Goal: Task Accomplishment & Management: Use online tool/utility

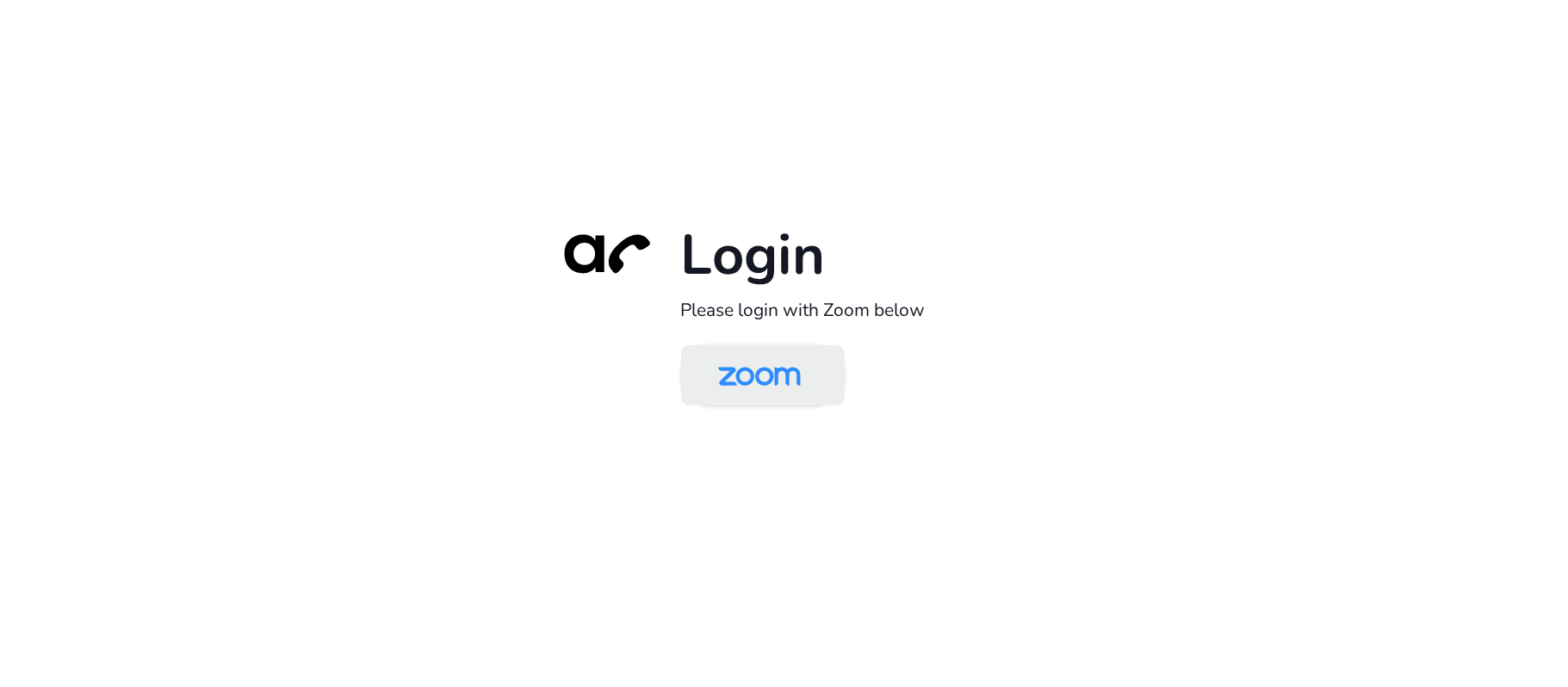
click at [781, 370] on img at bounding box center [759, 377] width 119 height 56
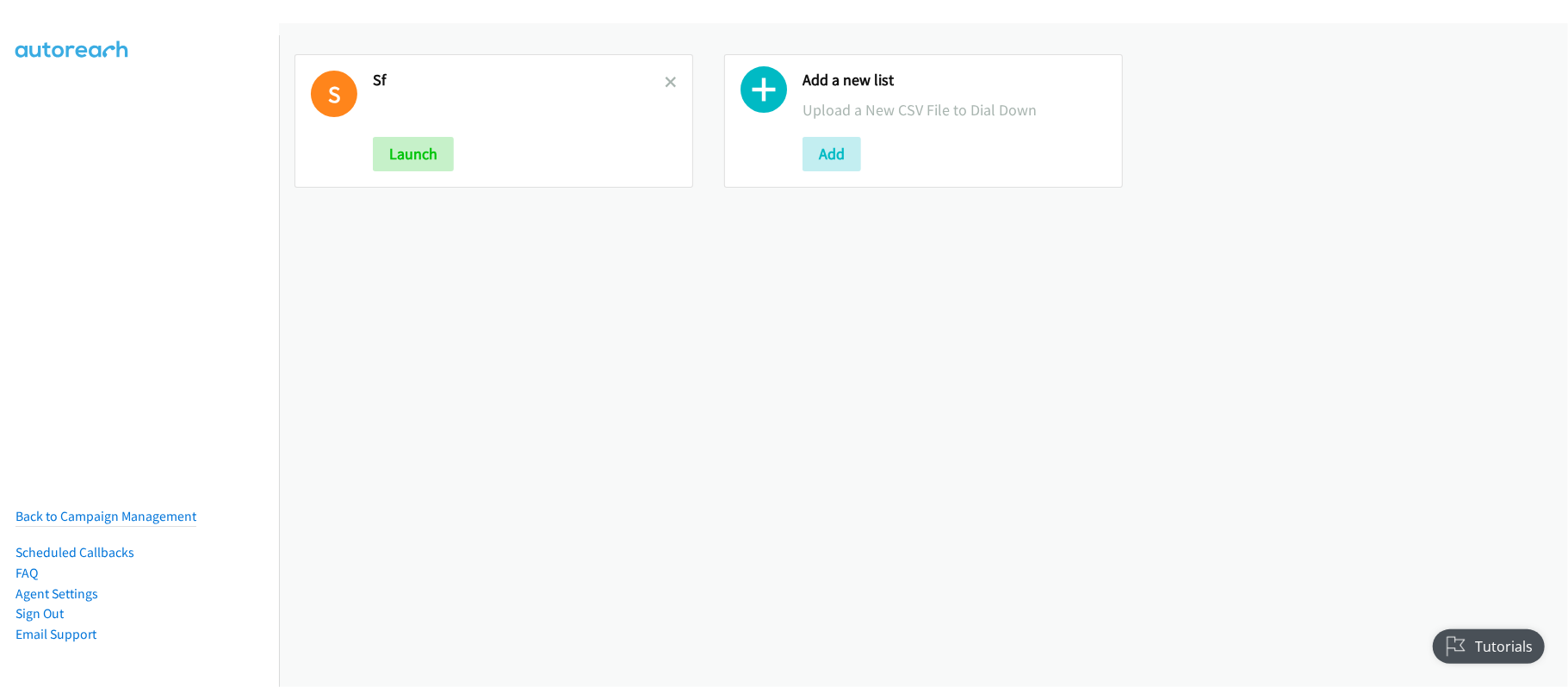
drag, startPoint x: 661, startPoint y: 73, endPoint x: 682, endPoint y: 91, distance: 27.7
click at [664, 73] on link at bounding box center [670, 82] width 12 height 20
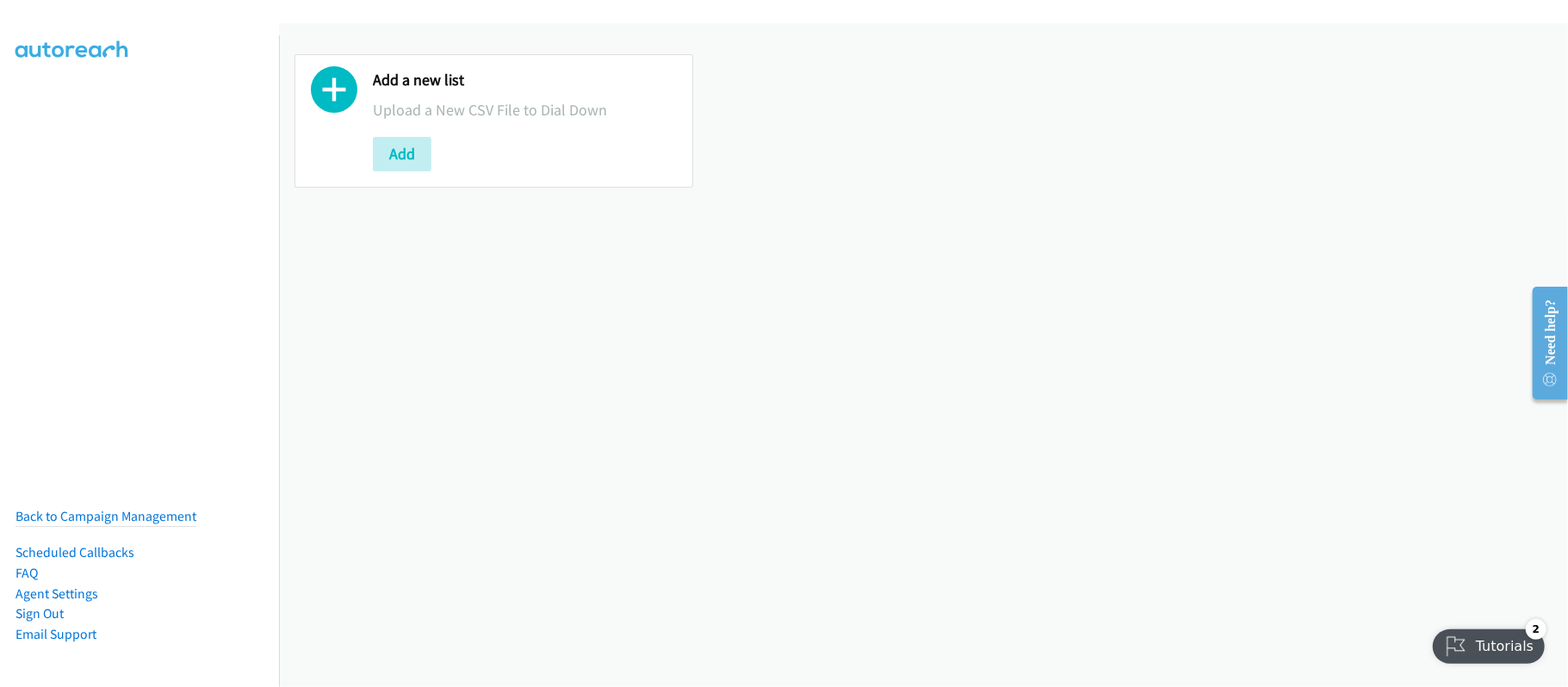
drag, startPoint x: 449, startPoint y: 394, endPoint x: 449, endPoint y: 384, distance: 10.0
click at [449, 394] on div "Add a new list Upload a New CSV File to Dial Down Add" at bounding box center [924, 355] width 1289 height 664
click at [410, 152] on button "Add" at bounding box center [402, 154] width 59 height 34
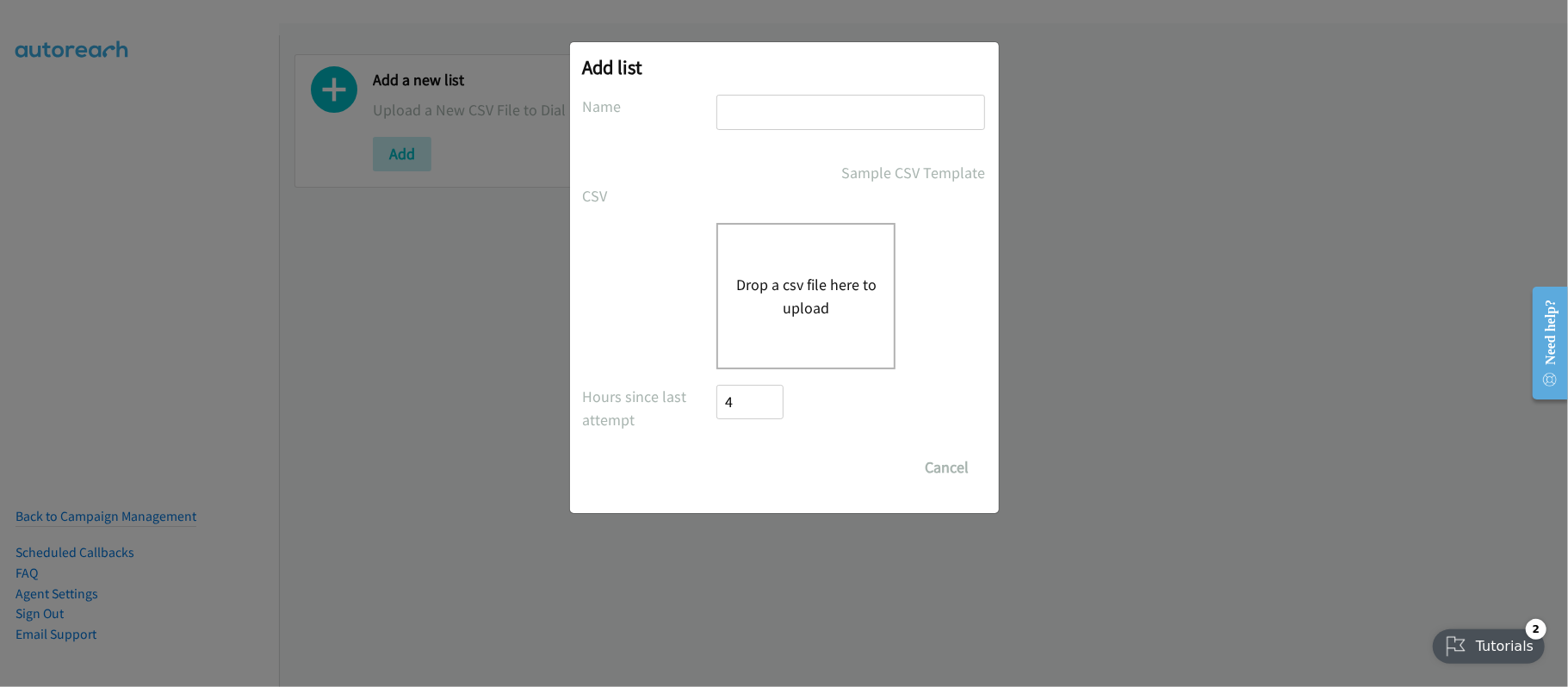
click at [866, 100] on input "text" at bounding box center [850, 112] width 269 height 35
type input "SF"
click at [771, 322] on div "Drop a csv file here to upload" at bounding box center [806, 297] width 179 height 147
drag, startPoint x: 638, startPoint y: 307, endPoint x: 728, endPoint y: 290, distance: 91.6
click at [638, 307] on div "Drop a csv file here to upload" at bounding box center [784, 297] width 403 height 147
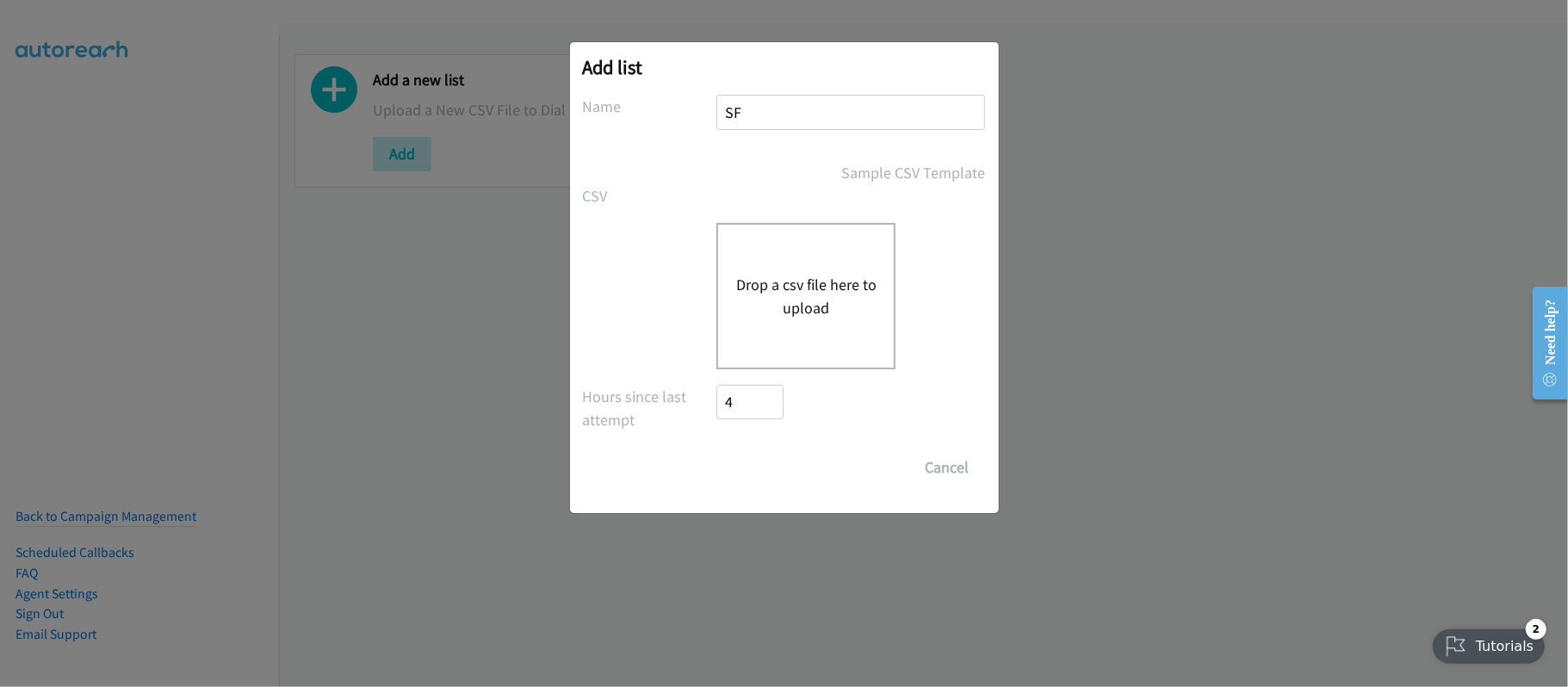
click at [824, 284] on button "Drop a csv file here to upload" at bounding box center [806, 297] width 141 height 47
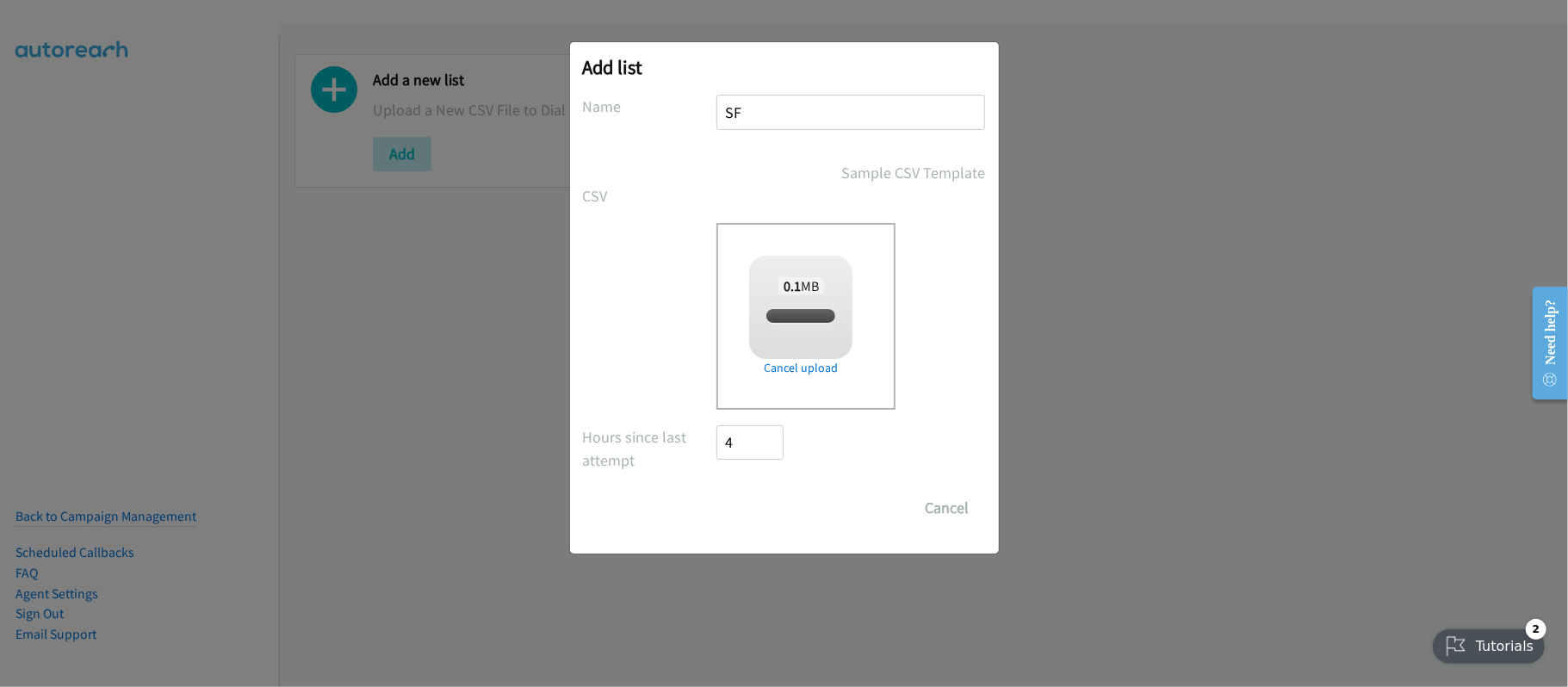
checkbox input "true"
click at [775, 503] on input "Save List" at bounding box center [762, 509] width 90 height 34
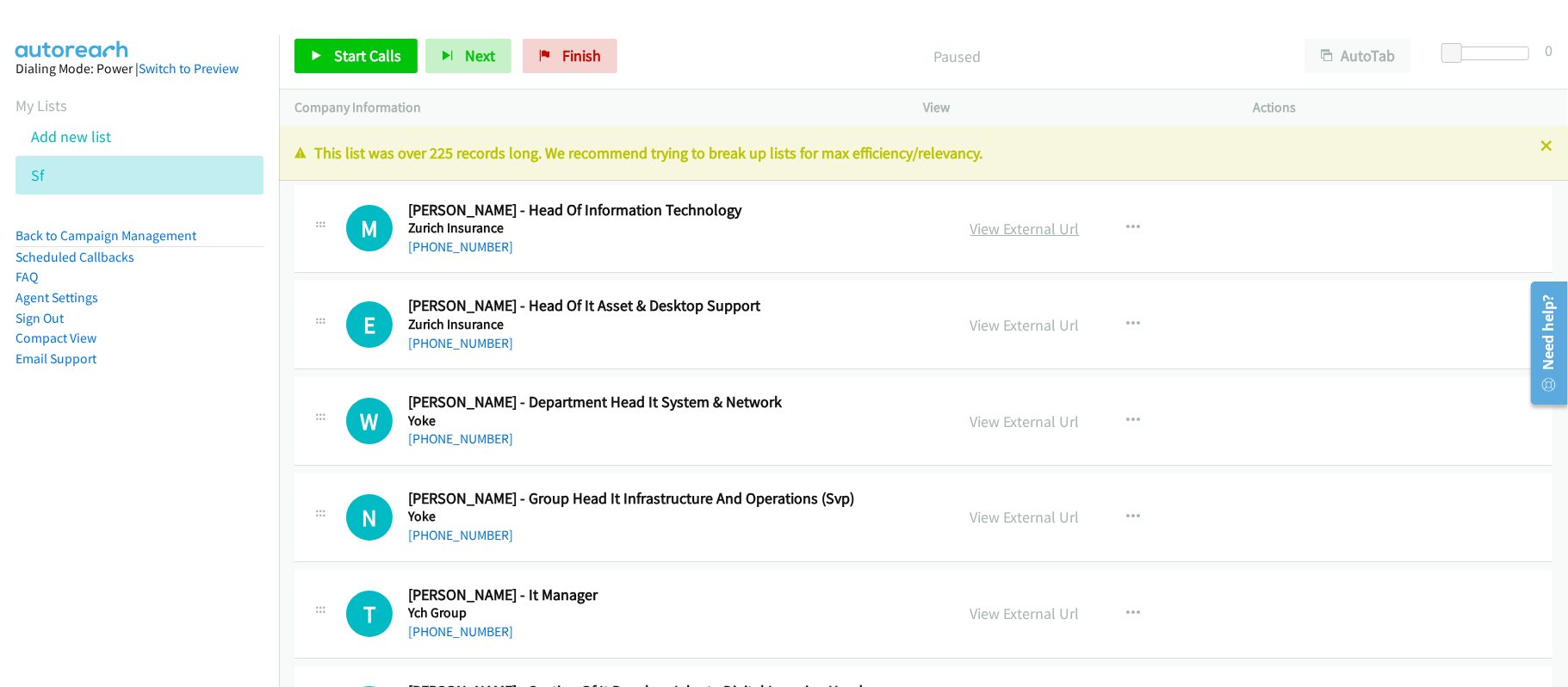
click at [1057, 219] on link "View External Url" at bounding box center [1024, 228] width 109 height 20
click at [662, 88] on div "Start Calls Pause Next Finish Paused AutoTab AutoTab 0" at bounding box center [924, 56] width 1289 height 66
drag, startPoint x: 469, startPoint y: 245, endPoint x: 494, endPoint y: 241, distance: 25.3
click at [469, 245] on link "+62 877-7181-8776" at bounding box center [461, 247] width 105 height 16
drag, startPoint x: 507, startPoint y: 350, endPoint x: 644, endPoint y: 373, distance: 138.9
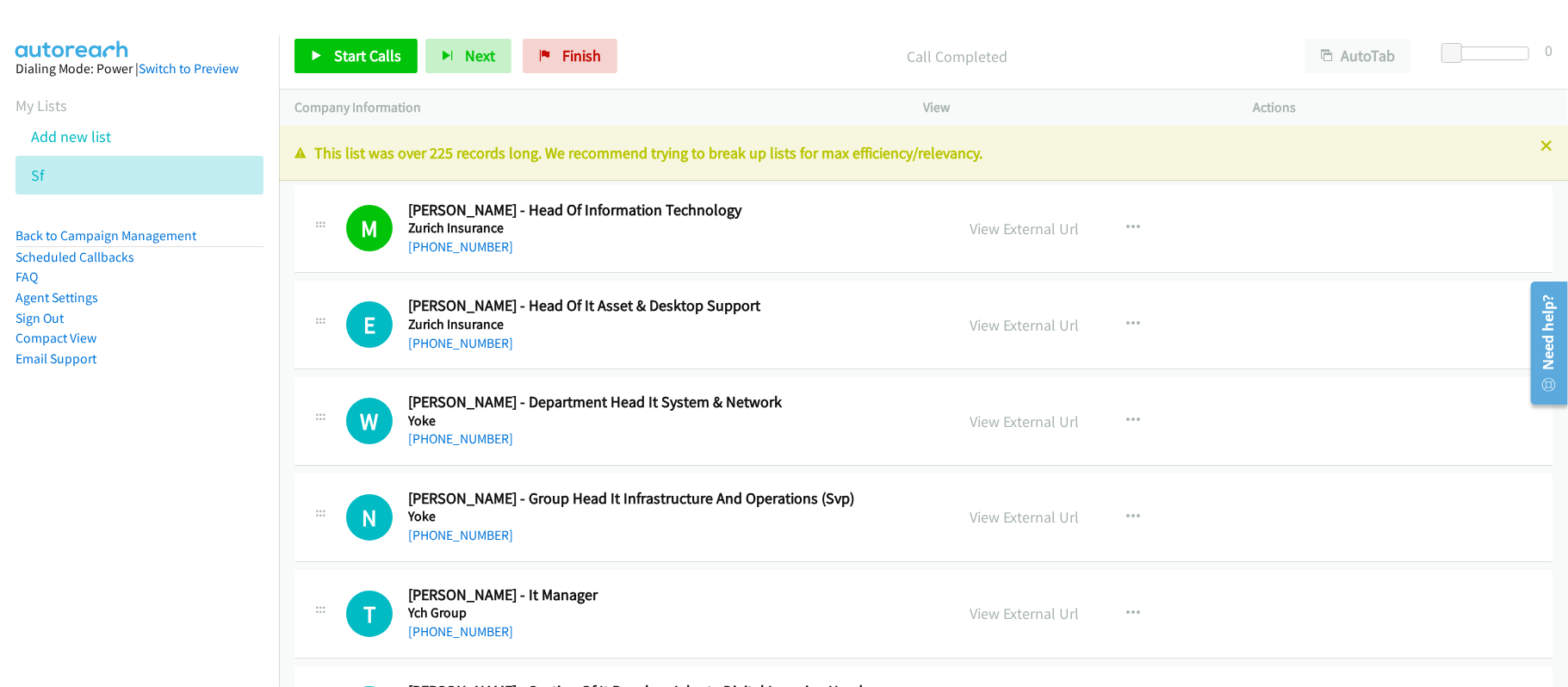
click at [507, 350] on link "+62 813-8852-5208" at bounding box center [461, 343] width 105 height 16
drag, startPoint x: 489, startPoint y: 441, endPoint x: 617, endPoint y: 443, distance: 128.0
click at [489, 441] on link "+62 812-9279-877" at bounding box center [461, 439] width 105 height 16
drag, startPoint x: 426, startPoint y: 540, endPoint x: 578, endPoint y: 539, distance: 152.0
click at [426, 540] on link "+62 816-1398-294" at bounding box center [461, 535] width 105 height 16
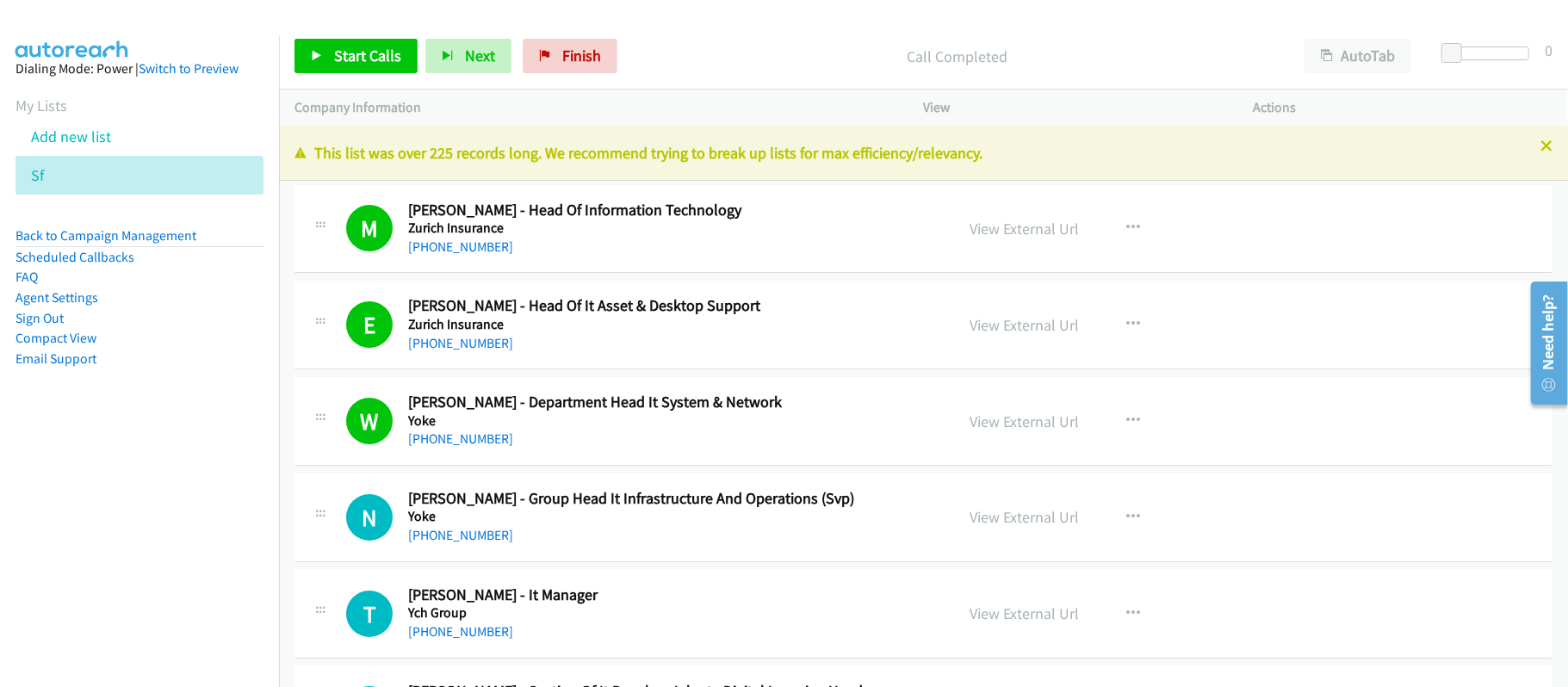
scroll to position [115, 0]
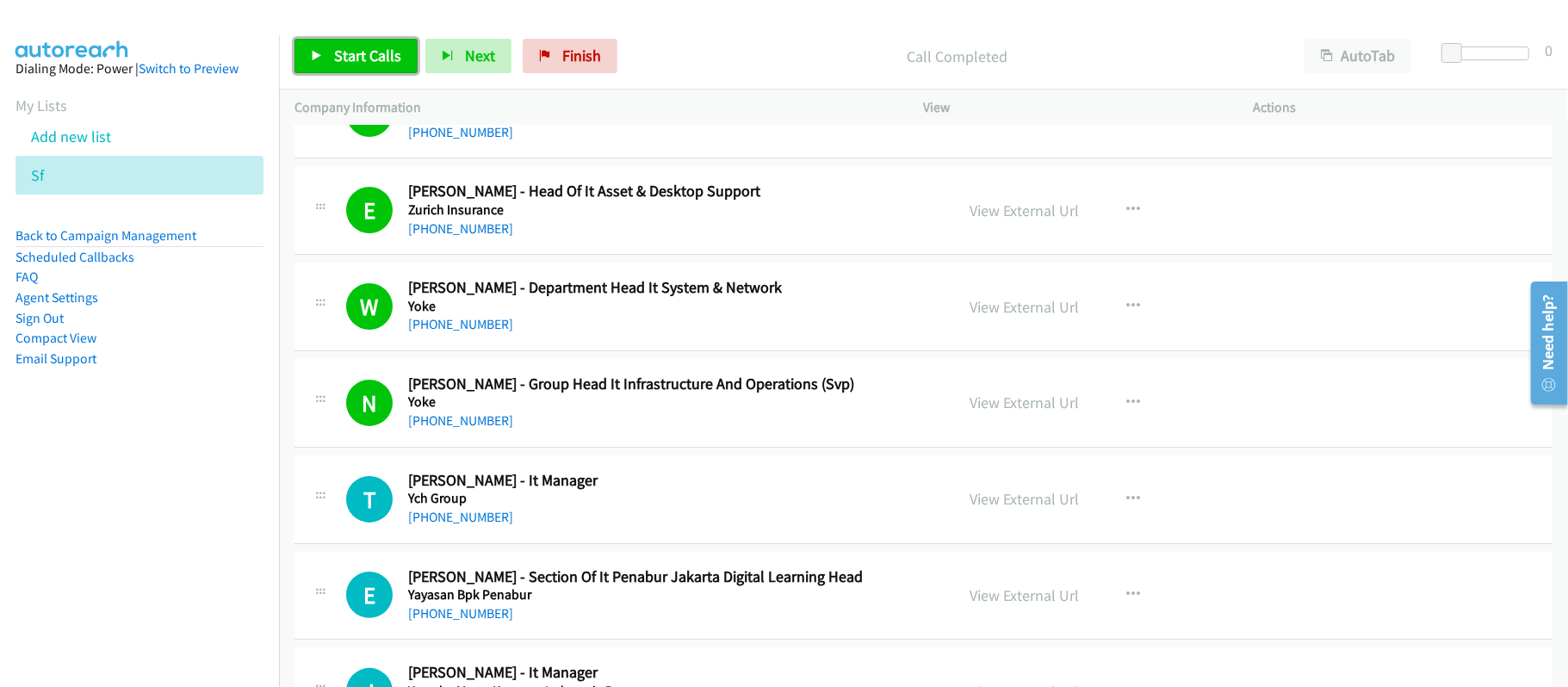
click at [376, 66] on link "Start Calls" at bounding box center [356, 56] width 123 height 34
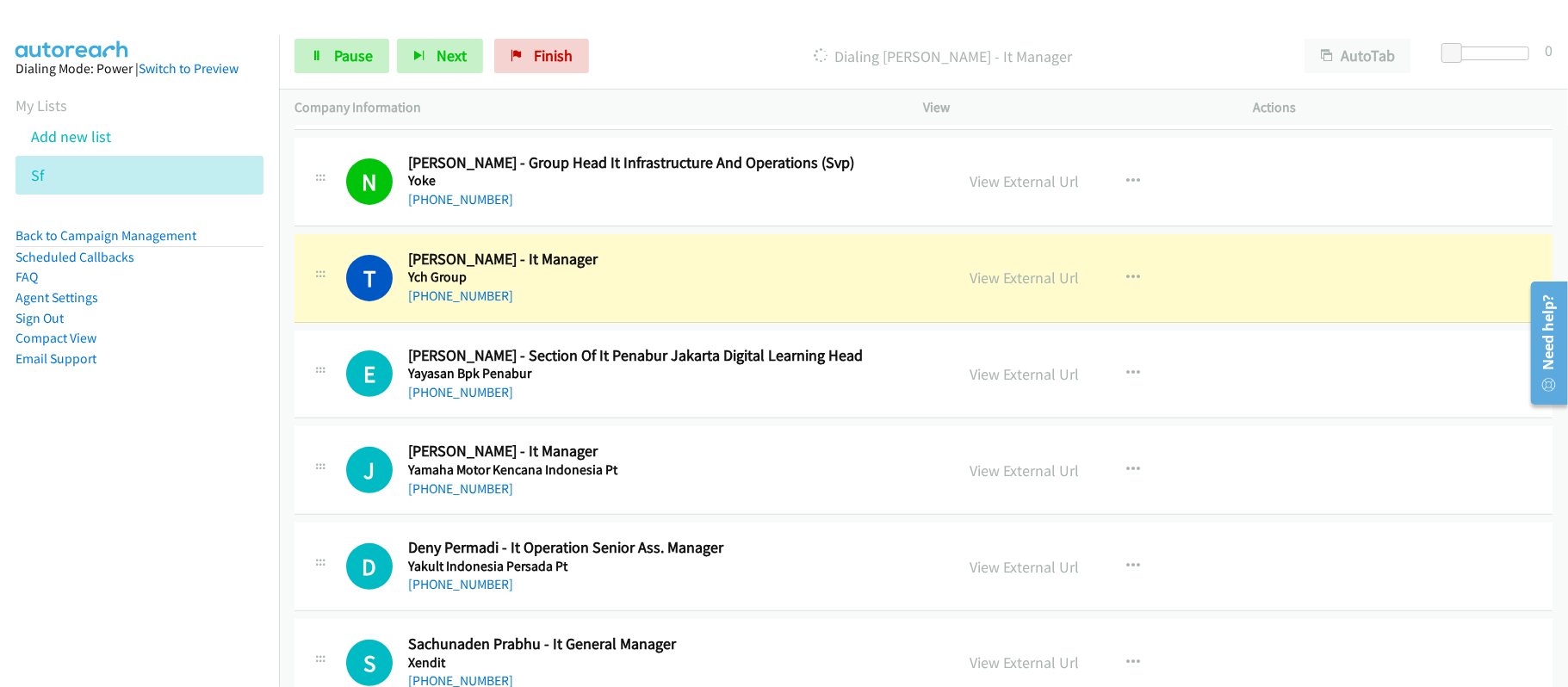
scroll to position [345, 0]
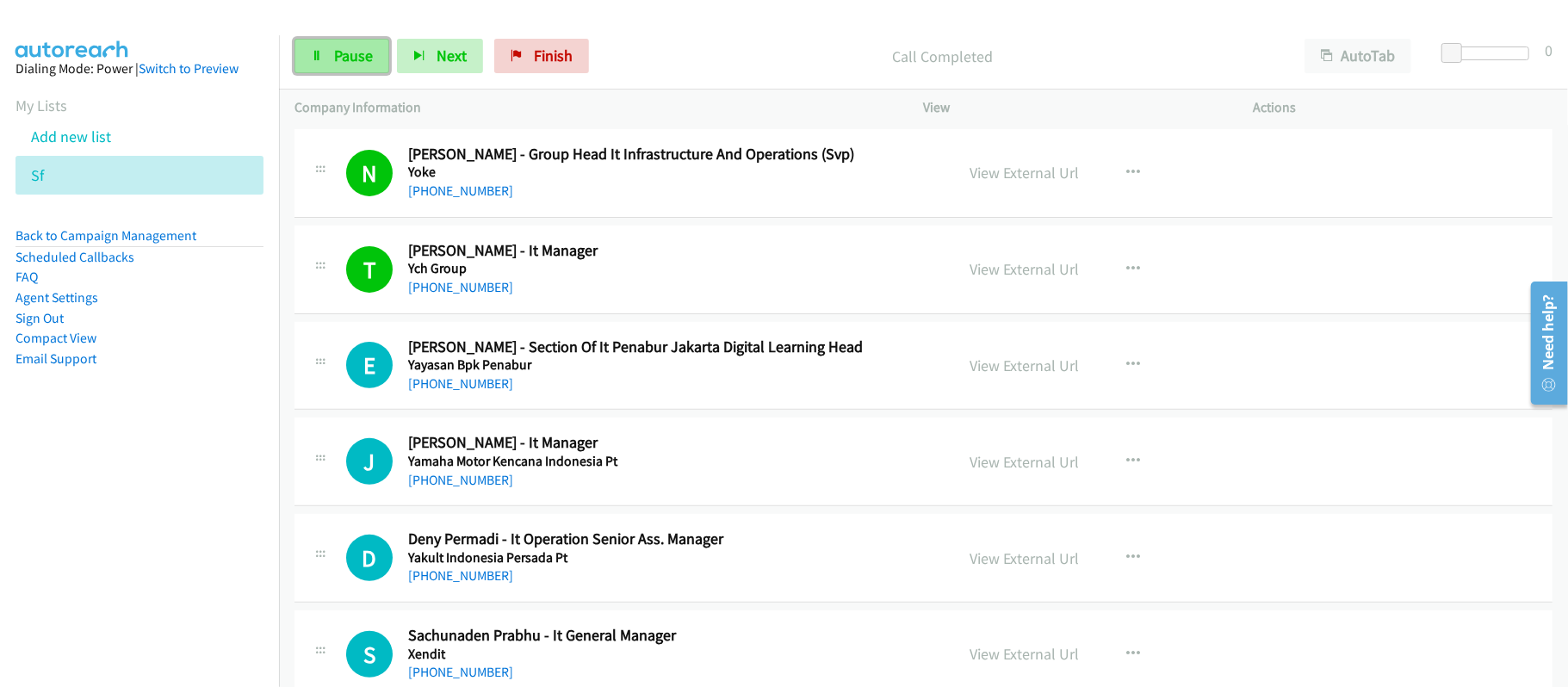
click at [311, 69] on link "Pause" at bounding box center [342, 56] width 95 height 34
click at [345, 64] on span "Start Calls" at bounding box center [368, 55] width 67 height 20
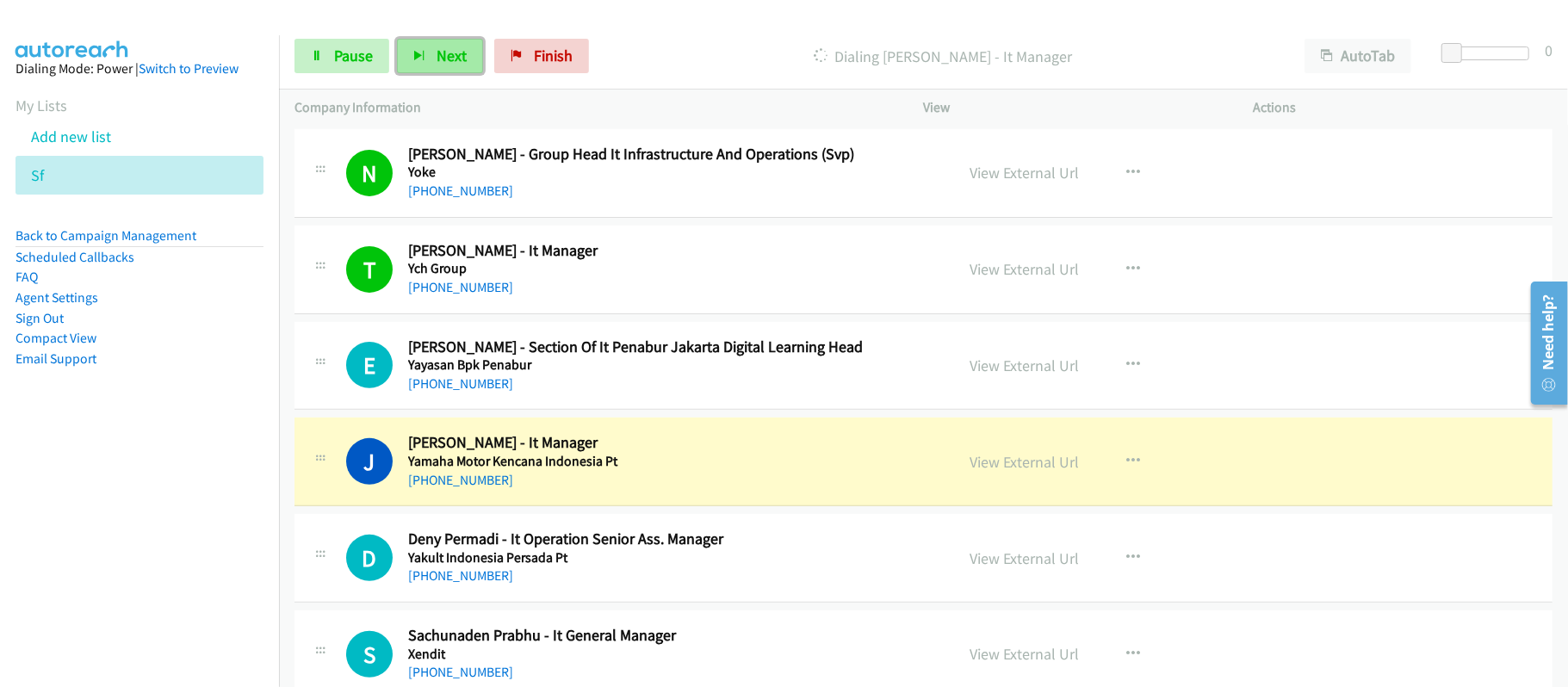
click at [417, 59] on icon "button" at bounding box center [420, 57] width 12 height 12
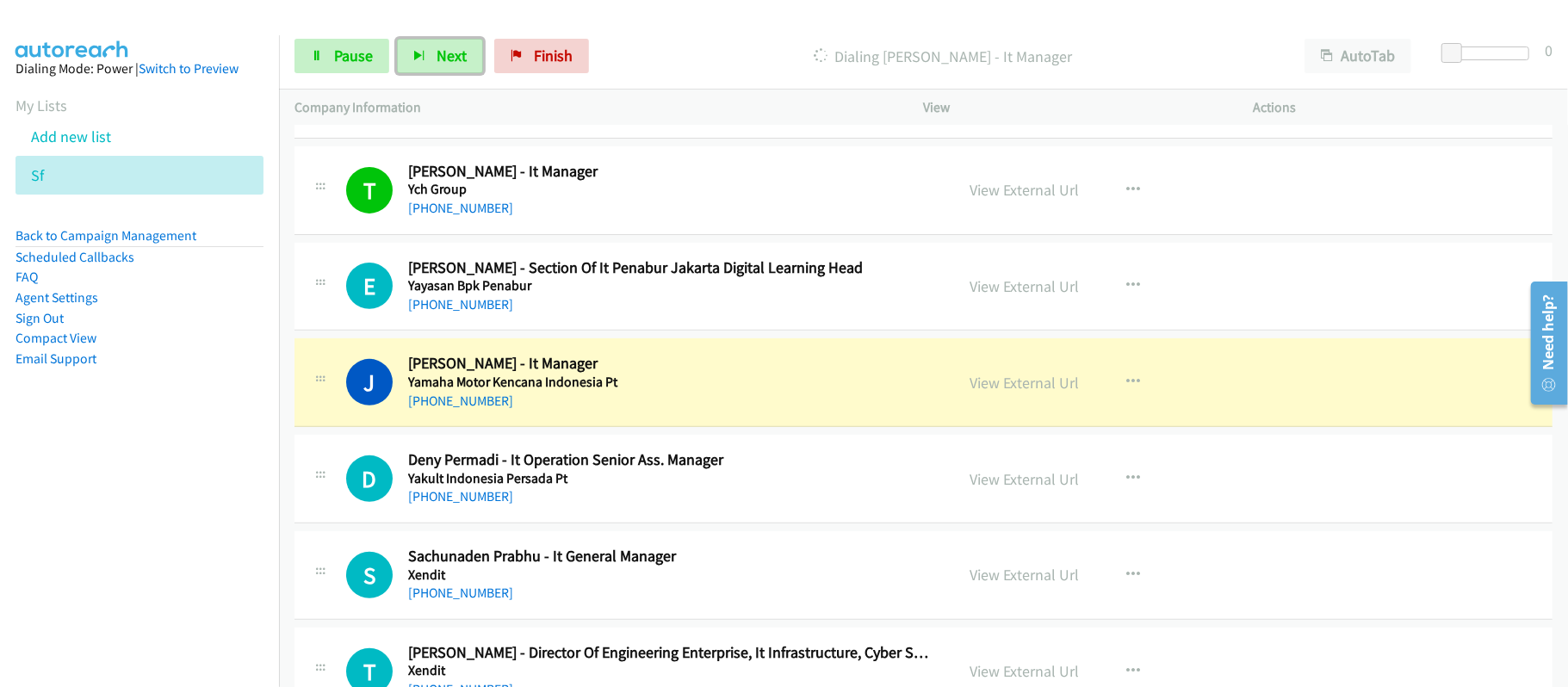
scroll to position [459, 0]
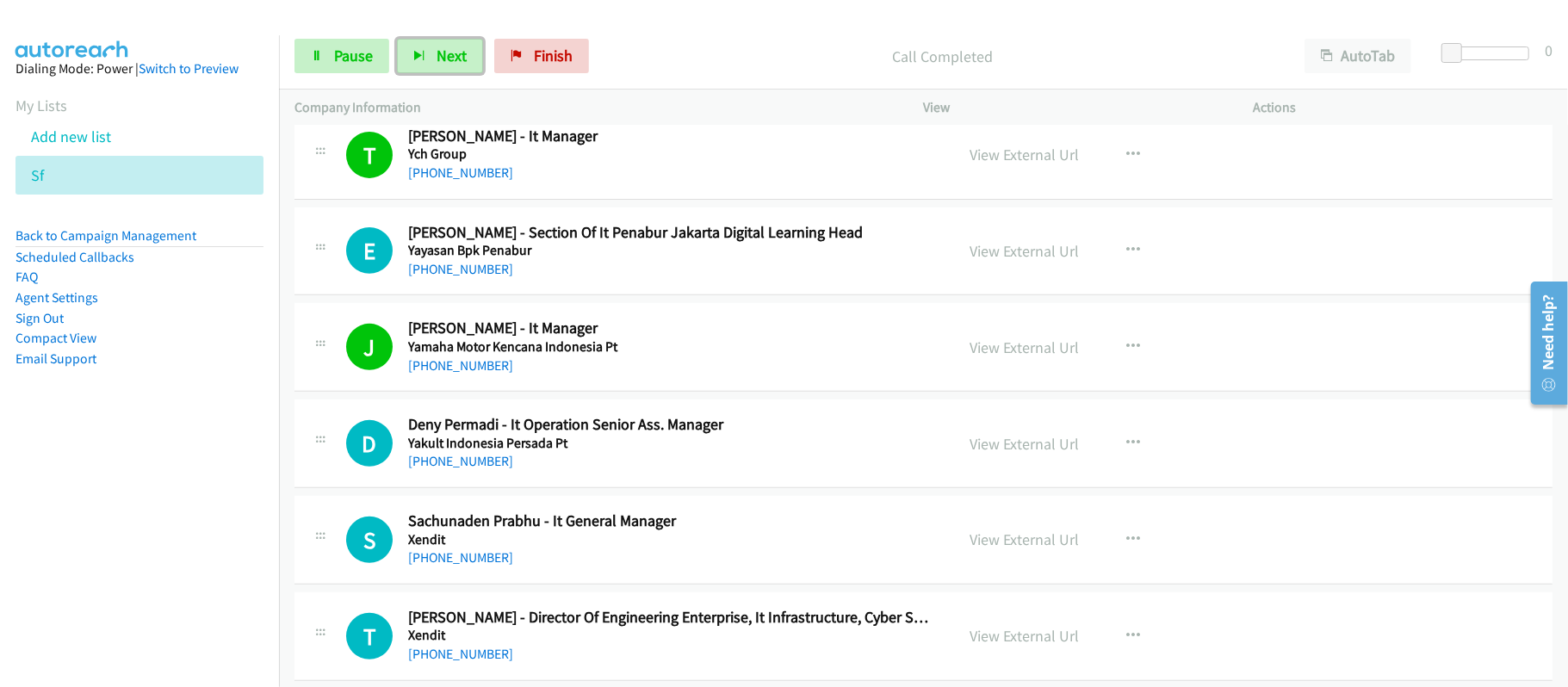
drag, startPoint x: 486, startPoint y: 269, endPoint x: 637, endPoint y: 293, distance: 152.9
click at [486, 269] on link "+62 817-4991-700" at bounding box center [461, 269] width 105 height 16
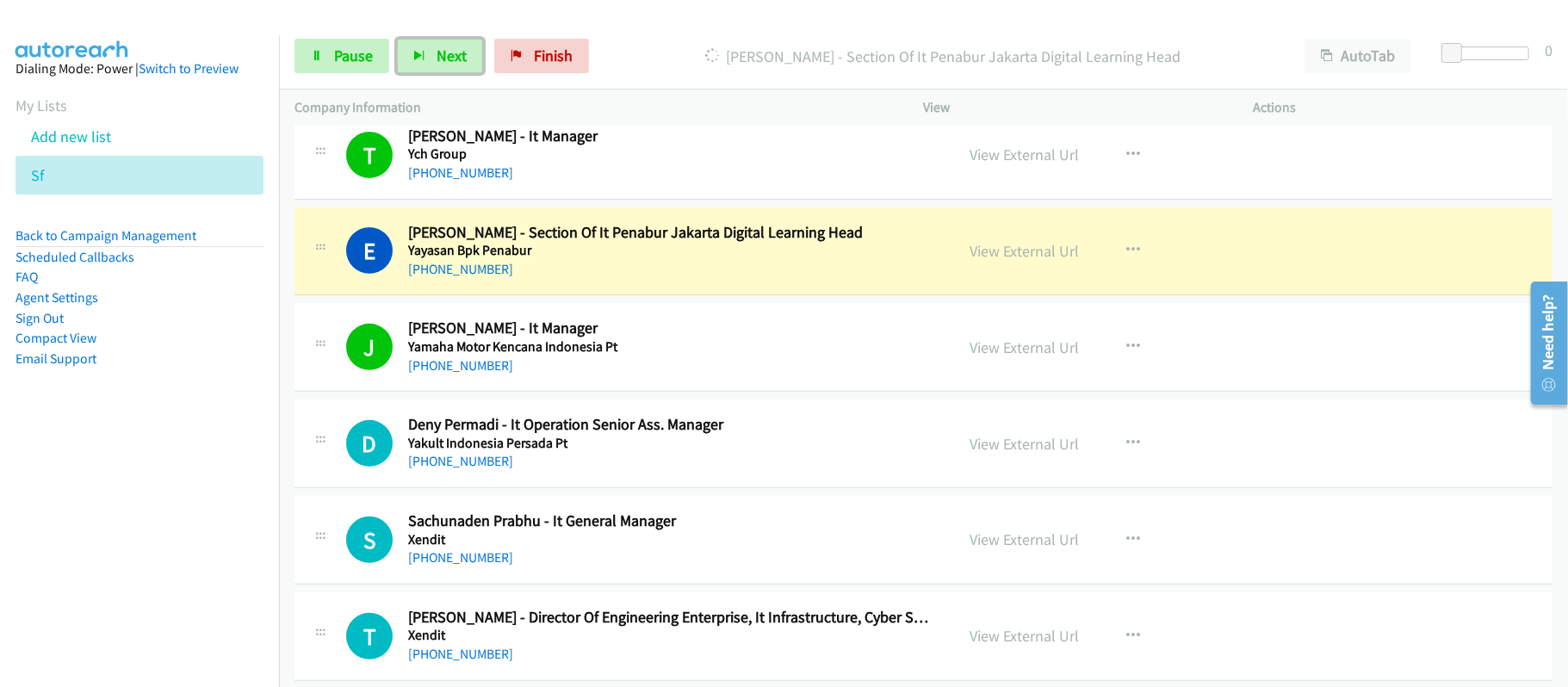
click at [651, 428] on h2 "Deny Permadi - It Operation Senior Ass. Manager" at bounding box center [669, 425] width 523 height 20
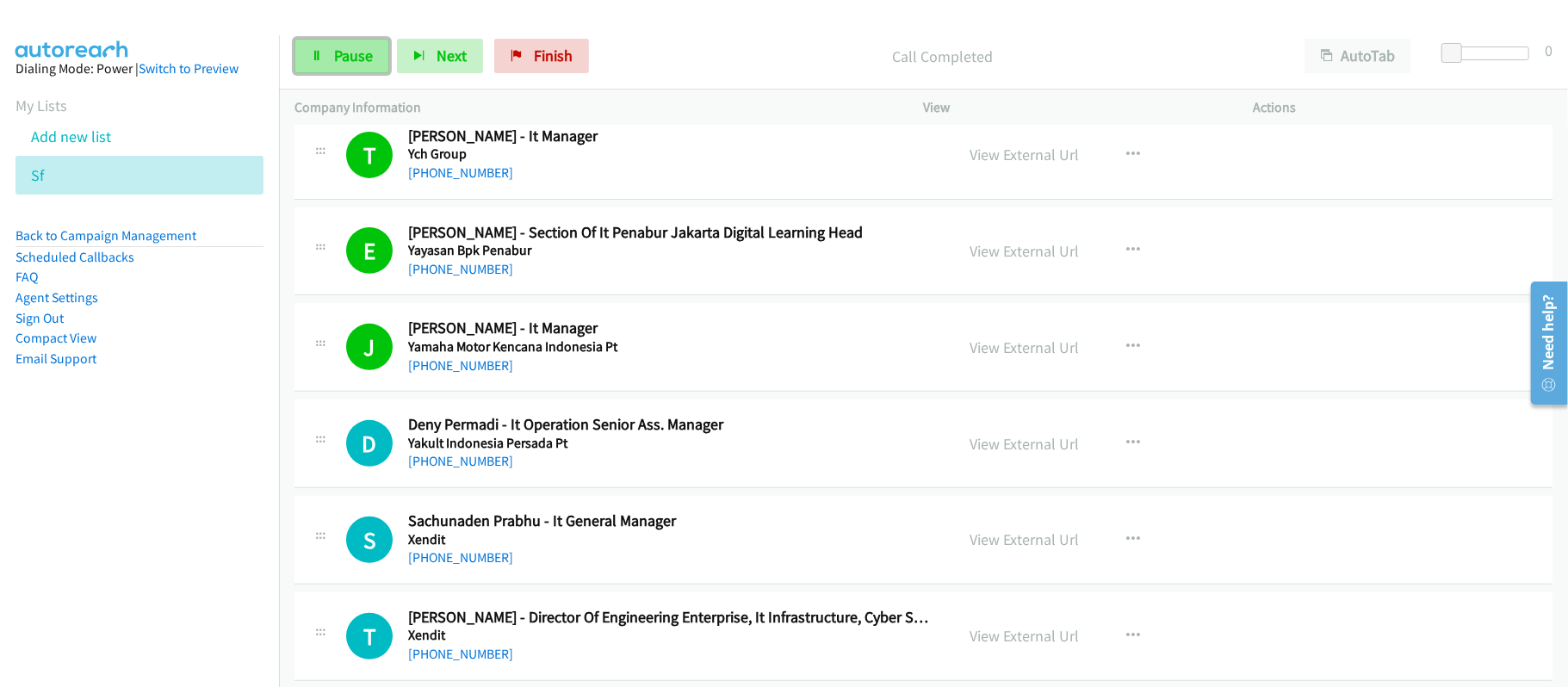
click at [360, 55] on span "Pause" at bounding box center [353, 55] width 39 height 20
click at [360, 56] on span "Start Calls" at bounding box center [368, 55] width 67 height 20
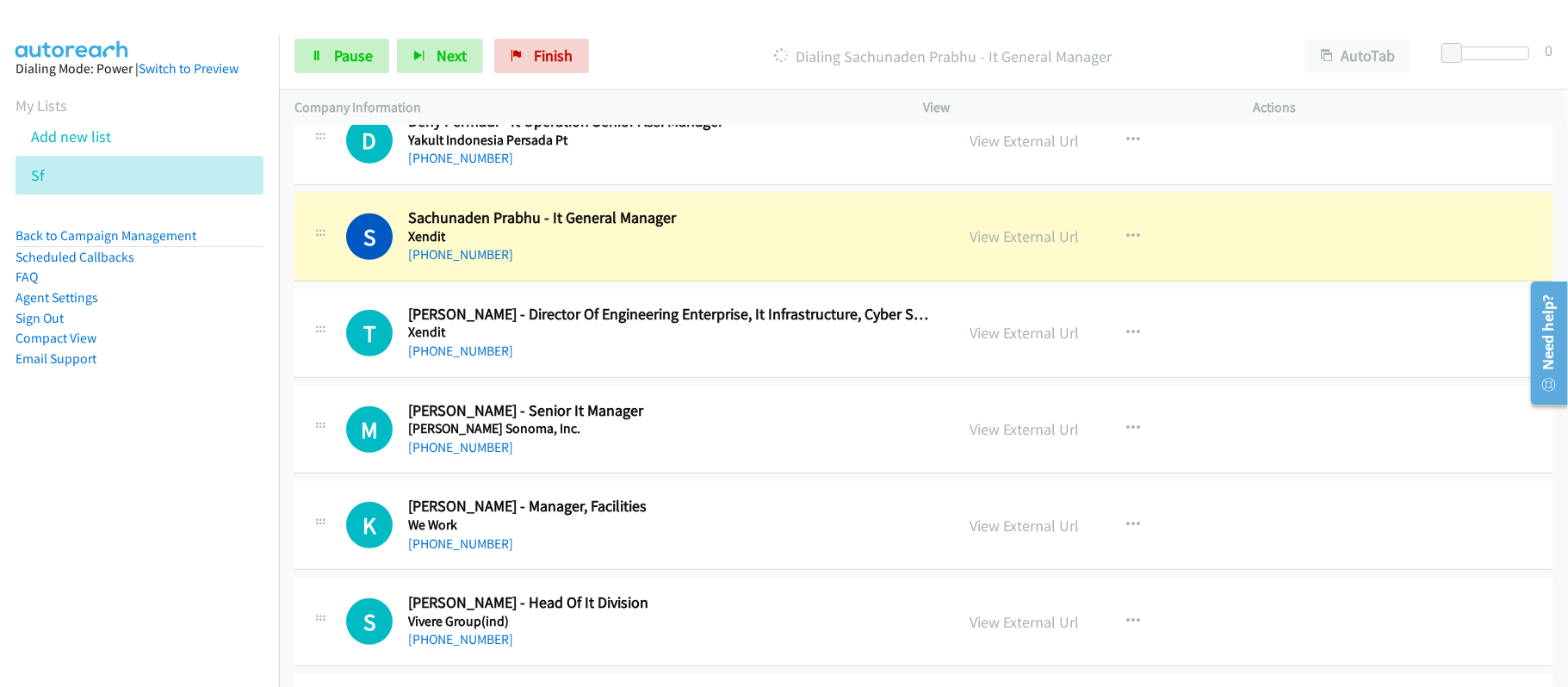
scroll to position [803, 0]
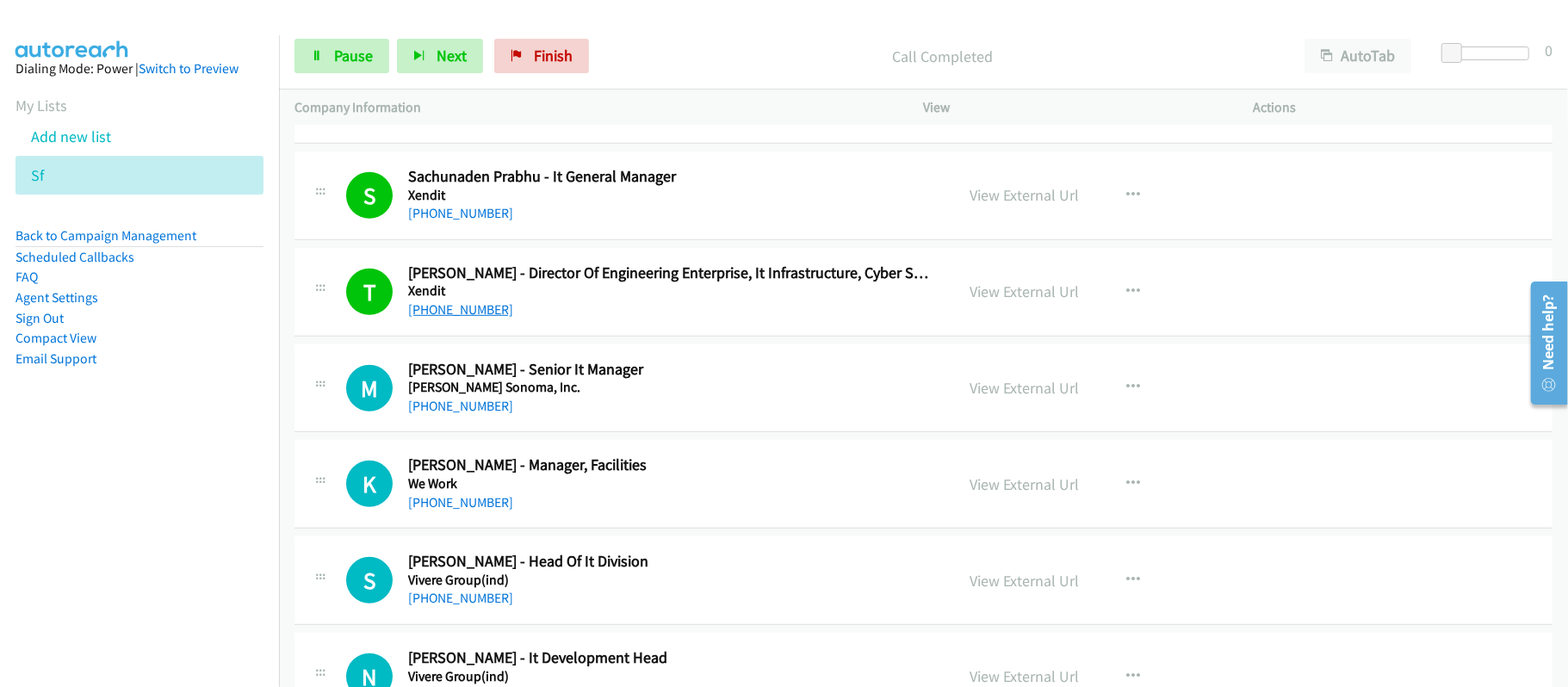
click at [472, 312] on link "+62 811-366-733" at bounding box center [461, 309] width 105 height 16
drag, startPoint x: 456, startPoint y: 412, endPoint x: 576, endPoint y: 422, distance: 120.4
click at [456, 412] on link "+62 812-9915-7518" at bounding box center [461, 406] width 105 height 16
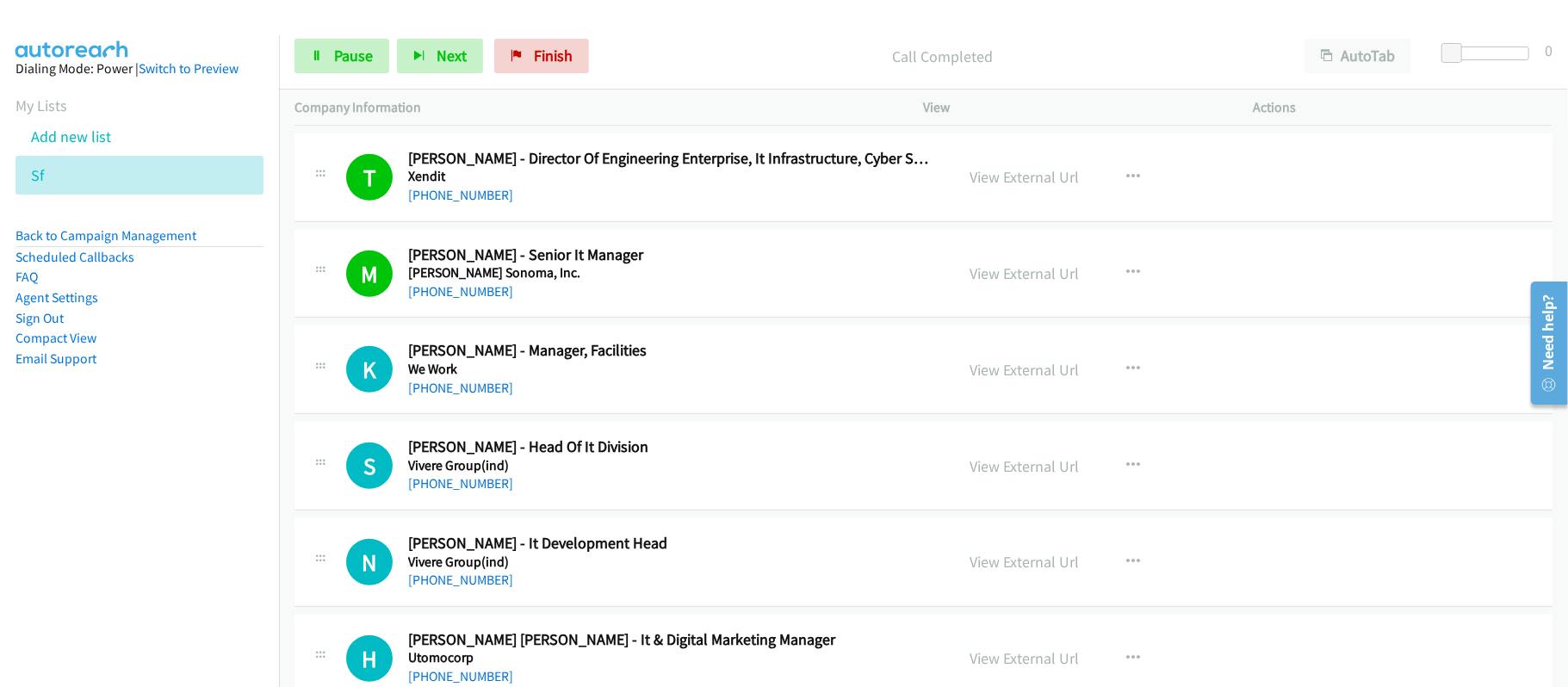
drag, startPoint x: 483, startPoint y: 384, endPoint x: 700, endPoint y: 387, distance: 217.0
click at [489, 390] on link "+62 815-8424-6082" at bounding box center [461, 388] width 105 height 16
click at [372, 60] on span "Pause" at bounding box center [353, 55] width 39 height 20
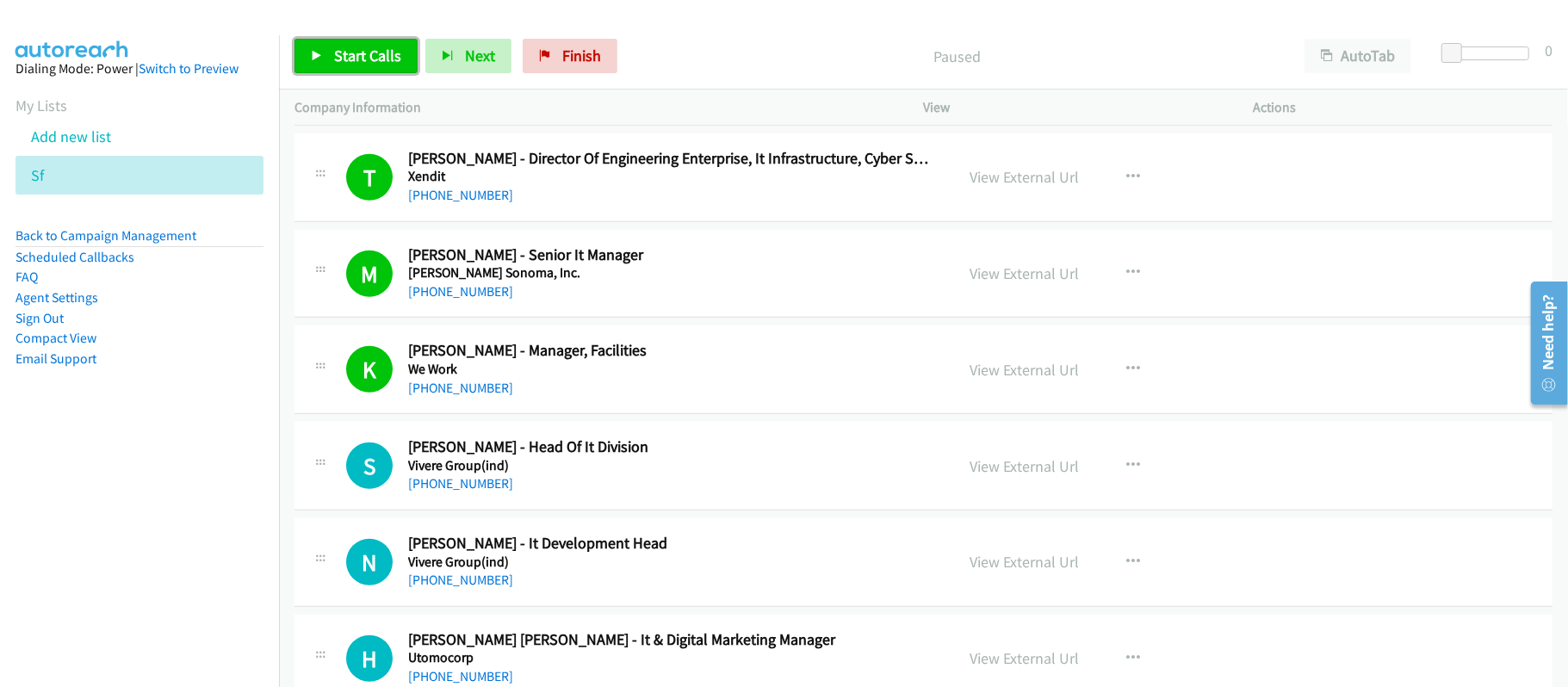
click at [370, 59] on span "Start Calls" at bounding box center [368, 55] width 67 height 20
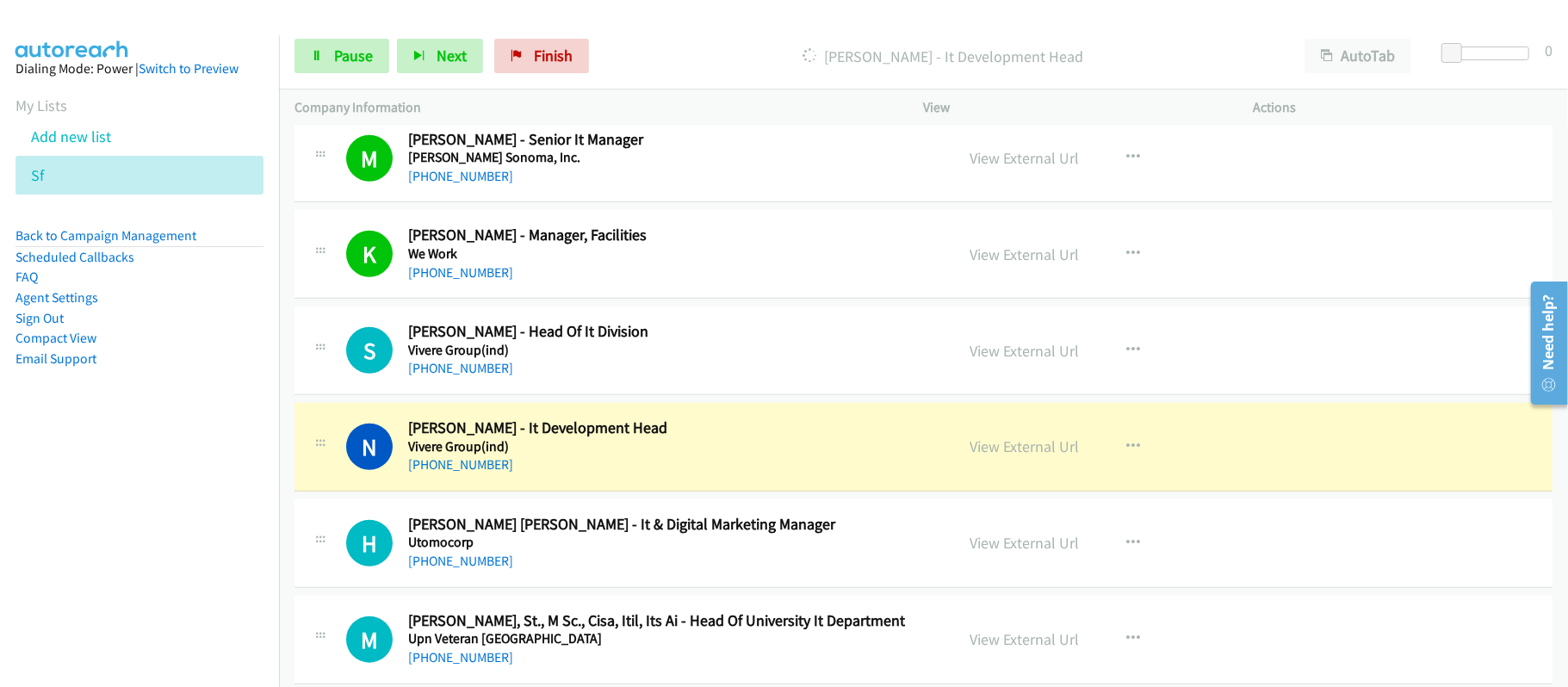
scroll to position [1148, 0]
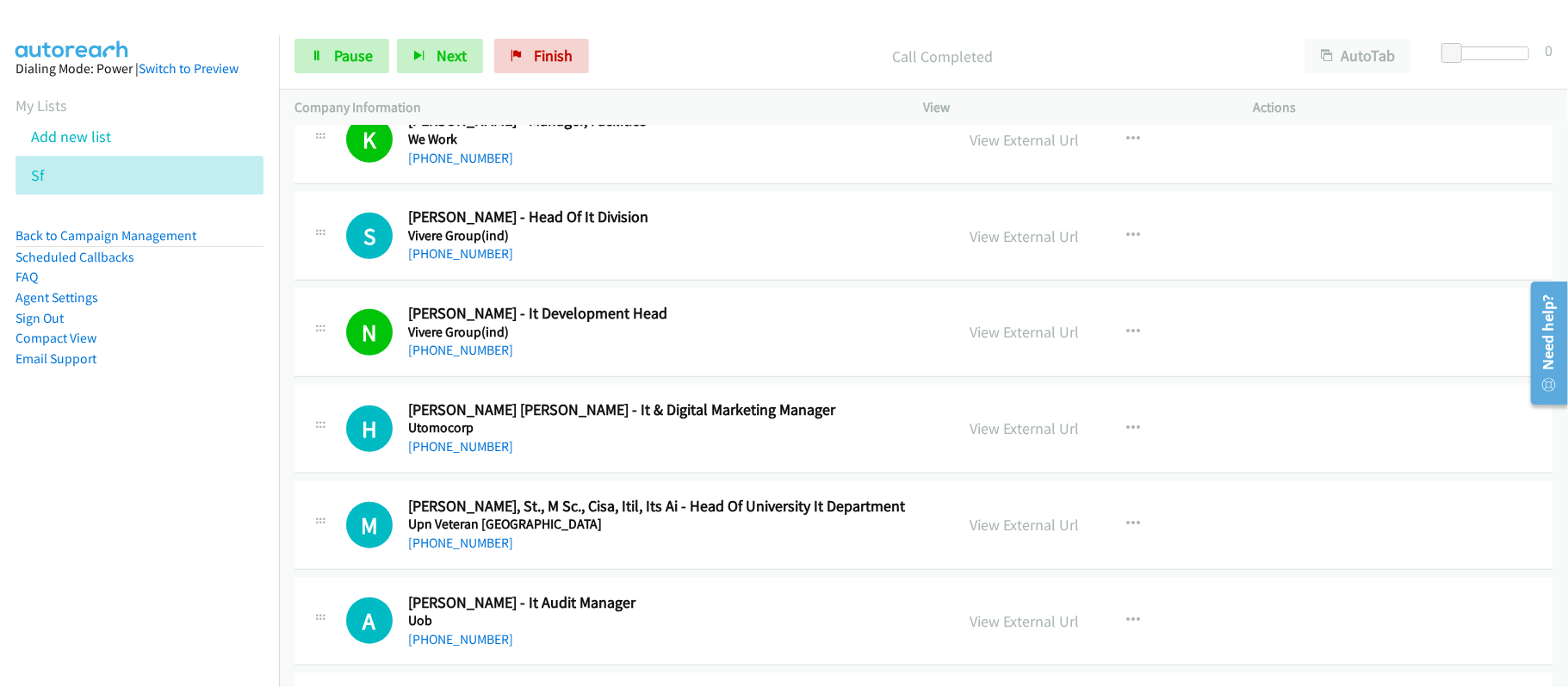
click at [481, 353] on link "+62 857-1645-0191" at bounding box center [461, 350] width 105 height 16
click at [326, 63] on link "Pause" at bounding box center [342, 56] width 95 height 34
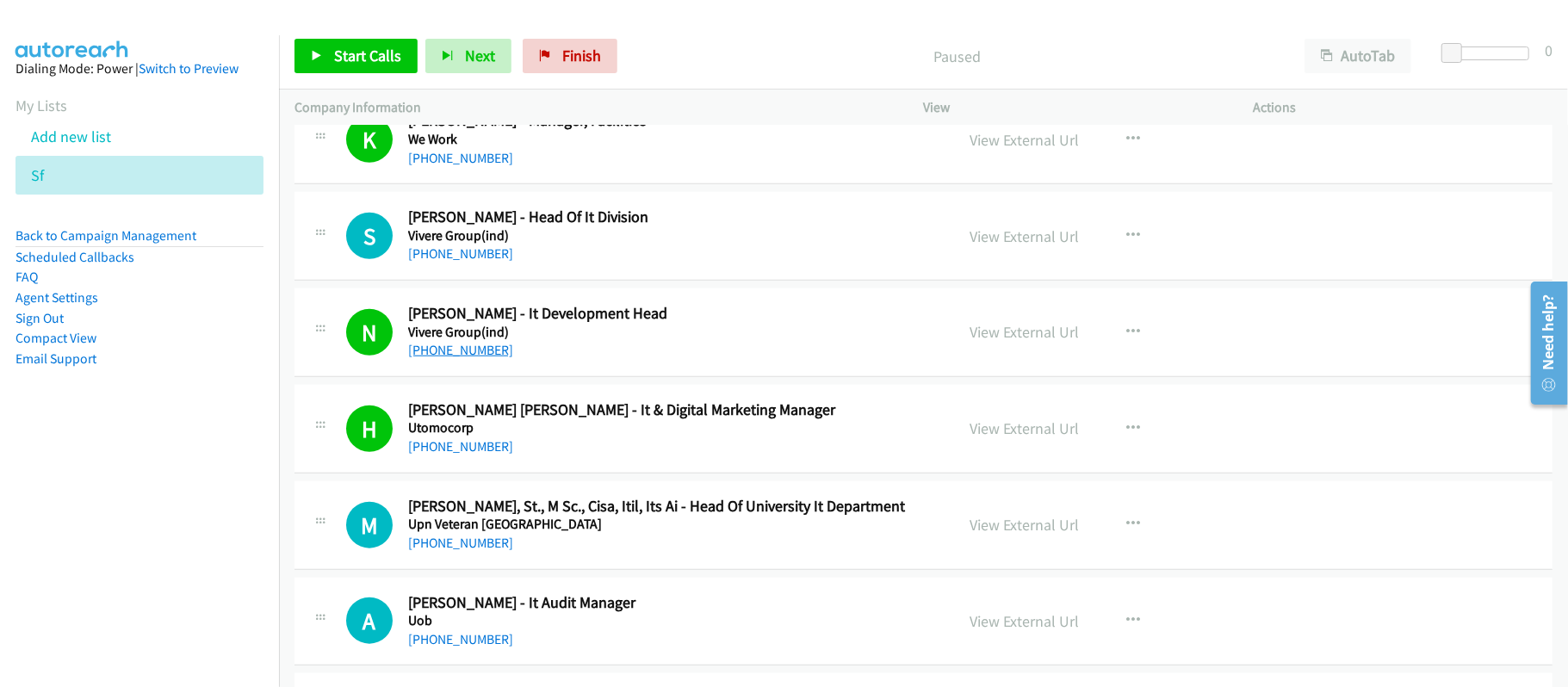
click at [458, 359] on link "+62 857-1645-0191" at bounding box center [461, 350] width 105 height 16
drag, startPoint x: 495, startPoint y: 264, endPoint x: 787, endPoint y: 359, distance: 307.1
click at [495, 262] on link "+62 819-0880-3985" at bounding box center [461, 253] width 105 height 16
click at [456, 466] on div "H Callback Scheduled Hendra Setyo Adi Nugroho - It & Digital Marketing Manager …" at bounding box center [924, 429] width 1258 height 89
click at [460, 455] on link "+62 856-4525-2524" at bounding box center [461, 447] width 105 height 16
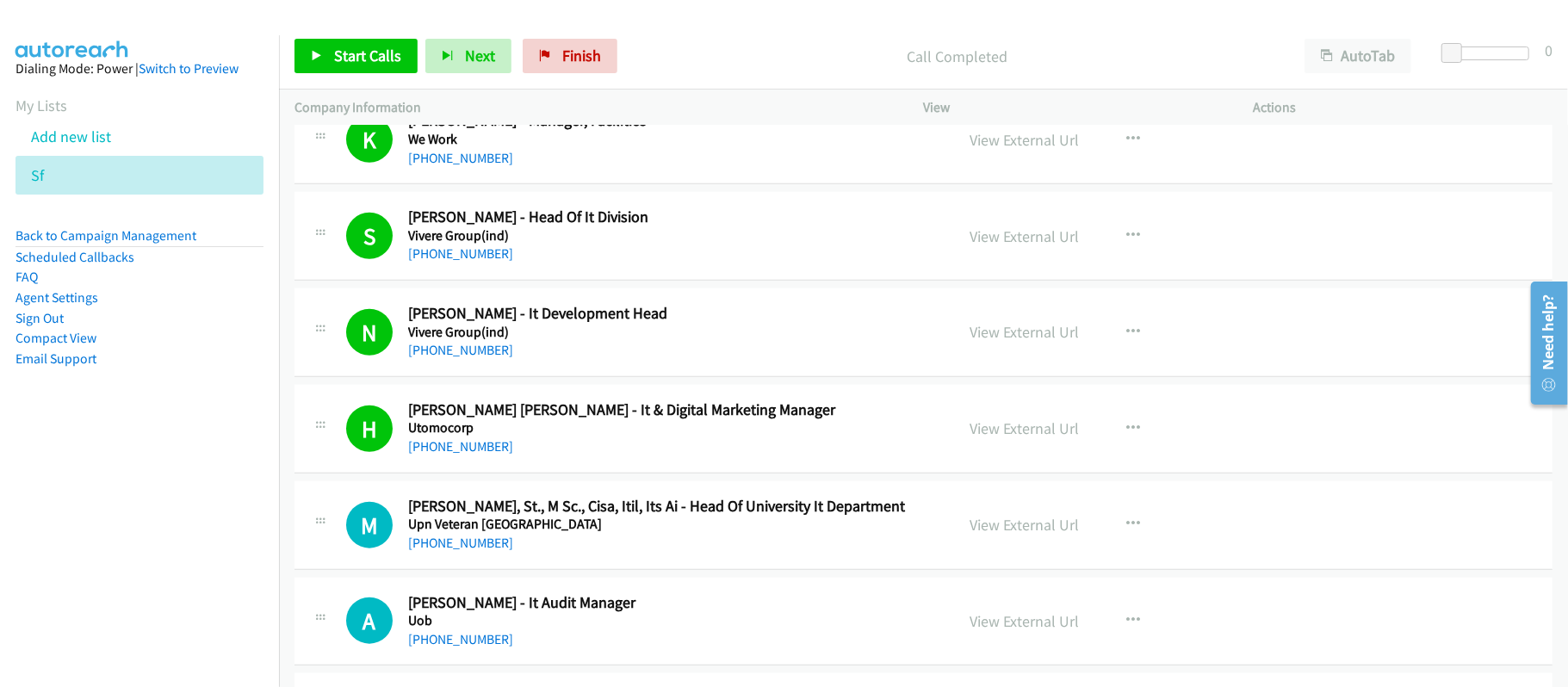
click at [645, 553] on div "+62 813-8253-8235" at bounding box center [669, 544] width 523 height 21
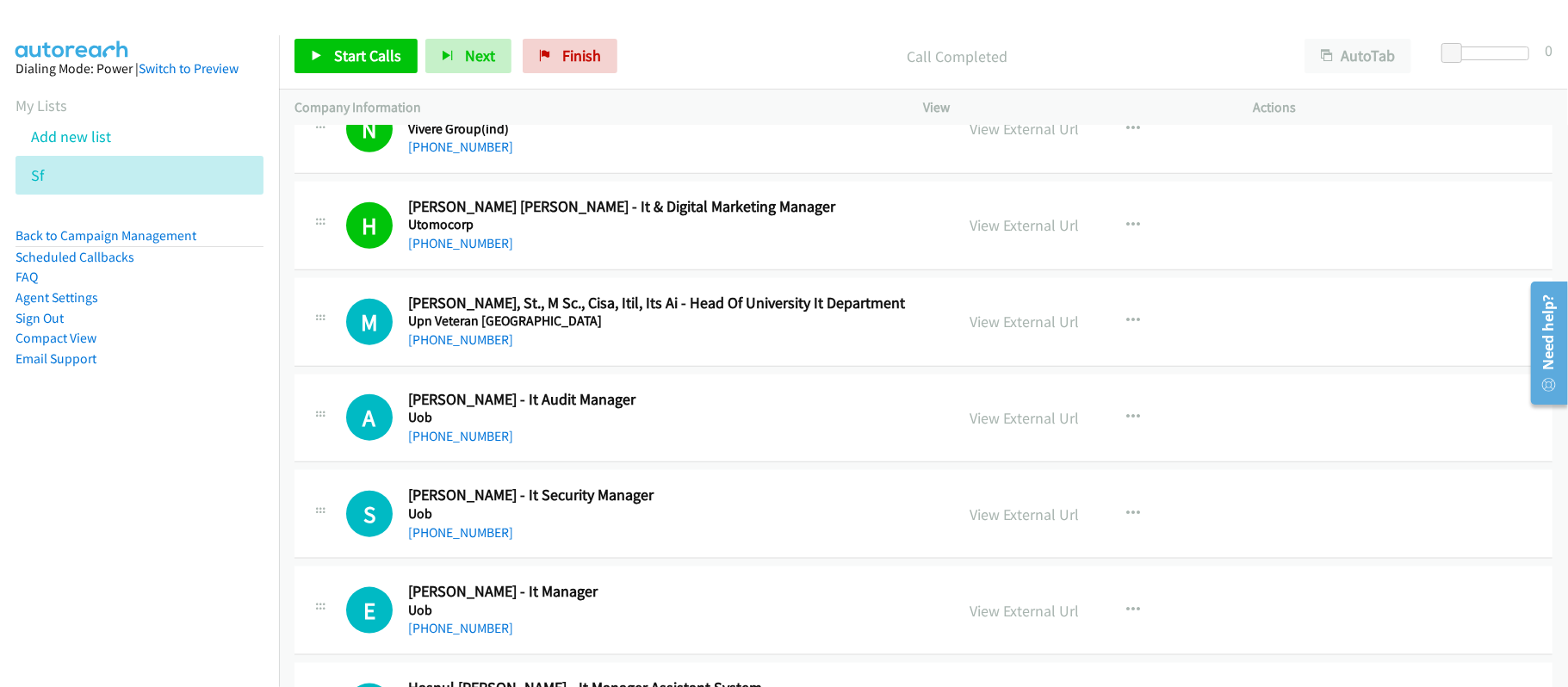
scroll to position [1378, 0]
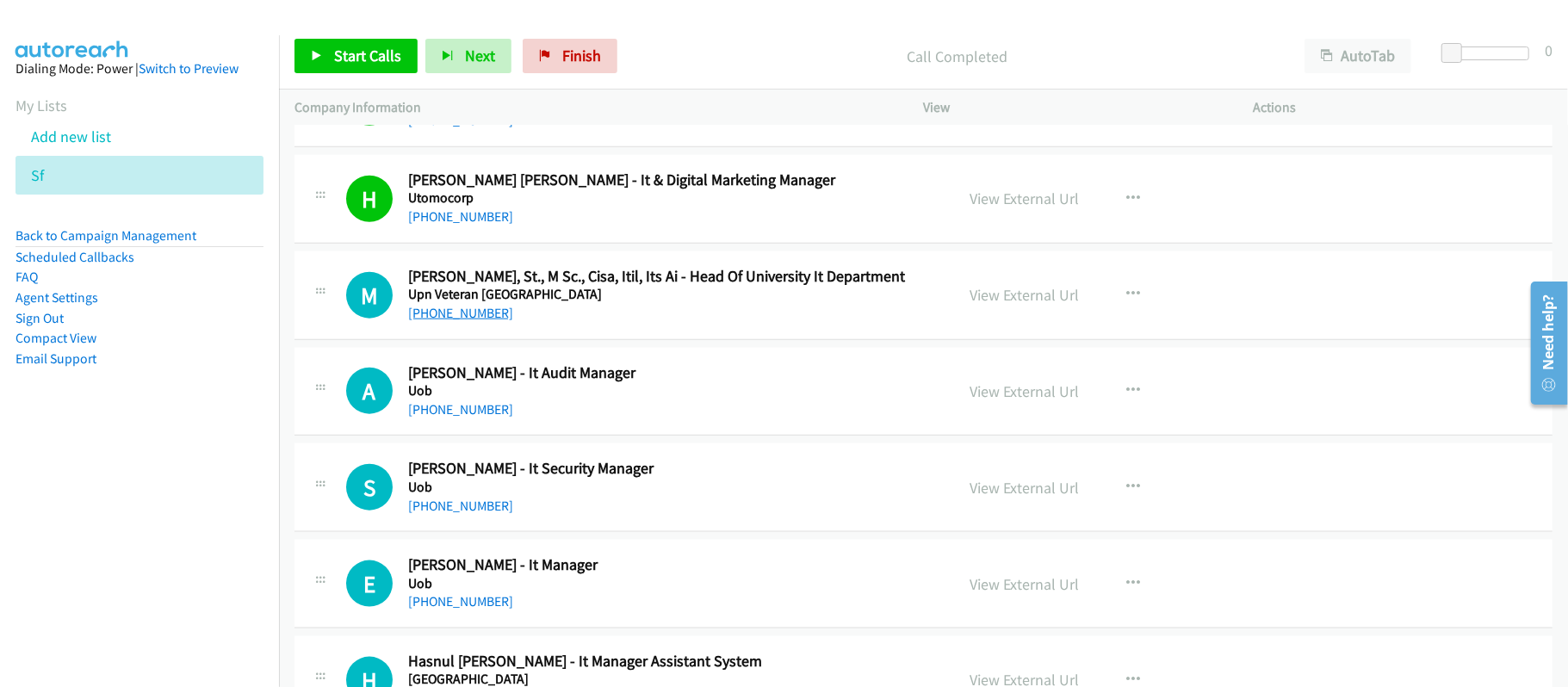
drag, startPoint x: 470, startPoint y: 321, endPoint x: 494, endPoint y: 322, distance: 24.0
click at [470, 321] on link "+62 813-8253-8235" at bounding box center [461, 313] width 105 height 16
drag, startPoint x: 477, startPoint y: 418, endPoint x: 588, endPoint y: 424, distance: 111.2
click at [477, 418] on link "+62 878-5402-1113" at bounding box center [461, 409] width 105 height 16
drag, startPoint x: 469, startPoint y: 504, endPoint x: 928, endPoint y: 481, distance: 459.6
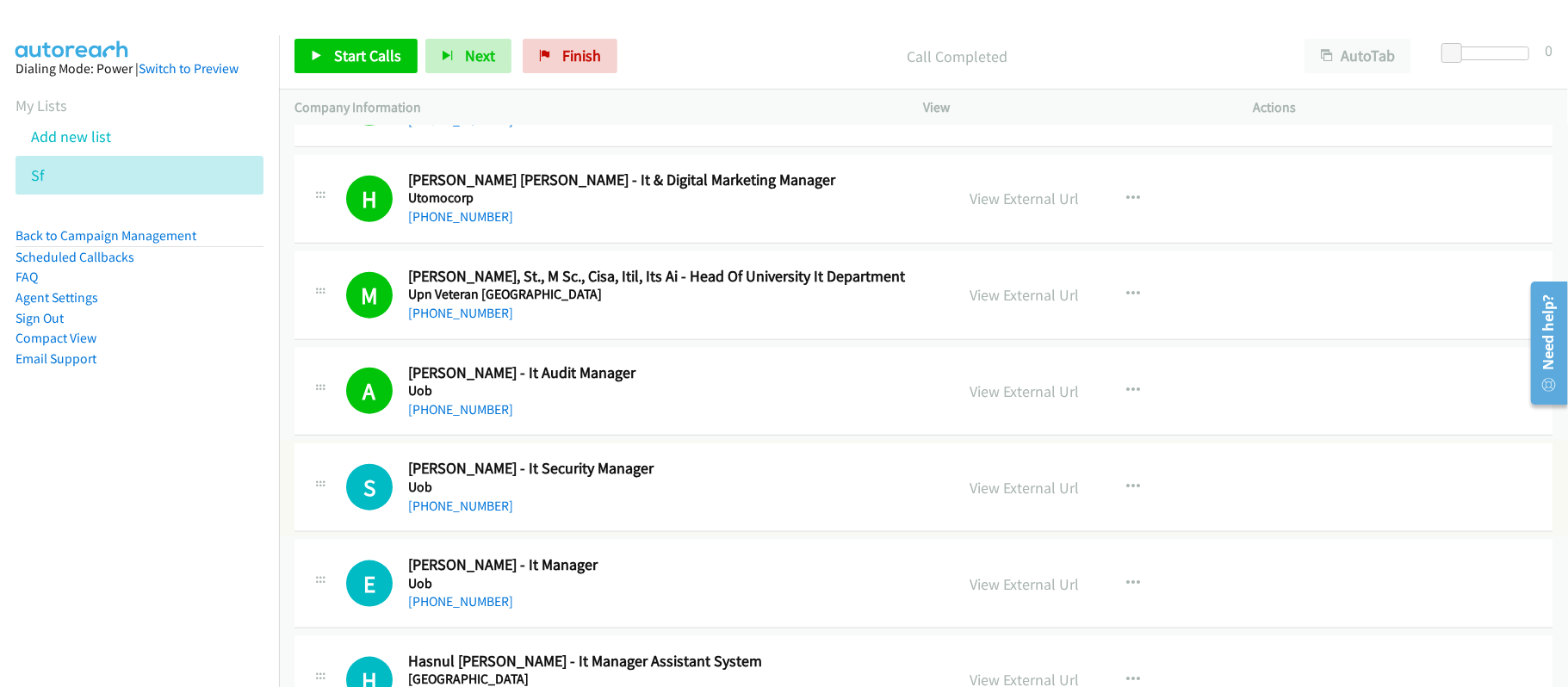
scroll to position [1493, 0]
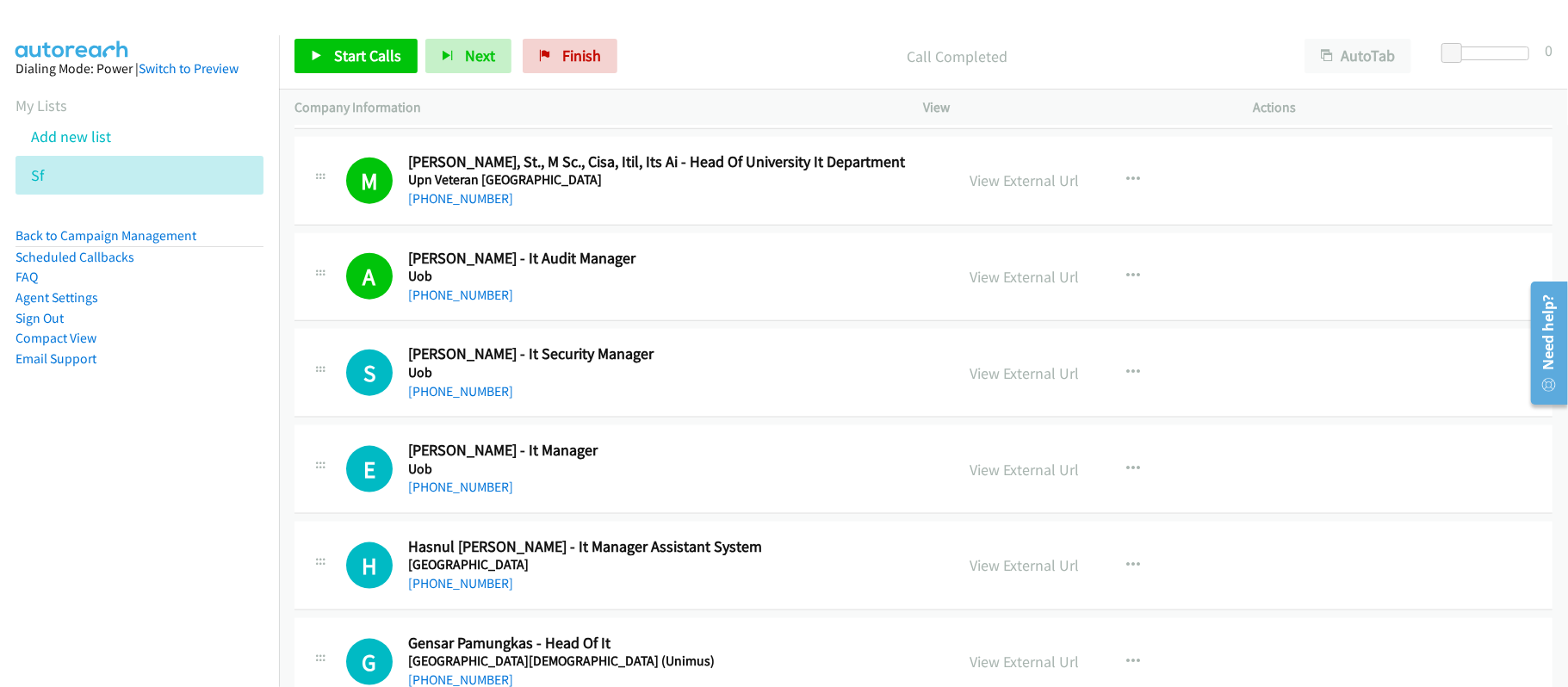
click at [462, 380] on h5 "Uob" at bounding box center [669, 373] width 523 height 17
click at [456, 390] on link "+62 812-8044-719" at bounding box center [461, 391] width 105 height 16
drag, startPoint x: 446, startPoint y: 490, endPoint x: 680, endPoint y: 488, distance: 234.0
click at [446, 490] on link "+62 811-9873-873" at bounding box center [461, 487] width 105 height 16
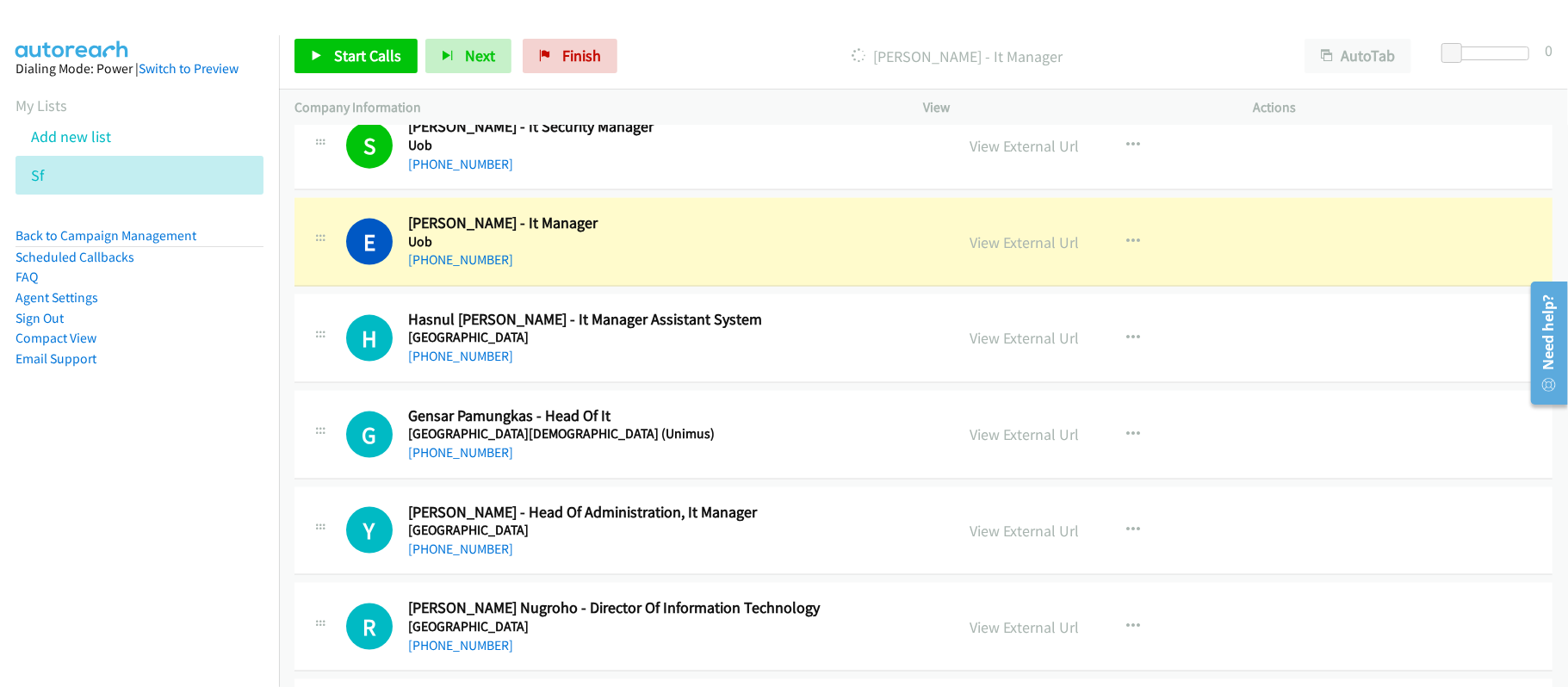
scroll to position [1722, 0]
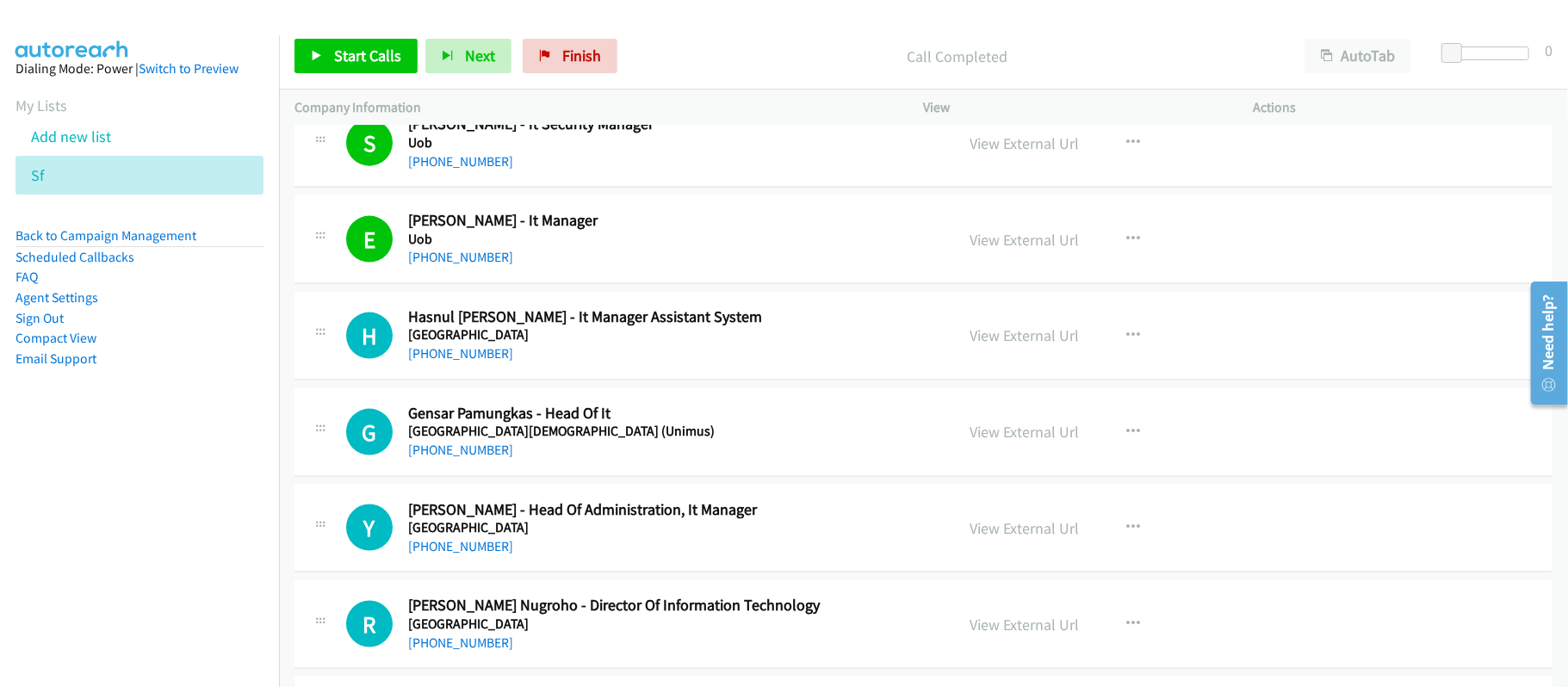
drag, startPoint x: 462, startPoint y: 453, endPoint x: 654, endPoint y: 459, distance: 192.1
click at [462, 453] on link "+62 857-8000-0373" at bounding box center [461, 450] width 105 height 16
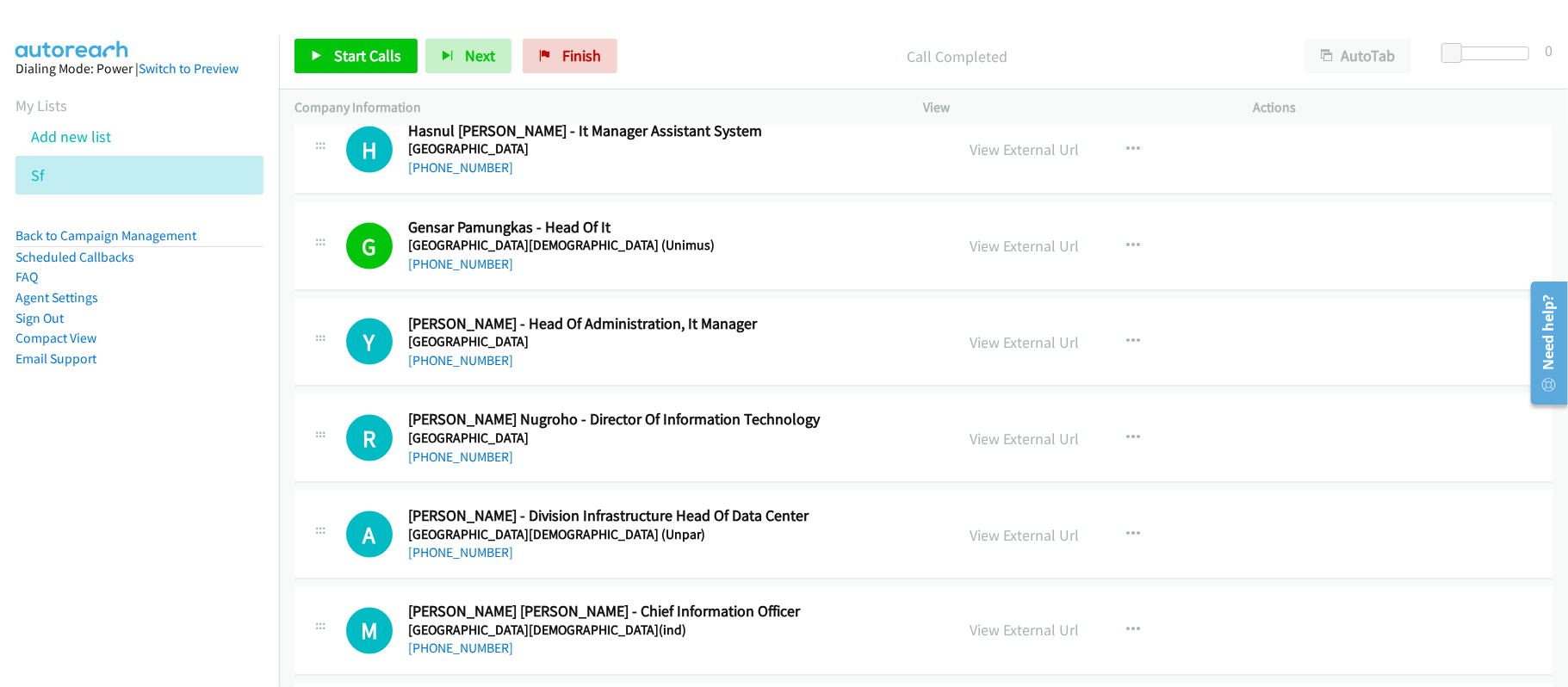
scroll to position [1952, 0]
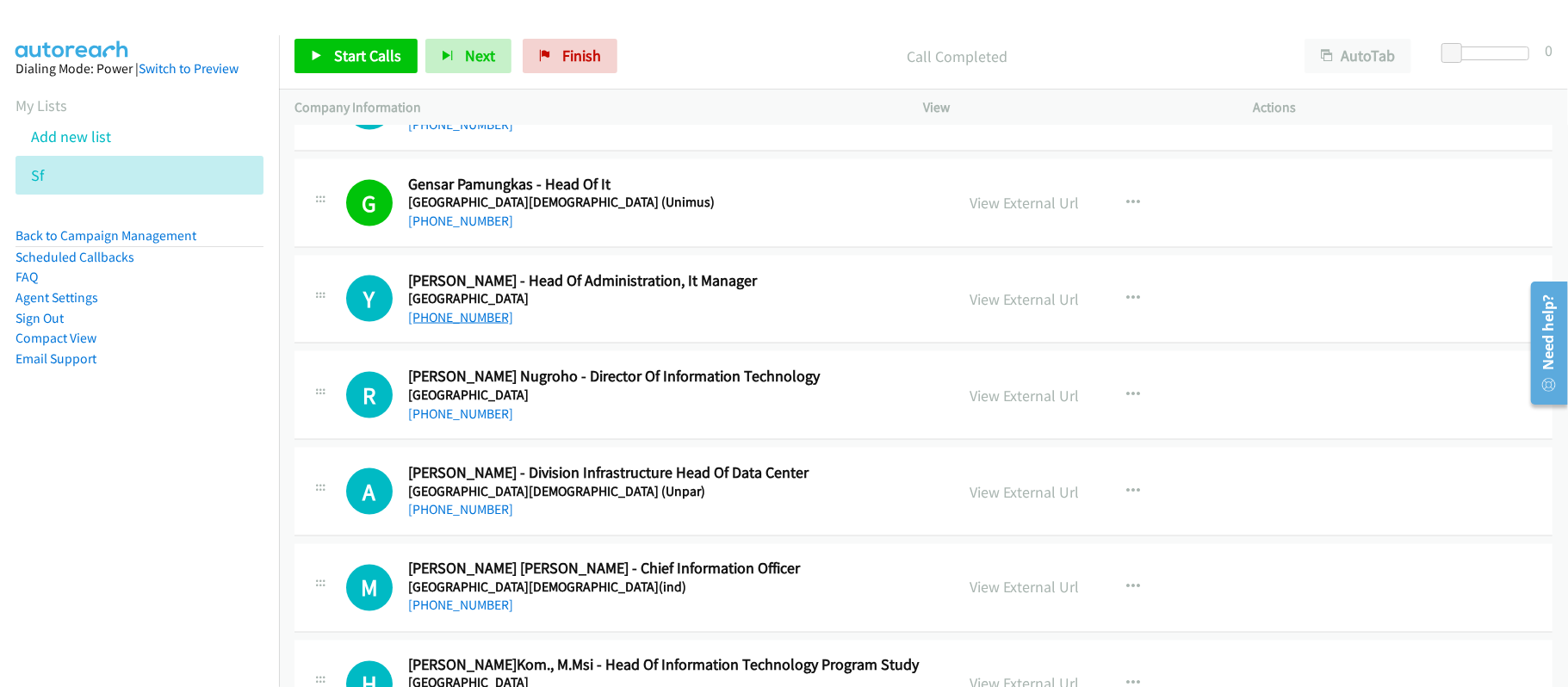
drag, startPoint x: 455, startPoint y: 319, endPoint x: 486, endPoint y: 319, distance: 31.0
click at [455, 319] on link "+62 856-9724-0122" at bounding box center [461, 317] width 105 height 16
drag, startPoint x: 477, startPoint y: 414, endPoint x: 783, endPoint y: 415, distance: 306.0
click at [477, 414] on link "+62 857-4825-0120" at bounding box center [461, 414] width 105 height 16
click at [479, 501] on h5 "Universitas Katolik Parahyangan (Unpar)" at bounding box center [669, 492] width 523 height 17
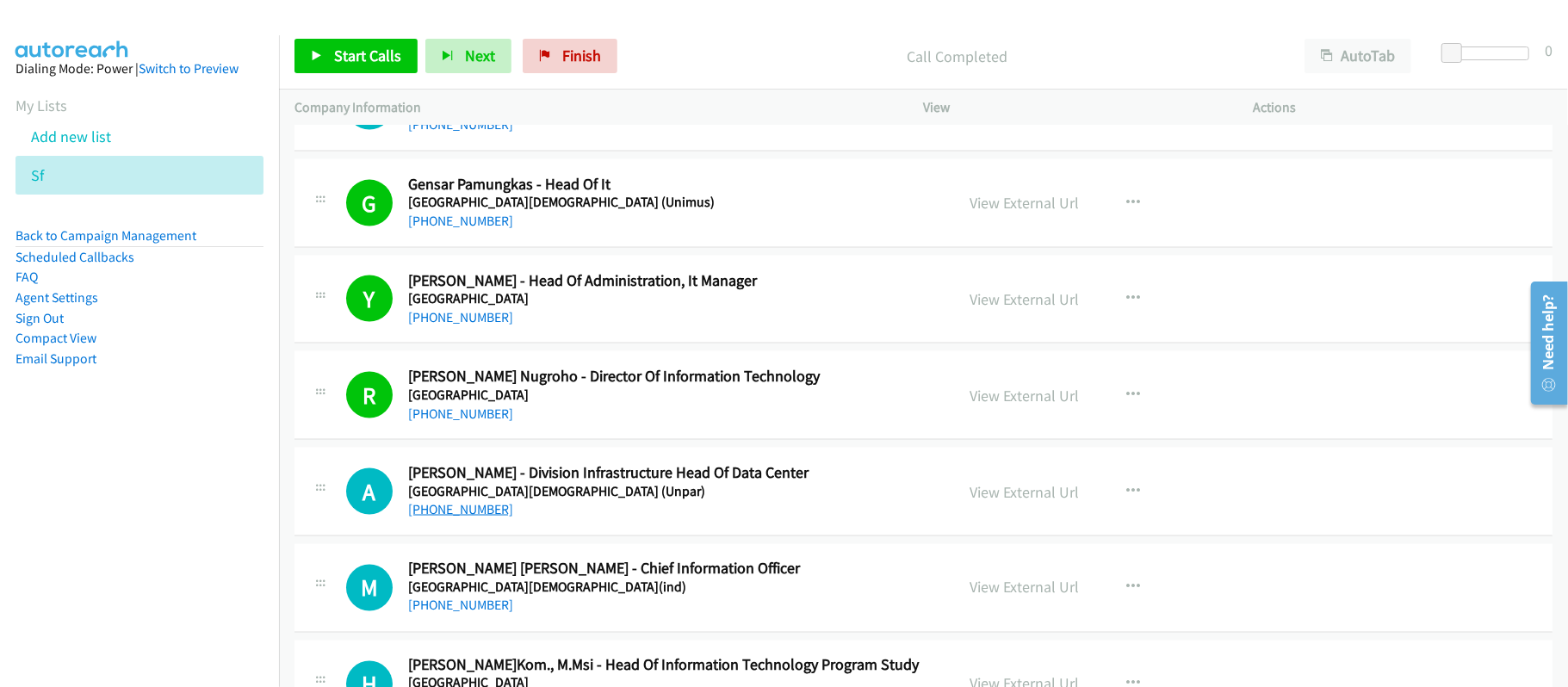
click at [477, 518] on link "+62 857-5900-0720" at bounding box center [461, 509] width 105 height 16
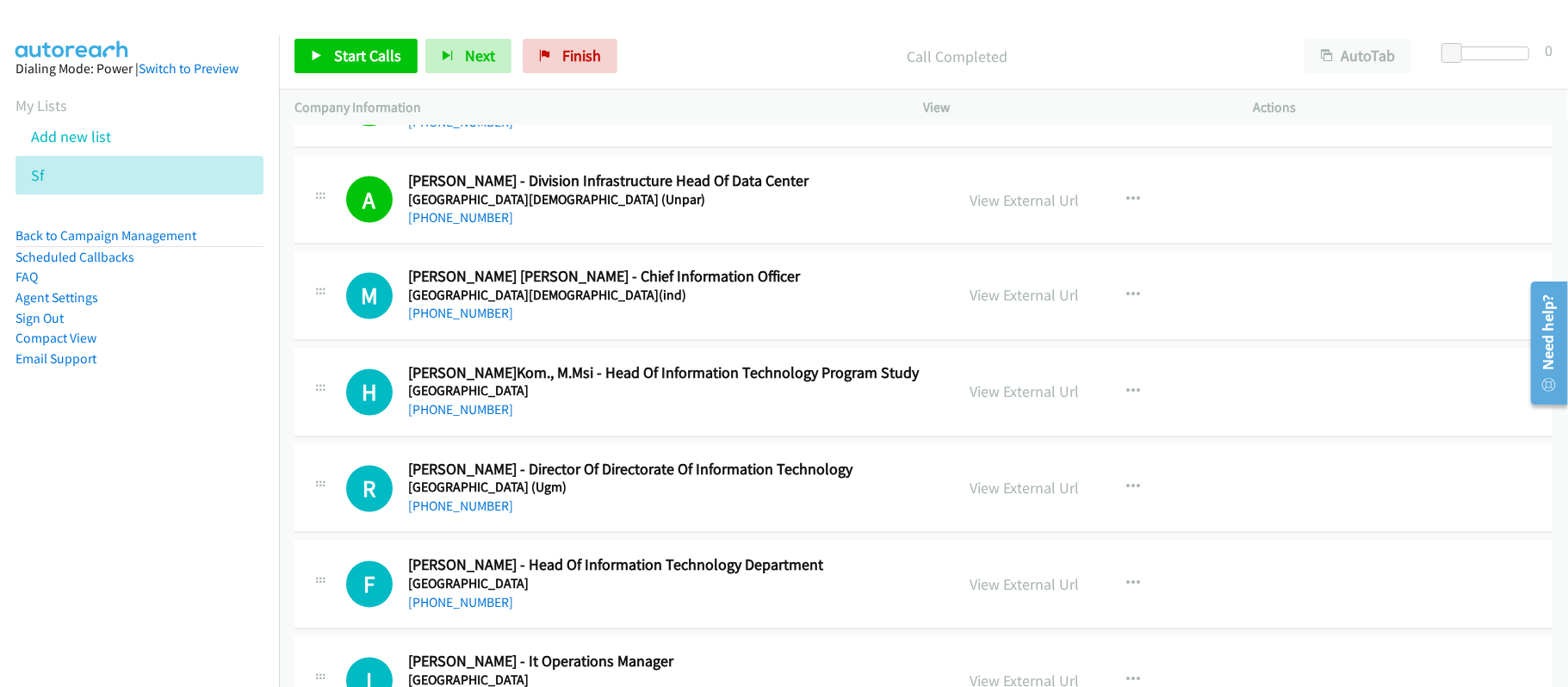
scroll to position [2296, 0]
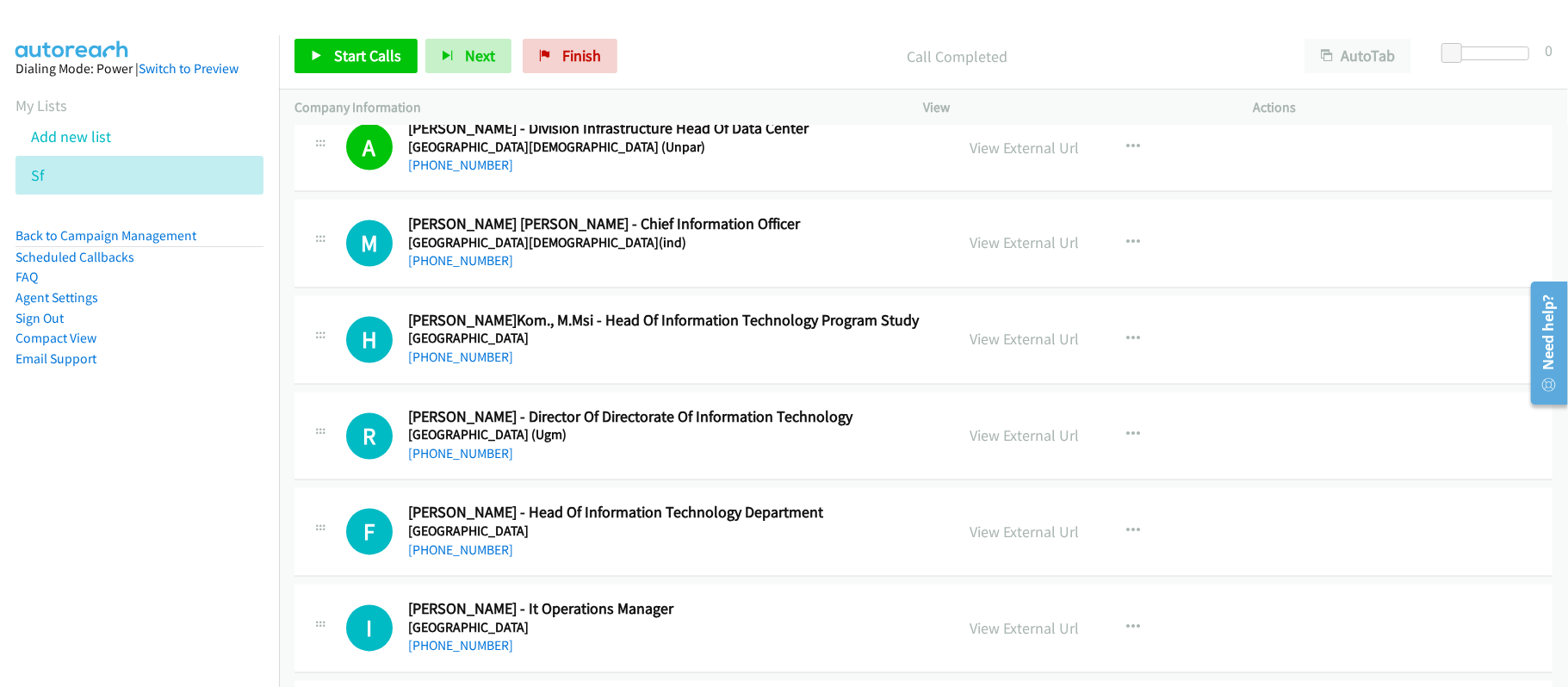
click at [122, 490] on nav "Dialing Mode: Power | Switch to Preview My Lists Add new list Sf Back to Campai…" at bounding box center [140, 378] width 280 height 687
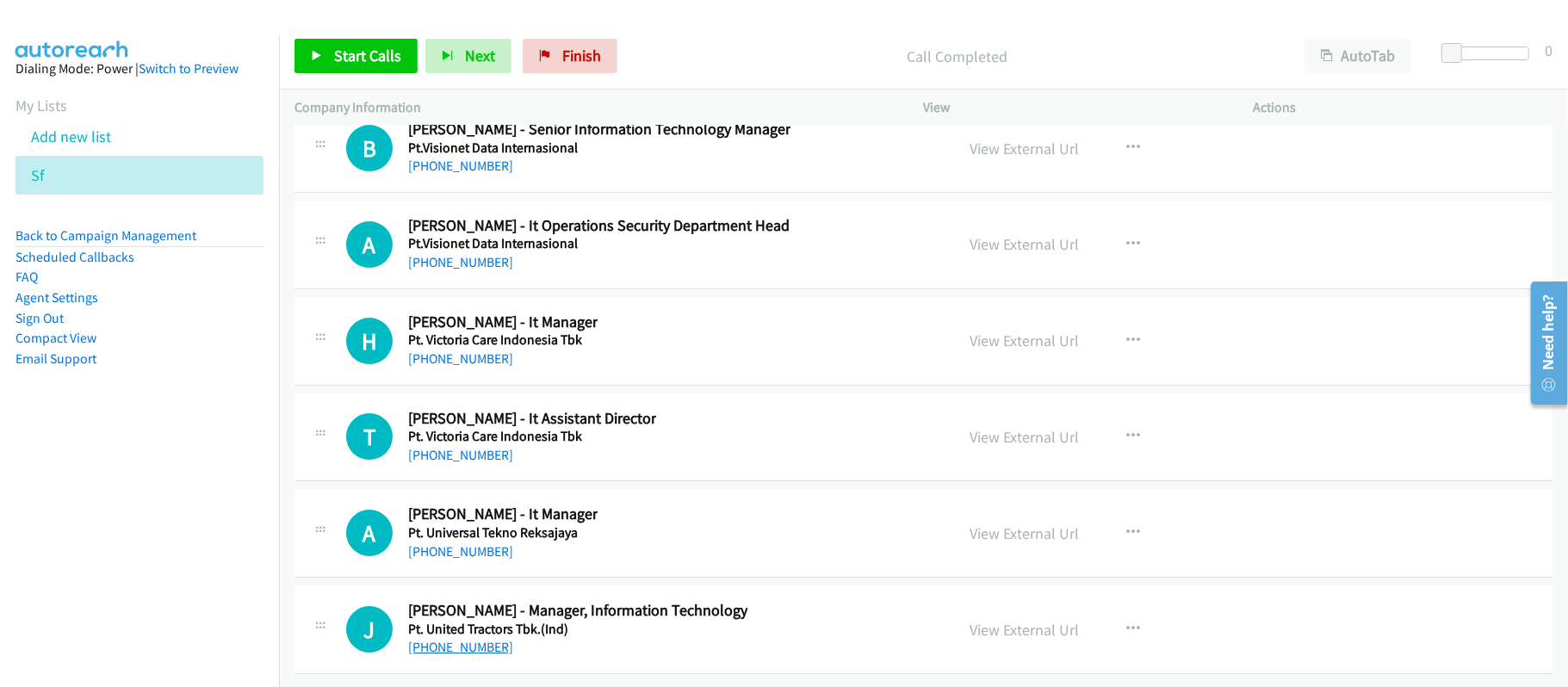
click at [455, 639] on link "+62 822-8488-1433" at bounding box center [461, 646] width 105 height 16
click at [462, 544] on link "+62 811-1043-377" at bounding box center [461, 552] width 105 height 16
click at [425, 447] on link "+62 815-1656-827" at bounding box center [461, 455] width 105 height 16
click at [438, 447] on link "+62 815-1656-827" at bounding box center [461, 455] width 105 height 16
click at [483, 351] on link "+62 811-1931-482" at bounding box center [461, 359] width 105 height 16
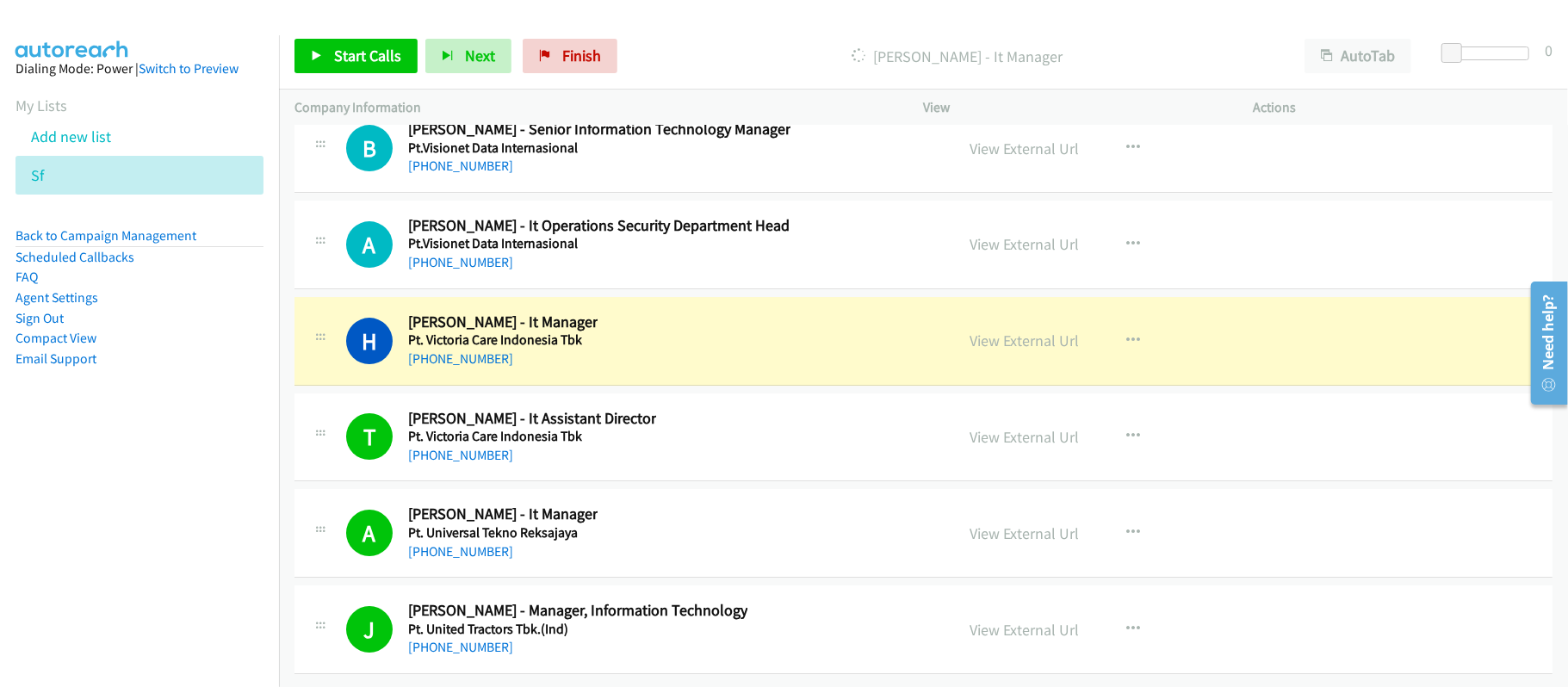
scroll to position [46426, 0]
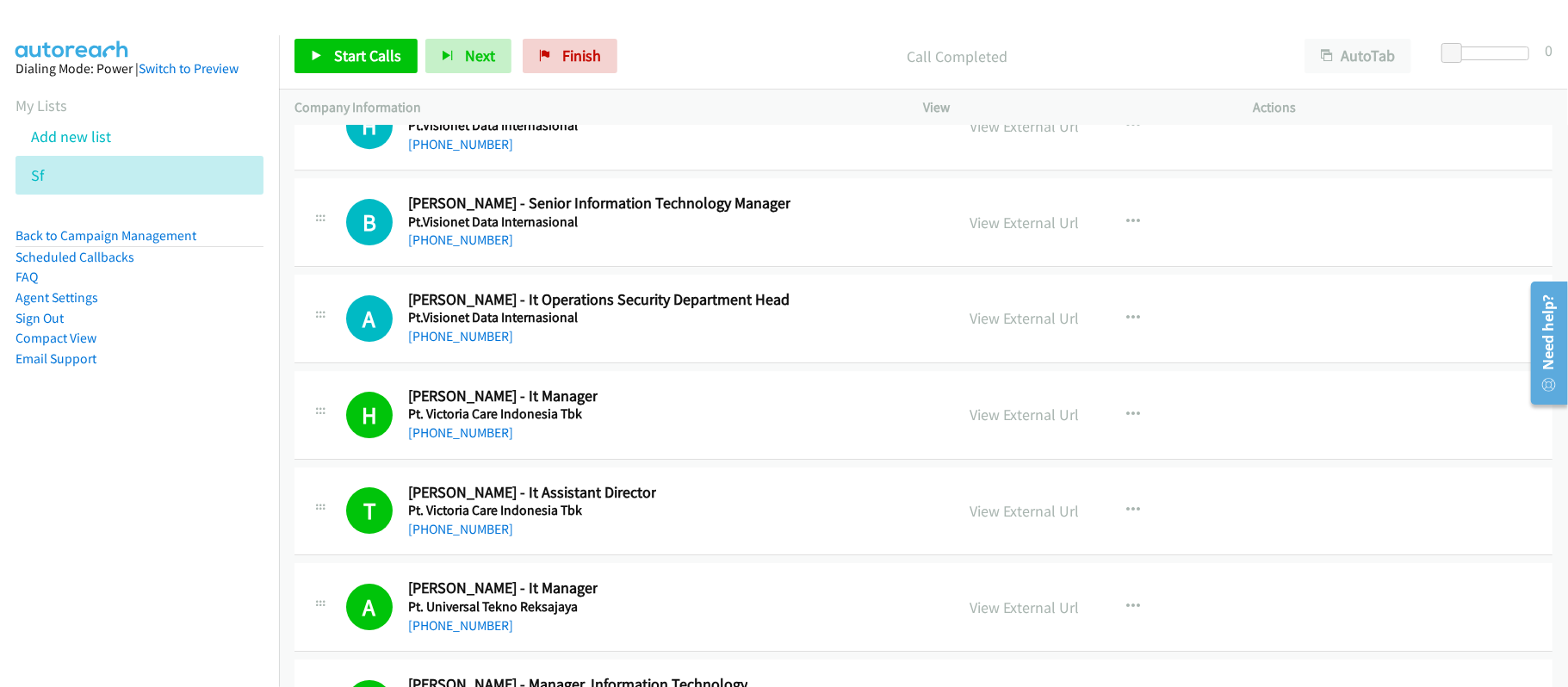
click at [597, 347] on div "+62 815-1499-6666" at bounding box center [599, 337] width 382 height 21
click at [505, 345] on link "+62 815-1499-6666" at bounding box center [461, 336] width 105 height 16
drag, startPoint x: 465, startPoint y: 374, endPoint x: 480, endPoint y: 364, distance: 18.0
click at [465, 248] on link "+62 811-1833-352" at bounding box center [461, 240] width 105 height 16
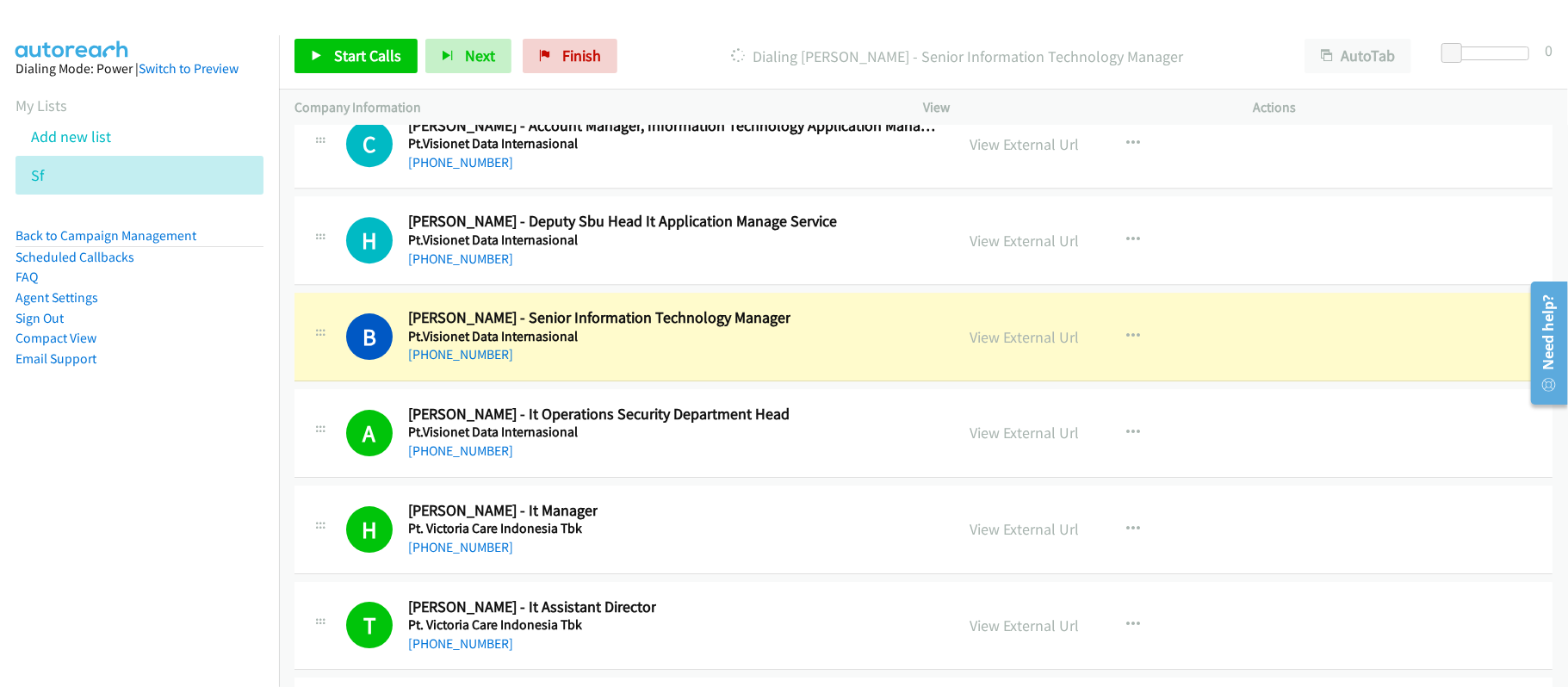
scroll to position [46196, 0]
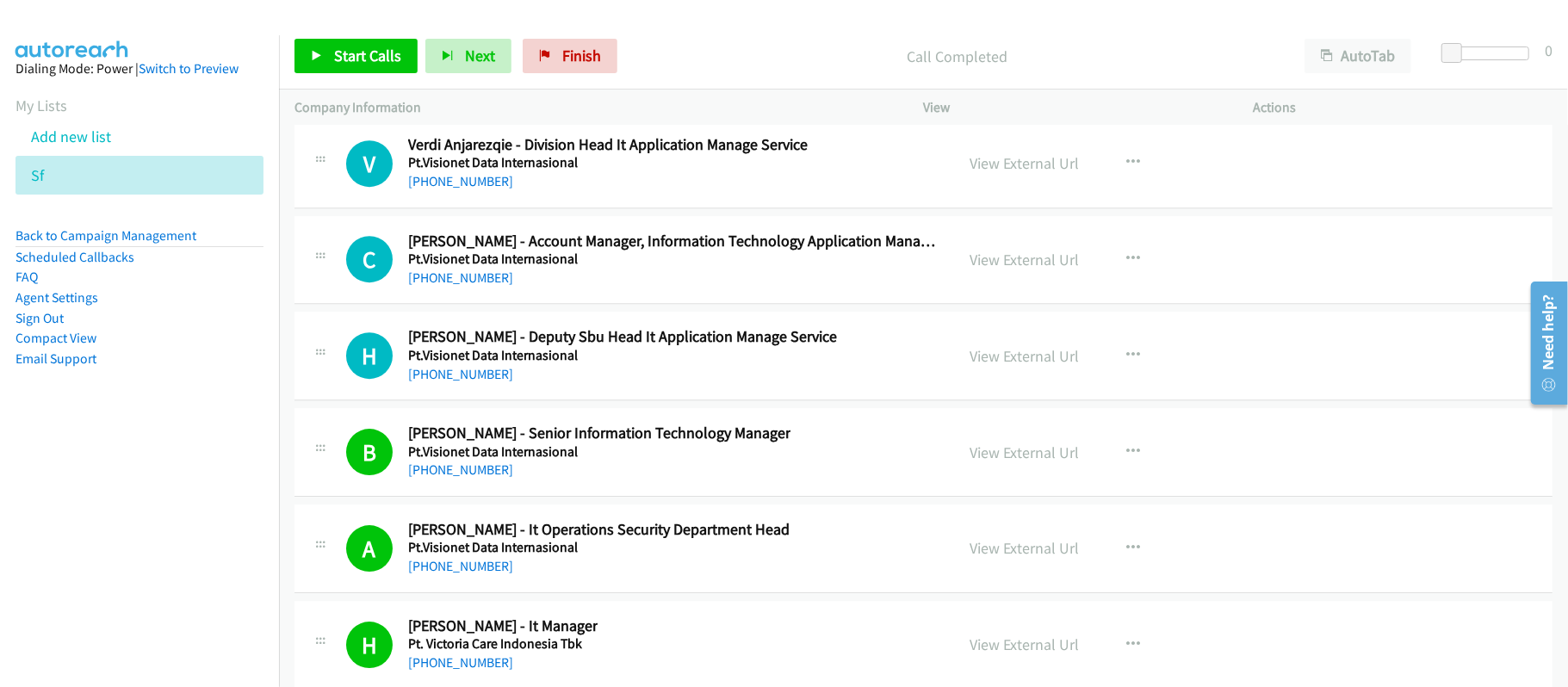
click at [724, 385] on div "+62 815-8827-010" at bounding box center [623, 375] width 429 height 21
click at [480, 383] on link "+62 815-8827-010" at bounding box center [461, 374] width 105 height 16
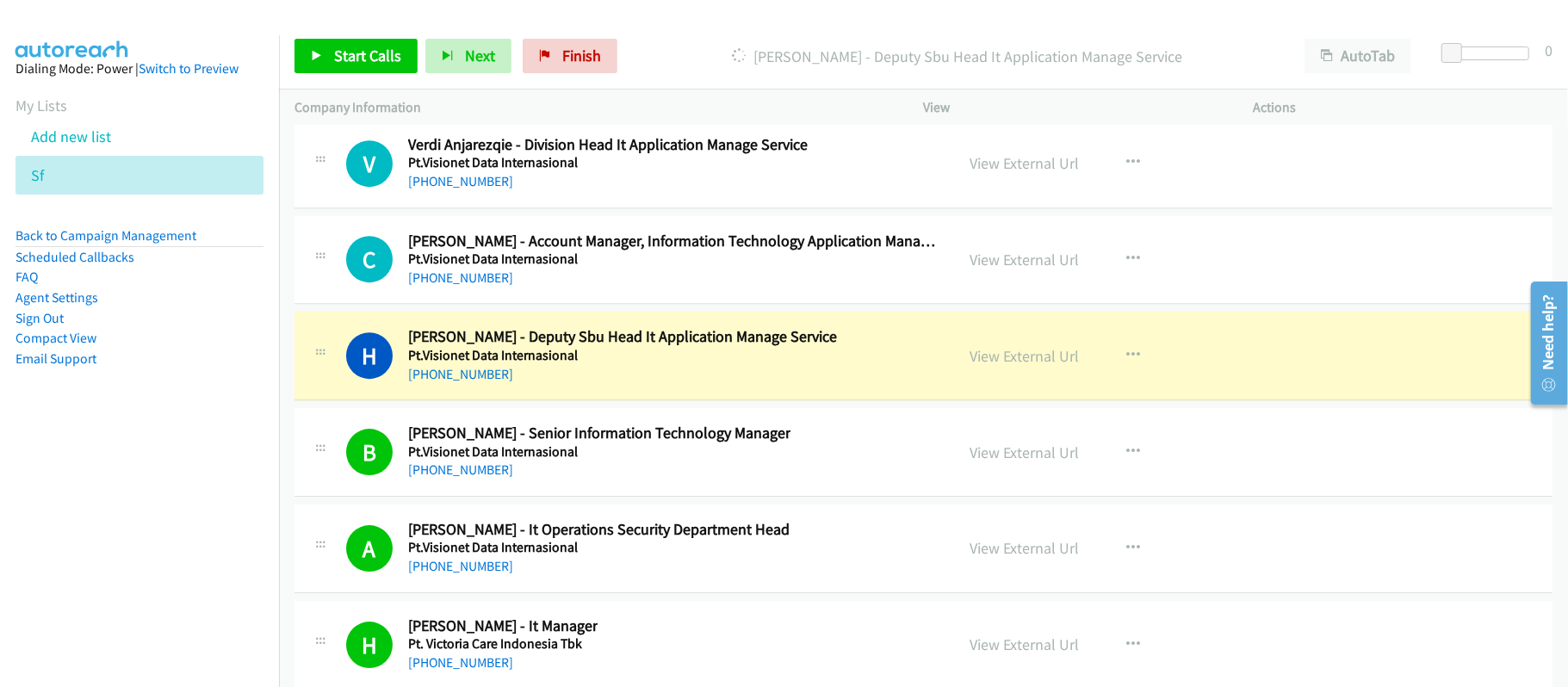
click at [678, 385] on div "+62 815-8827-010" at bounding box center [623, 375] width 429 height 21
click at [1030, 366] on link "View External Url" at bounding box center [1024, 356] width 109 height 20
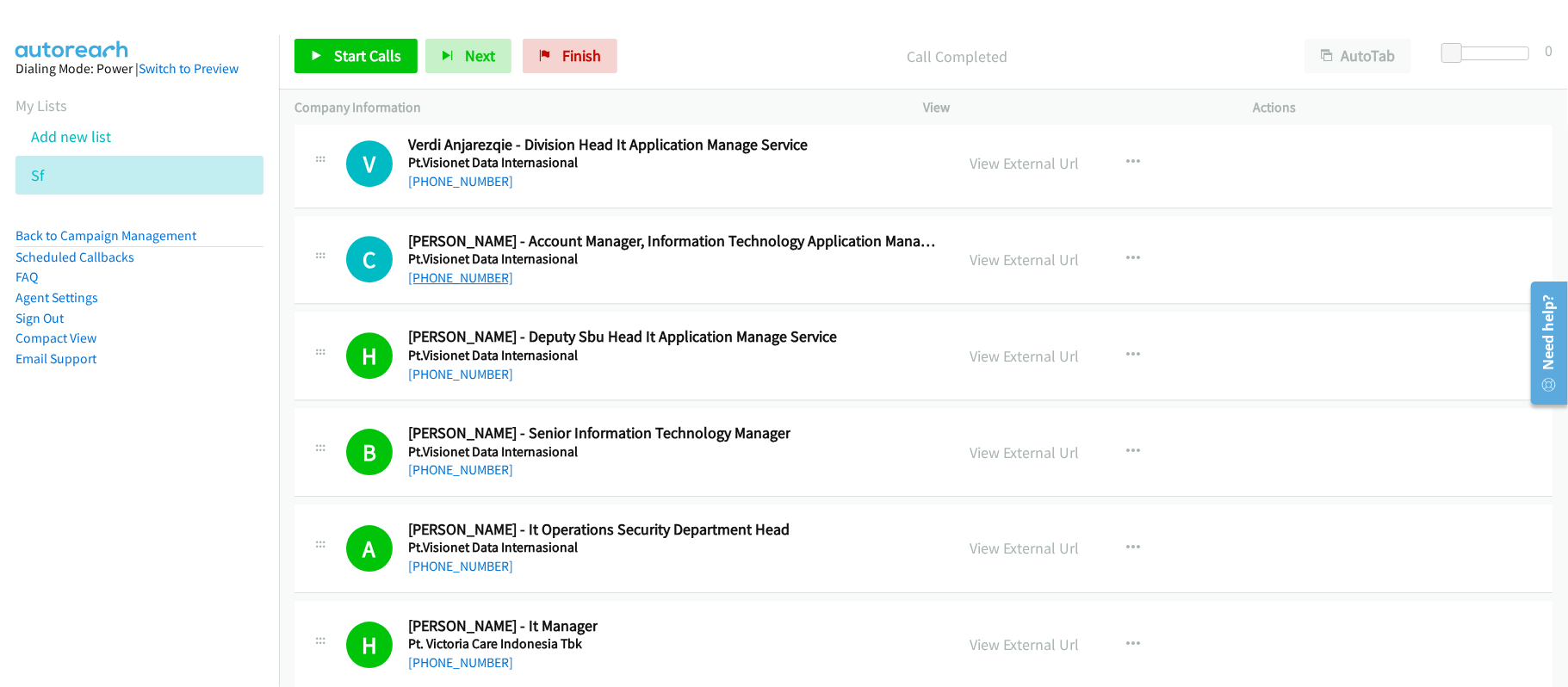
click at [453, 286] on link "+62 853-1498-4747" at bounding box center [461, 278] width 105 height 16
click at [669, 289] on div "+62 853-1498-4747" at bounding box center [674, 278] width 532 height 21
click at [481, 286] on link "+62 853-1498-4747" at bounding box center [461, 278] width 105 height 16
click at [489, 190] on link "+62 815-9637-479" at bounding box center [461, 181] width 105 height 16
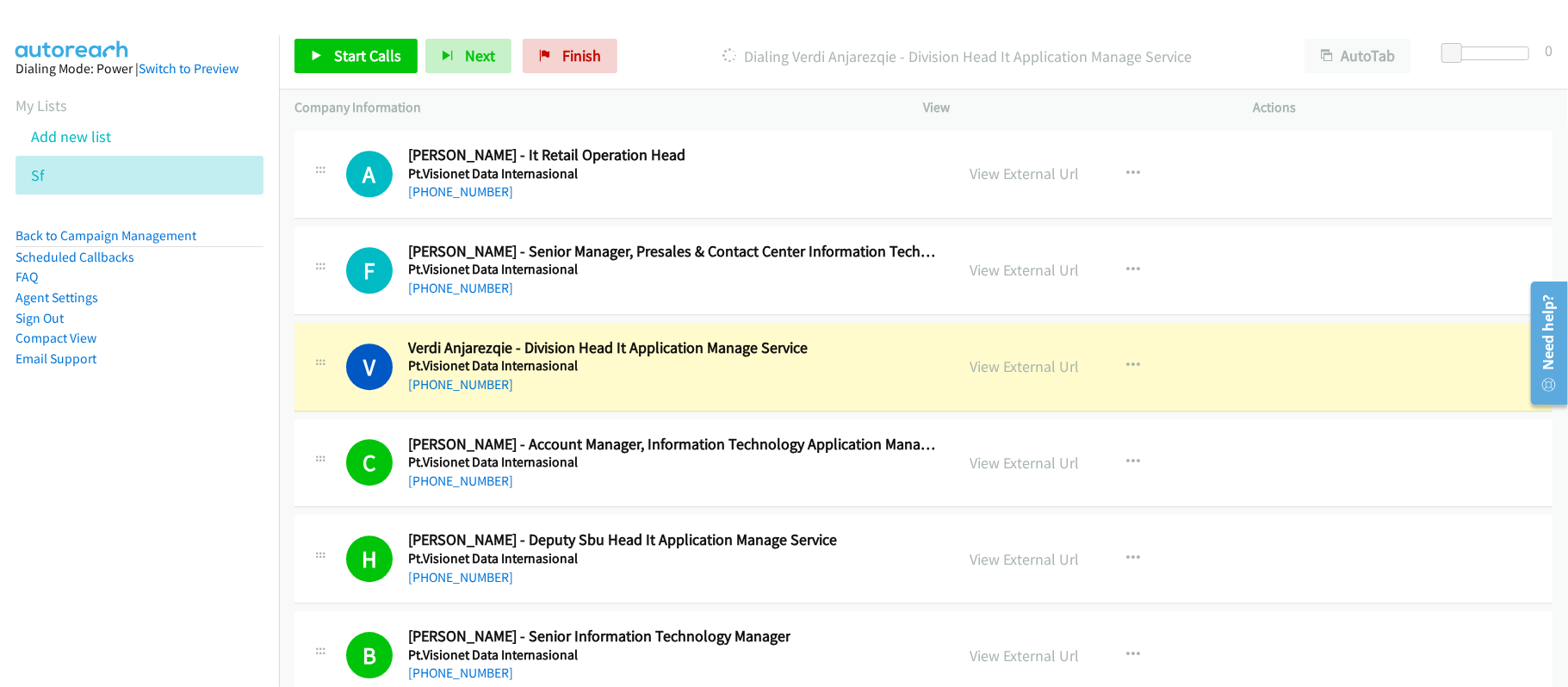
scroll to position [45968, 0]
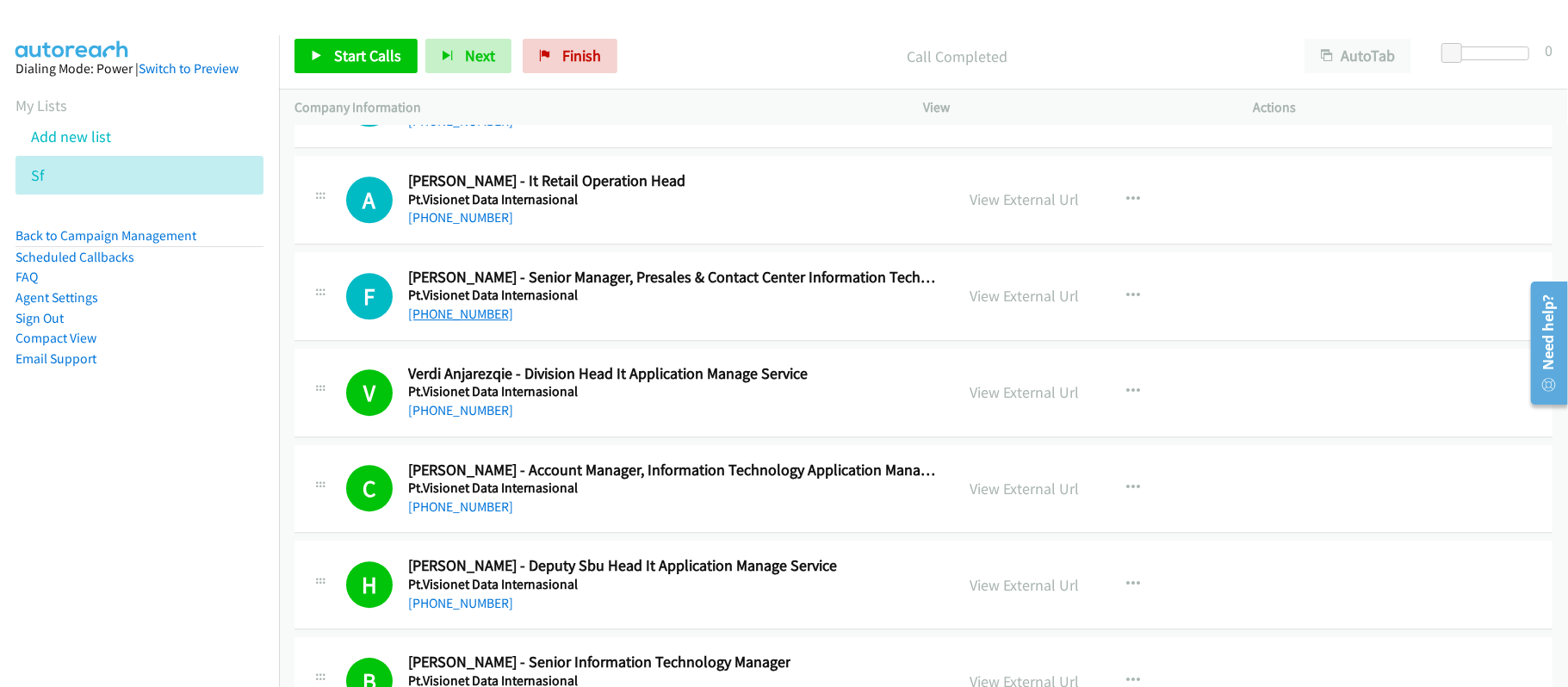
click at [486, 322] on link "+62 812-8864-3964" at bounding box center [461, 314] width 105 height 16
click at [498, 226] on link "+62 813-1433-2079" at bounding box center [461, 217] width 105 height 16
click at [439, 129] on link "+62 812-9624-779" at bounding box center [461, 121] width 105 height 16
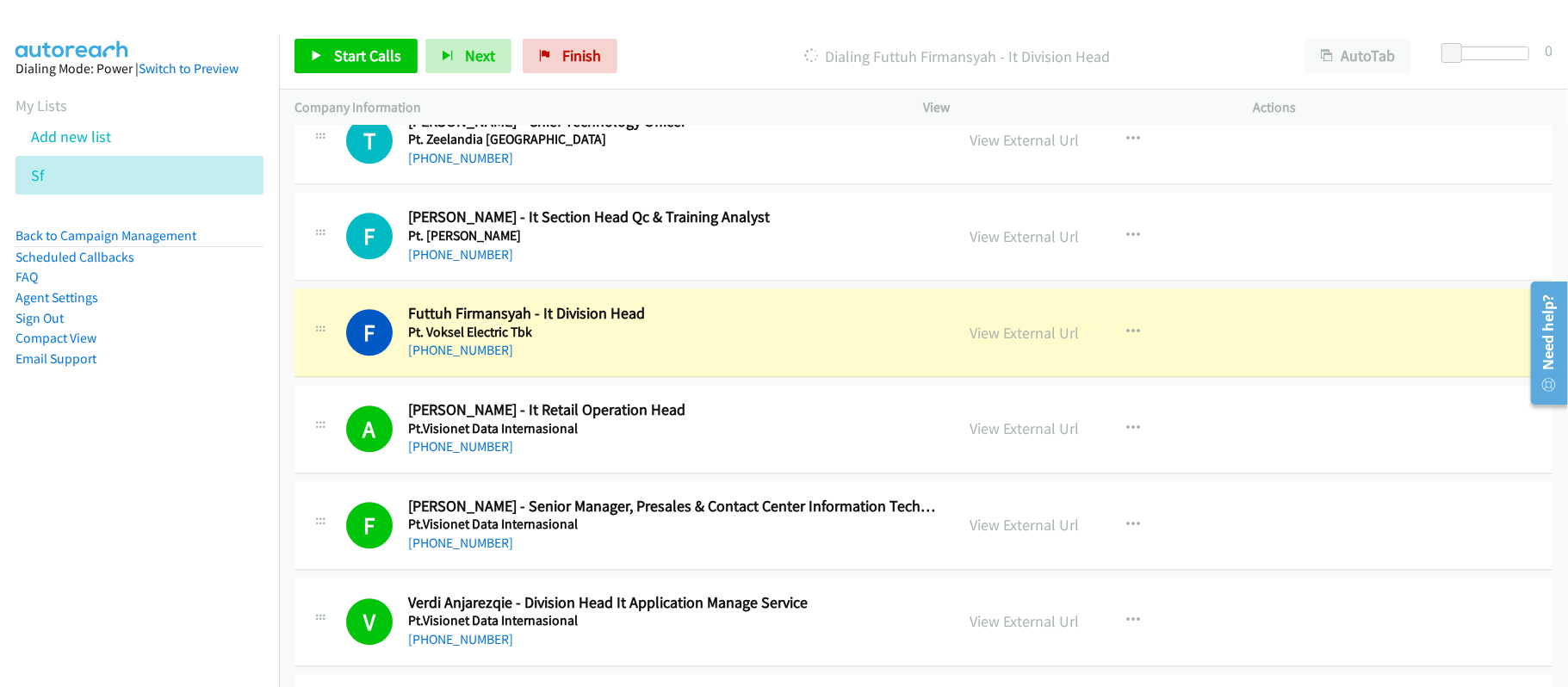
scroll to position [45738, 0]
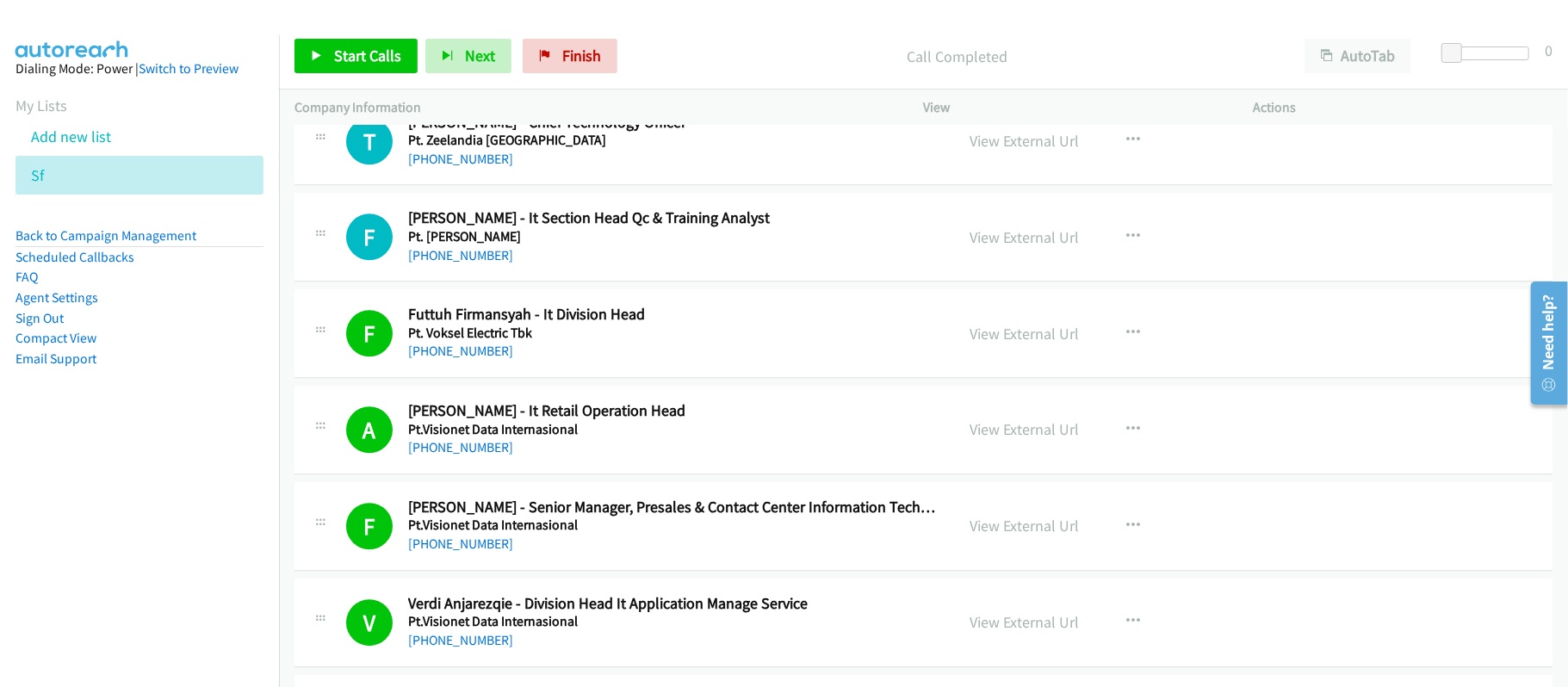
click at [219, 456] on nav "Dialing Mode: Power | Switch to Preview My Lists Add new list Sf Back to Campai…" at bounding box center [140, 378] width 280 height 687
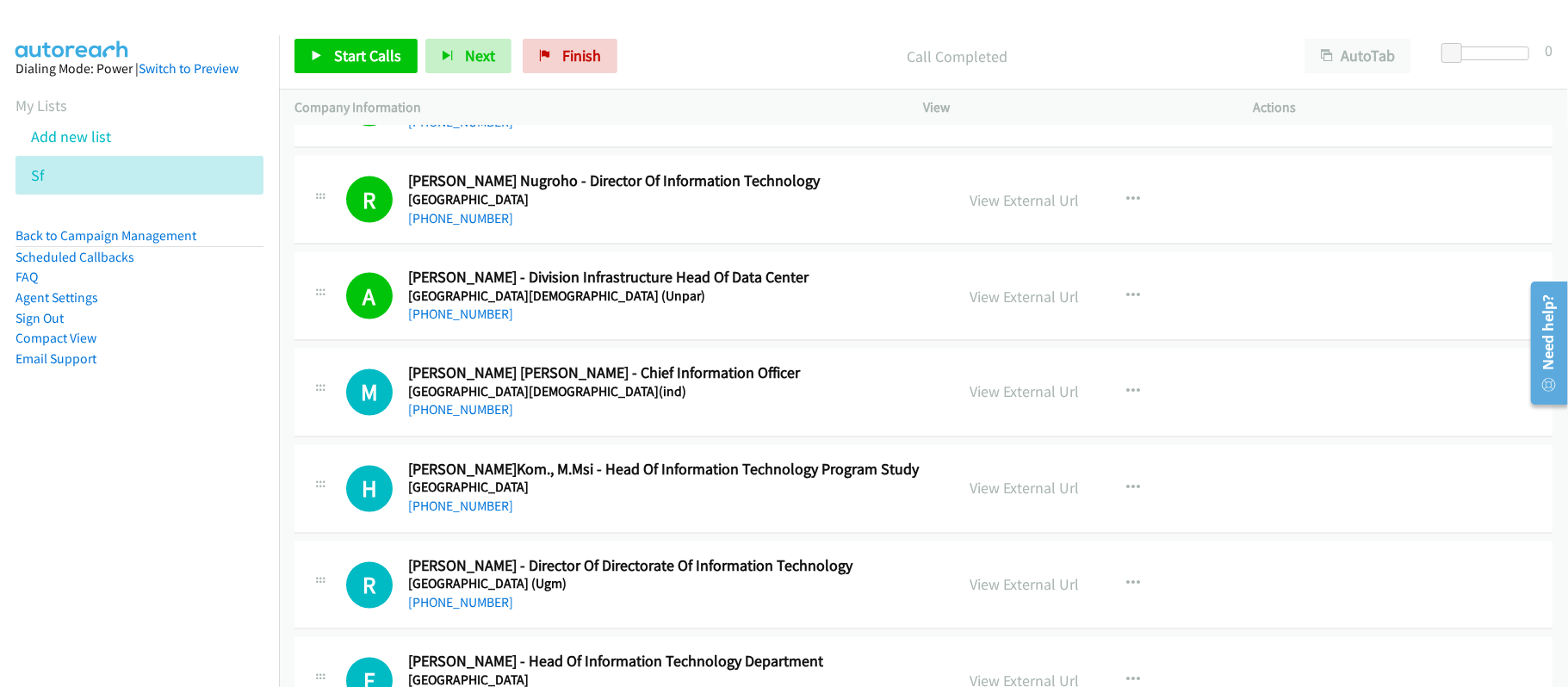
scroll to position [2209, 0]
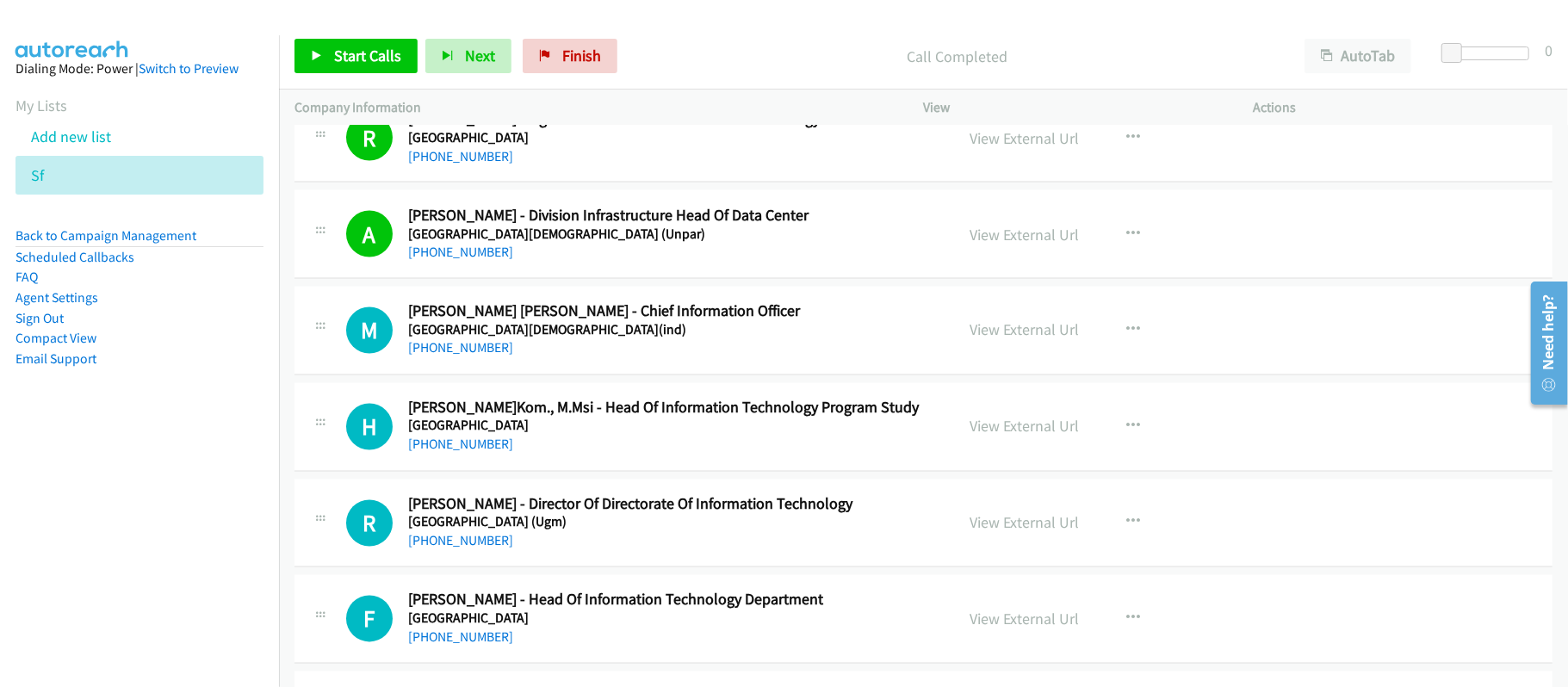
drag, startPoint x: 487, startPoint y: 355, endPoint x: 632, endPoint y: 360, distance: 145.1
click at [487, 355] on link "+62 896-8020-1169" at bounding box center [461, 348] width 105 height 16
click at [728, 456] on div "+62 819-9080-9555" at bounding box center [669, 446] width 523 height 21
drag, startPoint x: 508, startPoint y: 447, endPoint x: 565, endPoint y: 442, distance: 57.2
click at [508, 447] on link "+62 819-9080-9555" at bounding box center [461, 445] width 105 height 16
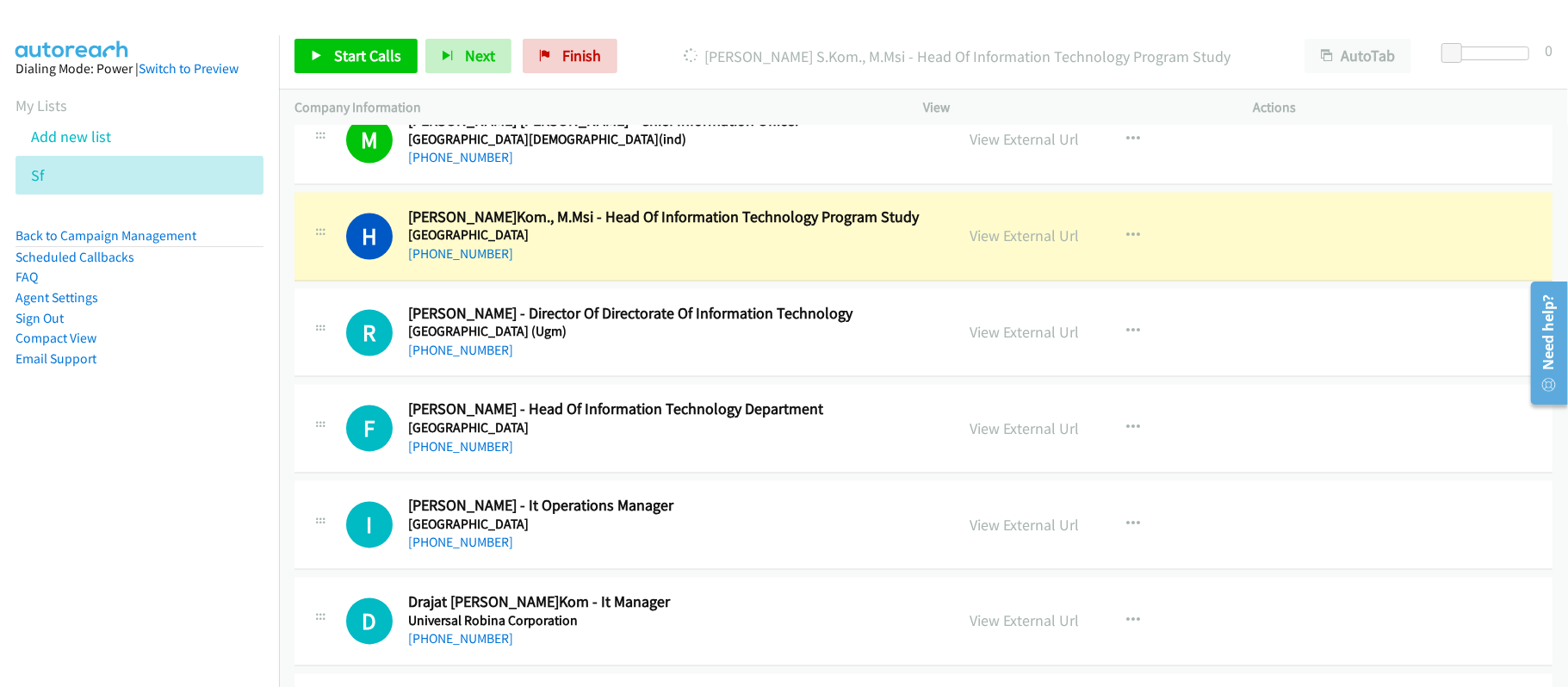
scroll to position [2439, 0]
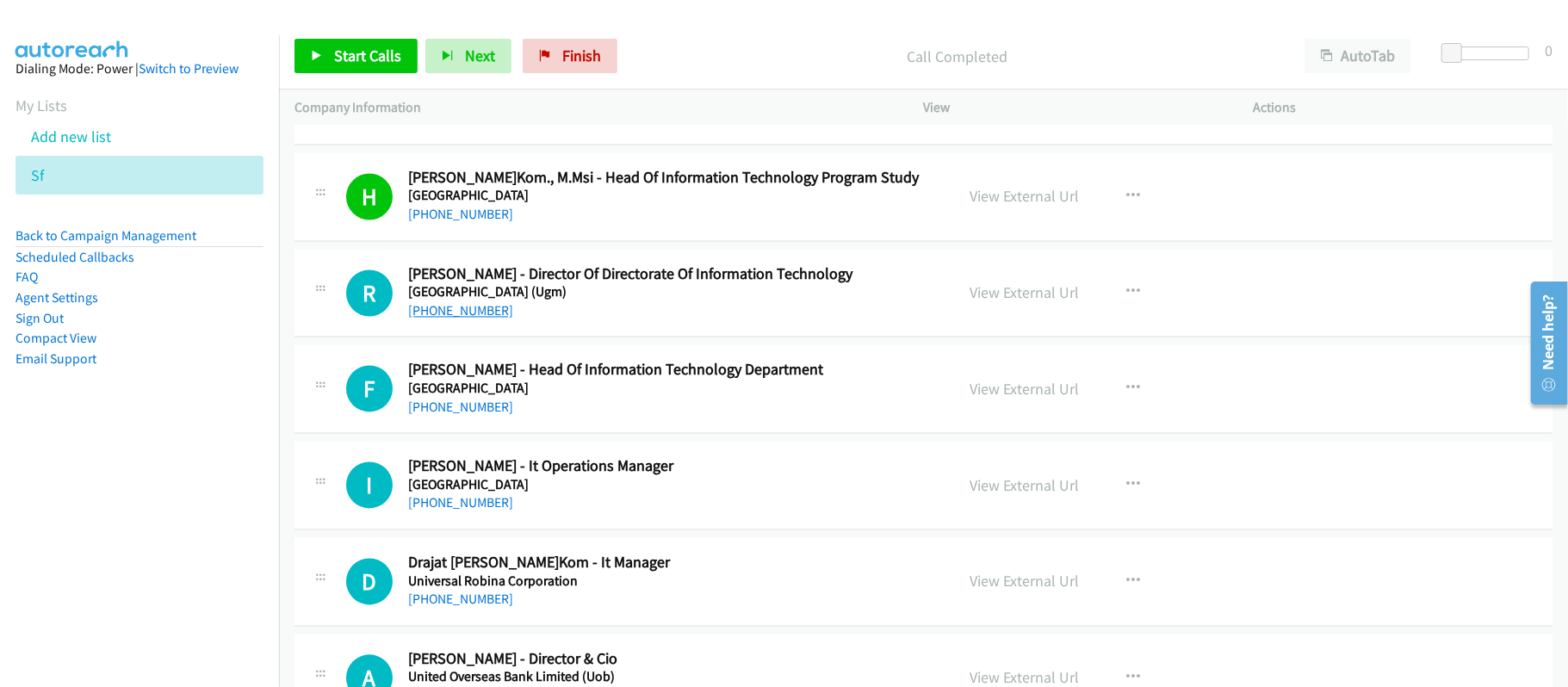
click at [481, 320] on link "+62 896-5566-3939" at bounding box center [461, 311] width 105 height 16
drag, startPoint x: 480, startPoint y: 315, endPoint x: 563, endPoint y: 303, distance: 83.9
click at [480, 315] on link "+62 896-5566-3939" at bounding box center [461, 311] width 105 height 16
click at [494, 416] on link "+62 815-9145-999" at bounding box center [461, 408] width 105 height 16
drag, startPoint x: 487, startPoint y: 511, endPoint x: 881, endPoint y: 548, distance: 395.7
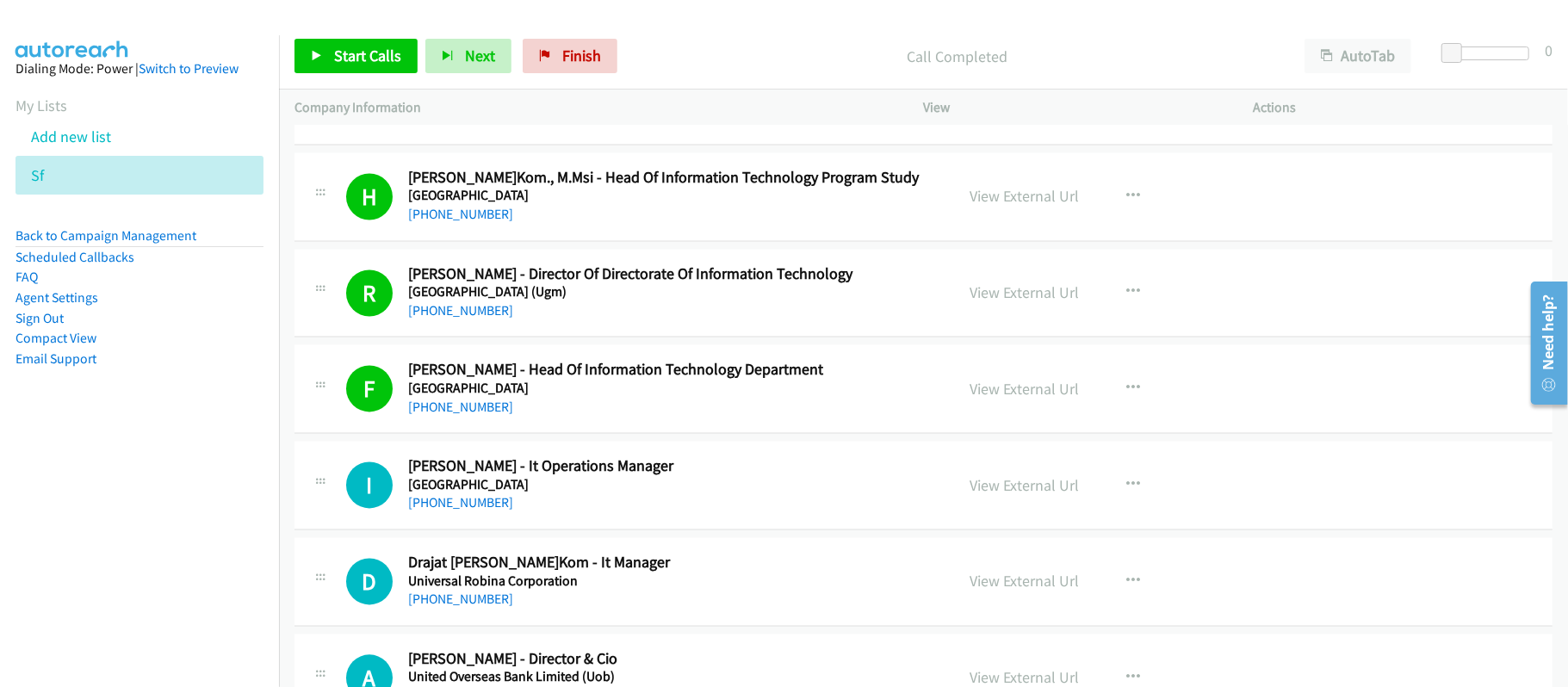
click at [487, 511] on link "+62 812-9698-920" at bounding box center [461, 503] width 105 height 16
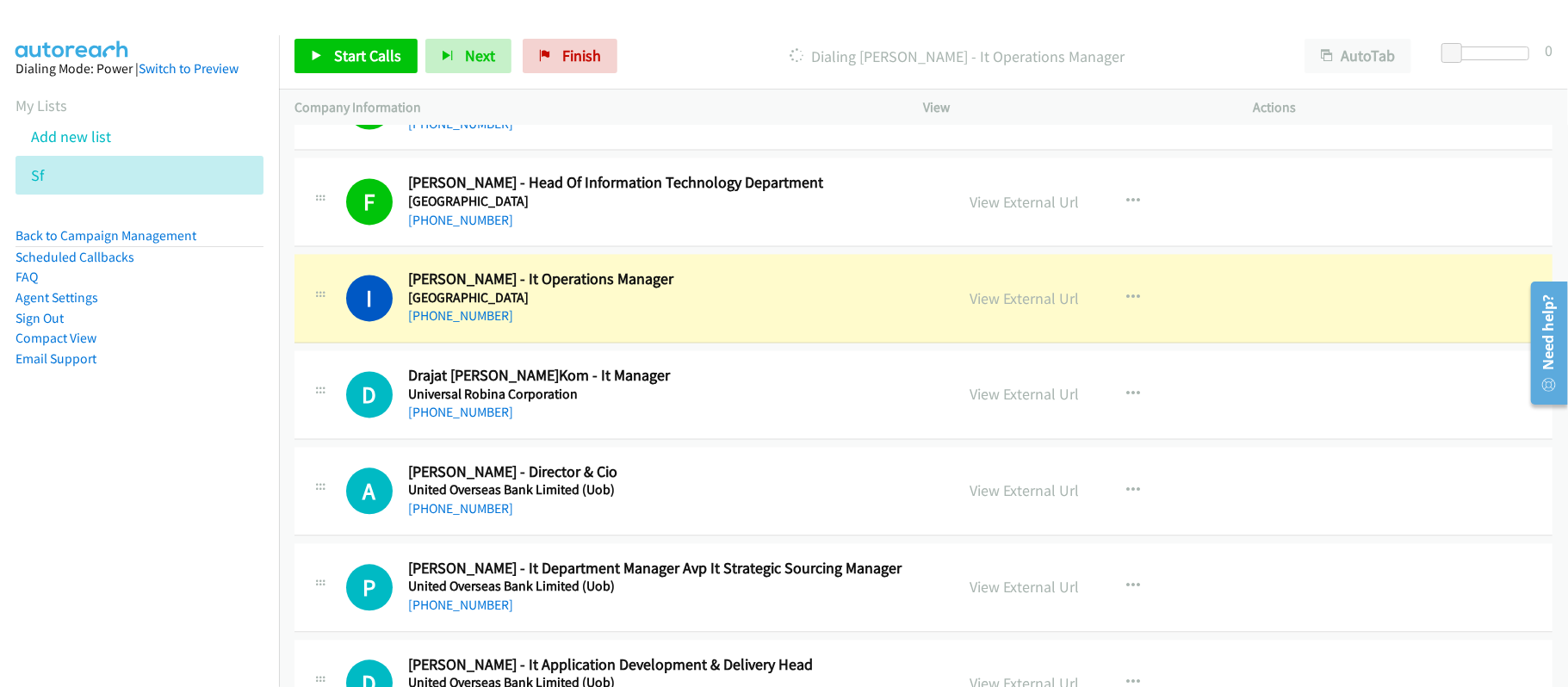
scroll to position [2669, 0]
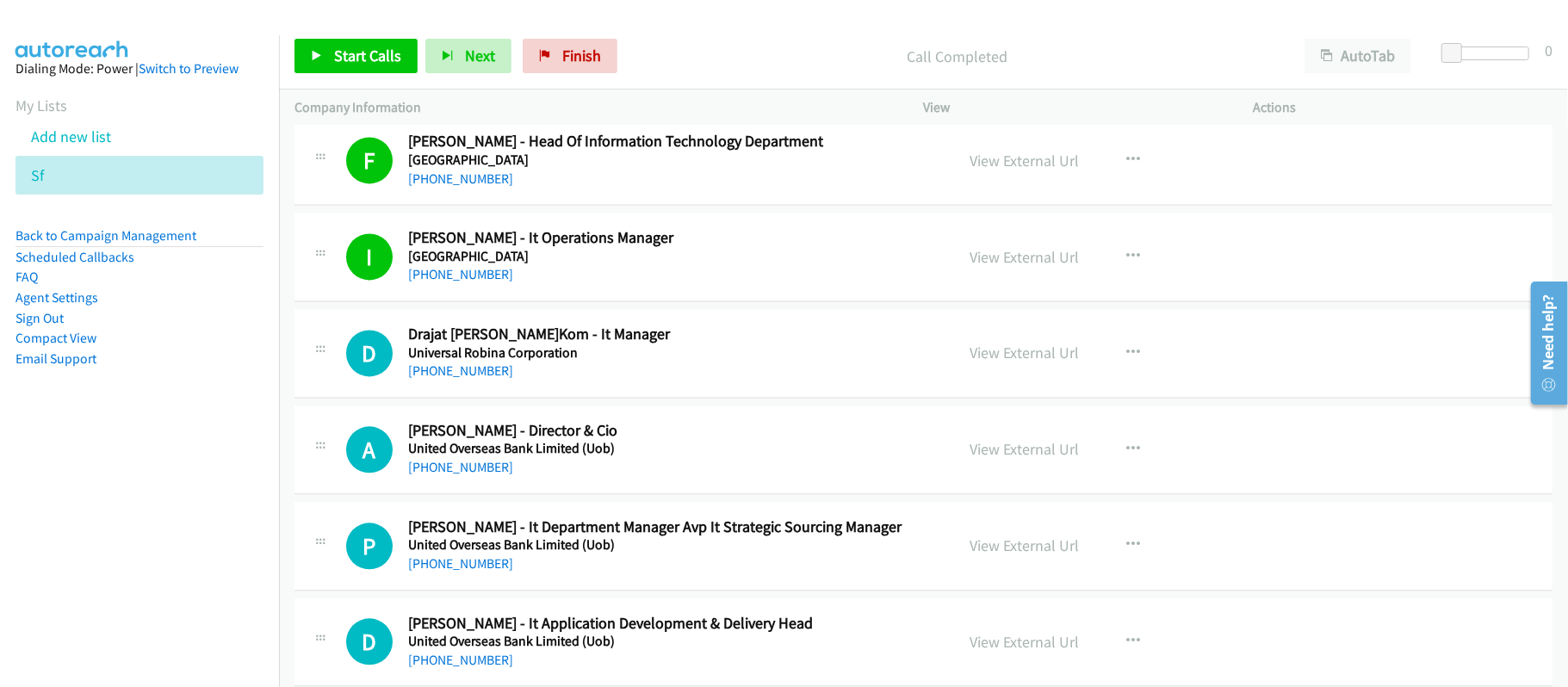
drag, startPoint x: 489, startPoint y: 381, endPoint x: 837, endPoint y: 469, distance: 359.0
click at [489, 379] on link "+62 812-8805-1051" at bounding box center [461, 371] width 105 height 16
drag, startPoint x: 480, startPoint y: 476, endPoint x: 762, endPoint y: 483, distance: 282.1
click at [480, 476] on link "+62 818-890-082" at bounding box center [461, 467] width 105 height 16
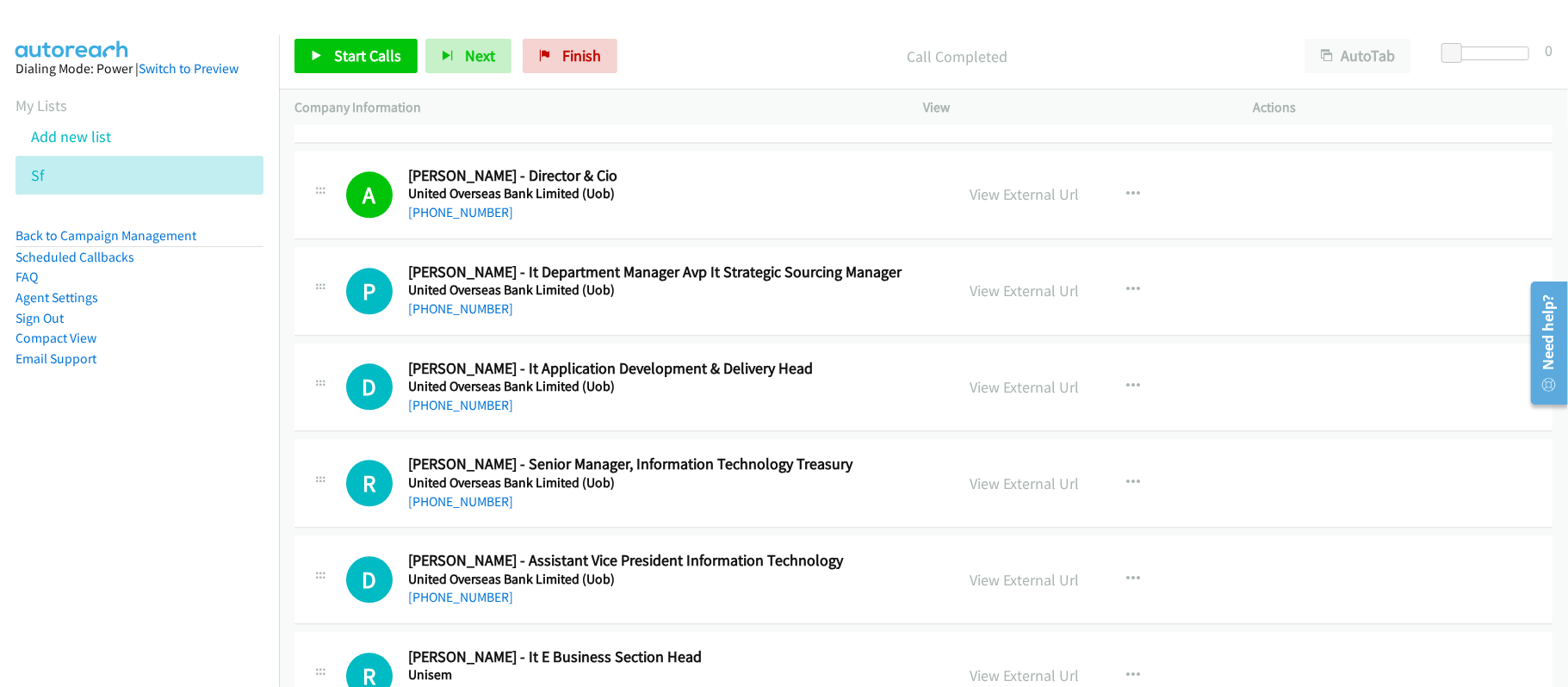
scroll to position [2898, 0]
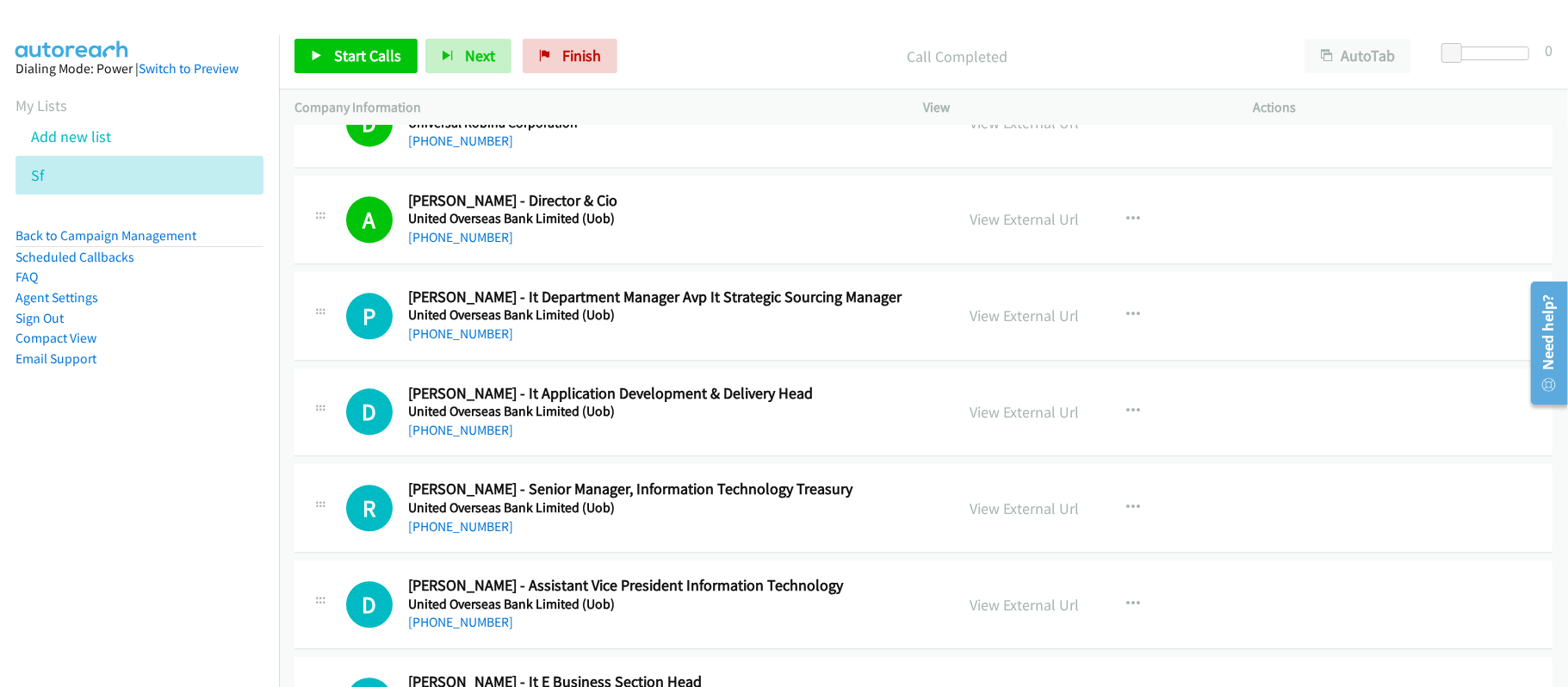
click at [607, 342] on div "+62 812-8308-6598" at bounding box center [669, 334] width 523 height 21
click at [458, 333] on link "+62 812-8308-6598" at bounding box center [461, 334] width 105 height 16
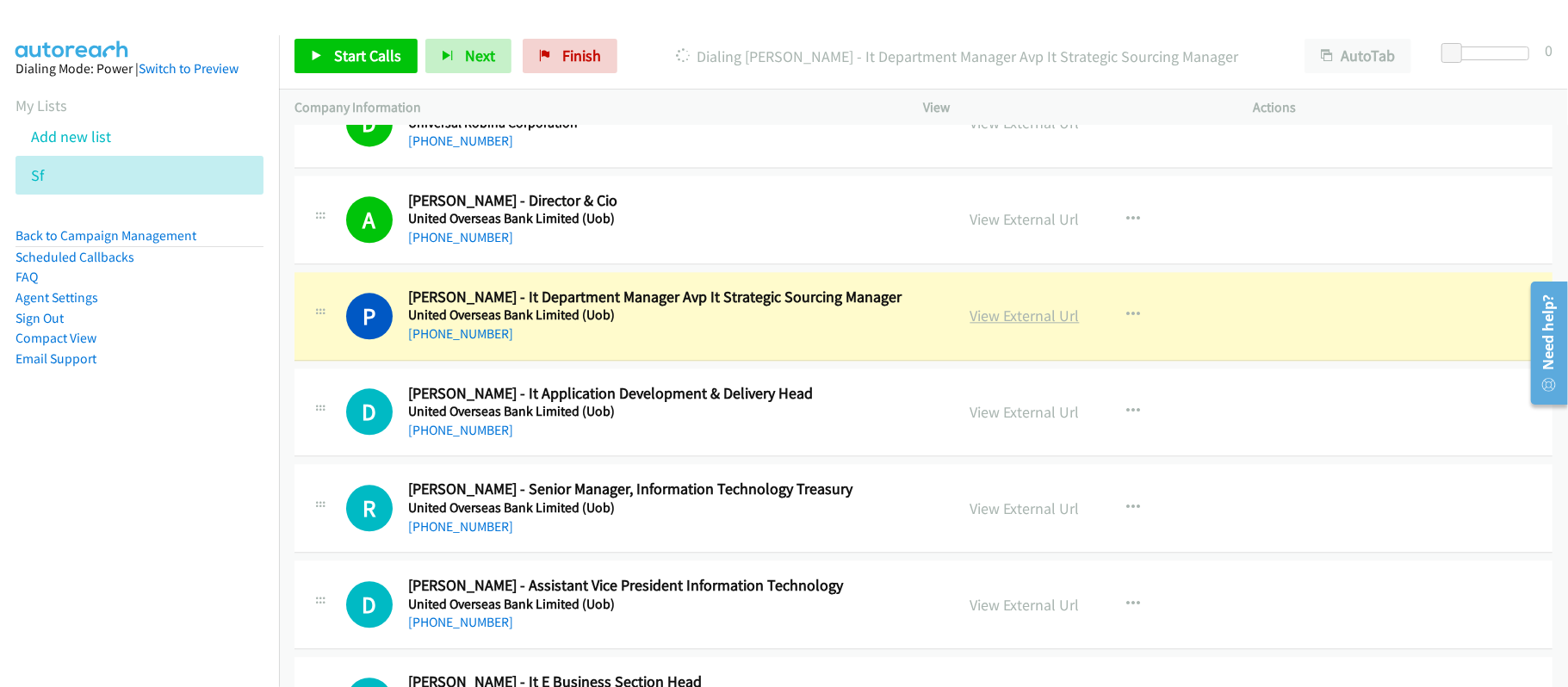
click at [1020, 322] on link "View External Url" at bounding box center [1024, 315] width 109 height 20
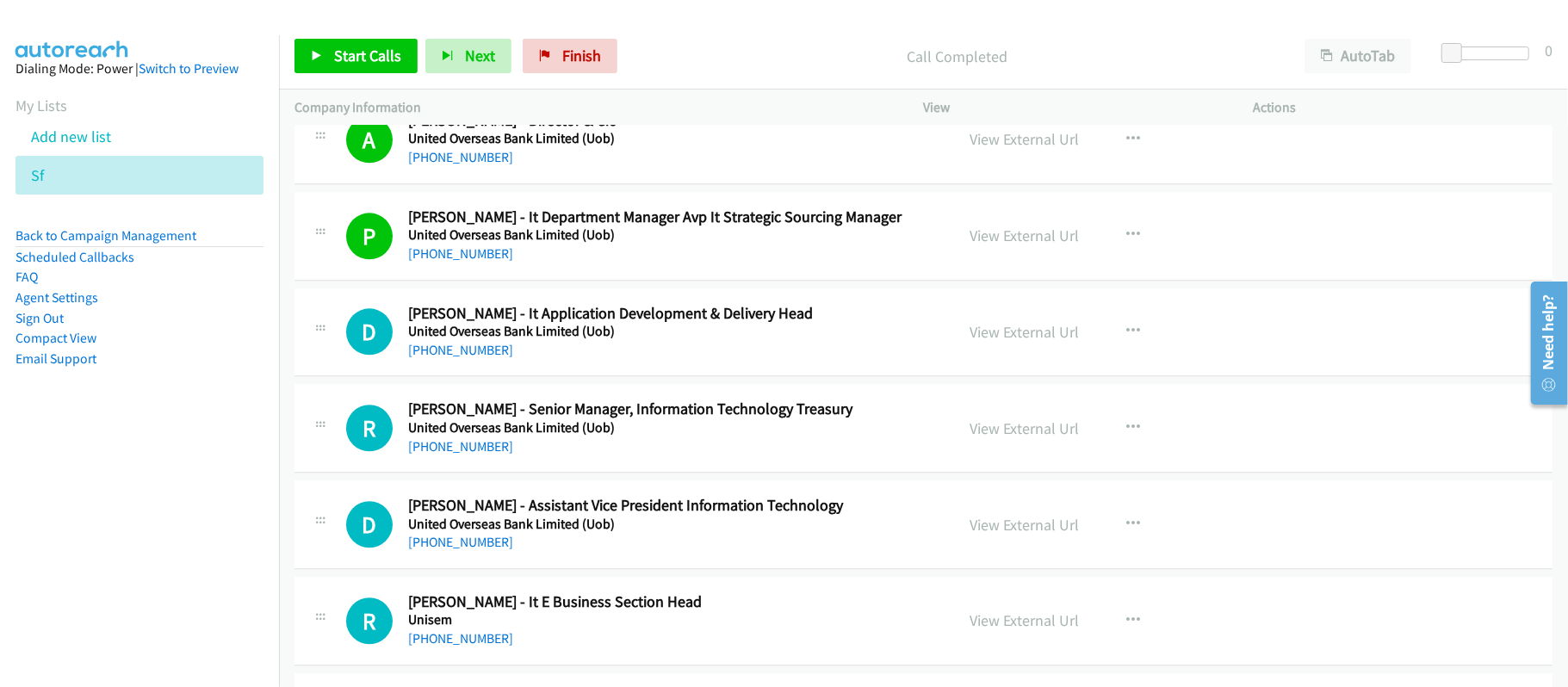
scroll to position [3128, 0]
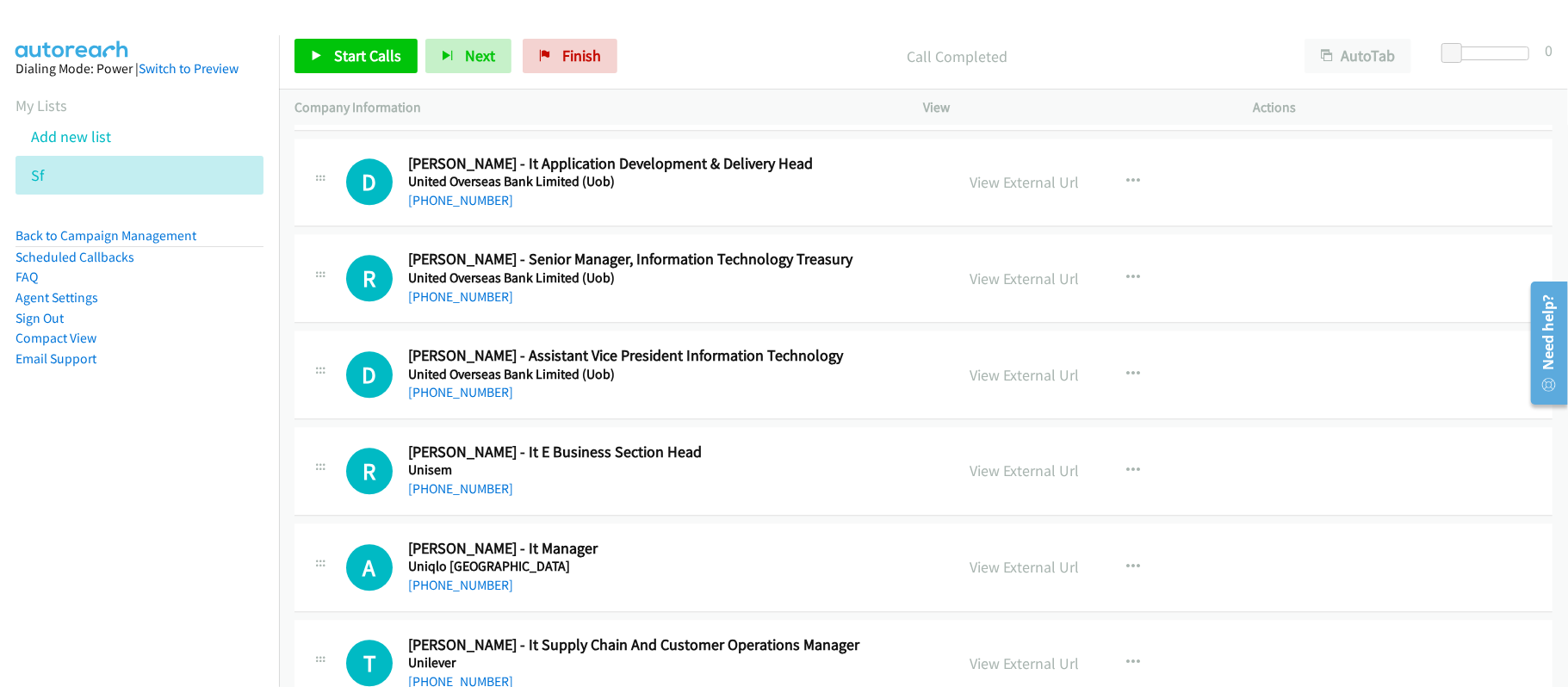
click at [504, 198] on div "+62 812-9691-616" at bounding box center [669, 201] width 523 height 21
click at [483, 209] on link "+62 812-9691-616" at bounding box center [461, 200] width 105 height 16
click at [609, 287] on h5 "United Overseas Bank Limited (Uob)" at bounding box center [669, 278] width 523 height 17
click at [463, 297] on link "+62 812-3474-0075" at bounding box center [461, 297] width 105 height 16
click at [697, 402] on div "+62 815-9206-262" at bounding box center [669, 393] width 523 height 21
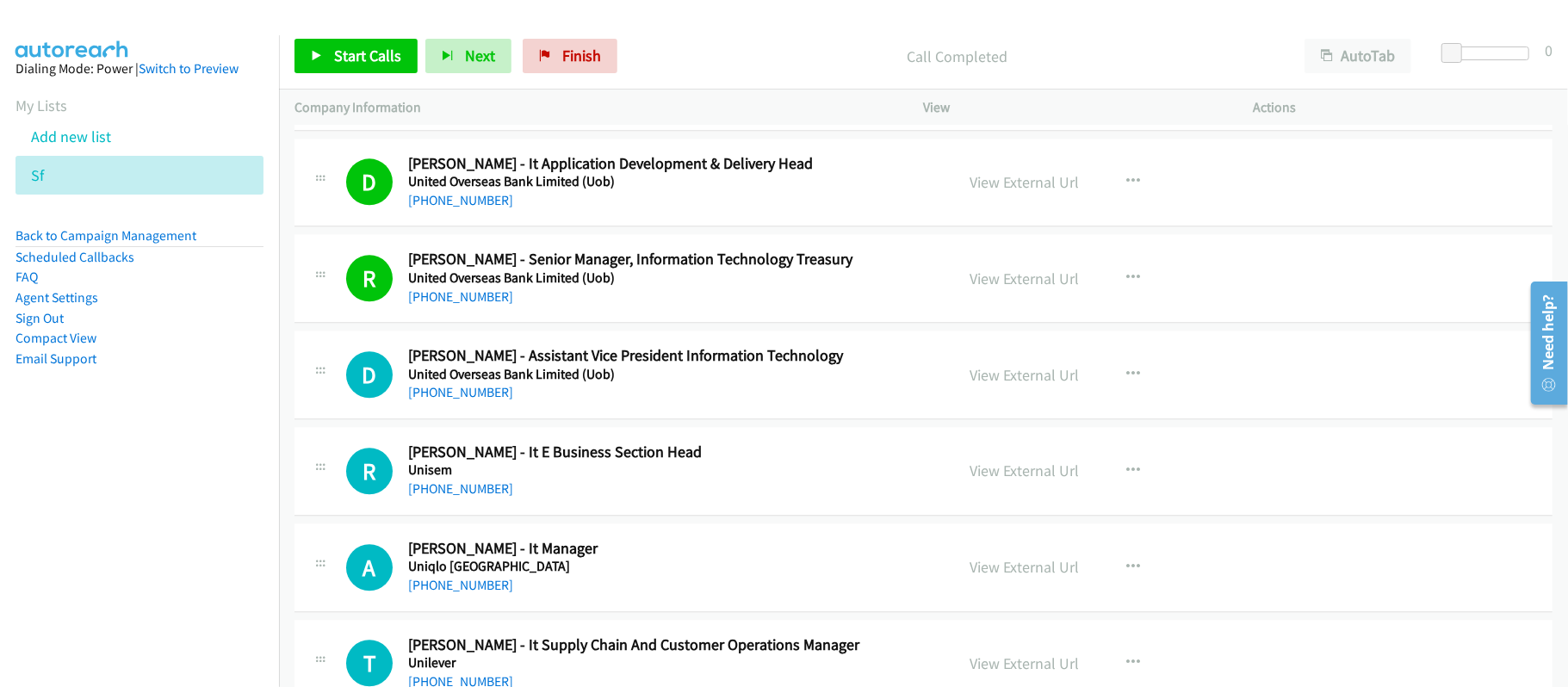
drag, startPoint x: 486, startPoint y: 403, endPoint x: 593, endPoint y: 411, distance: 107.3
click at [467, 401] on link "+62 815-9206-262" at bounding box center [461, 392] width 105 height 16
click at [623, 500] on div "+62 899-4080-525" at bounding box center [669, 490] width 523 height 21
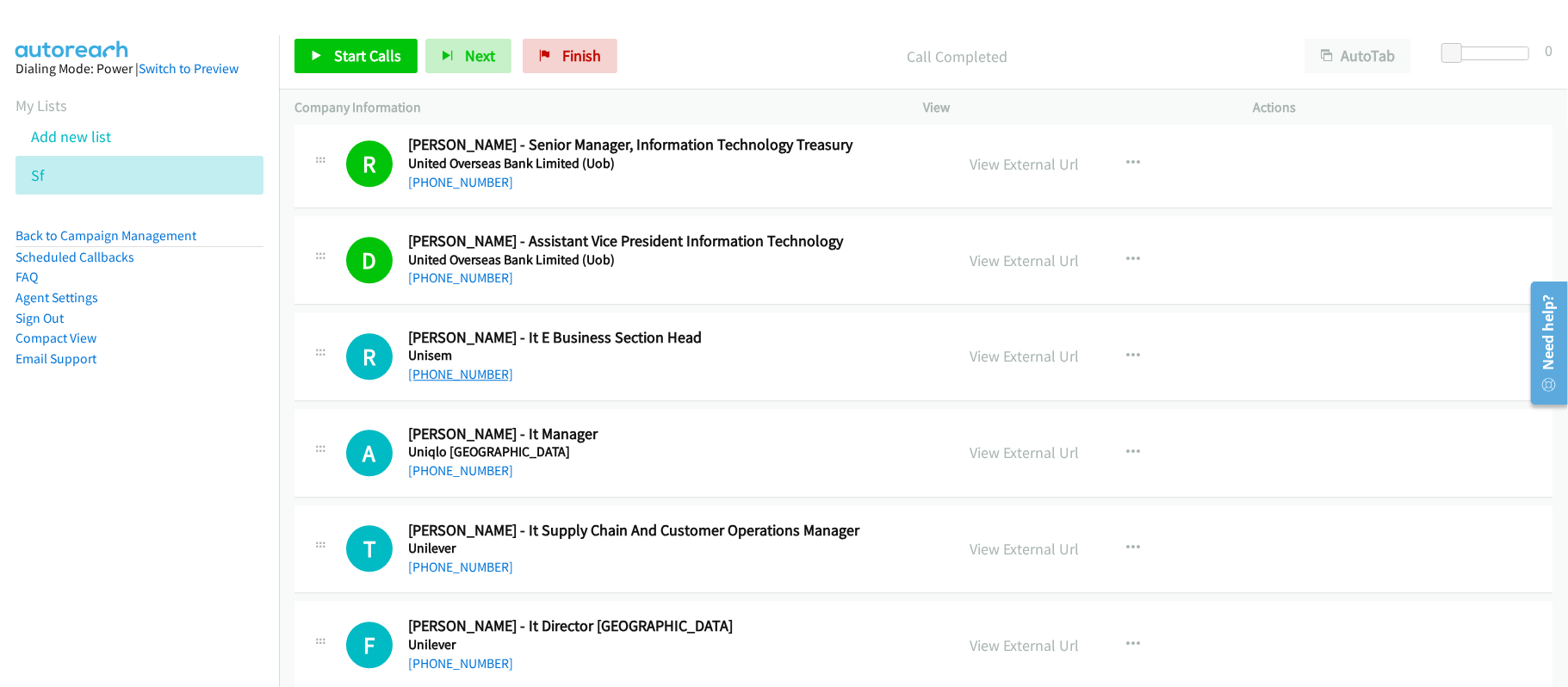
click at [476, 383] on link "+62 899-4080-525" at bounding box center [461, 374] width 105 height 16
drag, startPoint x: 439, startPoint y: 474, endPoint x: 459, endPoint y: 473, distance: 20.0
click at [439, 474] on link "+62 838-9154-3857" at bounding box center [461, 471] width 105 height 16
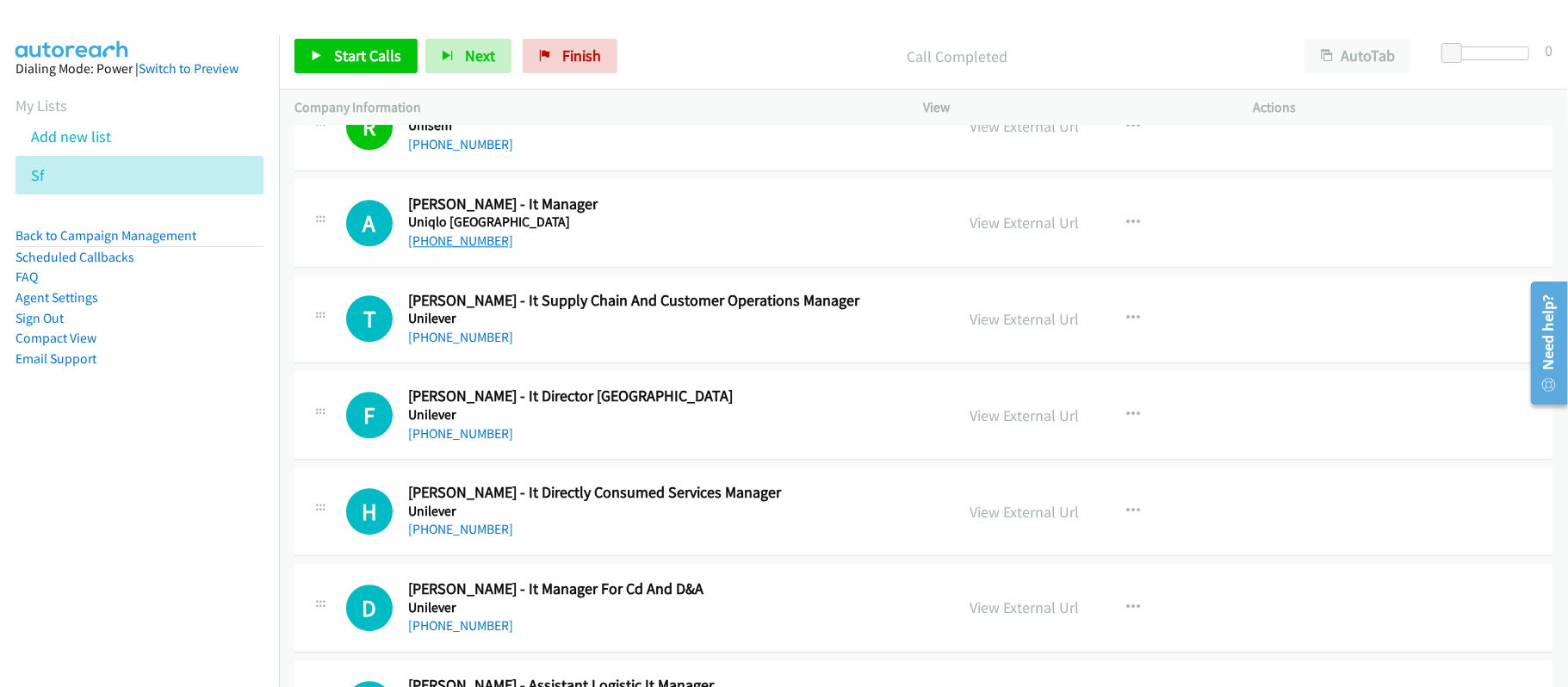
click at [473, 249] on link "+62 838-9154-3857" at bounding box center [461, 240] width 105 height 16
click at [659, 348] on div "+62 811-8490-262" at bounding box center [669, 338] width 523 height 21
click at [460, 343] on link "+62 811-8490-262" at bounding box center [461, 337] width 105 height 16
click at [469, 442] on link "+62 815-1147-5758" at bounding box center [461, 434] width 105 height 16
drag, startPoint x: 681, startPoint y: 459, endPoint x: 688, endPoint y: 452, distance: 9.9
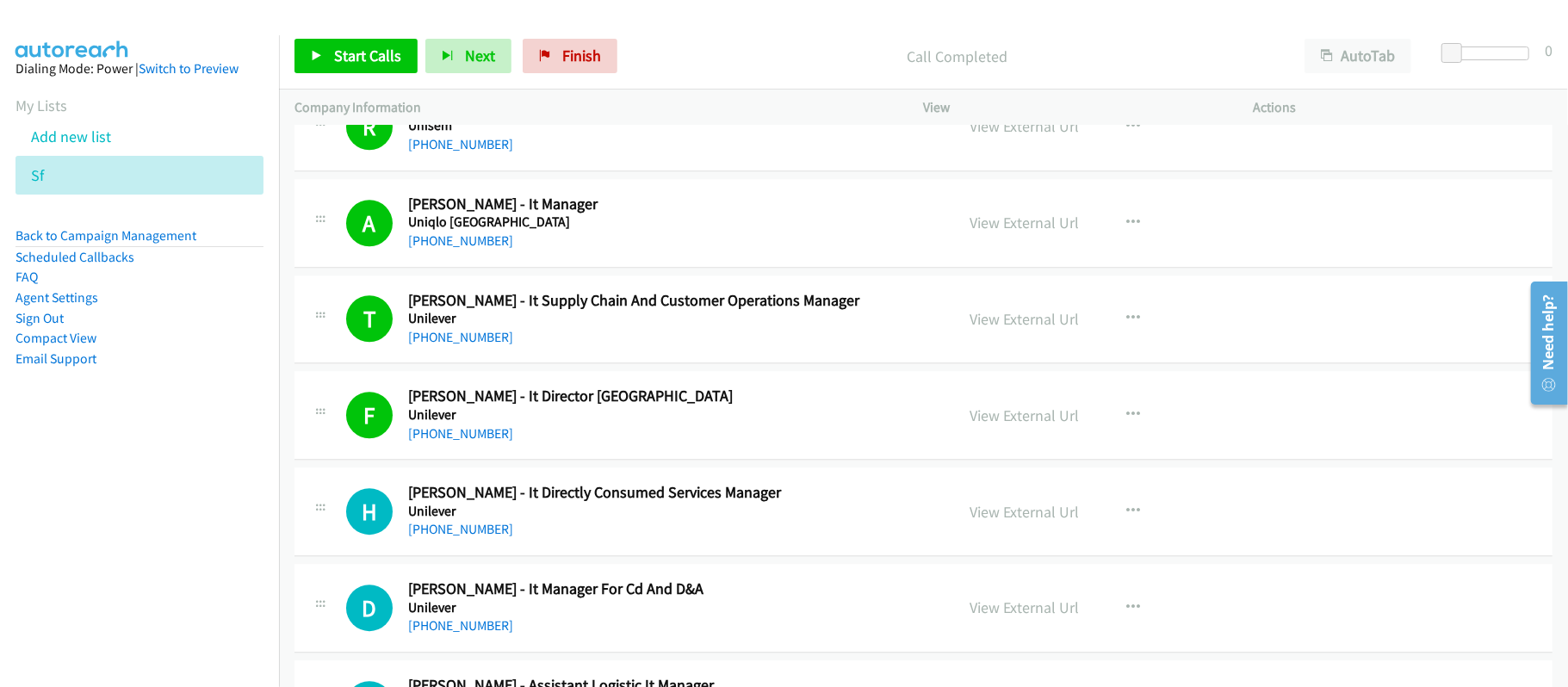
click at [681, 459] on div "F Callback Scheduled Fajar Muharisa - It Director Indonesia Unilever Asia/Jakar…" at bounding box center [924, 415] width 1258 height 89
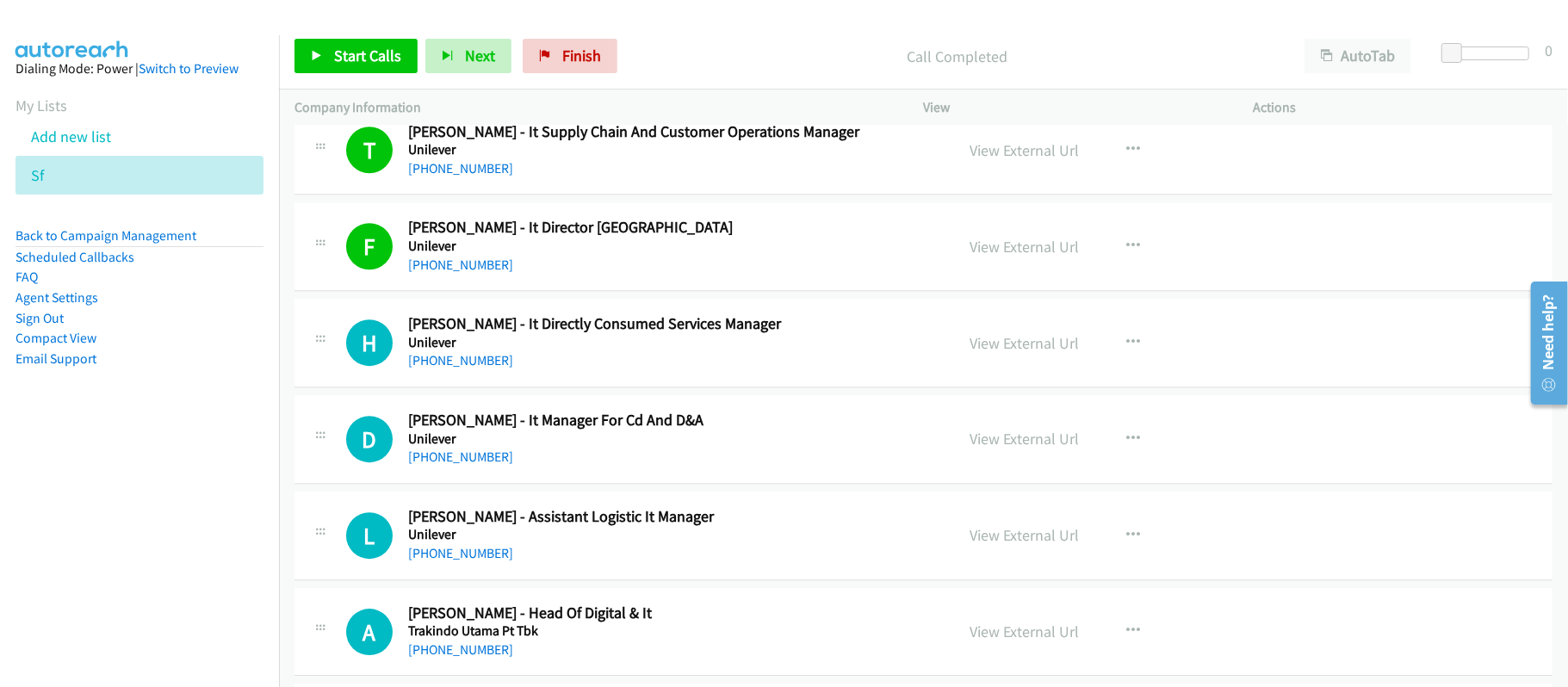
scroll to position [3702, 0]
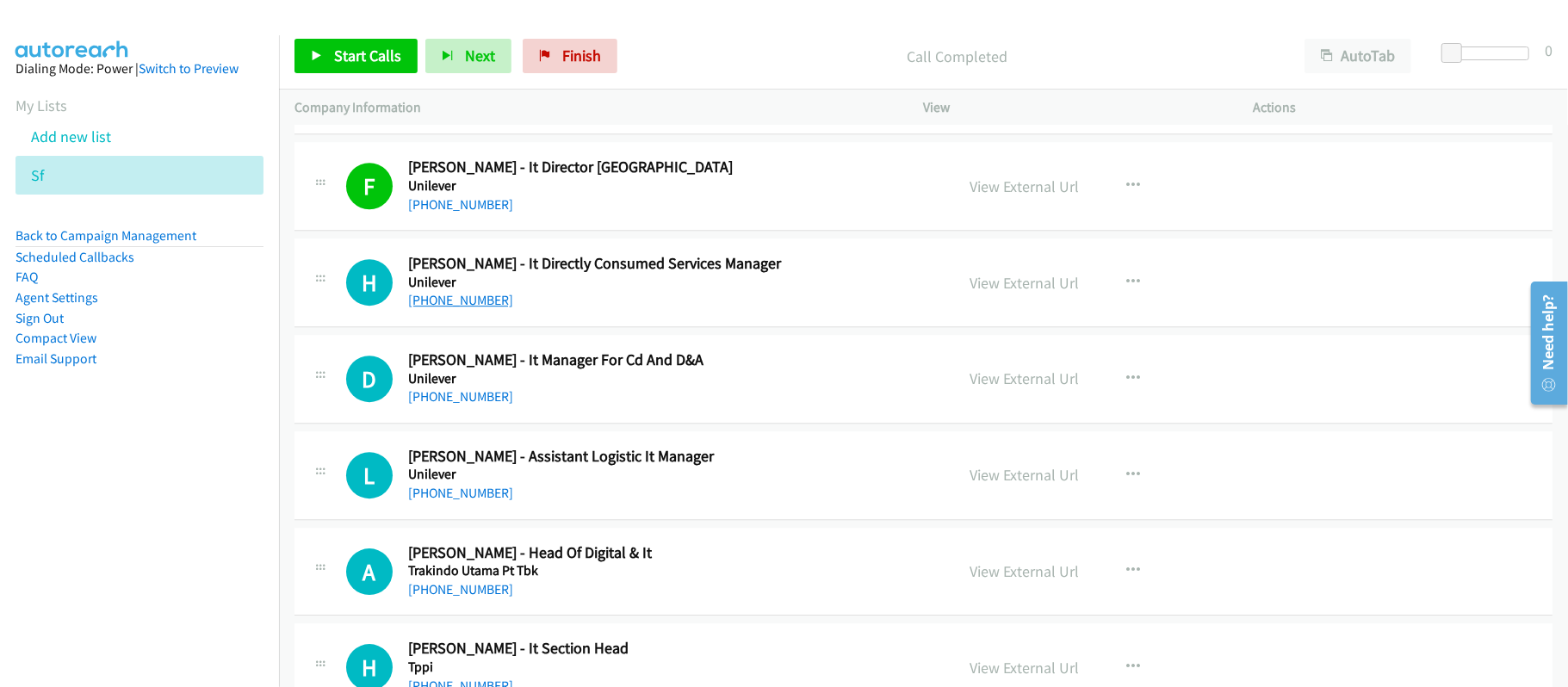
click at [484, 309] on link "+62 811-923-632" at bounding box center [461, 300] width 105 height 16
click at [455, 405] on link "+62 811-1526-870" at bounding box center [461, 397] width 105 height 16
click at [507, 405] on link "+62 811-1526-870" at bounding box center [461, 397] width 105 height 16
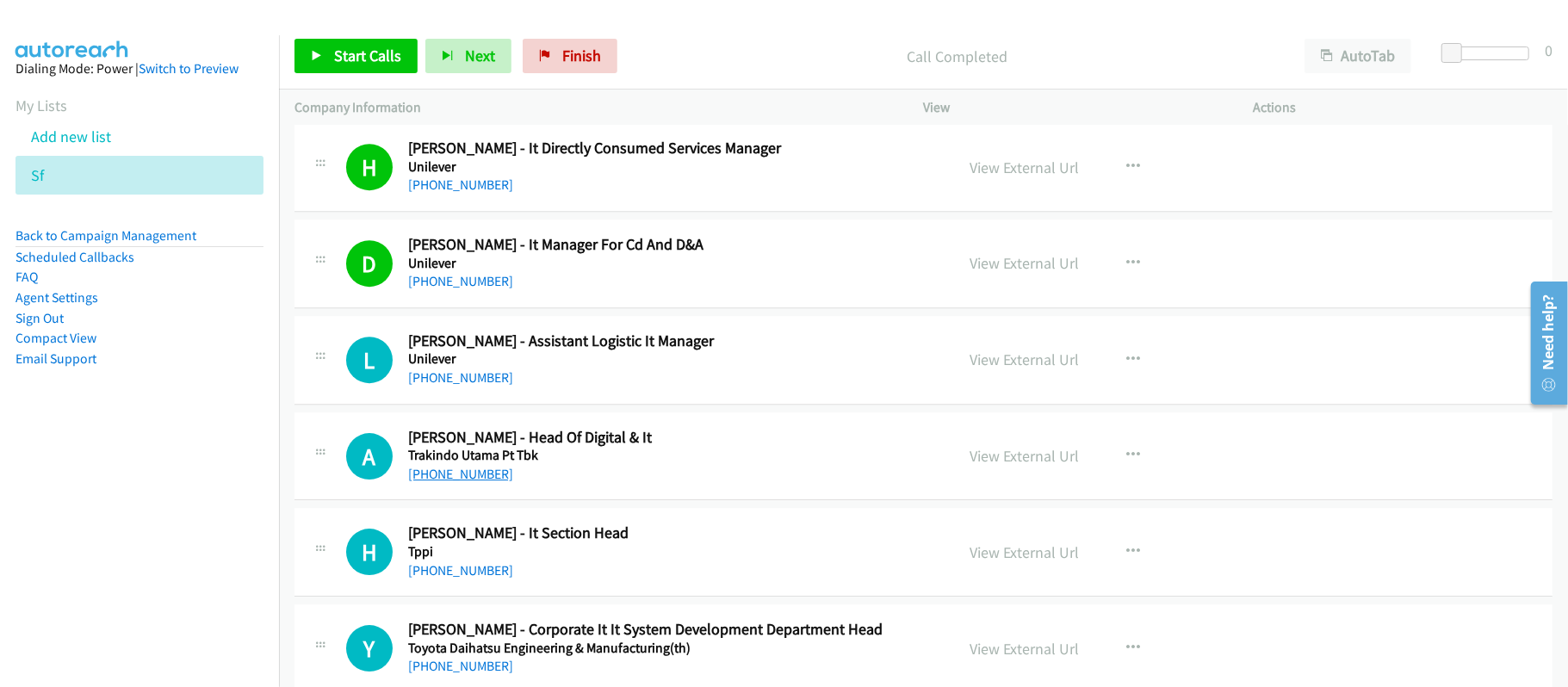
drag, startPoint x: 445, startPoint y: 480, endPoint x: 500, endPoint y: 480, distance: 55.0
click at [445, 480] on link "+62 811-9412-273" at bounding box center [461, 474] width 105 height 16
drag, startPoint x: 689, startPoint y: 53, endPoint x: 779, endPoint y: 35, distance: 91.8
click at [689, 53] on p "Call Completed" at bounding box center [956, 56] width 632 height 23
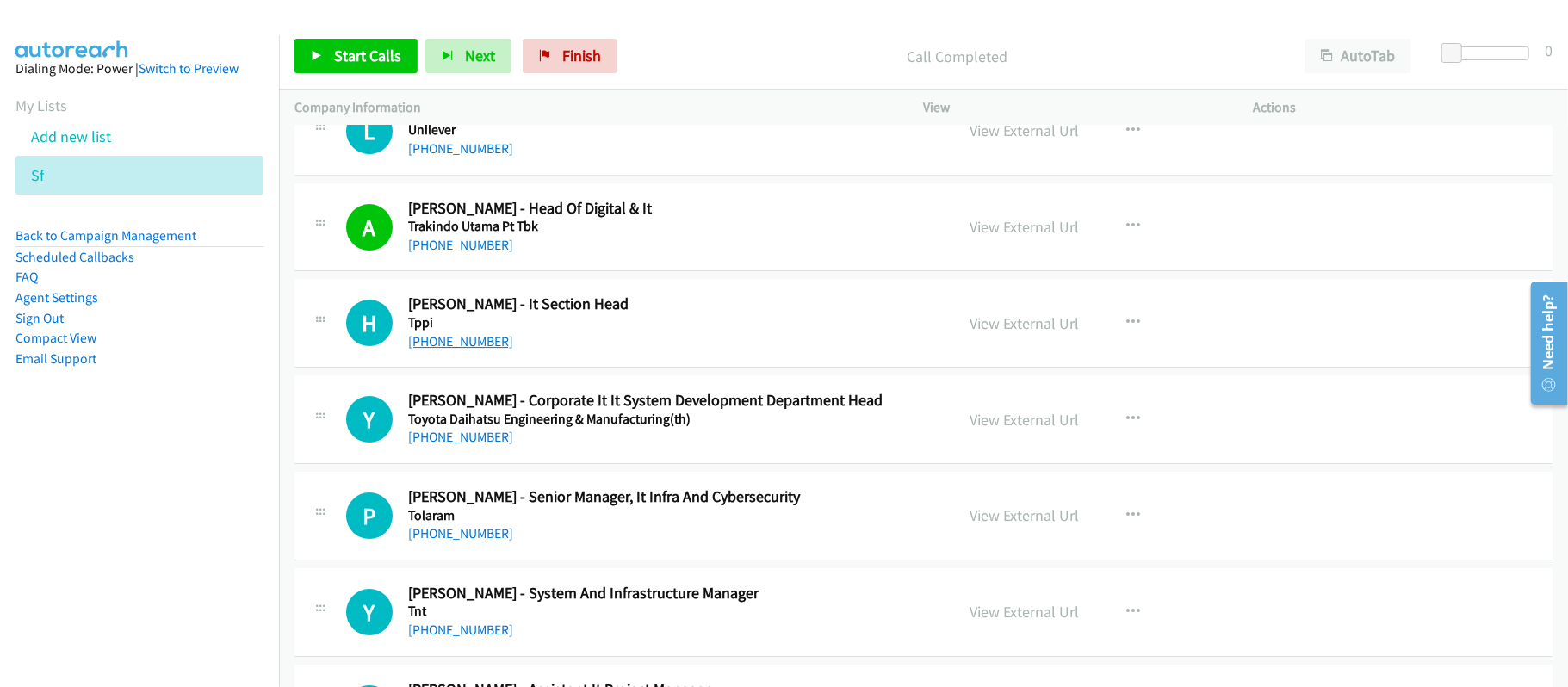
click at [455, 350] on link "+62 821-4322-1787" at bounding box center [461, 341] width 105 height 16
click at [693, 391] on div "Y Callback Scheduled Yunita Andriani - Corporate It It System Development Depar…" at bounding box center [924, 420] width 1258 height 89
drag, startPoint x: 490, startPoint y: 453, endPoint x: 968, endPoint y: 526, distance: 483.5
click at [490, 446] on link "+62 812-3989-951" at bounding box center [461, 437] width 105 height 16
click at [712, 545] on div "+62 816-1500-0915" at bounding box center [669, 534] width 523 height 21
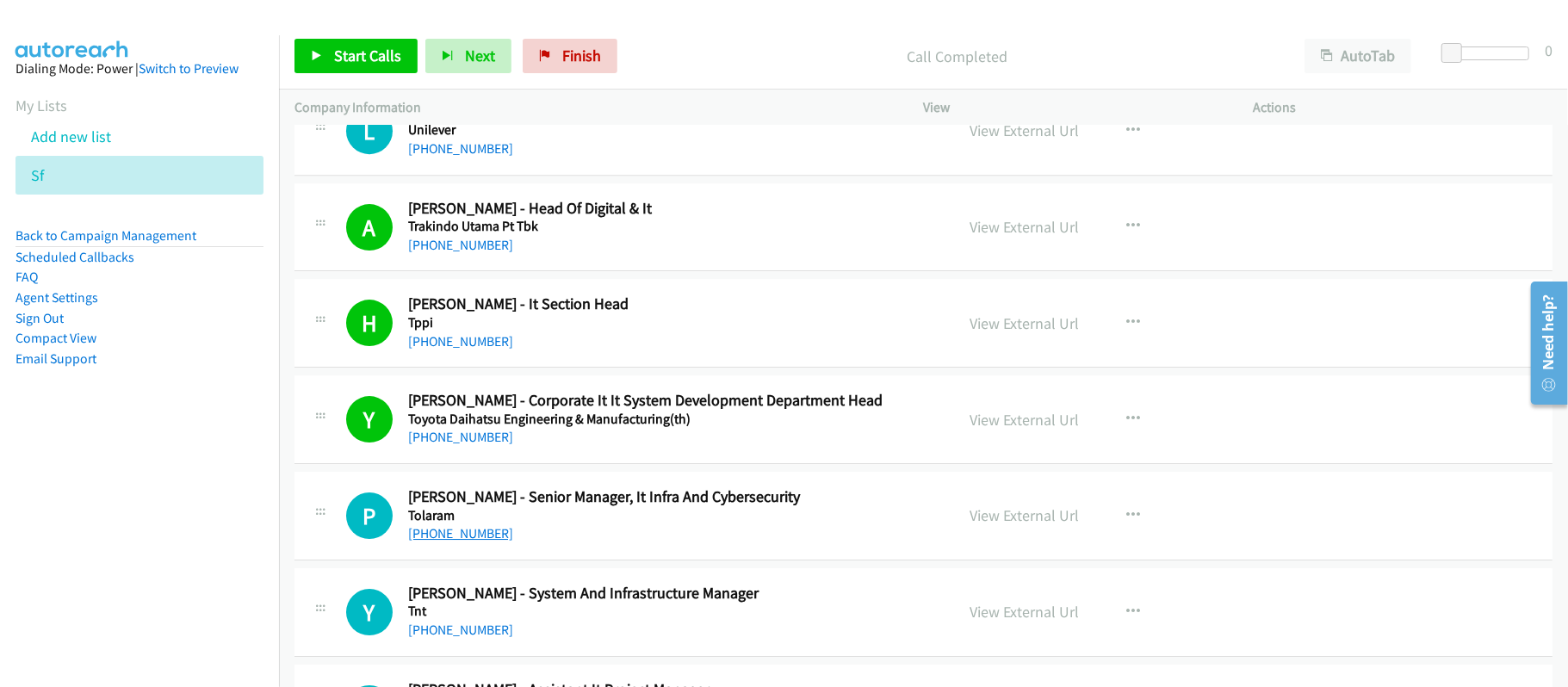
click at [450, 542] on link "+62 816-1500-0915" at bounding box center [461, 534] width 105 height 16
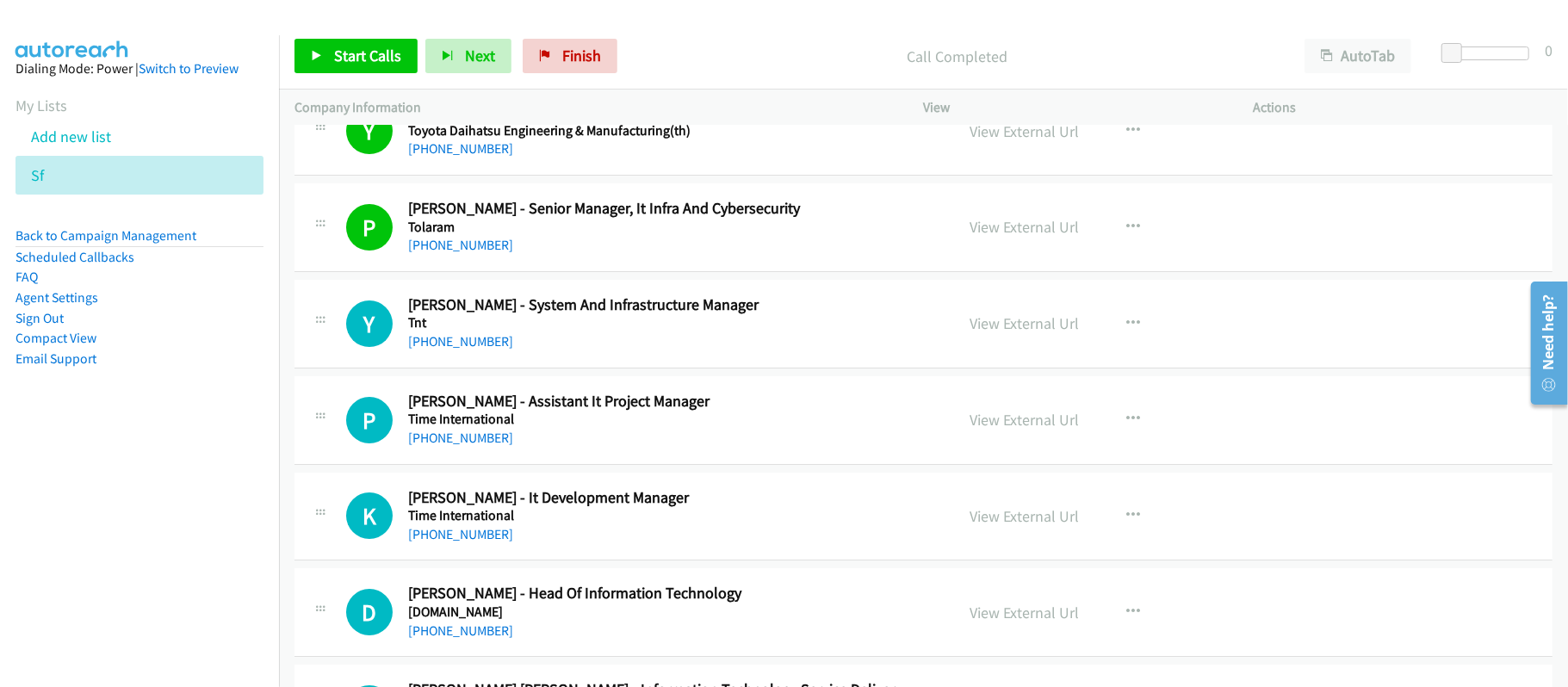
scroll to position [4391, 0]
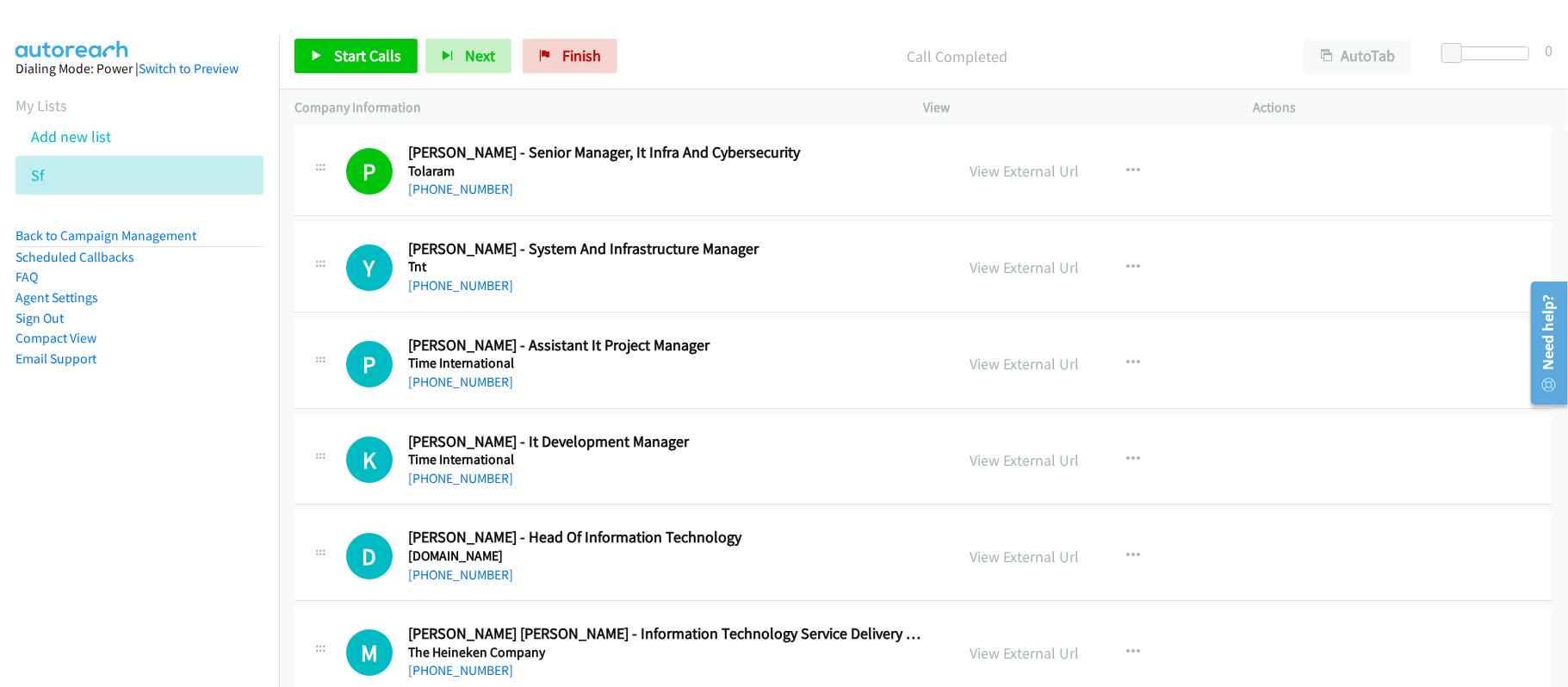
drag, startPoint x: 481, startPoint y: 290, endPoint x: 559, endPoint y: 305, distance: 79.4
click at [481, 290] on link "+62 811-165-321" at bounding box center [461, 285] width 105 height 16
click at [600, 372] on h5 "Time International" at bounding box center [669, 364] width 523 height 17
drag, startPoint x: 496, startPoint y: 497, endPoint x: 542, endPoint y: 490, distance: 46.5
click at [496, 487] on link "+62 812-9329-929" at bounding box center [461, 478] width 105 height 16
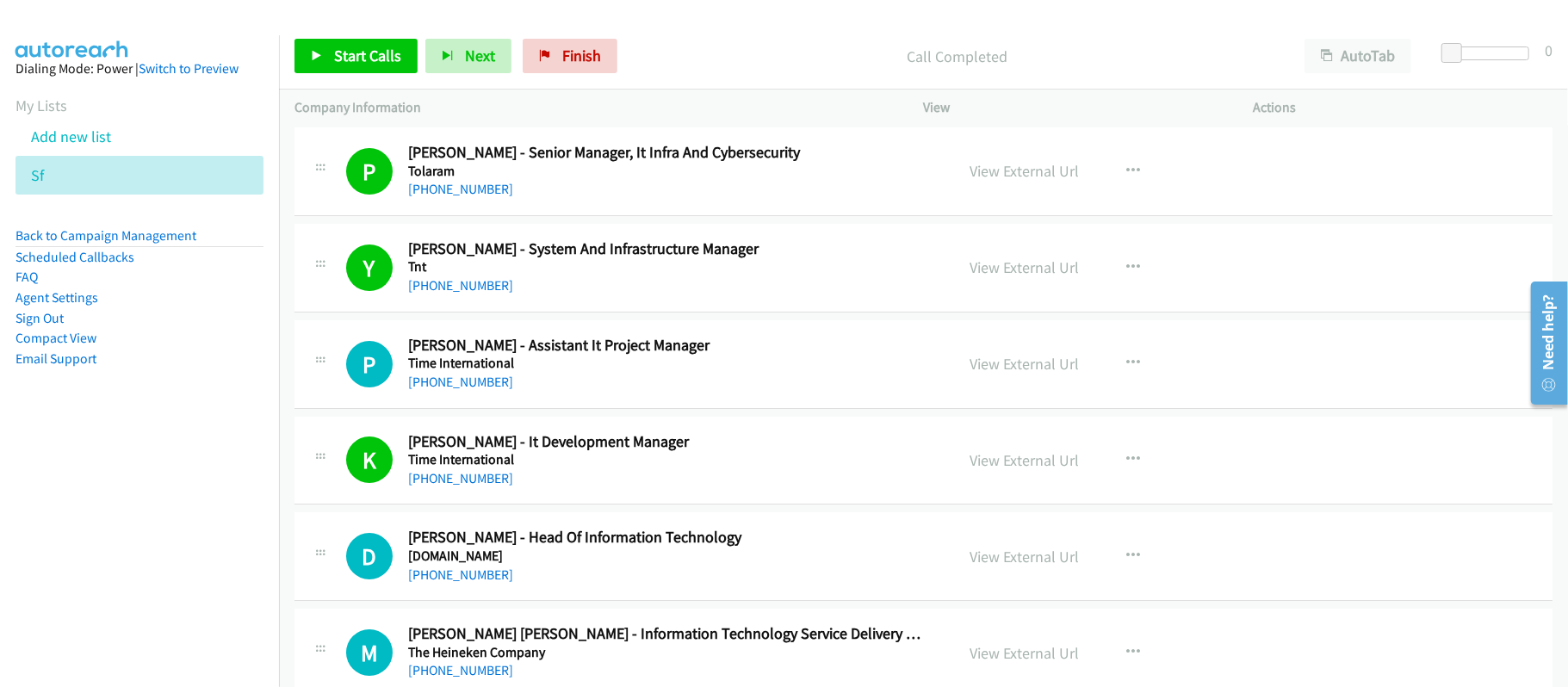
click at [742, 528] on div "D Callback Scheduled Dimas Prasojo Donosaputra - Head Of Information Technology…" at bounding box center [924, 557] width 1258 height 89
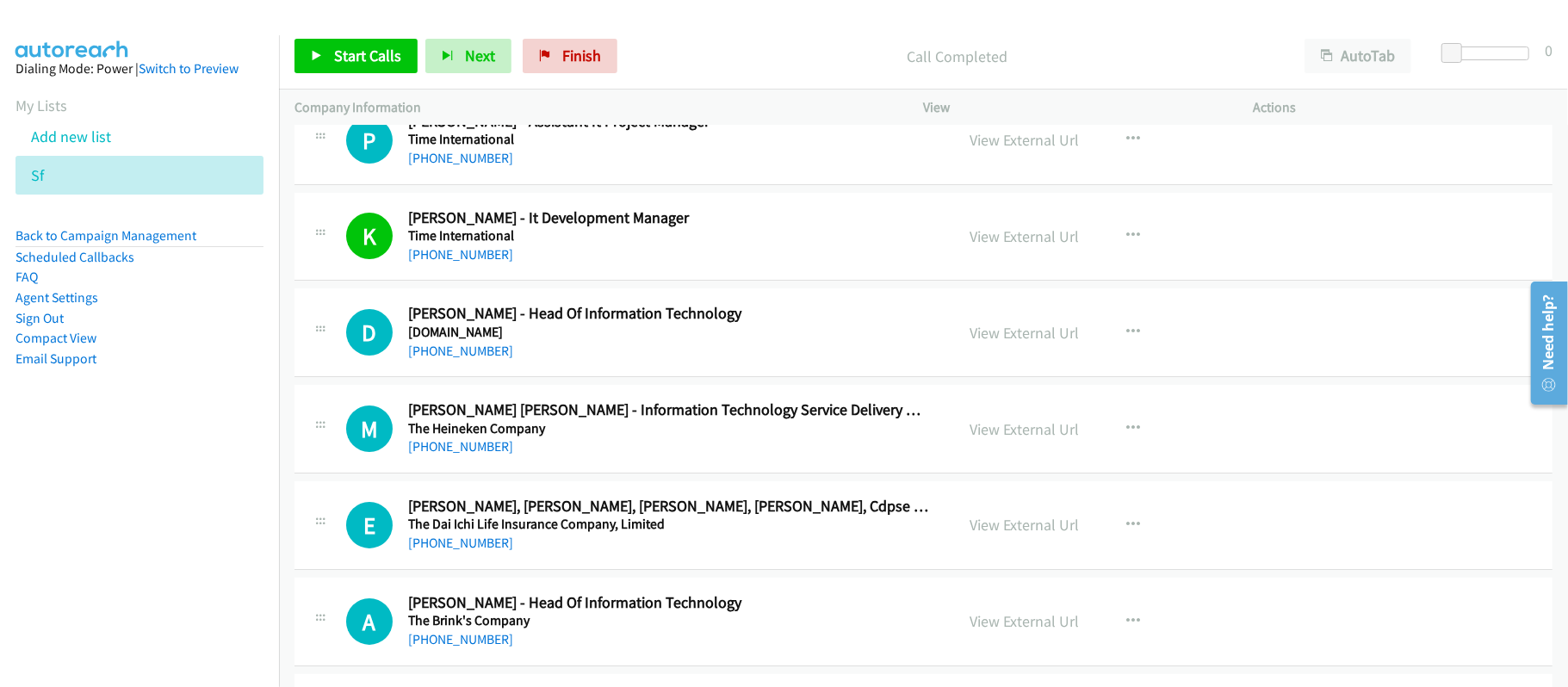
scroll to position [4621, 0]
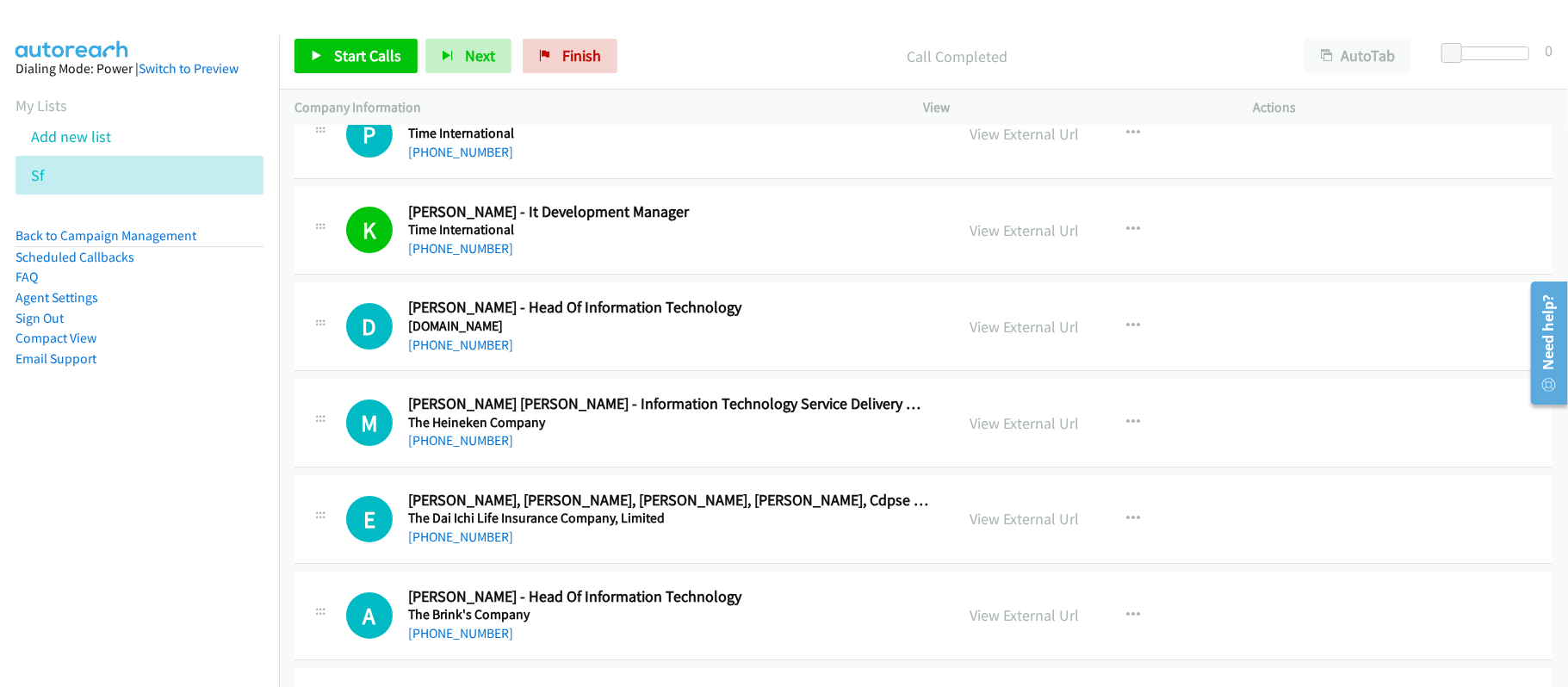
click at [458, 356] on div "+62 811-142-398" at bounding box center [669, 346] width 523 height 21
click at [458, 353] on link "+62 811-142-398" at bounding box center [461, 345] width 105 height 16
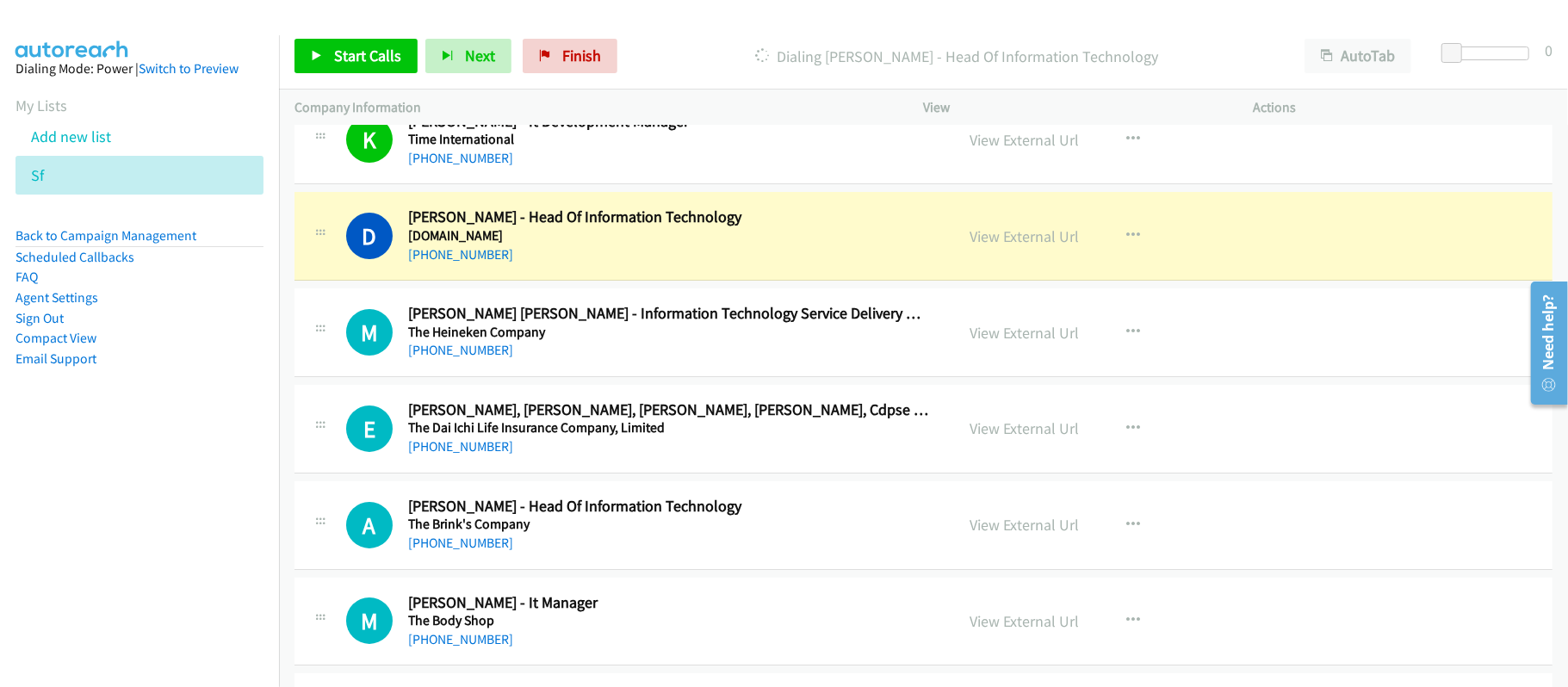
scroll to position [4736, 0]
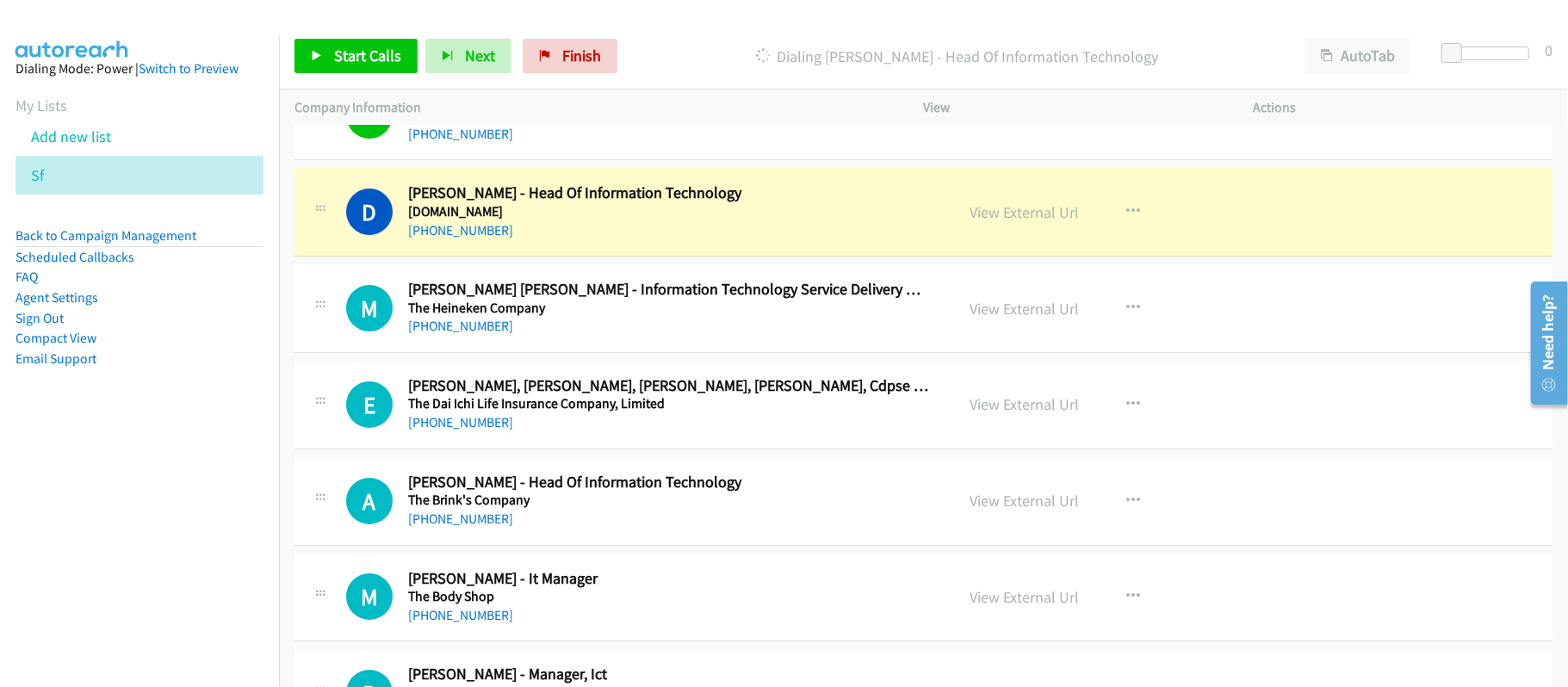
click at [464, 334] on link "+62 818-953-736" at bounding box center [461, 326] width 105 height 16
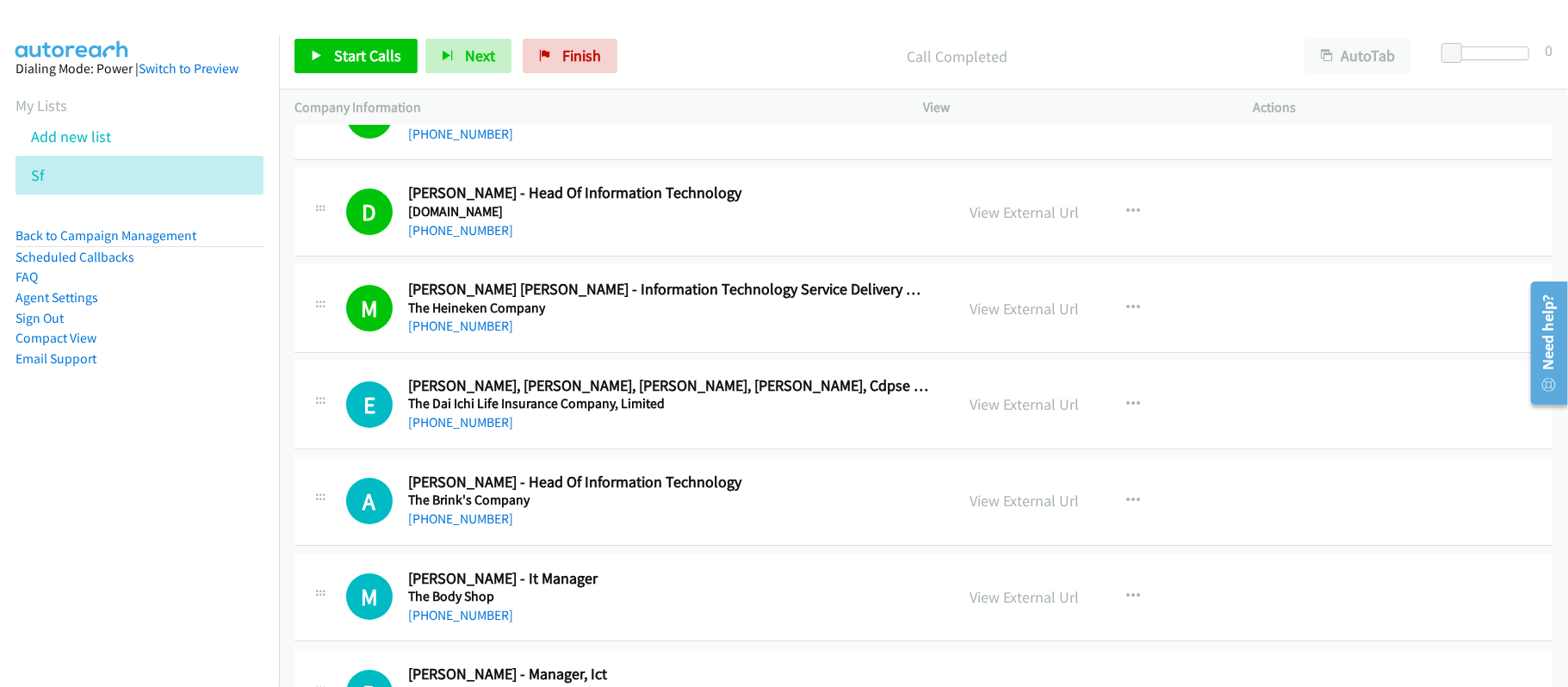
click at [762, 412] on h5 "The Dai Ichi Life Insurance Company, Limited" at bounding box center [669, 404] width 523 height 17
drag, startPoint x: 470, startPoint y: 436, endPoint x: 796, endPoint y: 480, distance: 329.0
click at [470, 431] on link "+62 898-2373-335" at bounding box center [461, 422] width 105 height 16
click at [496, 528] on link "+62 811-9691-2579" at bounding box center [461, 519] width 105 height 16
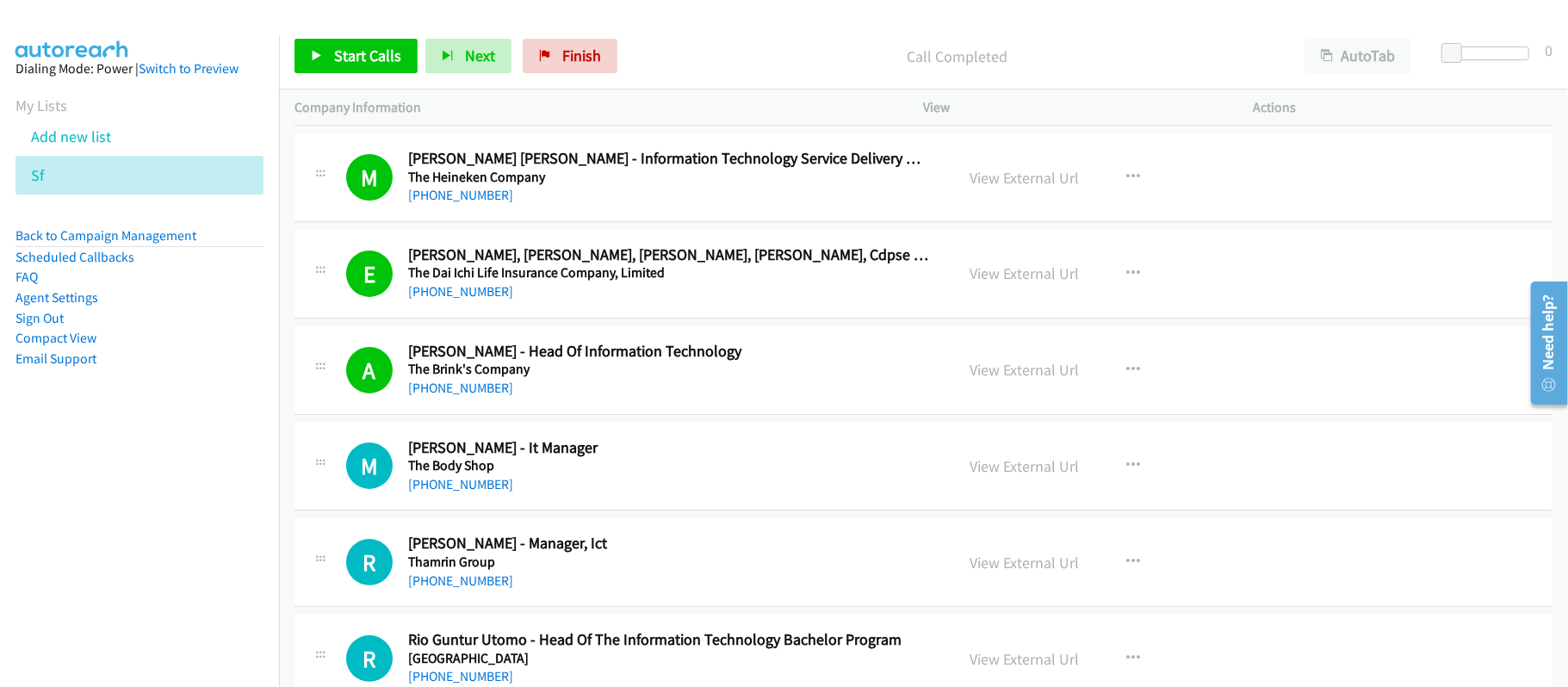
scroll to position [4966, 0]
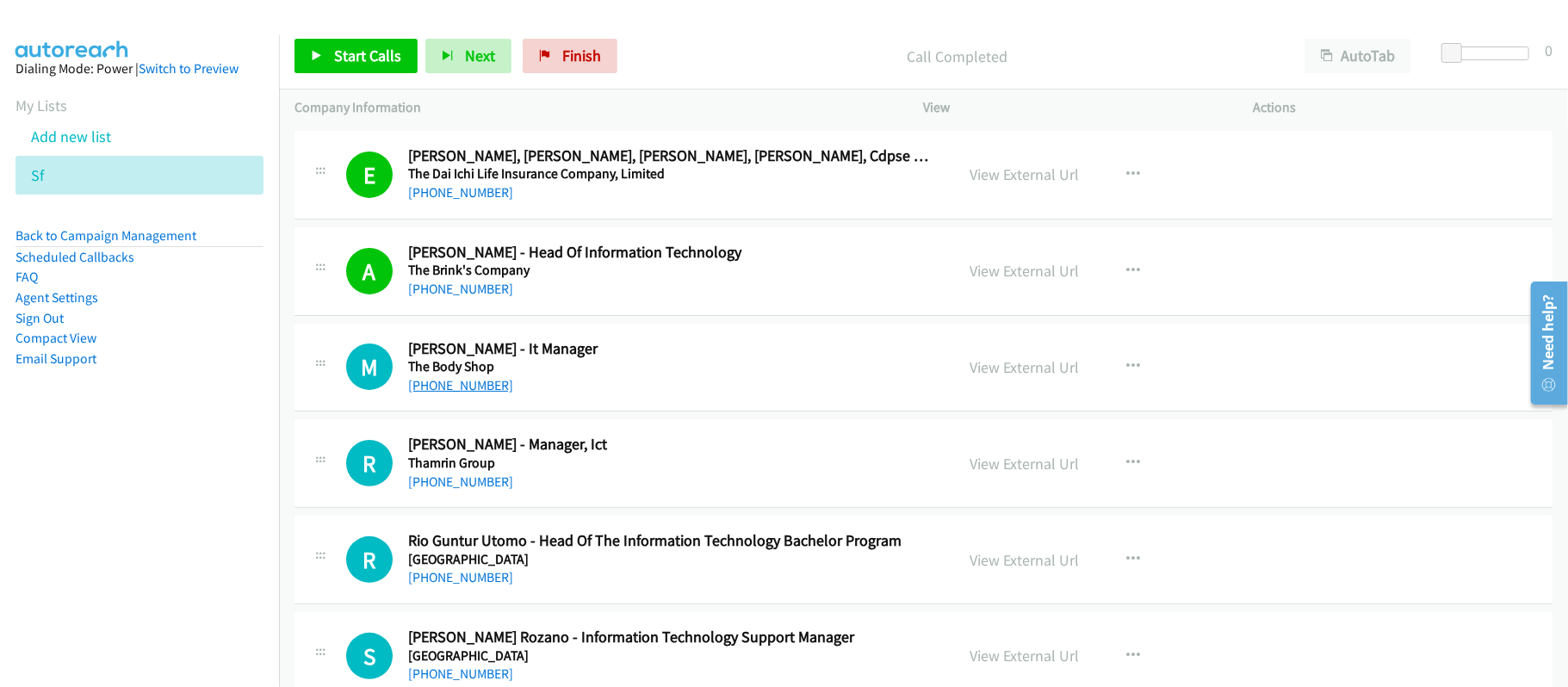
click at [501, 394] on link "+62 812-3989-9962" at bounding box center [461, 385] width 105 height 16
click at [477, 490] on link "+62 812-7845-9806" at bounding box center [461, 482] width 105 height 16
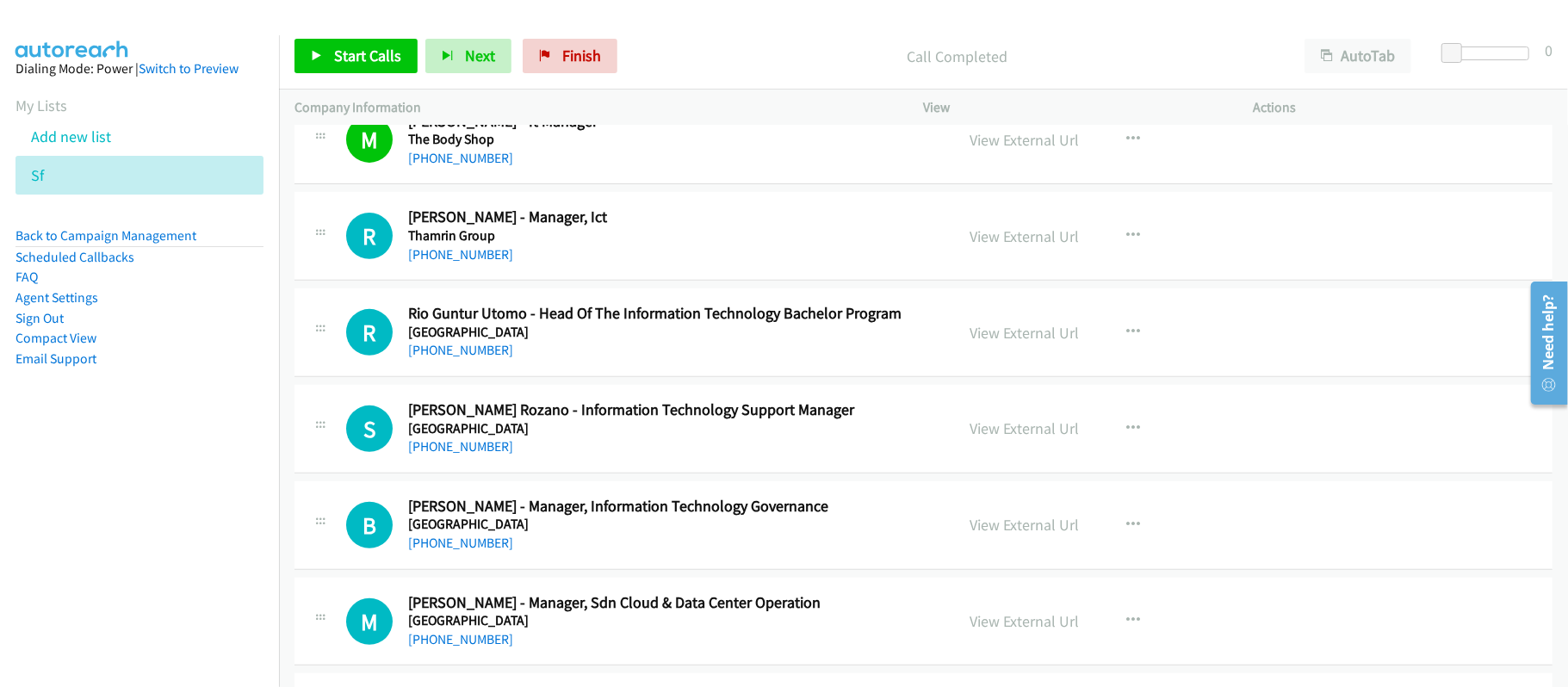
scroll to position [5195, 0]
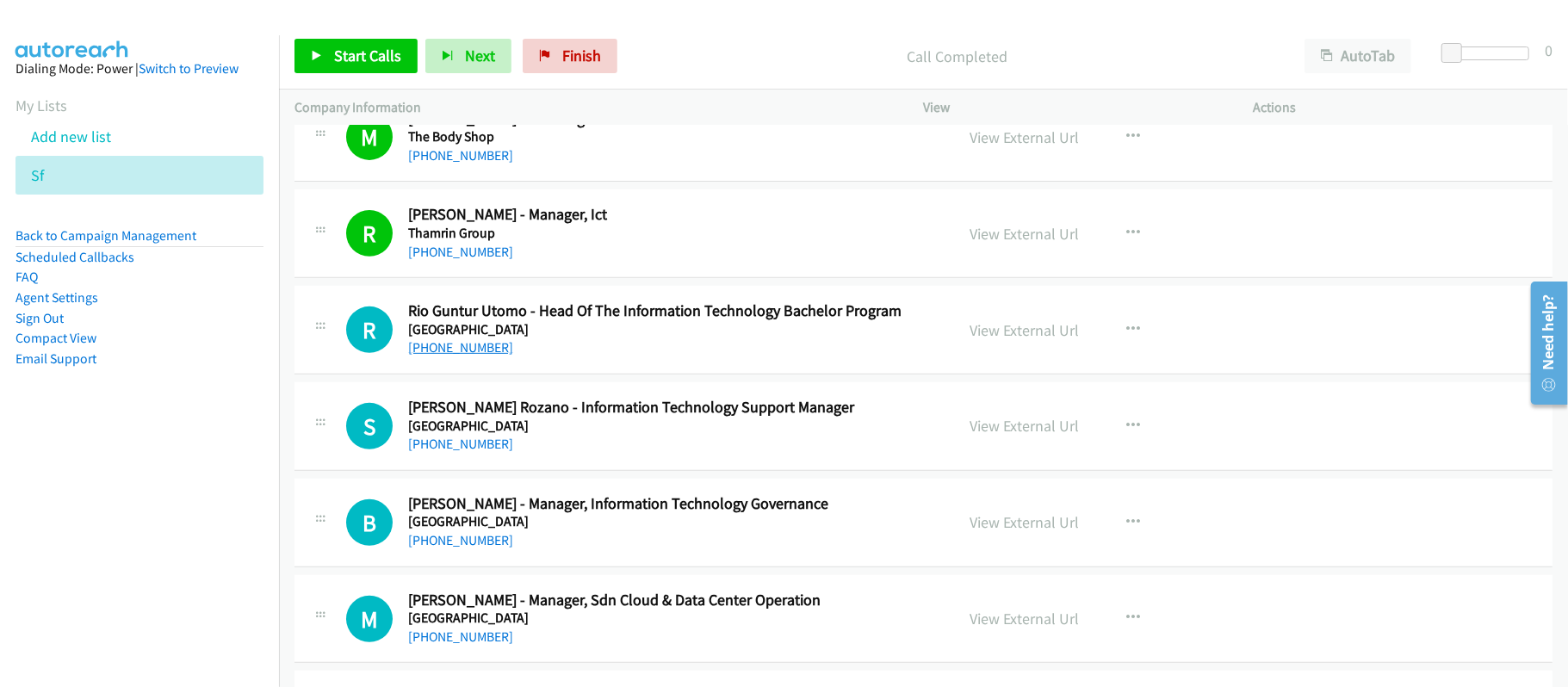
click at [438, 356] on link "+62 812-9756-3170" at bounding box center [461, 347] width 105 height 16
click at [448, 453] on link "+62 811-2233-0378" at bounding box center [461, 444] width 105 height 16
click at [600, 455] on div "+62 811-2233-0378" at bounding box center [669, 445] width 523 height 21
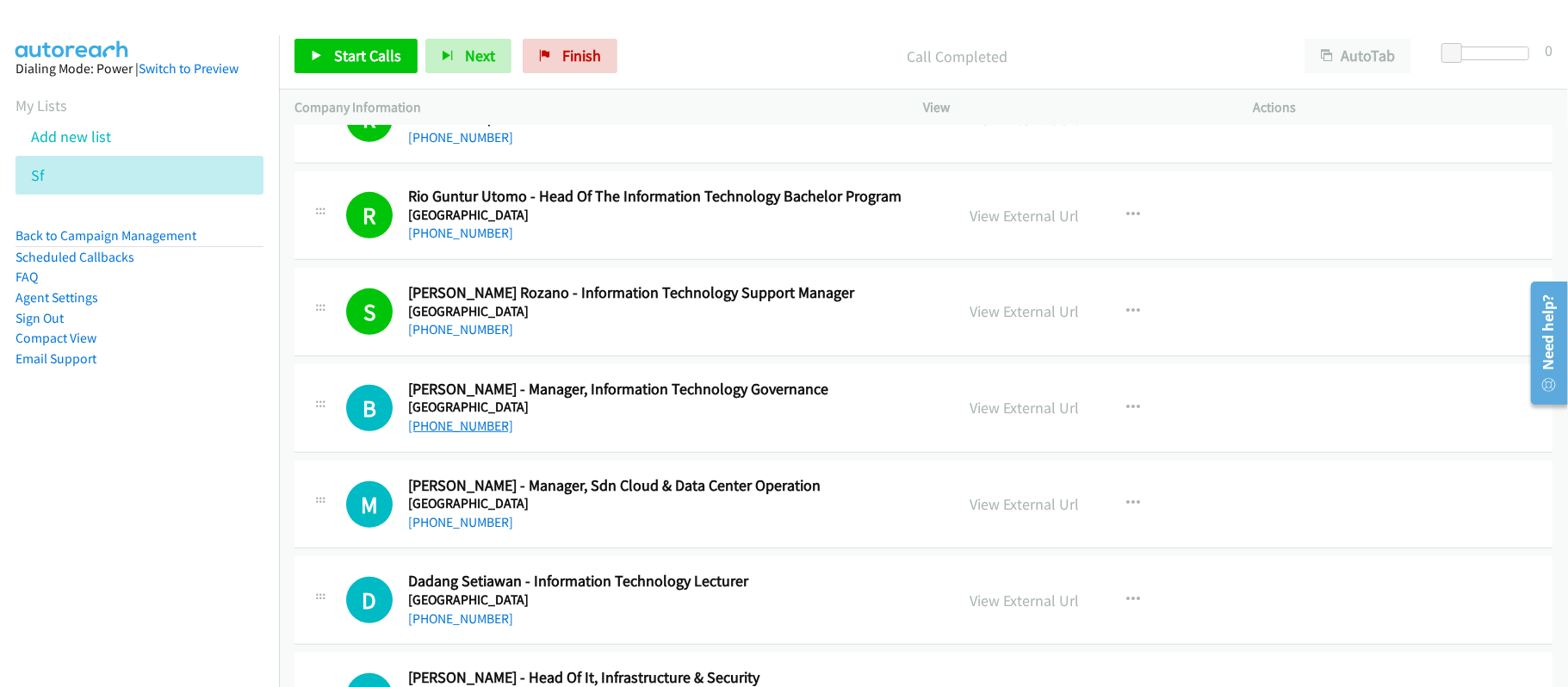
click at [476, 434] on link "+62 856-4748-4336" at bounding box center [461, 426] width 105 height 16
click at [538, 512] on h5 "Telkom University" at bounding box center [669, 504] width 523 height 17
click at [483, 531] on link "+62 811-213-756" at bounding box center [461, 522] width 105 height 16
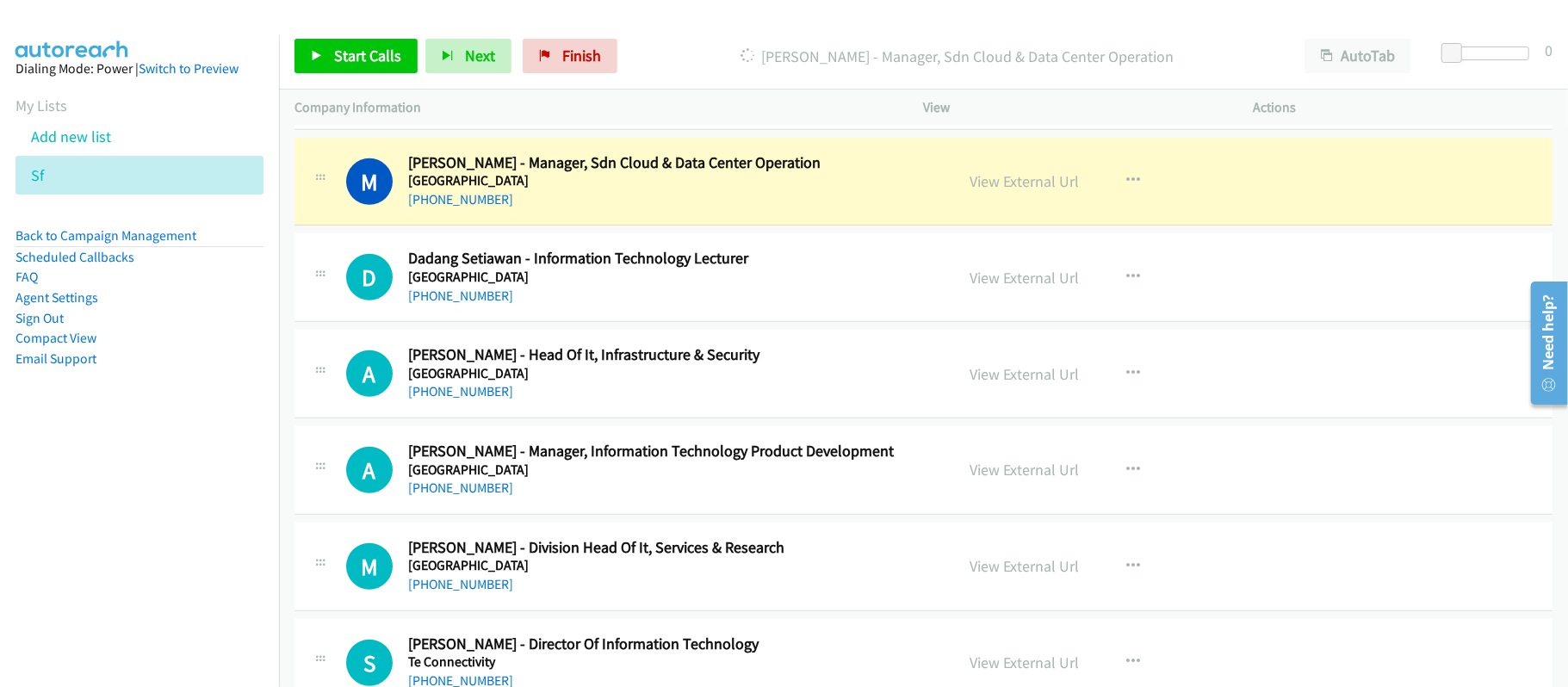
scroll to position [5655, 0]
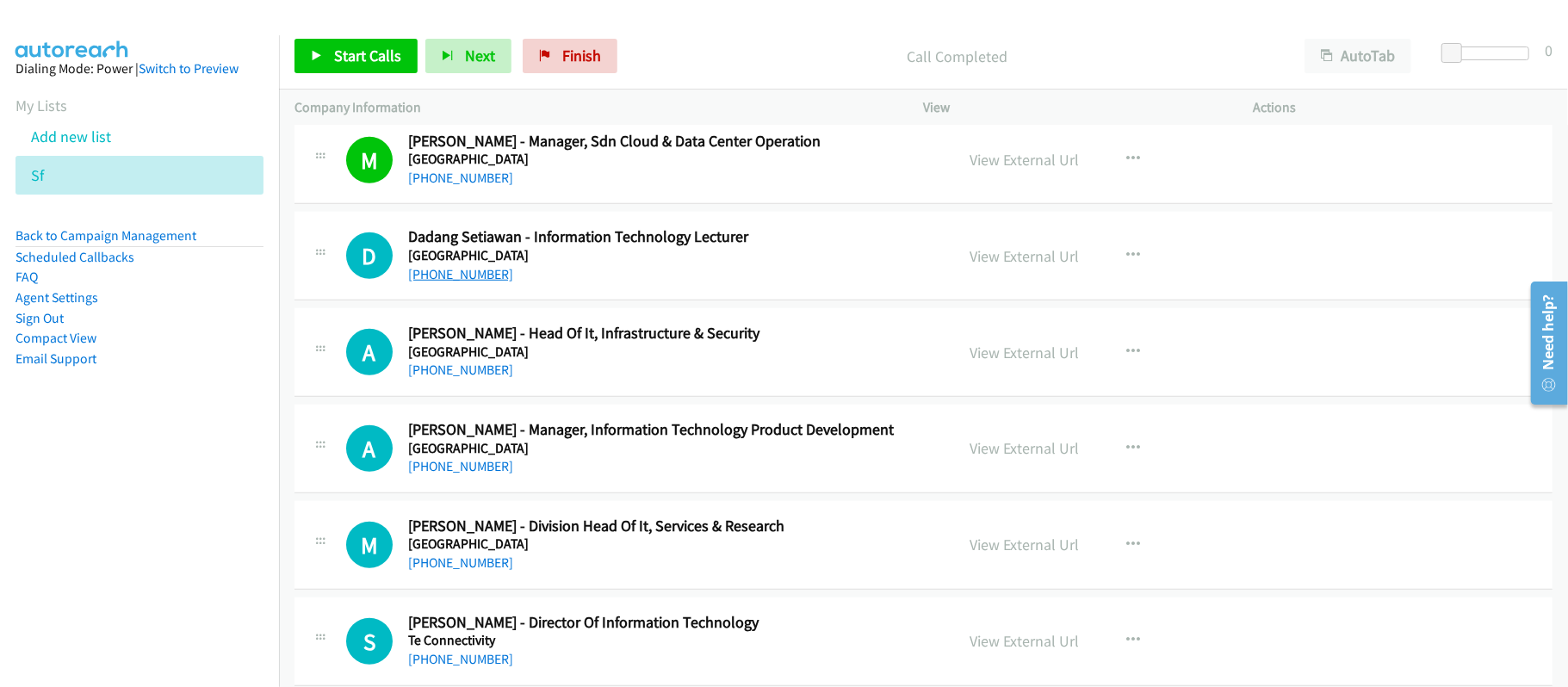
click at [479, 283] on link "+62 812-2347-574" at bounding box center [461, 274] width 105 height 16
click at [488, 378] on link "+62 811-1960-3657" at bounding box center [461, 370] width 105 height 16
drag, startPoint x: 438, startPoint y: 478, endPoint x: 452, endPoint y: 479, distance: 14.0
click at [438, 475] on link "+62 877-7141-6937" at bounding box center [461, 466] width 105 height 16
click at [588, 478] on div "+62 877-7141-6937" at bounding box center [669, 467] width 523 height 21
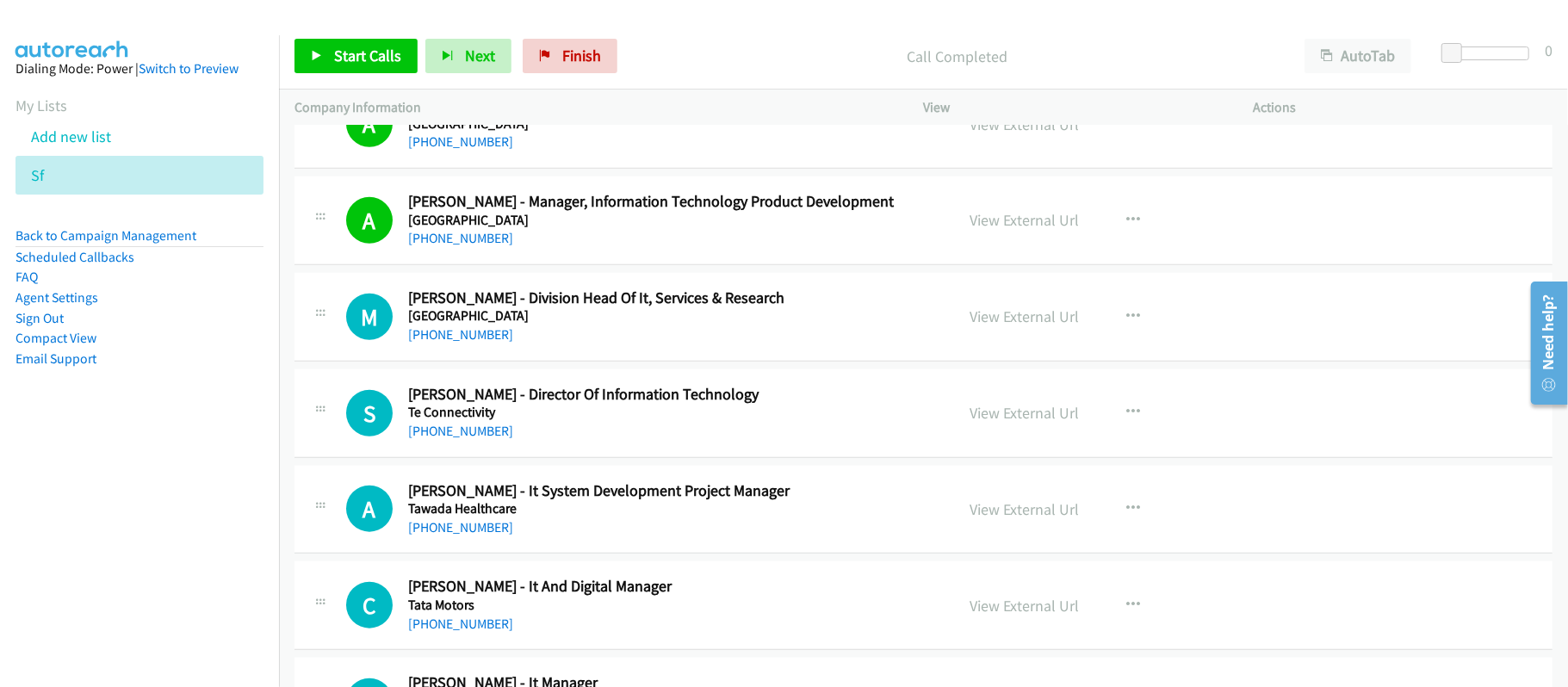
scroll to position [5885, 0]
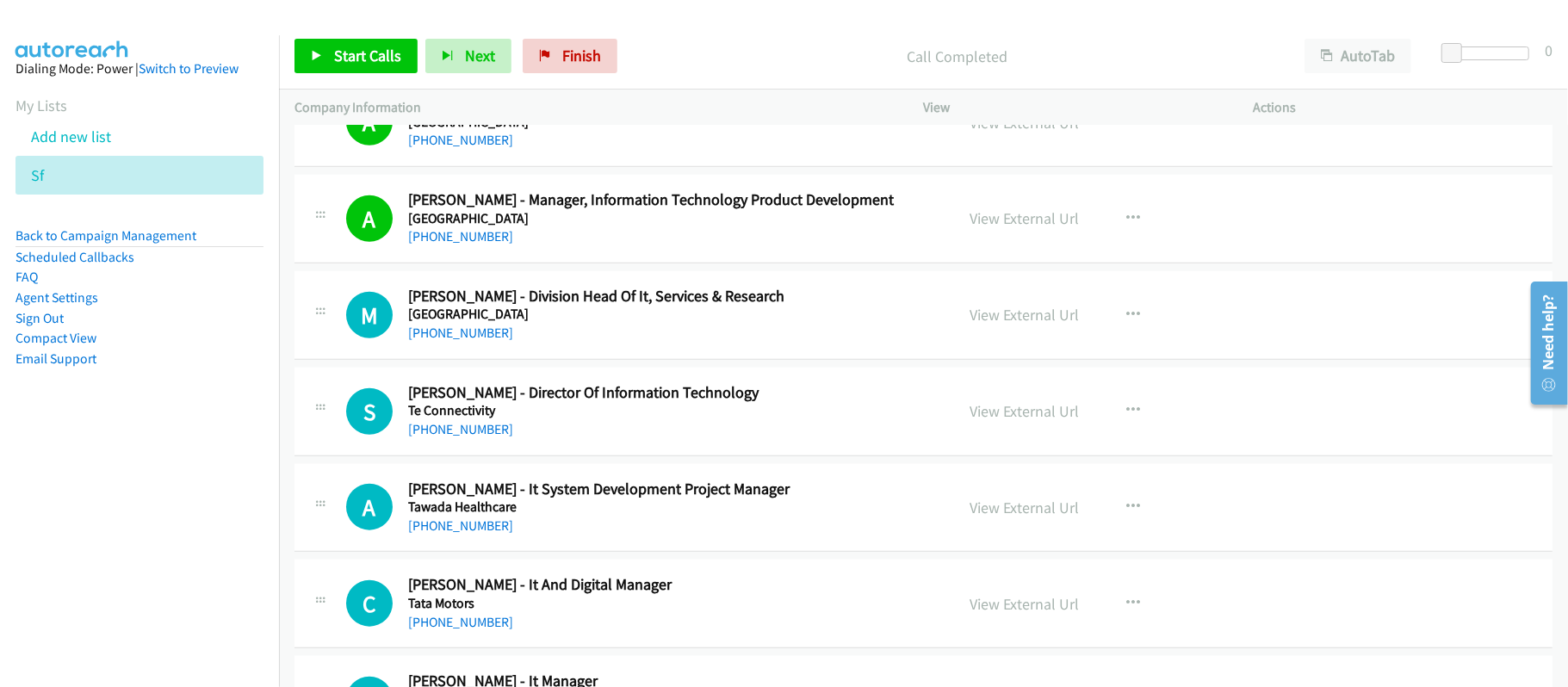
click at [441, 344] on div "+62 812-2349-609" at bounding box center [669, 334] width 523 height 21
click at [442, 341] on link "+62 812-2349-609" at bounding box center [461, 333] width 105 height 16
drag, startPoint x: 476, startPoint y: 342, endPoint x: 625, endPoint y: 363, distance: 150.5
click at [476, 341] on link "+62 812-2349-609" at bounding box center [461, 333] width 105 height 16
drag, startPoint x: 602, startPoint y: 59, endPoint x: 897, endPoint y: 91, distance: 296.7
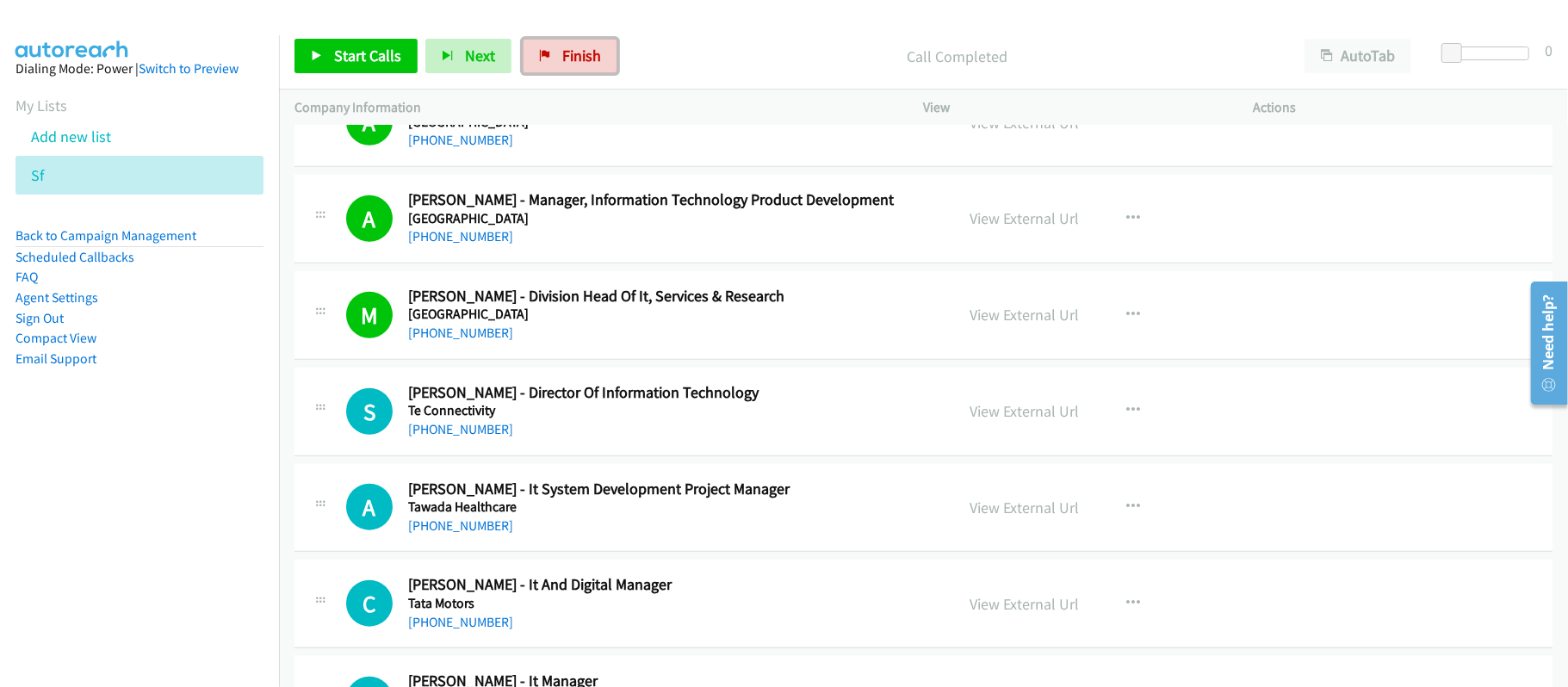
click at [602, 59] on link "Finish" at bounding box center [570, 56] width 95 height 34
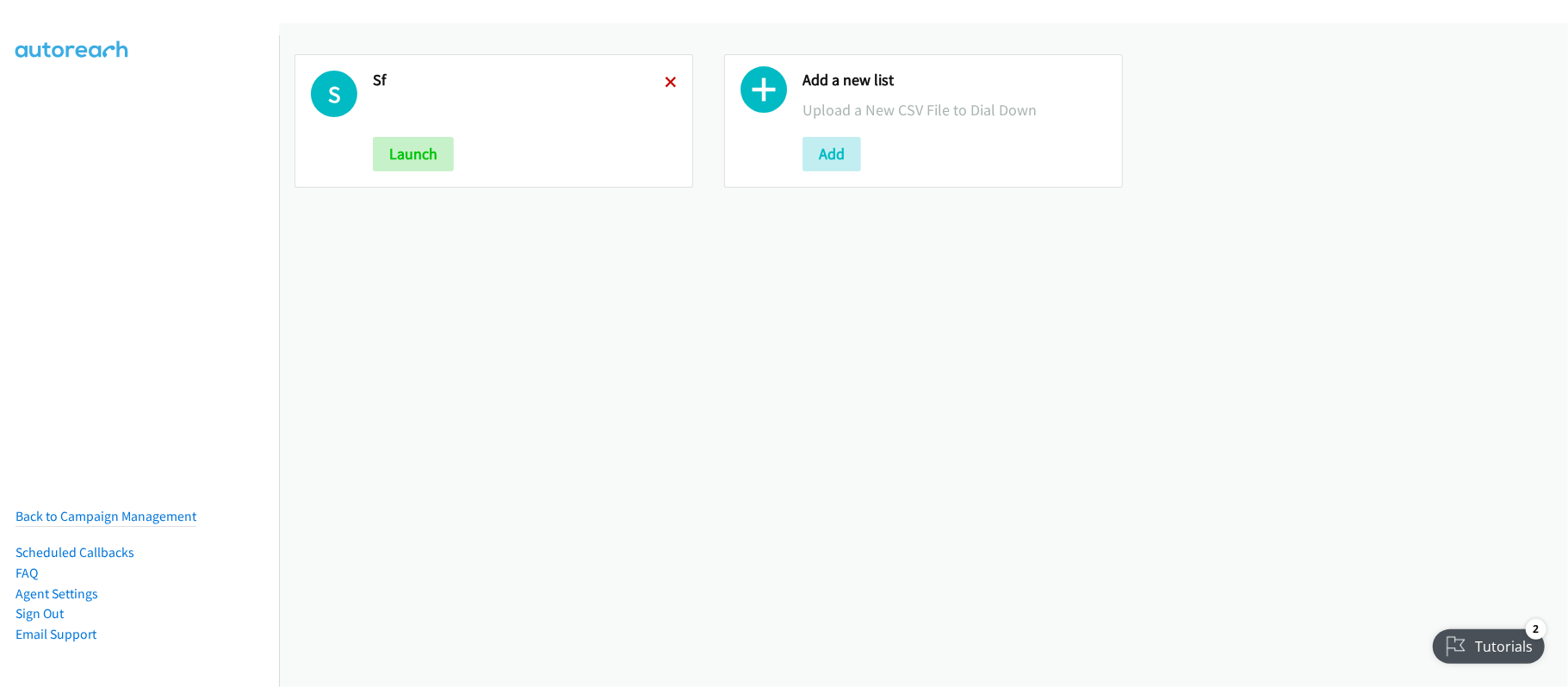
click at [664, 81] on icon at bounding box center [670, 84] width 12 height 12
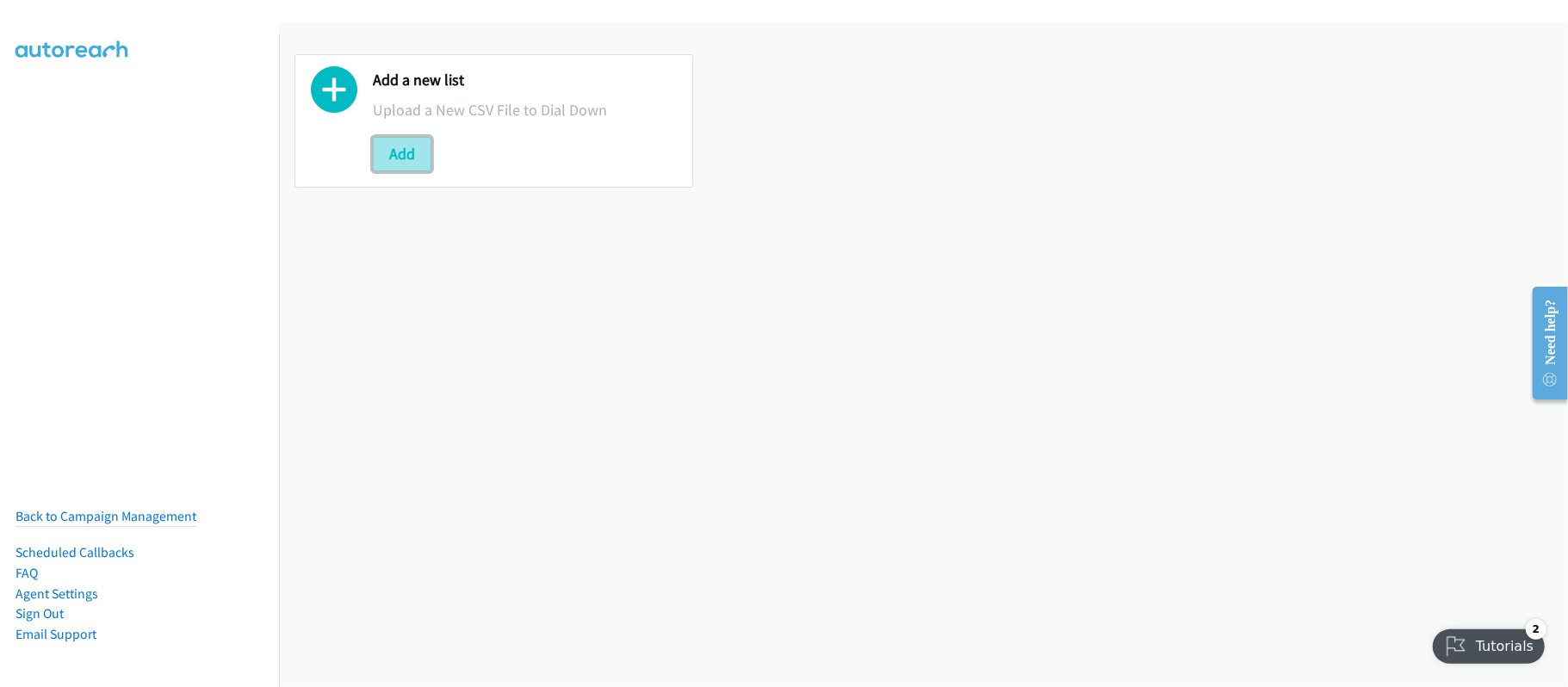
click at [398, 138] on button "Add" at bounding box center [402, 154] width 59 height 34
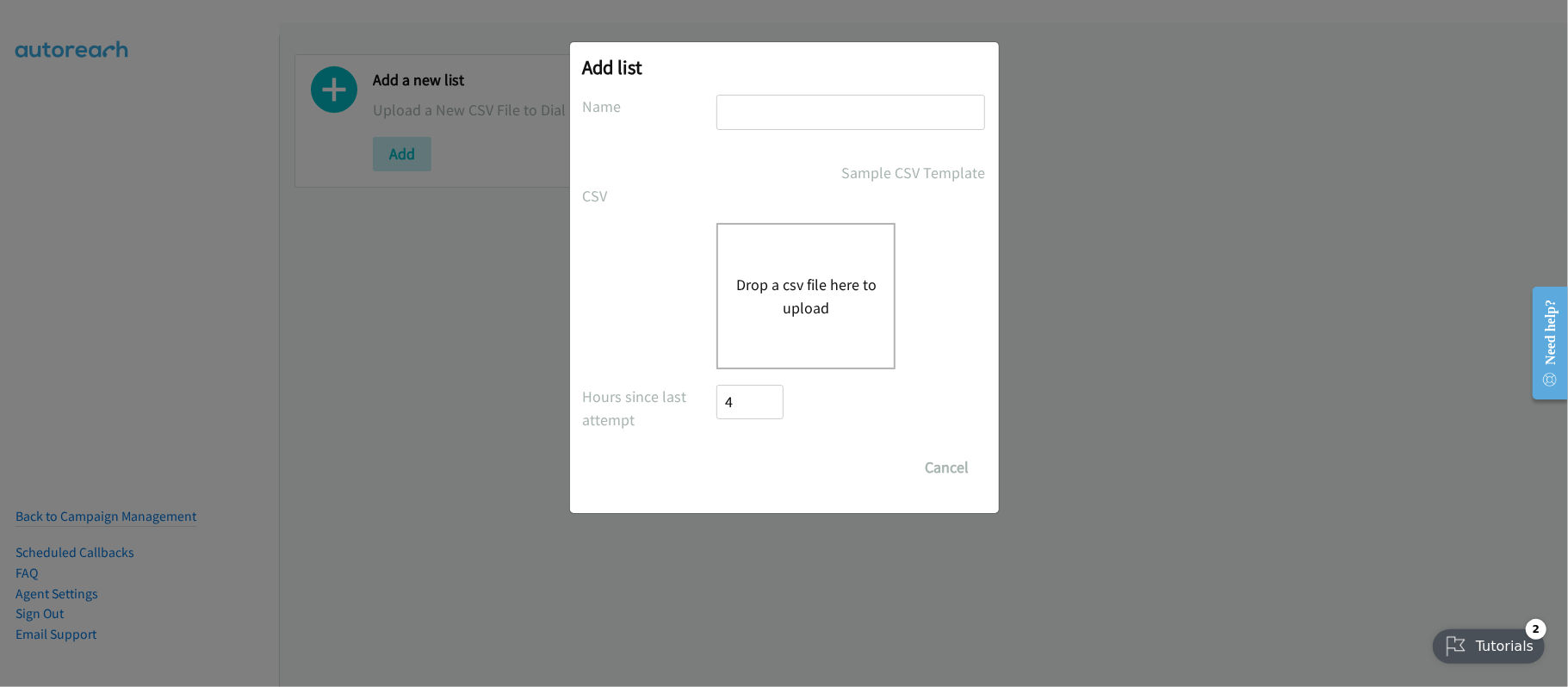
click at [812, 121] on input "text" at bounding box center [850, 112] width 269 height 35
type input "SF"
click at [781, 279] on button "Drop a csv file here to upload" at bounding box center [806, 297] width 141 height 47
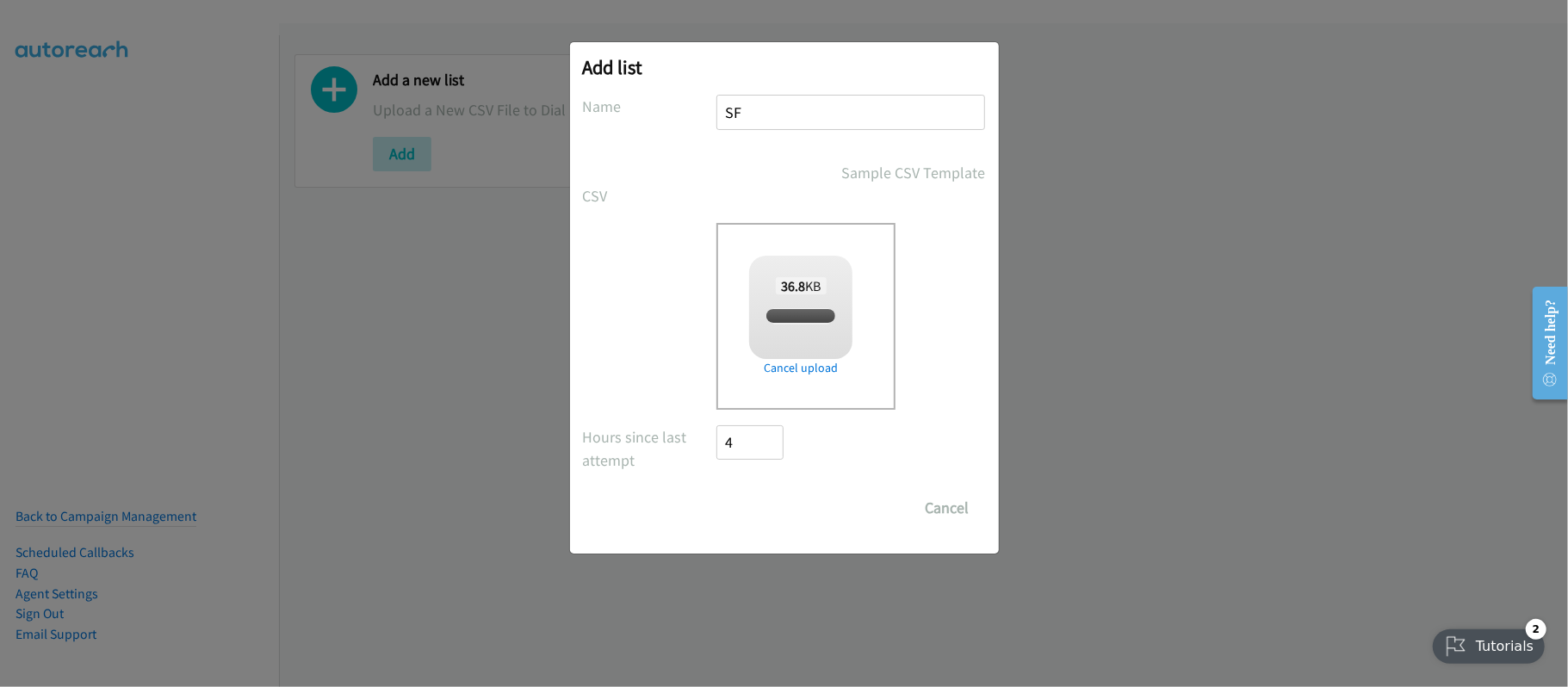
checkbox input "true"
click at [664, 276] on div "Drop a csv file here to upload 36.8 KB split_1.csv Check Error Remove file" at bounding box center [784, 316] width 403 height 187
click at [781, 525] on input "Save List" at bounding box center [762, 509] width 90 height 34
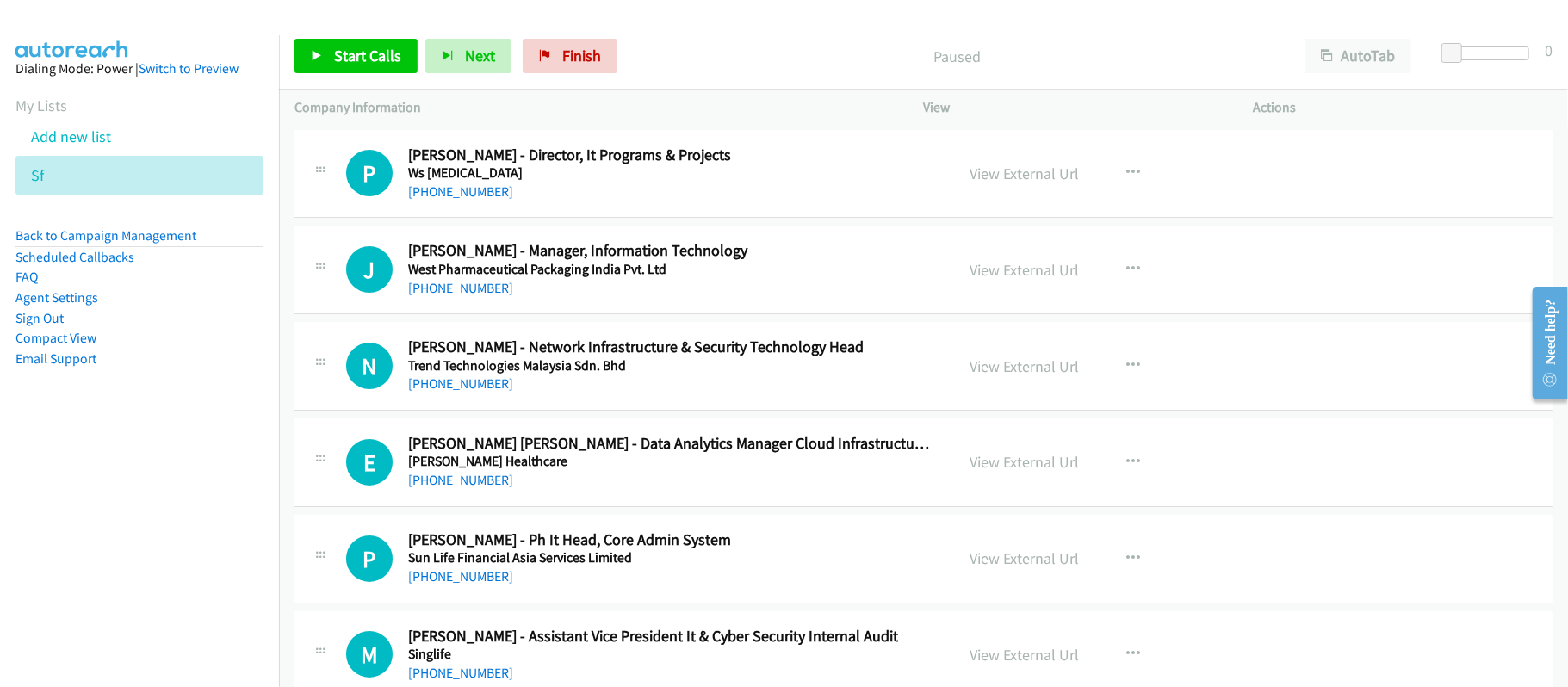
click at [716, 35] on div "Start Calls Pause Next Finish Paused AutoTab AutoTab 0" at bounding box center [924, 56] width 1289 height 66
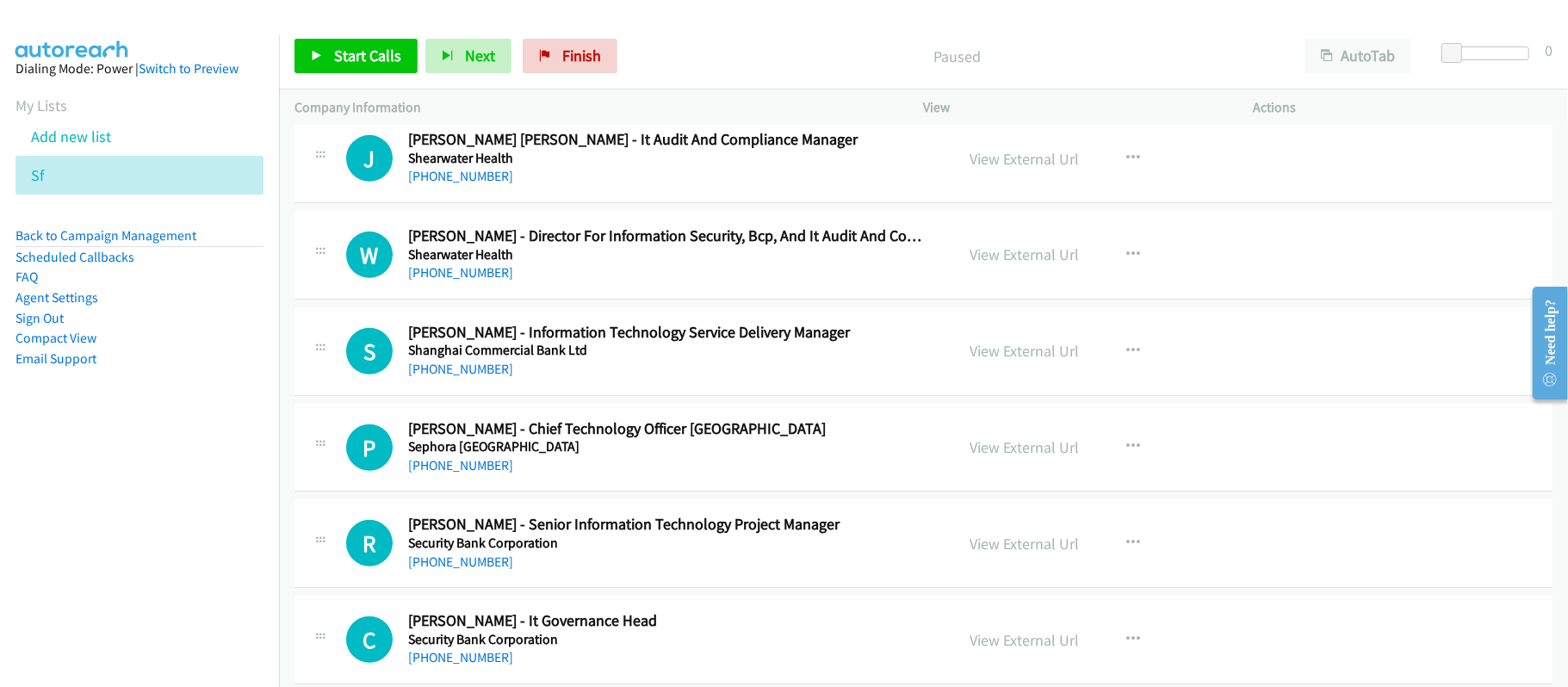
scroll to position [4815, 0]
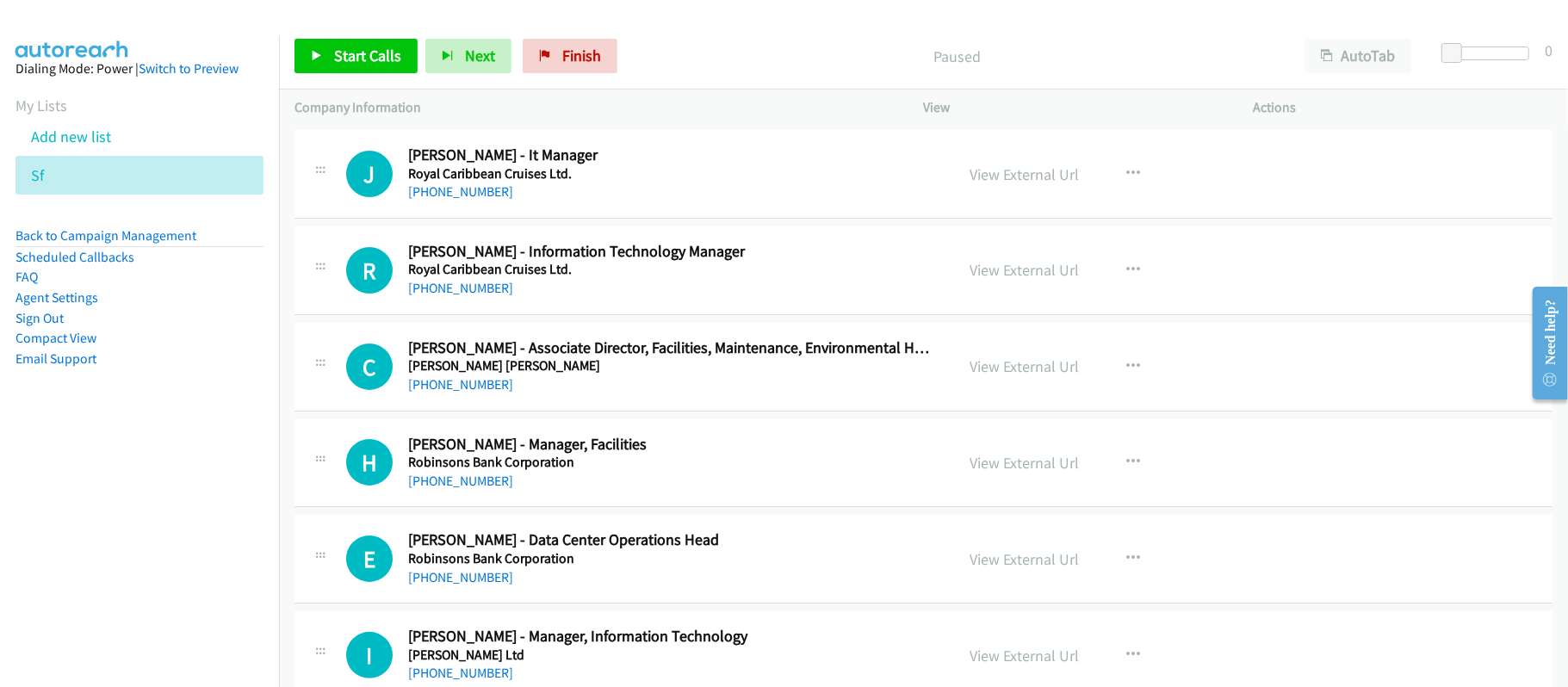
click at [634, 396] on div "+63 919 992 3209" at bounding box center [669, 385] width 523 height 21
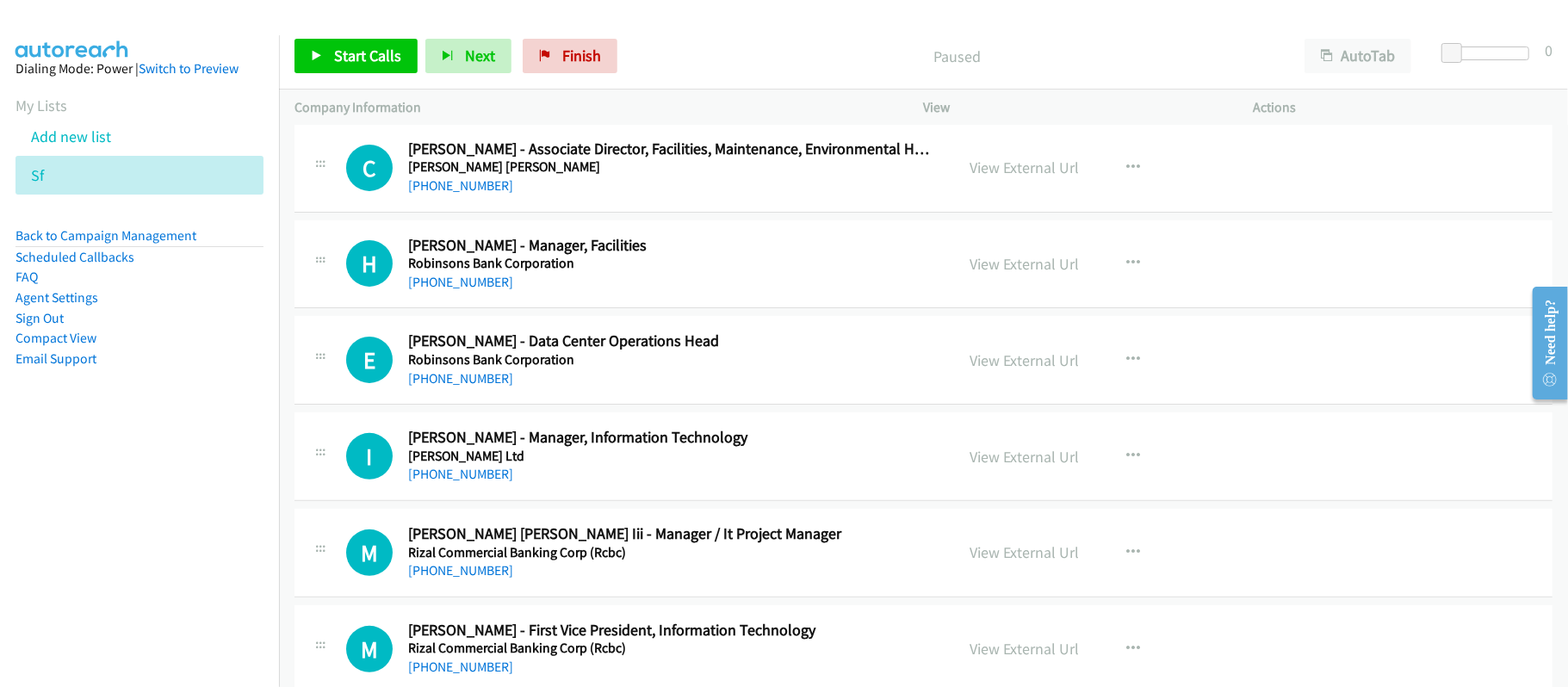
scroll to position [5045, 0]
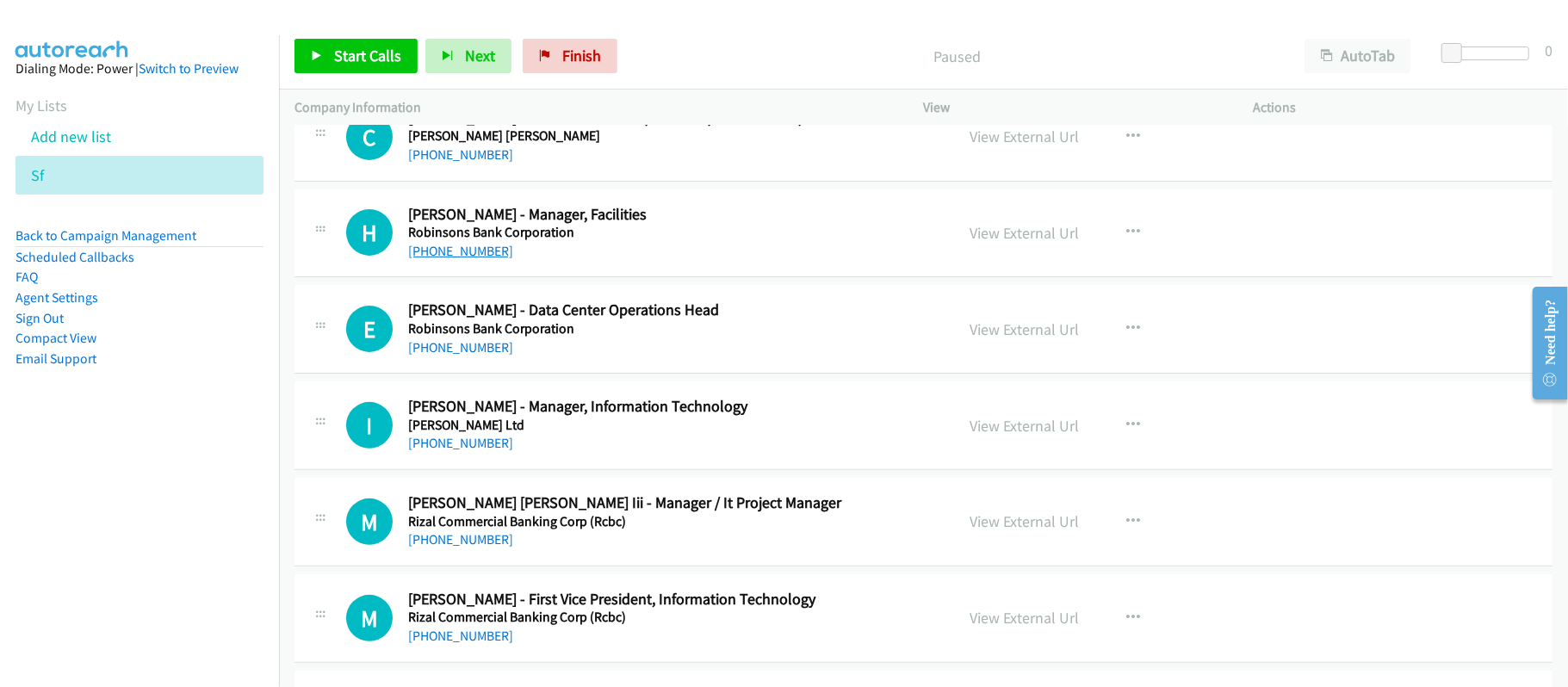
click at [474, 259] on link "+63 918 648 7851" at bounding box center [461, 251] width 105 height 16
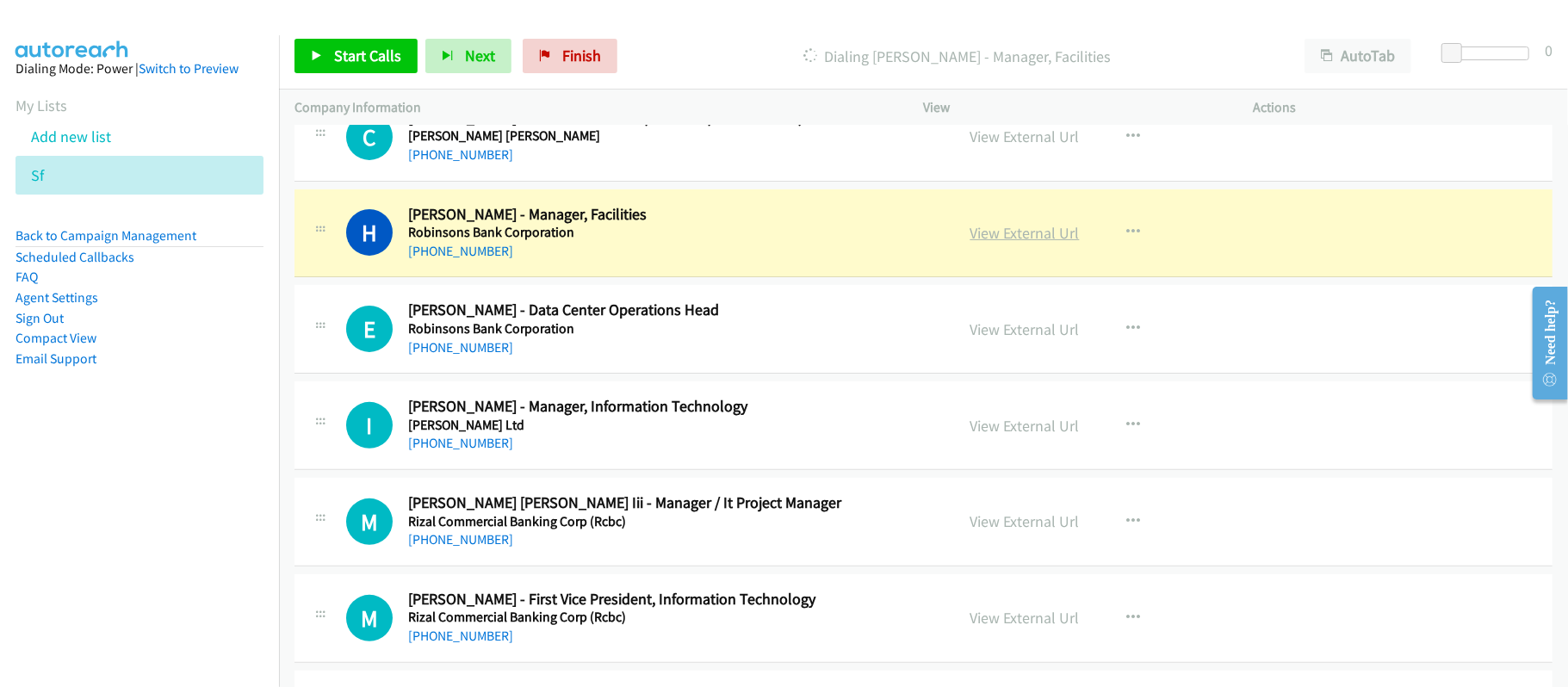
click at [1017, 243] on link "View External Url" at bounding box center [1024, 233] width 109 height 20
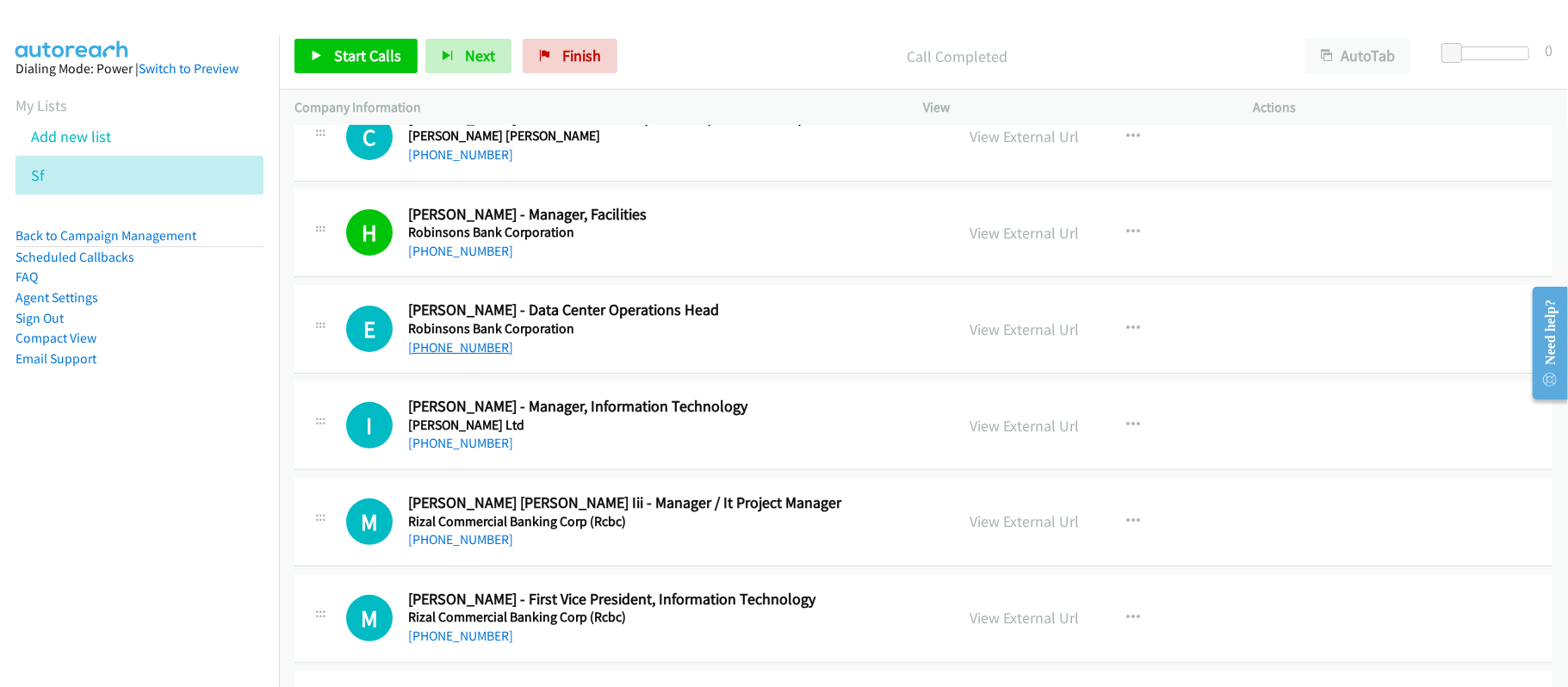
click at [458, 356] on link "+63 916 749 1310" at bounding box center [461, 347] width 105 height 16
click at [470, 452] on link "+63 917 868 3824" at bounding box center [461, 443] width 105 height 16
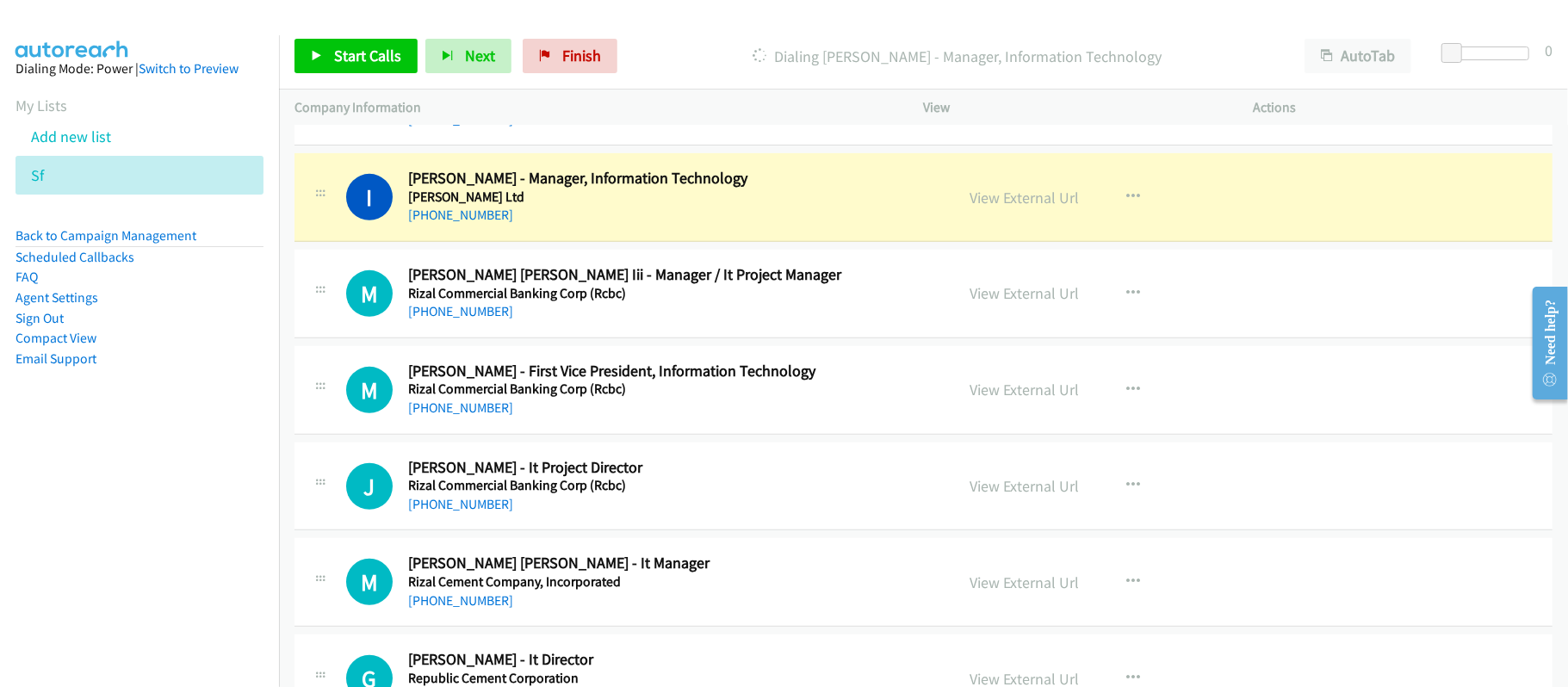
scroll to position [5389, 0]
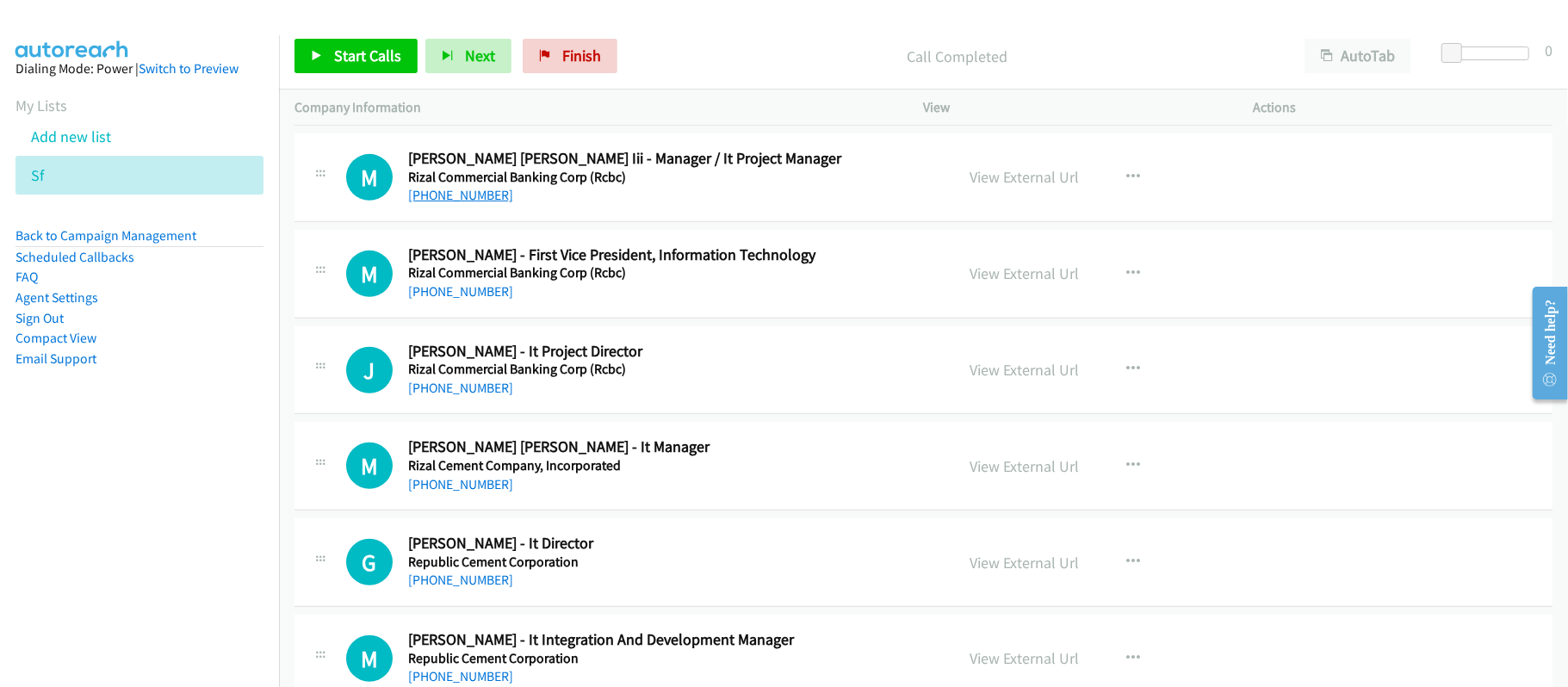
drag, startPoint x: 474, startPoint y: 210, endPoint x: 491, endPoint y: 210, distance: 17.0
click at [474, 203] on link "+63 916 711 1151" at bounding box center [461, 195] width 105 height 16
click at [456, 282] on h5 "Rizal Commercial Banking Corp (Rcbc)" at bounding box center [669, 273] width 523 height 17
click at [455, 300] on link "+63 917 890 8309" at bounding box center [461, 291] width 105 height 16
click at [448, 397] on link "+63 917 794 3044" at bounding box center [461, 388] width 105 height 16
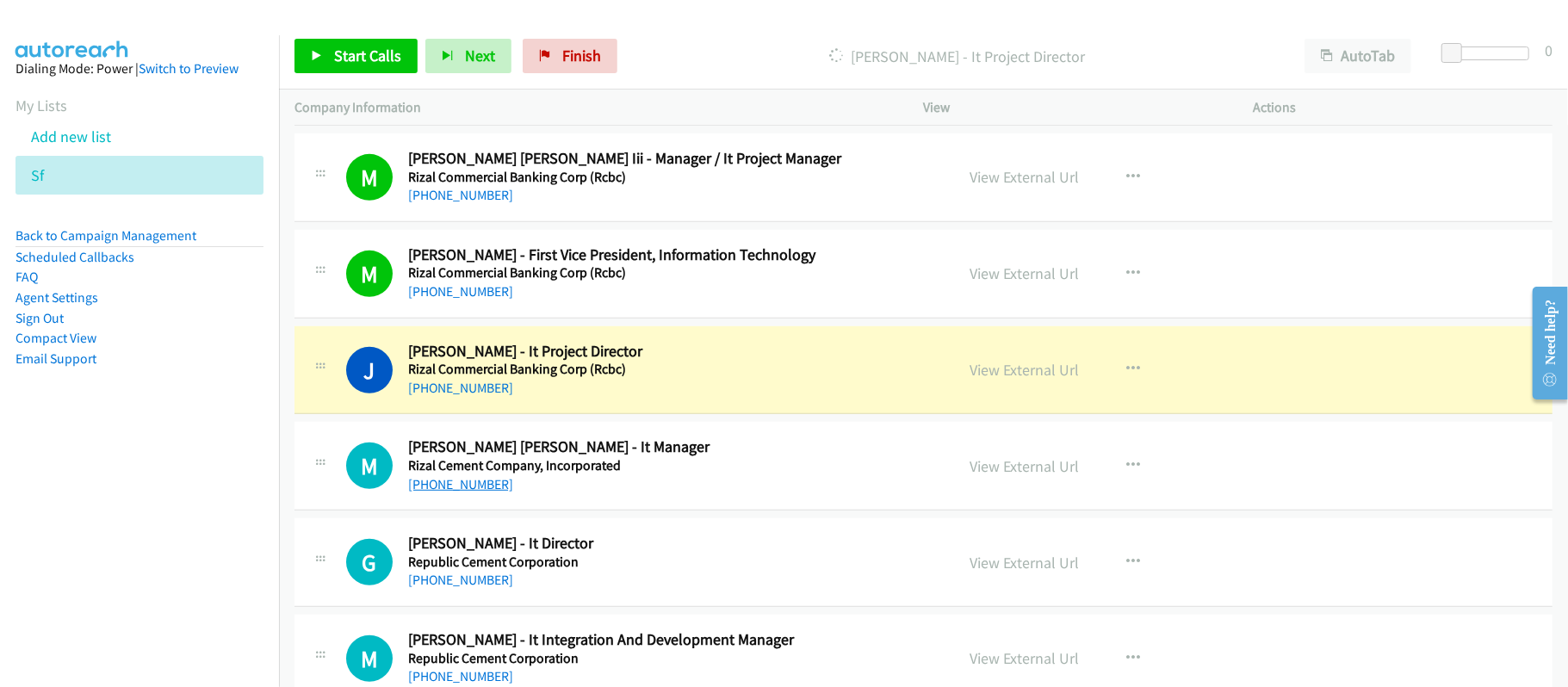
click at [483, 493] on link "+63 917 805 6639" at bounding box center [461, 484] width 105 height 16
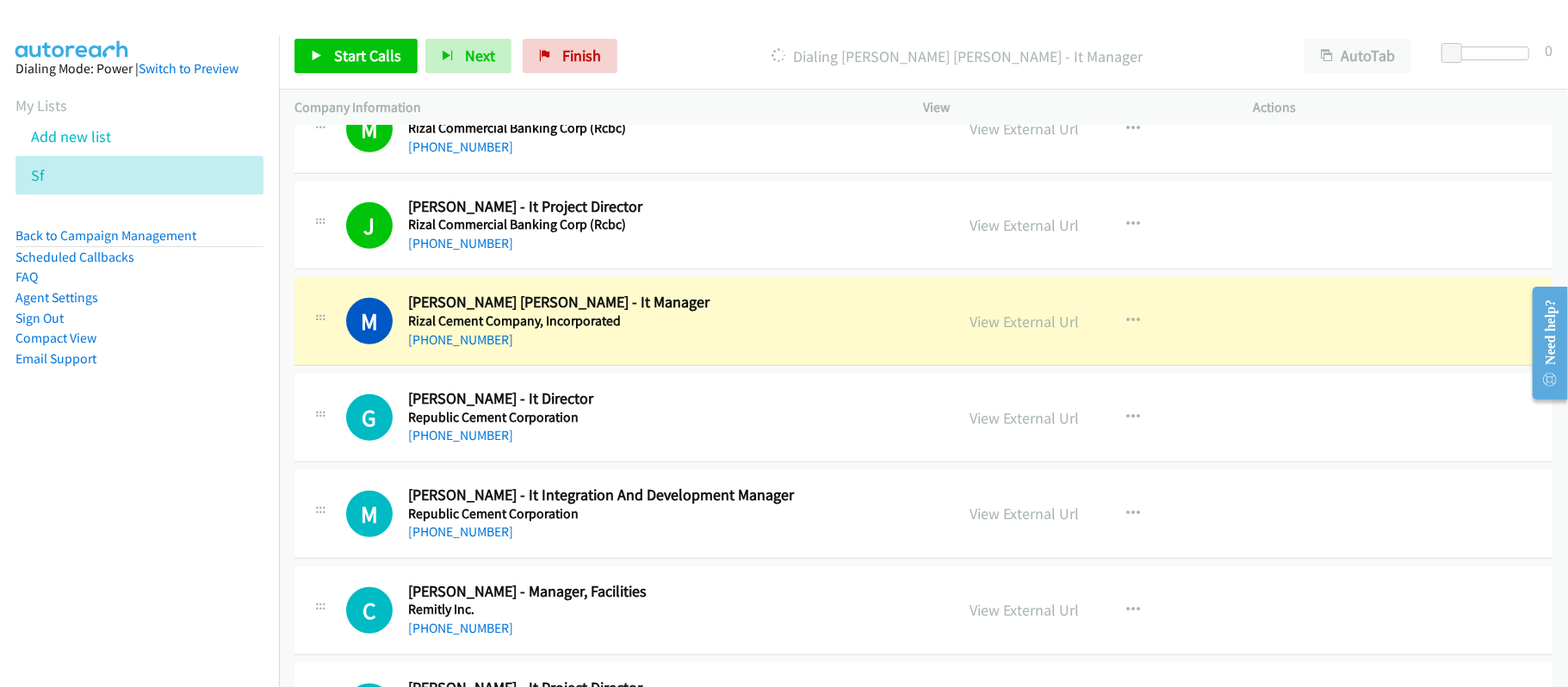
scroll to position [5619, 0]
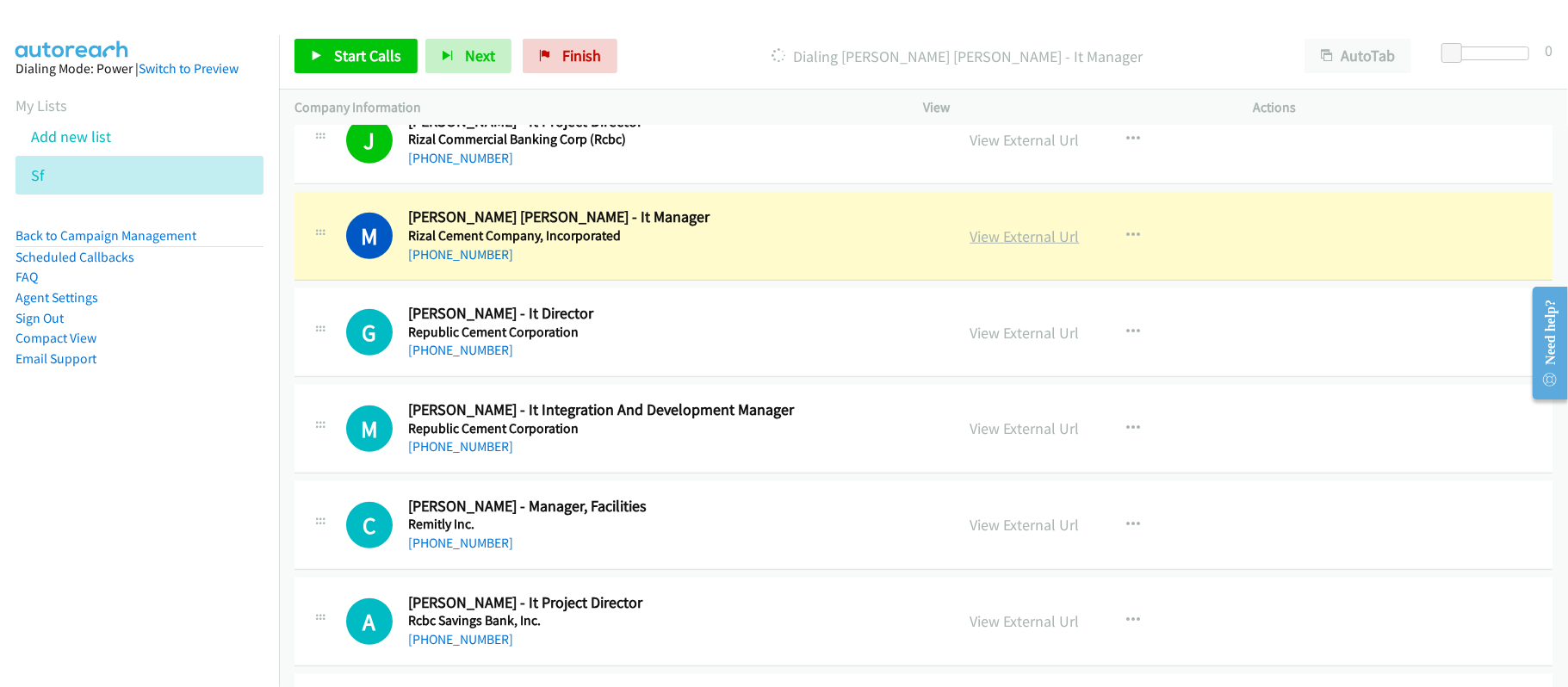
click at [1021, 247] on link "View External Url" at bounding box center [1024, 236] width 109 height 20
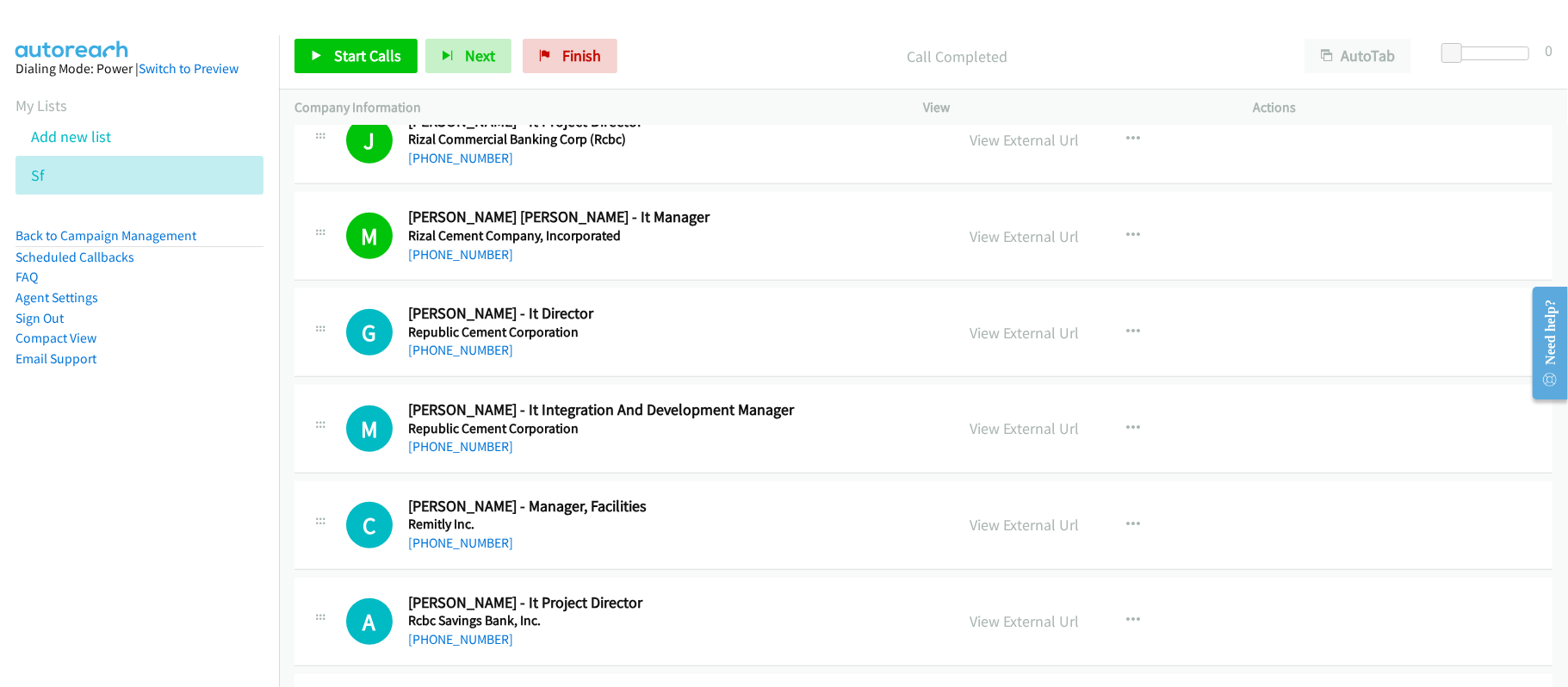
drag, startPoint x: 465, startPoint y: 367, endPoint x: 512, endPoint y: 367, distance: 47.0
click at [465, 359] on link "+63 917 854 9709" at bounding box center [461, 350] width 105 height 16
click at [458, 455] on link "+63 917 710 4619" at bounding box center [461, 447] width 105 height 16
drag, startPoint x: 497, startPoint y: 562, endPoint x: 507, endPoint y: 556, distance: 11.7
click at [497, 552] on link "+63 916 555 9538" at bounding box center [461, 543] width 105 height 16
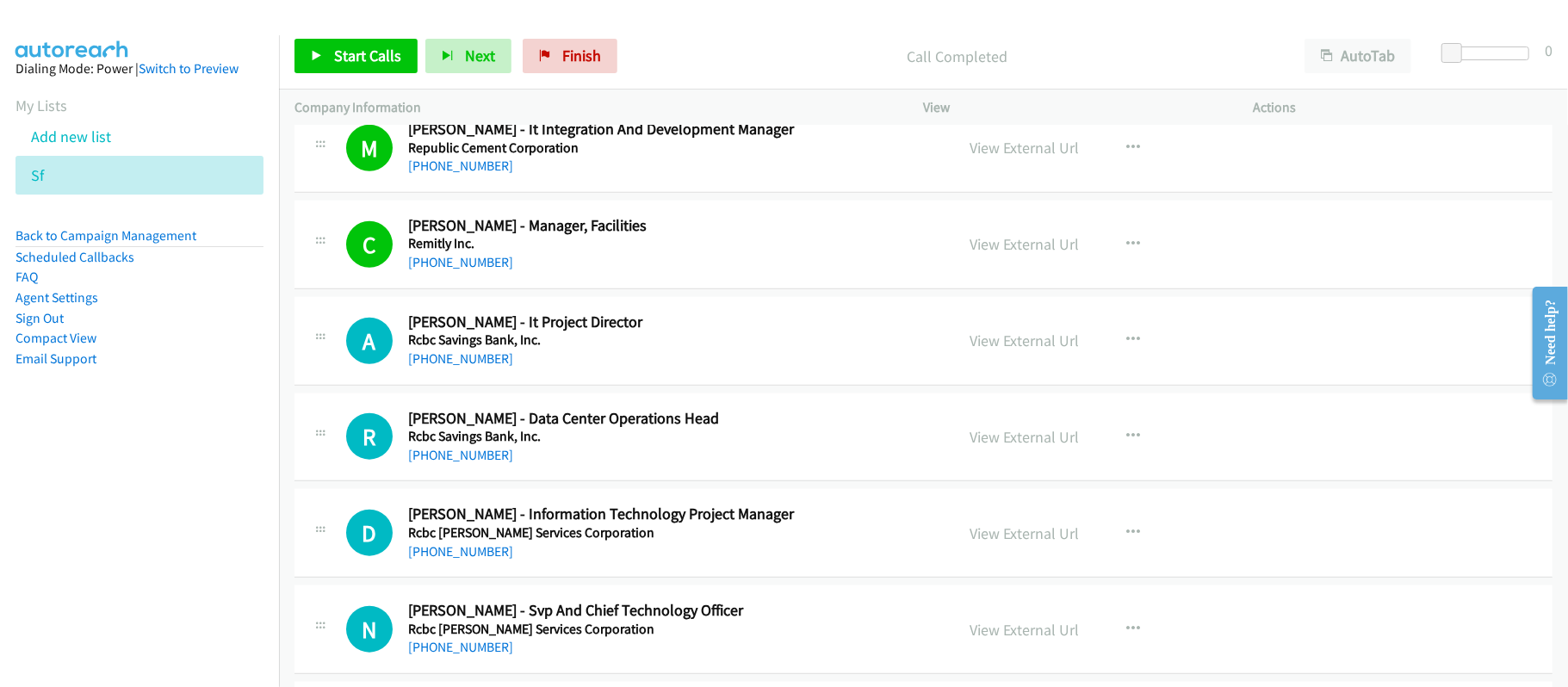
scroll to position [5964, 0]
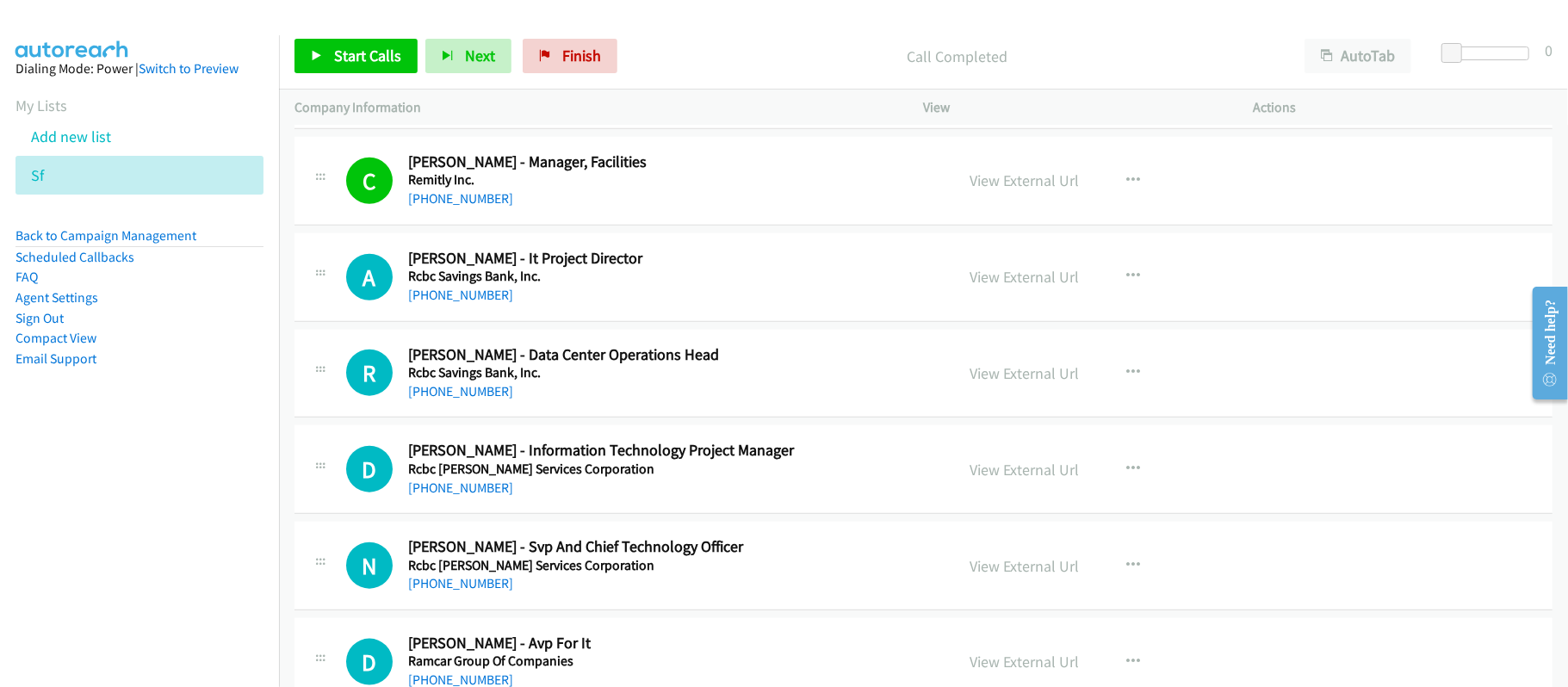
drag, startPoint x: 481, startPoint y: 304, endPoint x: 534, endPoint y: 304, distance: 53.0
click at [481, 303] on link "+63 917 592 7775" at bounding box center [461, 295] width 105 height 16
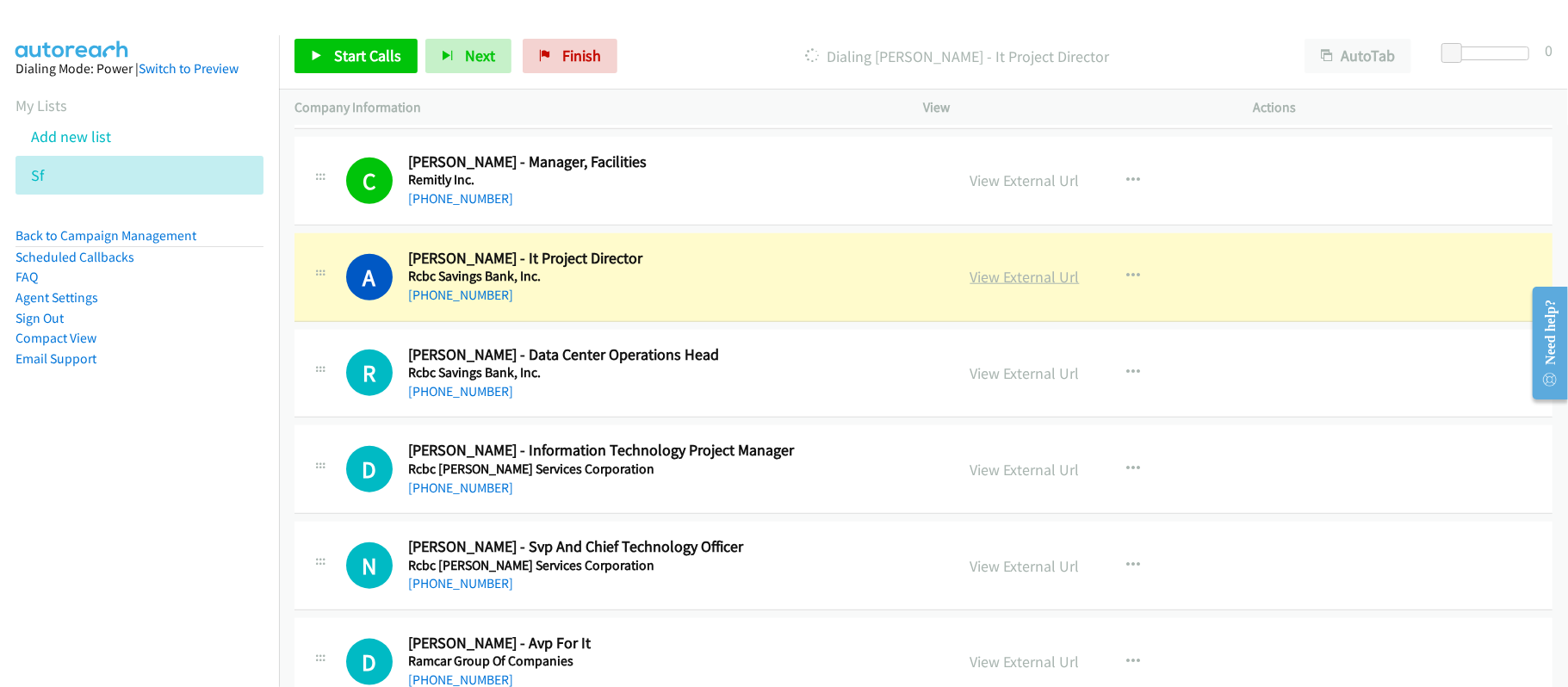
click at [1017, 287] on link "View External Url" at bounding box center [1024, 277] width 109 height 20
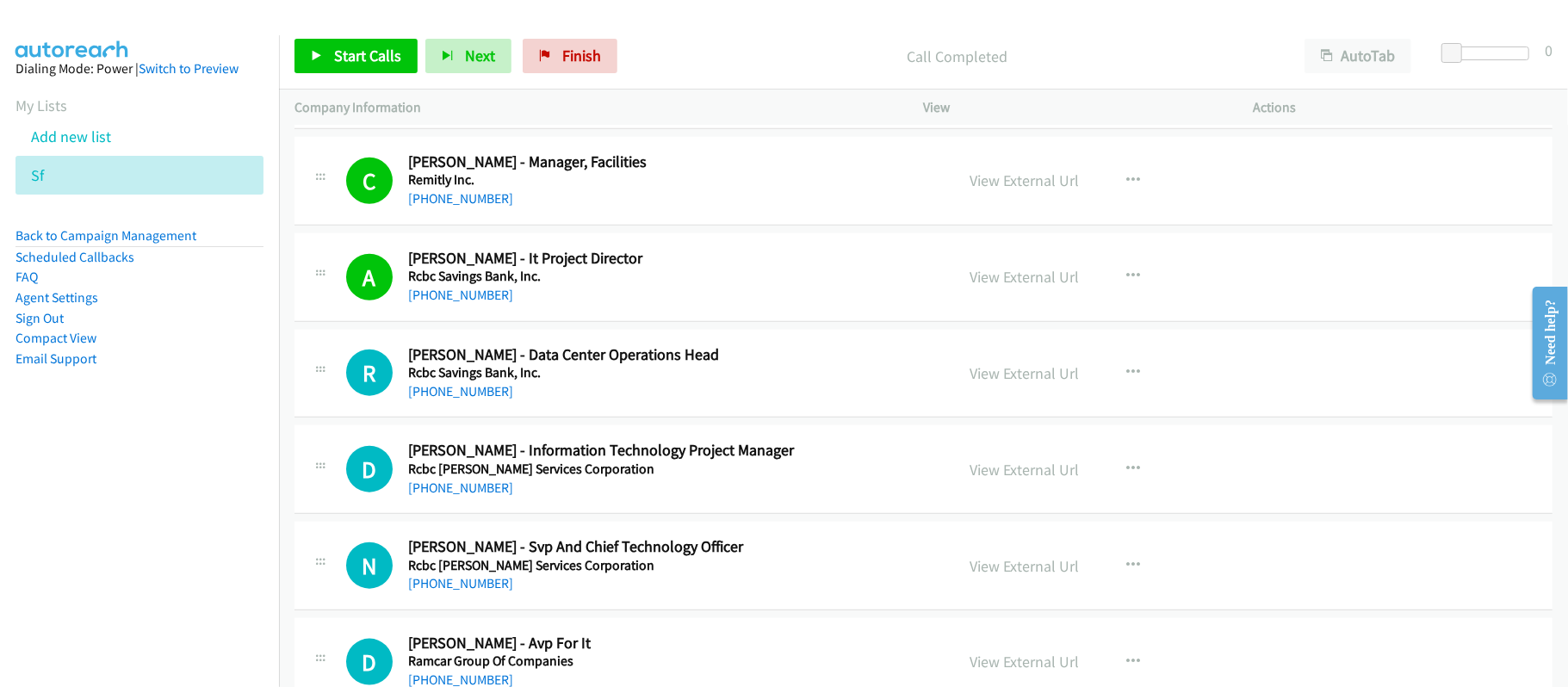
drag, startPoint x: 460, startPoint y: 411, endPoint x: 649, endPoint y: 418, distance: 189.1
click at [460, 400] on link "+63 928 502 6536" at bounding box center [461, 391] width 105 height 16
click at [464, 497] on link "+63 910 945 2084" at bounding box center [461, 488] width 105 height 16
click at [652, 515] on div "D Callback Scheduled Donna Madronio - Information Technology Project Manager Rc…" at bounding box center [924, 470] width 1258 height 89
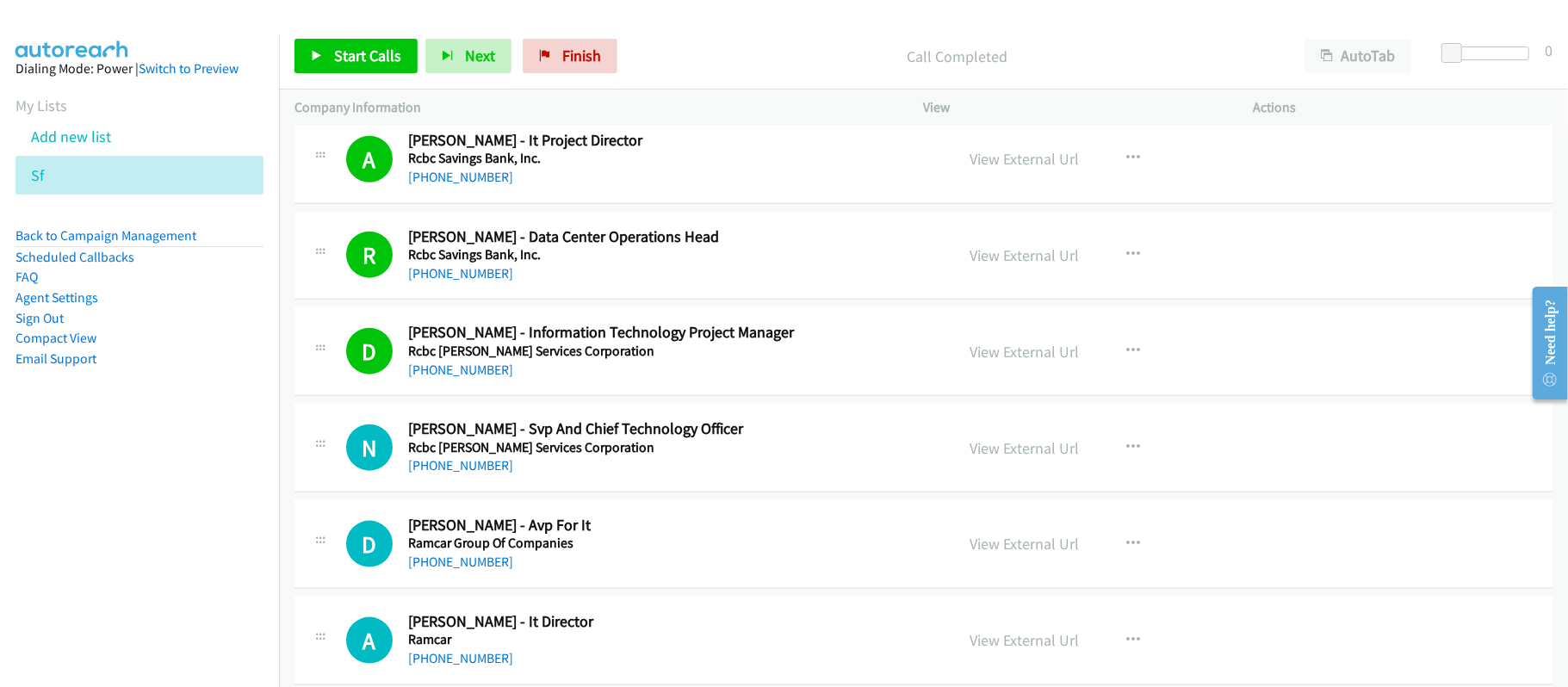
scroll to position [6193, 0]
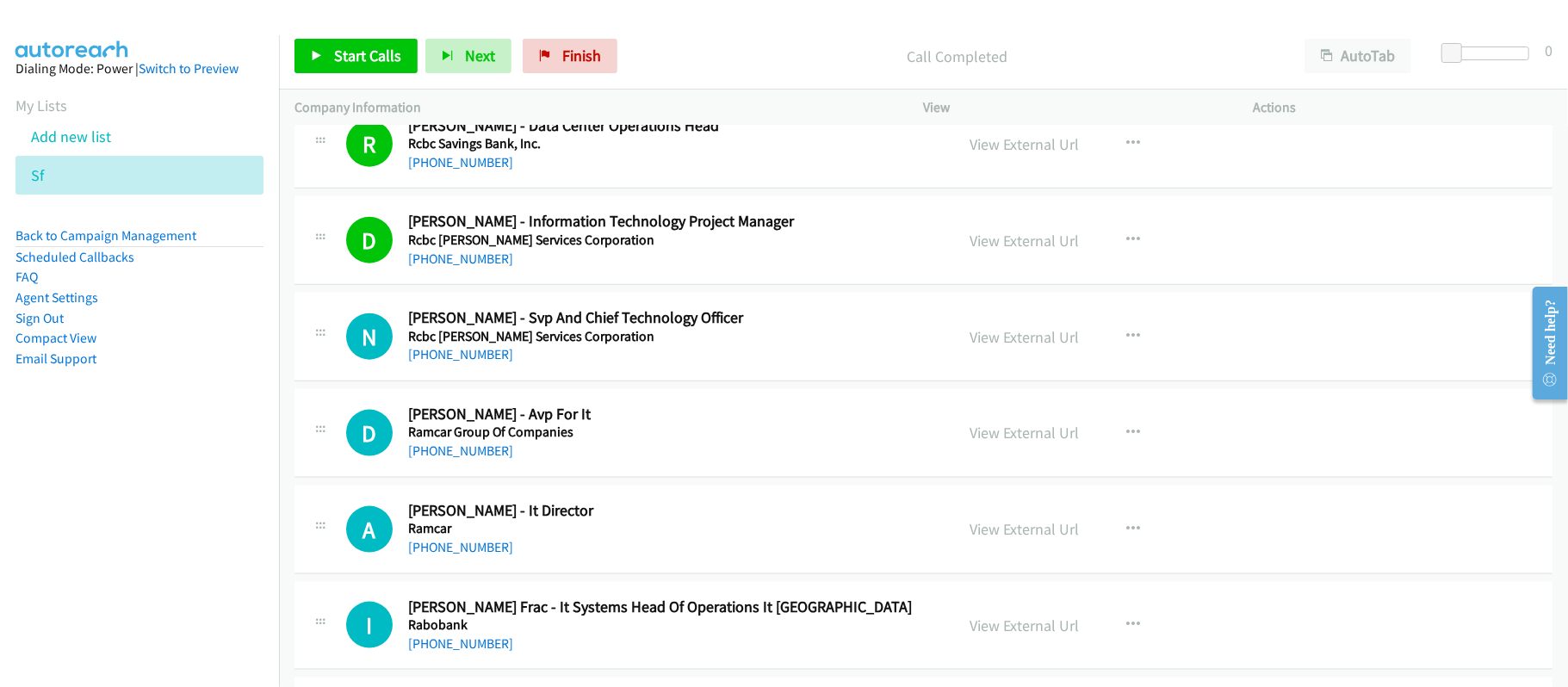
drag, startPoint x: 487, startPoint y: 366, endPoint x: 632, endPoint y: 390, distance: 147.0
click at [487, 363] on link "+63 917 849 9588" at bounding box center [461, 354] width 105 height 16
drag, startPoint x: 501, startPoint y: 469, endPoint x: 514, endPoint y: 469, distance: 13.0
click at [501, 459] on link "+63 917 856 7024" at bounding box center [461, 451] width 105 height 16
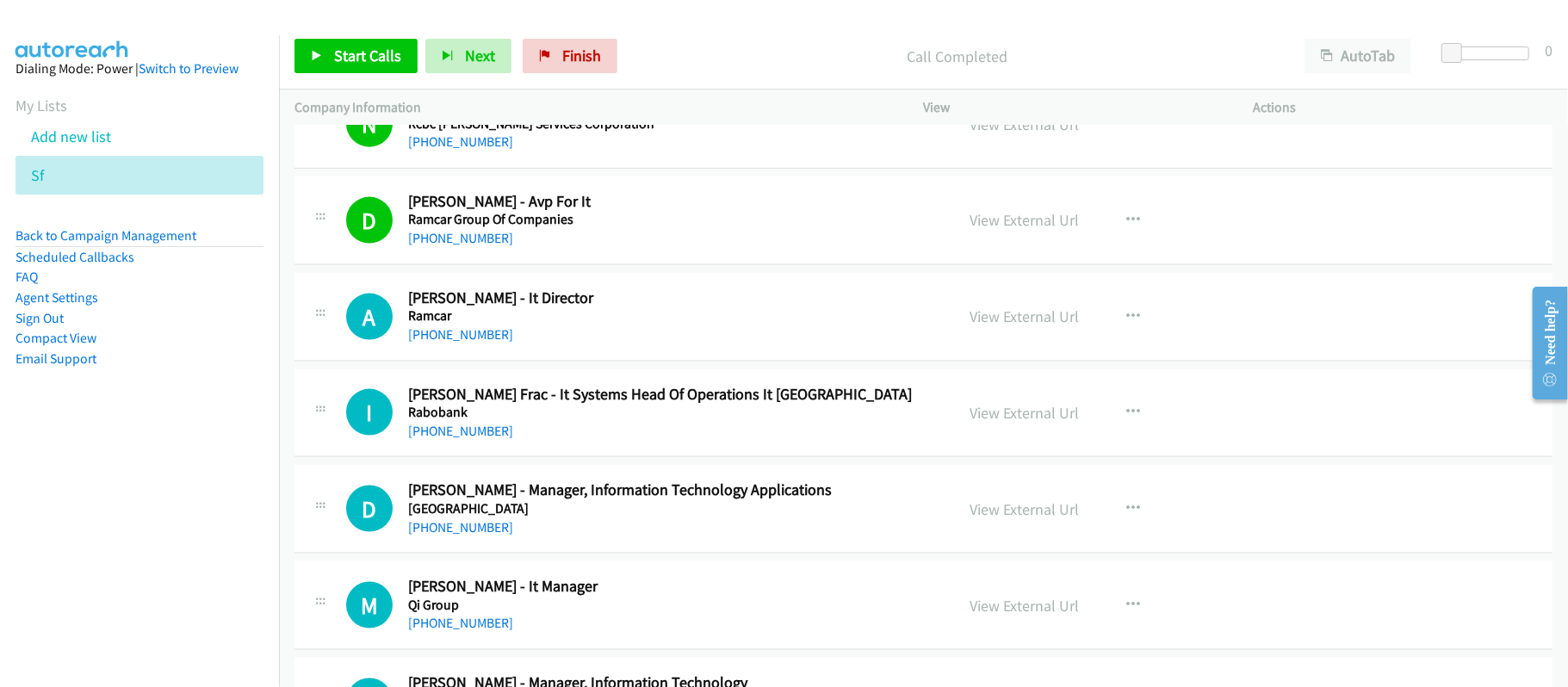
scroll to position [6423, 0]
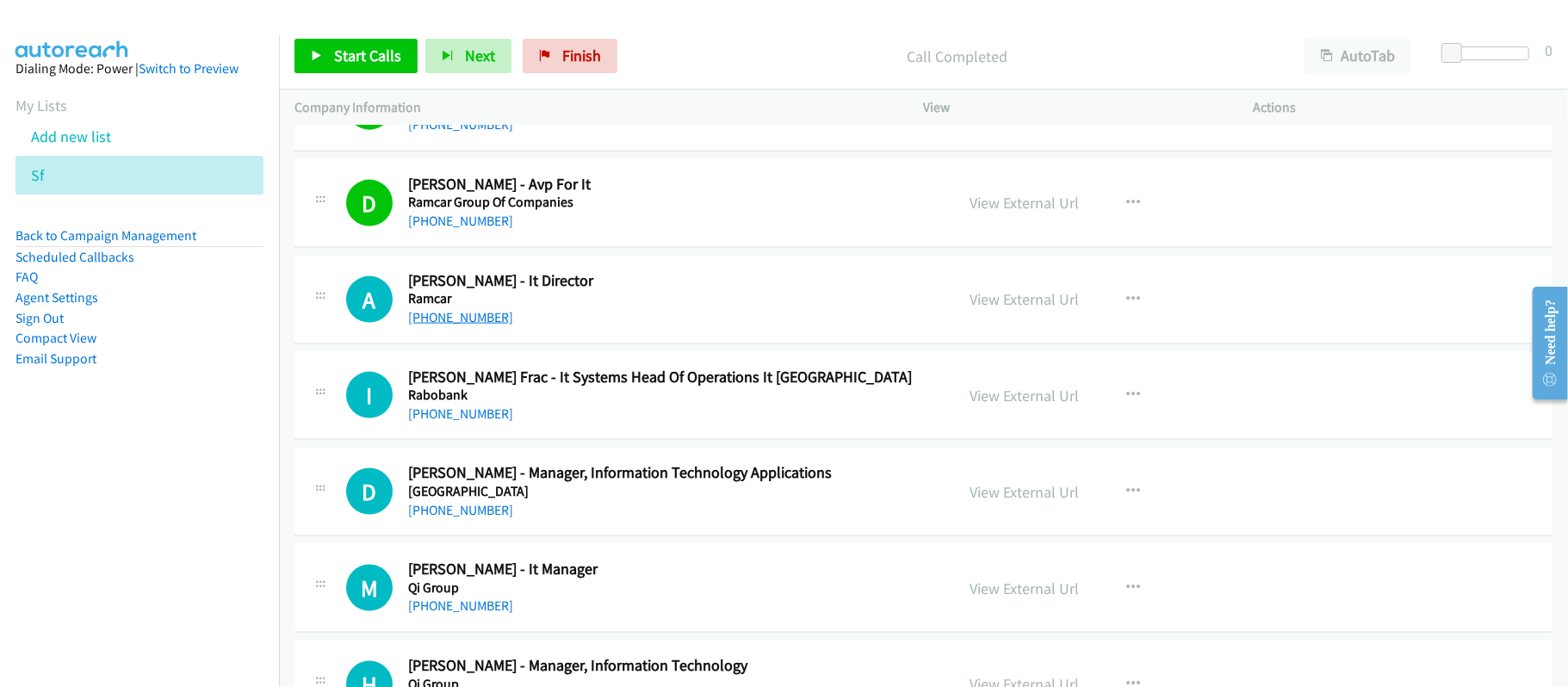
click at [476, 326] on link "+63 917 855 5576" at bounding box center [461, 317] width 105 height 16
click at [481, 422] on link "+63 915 855 6805" at bounding box center [461, 414] width 105 height 16
click at [720, 441] on div "I Callback Scheduled Isagani Frac - It Systems Head Of Operations It Asia Rabob…" at bounding box center [924, 397] width 1258 height 89
click at [997, 406] on link "View External Url" at bounding box center [1024, 396] width 109 height 20
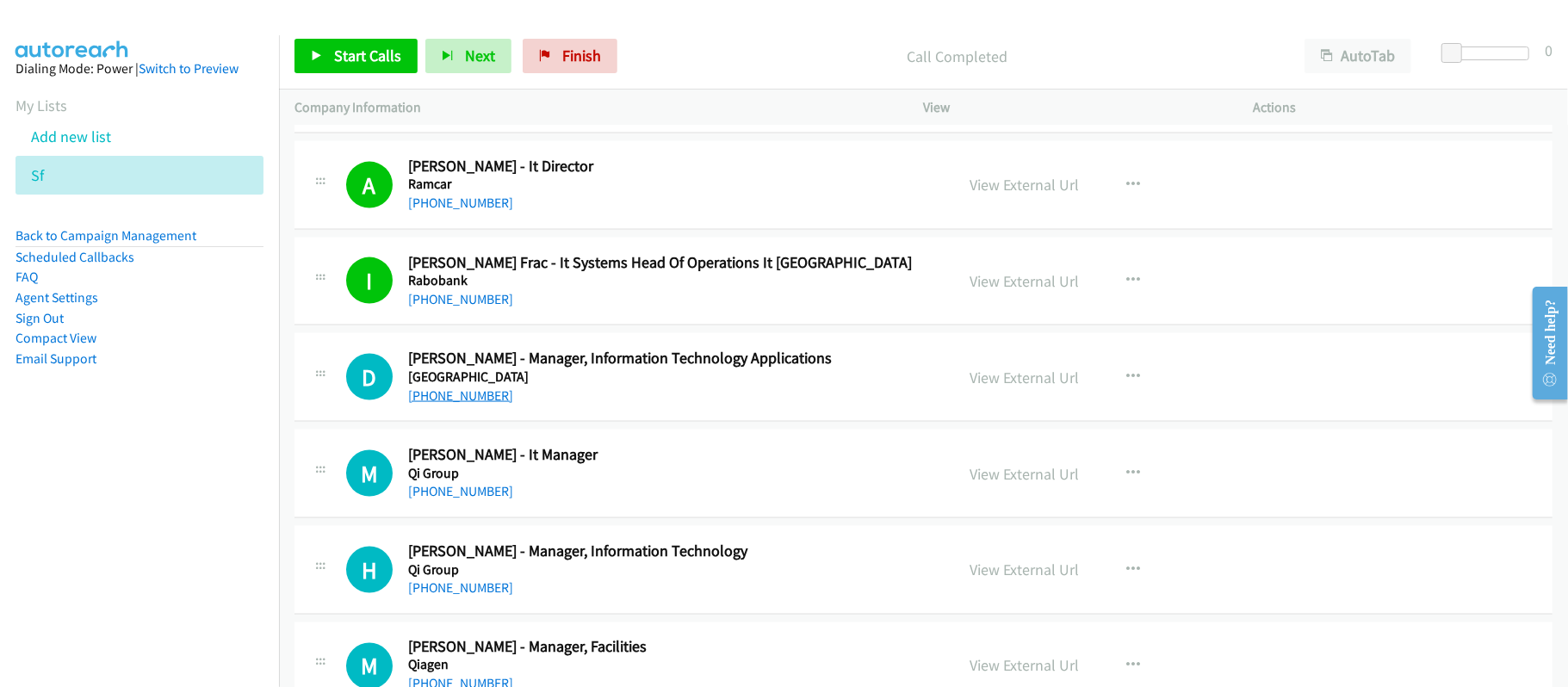
drag, startPoint x: 459, startPoint y: 410, endPoint x: 477, endPoint y: 412, distance: 18.1
click at [448, 404] on link "+63 937 522 2914" at bounding box center [461, 396] width 105 height 16
click at [464, 404] on link "+63 937 522 2914" at bounding box center [461, 396] width 105 height 16
click at [571, 407] on div "+63 937 522 2914" at bounding box center [669, 397] width 523 height 21
click at [463, 404] on link "+63 937 522 2914" at bounding box center [461, 396] width 105 height 16
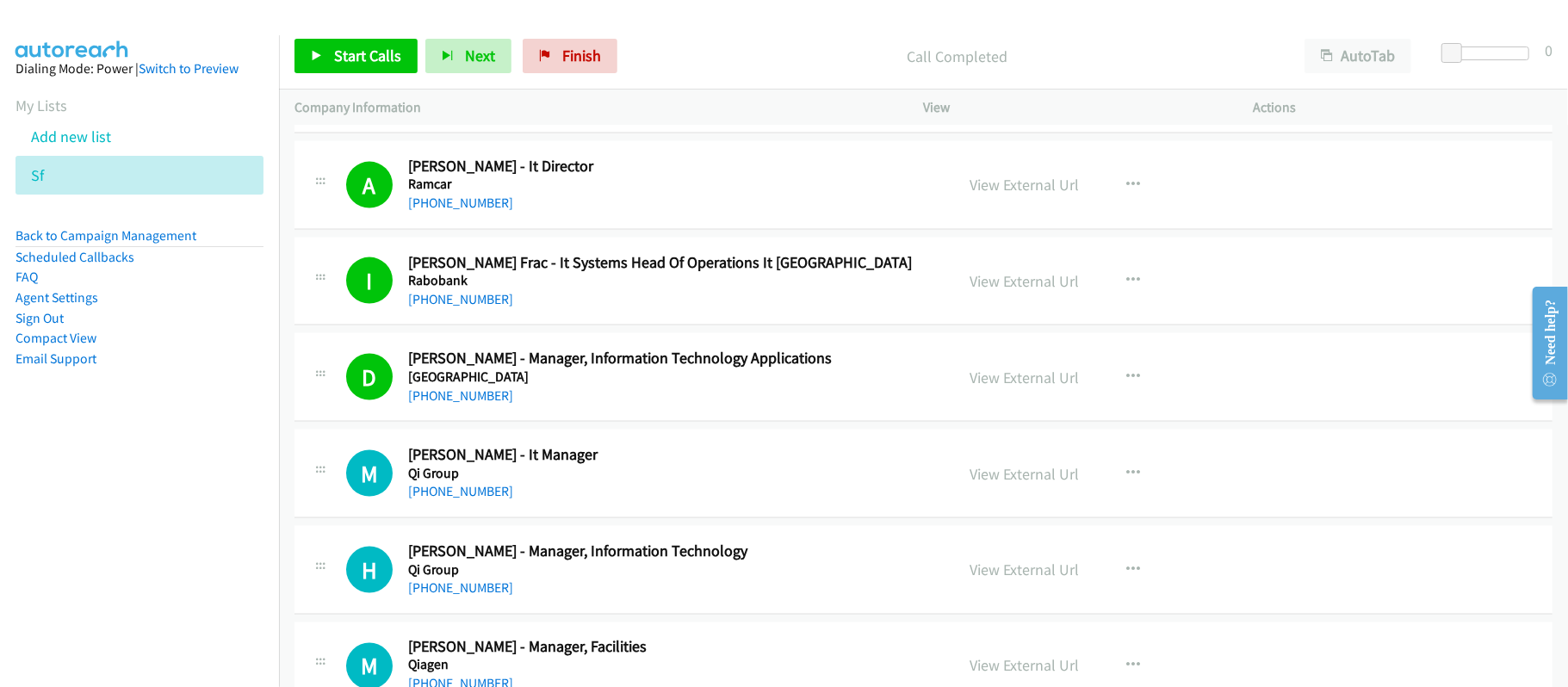
drag, startPoint x: 449, startPoint y: 510, endPoint x: 525, endPoint y: 511, distance: 76.0
click at [449, 500] on link "+63 917 533 0293" at bounding box center [461, 491] width 105 height 16
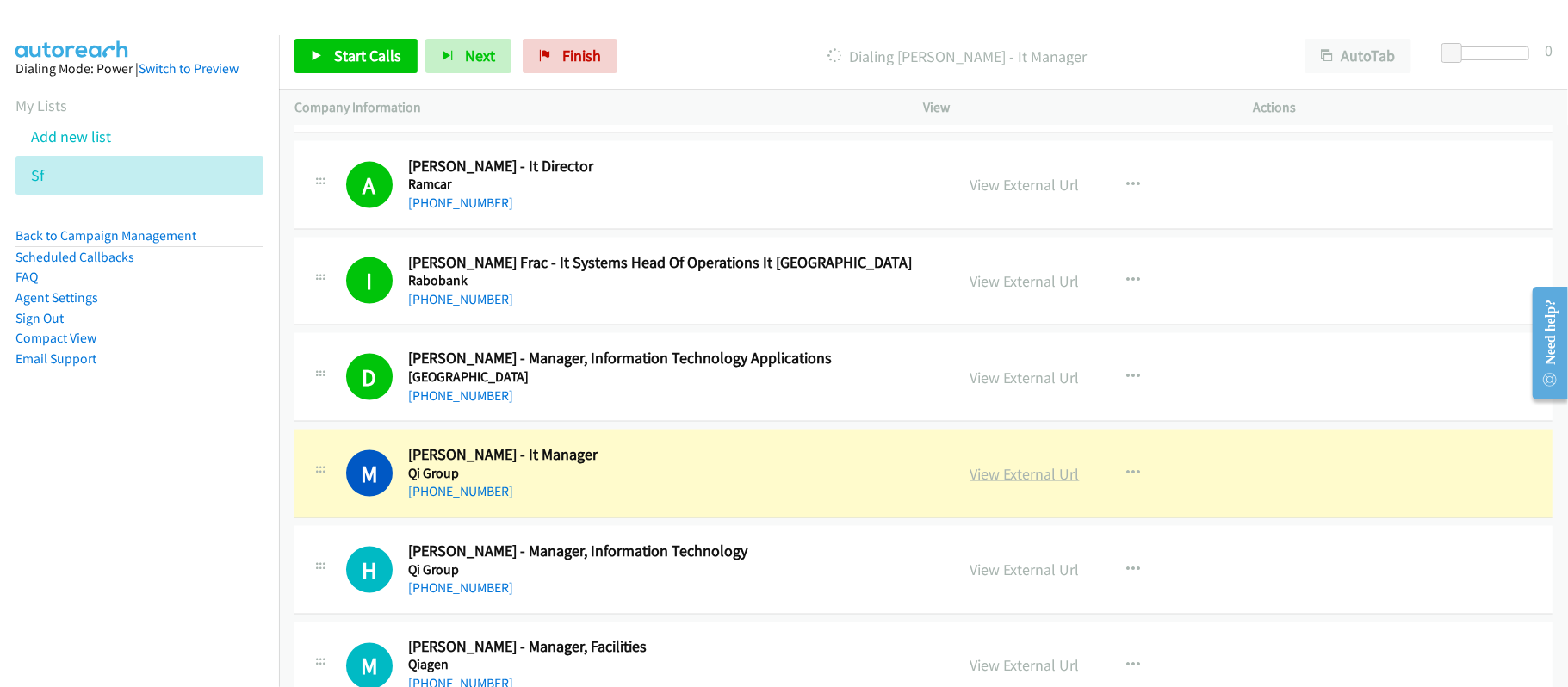
click at [1017, 484] on link "View External Url" at bounding box center [1024, 474] width 109 height 20
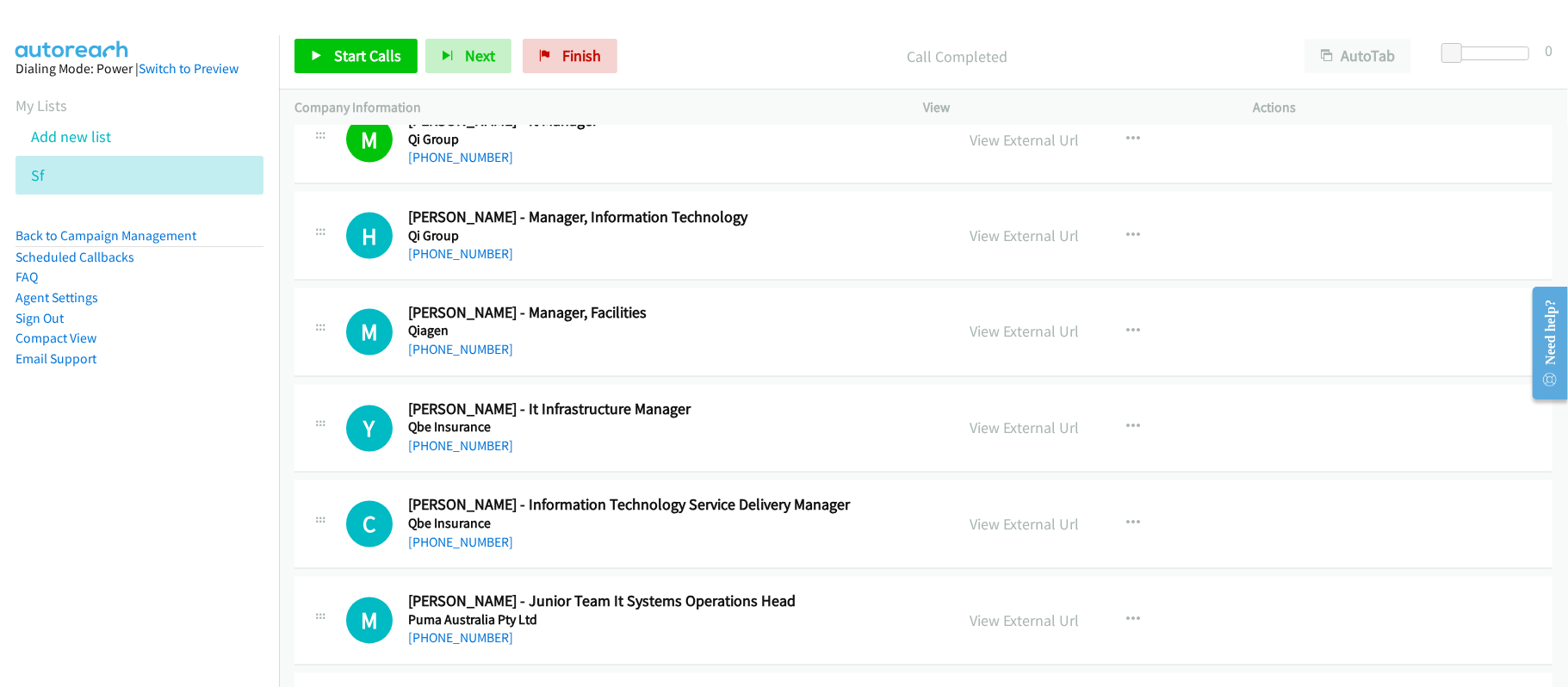
scroll to position [6882, 0]
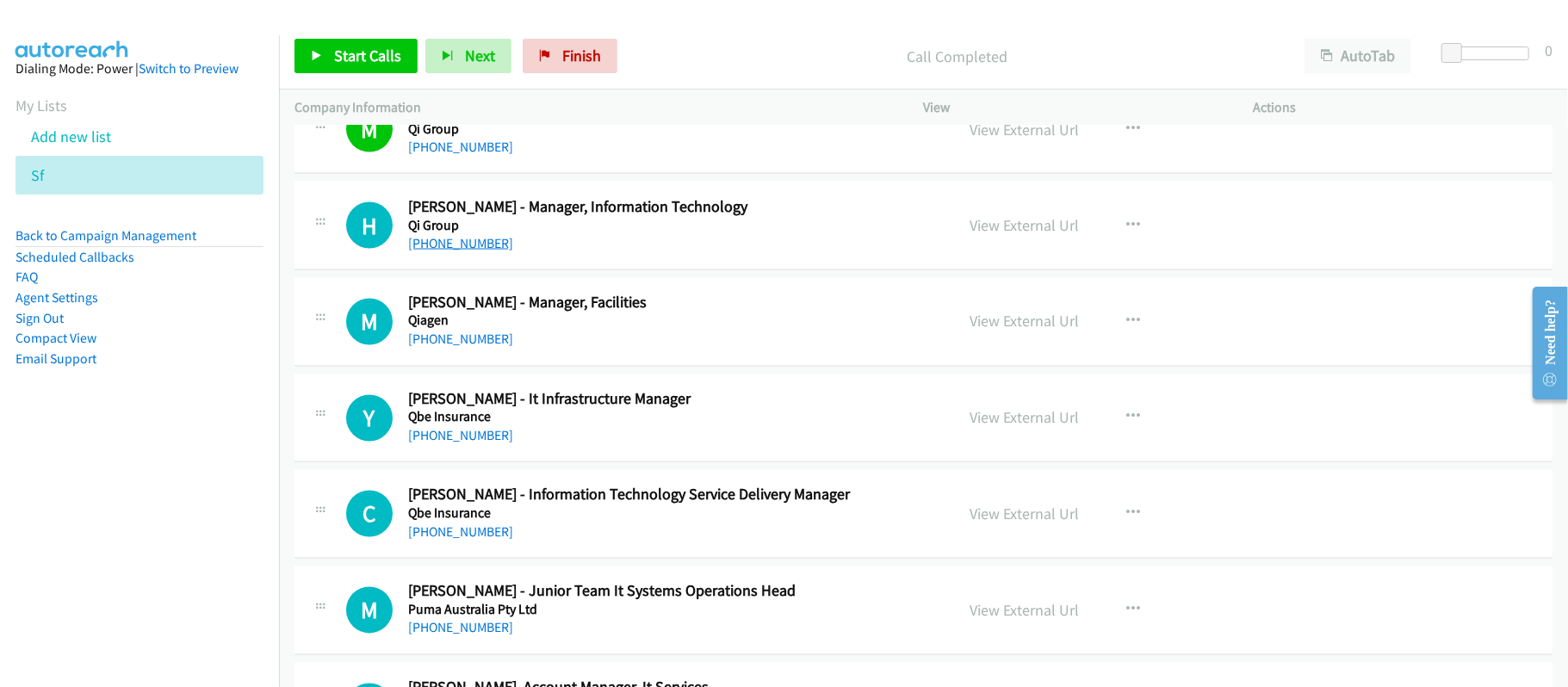
drag, startPoint x: 458, startPoint y: 265, endPoint x: 483, endPoint y: 265, distance: 25.0
click at [458, 252] on link "+63 995 913 8005" at bounding box center [461, 243] width 105 height 16
click at [751, 45] on p "Call Completed" at bounding box center [956, 56] width 632 height 23
drag, startPoint x: 441, startPoint y: 359, endPoint x: 575, endPoint y: 365, distance: 134.1
click at [441, 348] on link "+63 926 710 7038" at bounding box center [461, 340] width 105 height 16
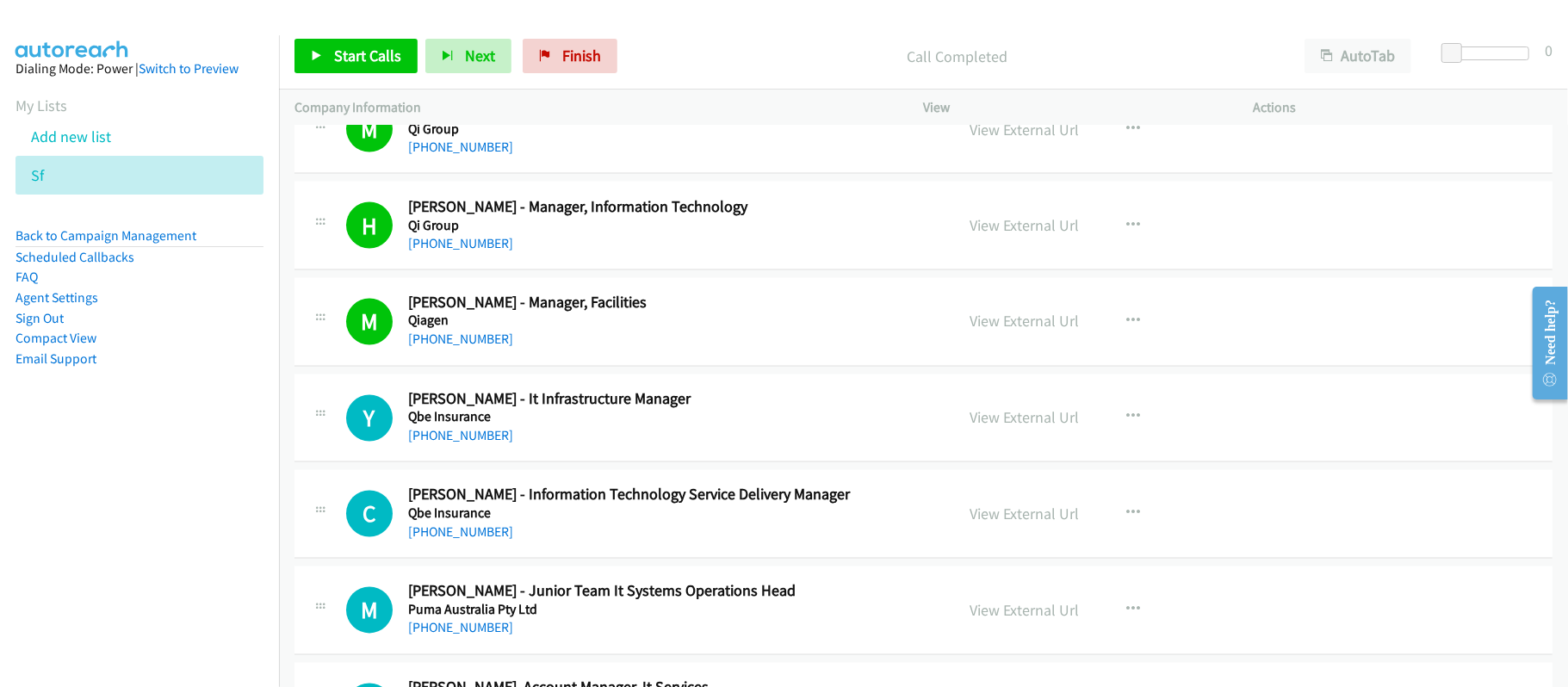
click at [448, 427] on h5 "Qbe Insurance" at bounding box center [669, 418] width 523 height 17
click at [445, 445] on link "+63 949 888 9837" at bounding box center [461, 436] width 105 height 16
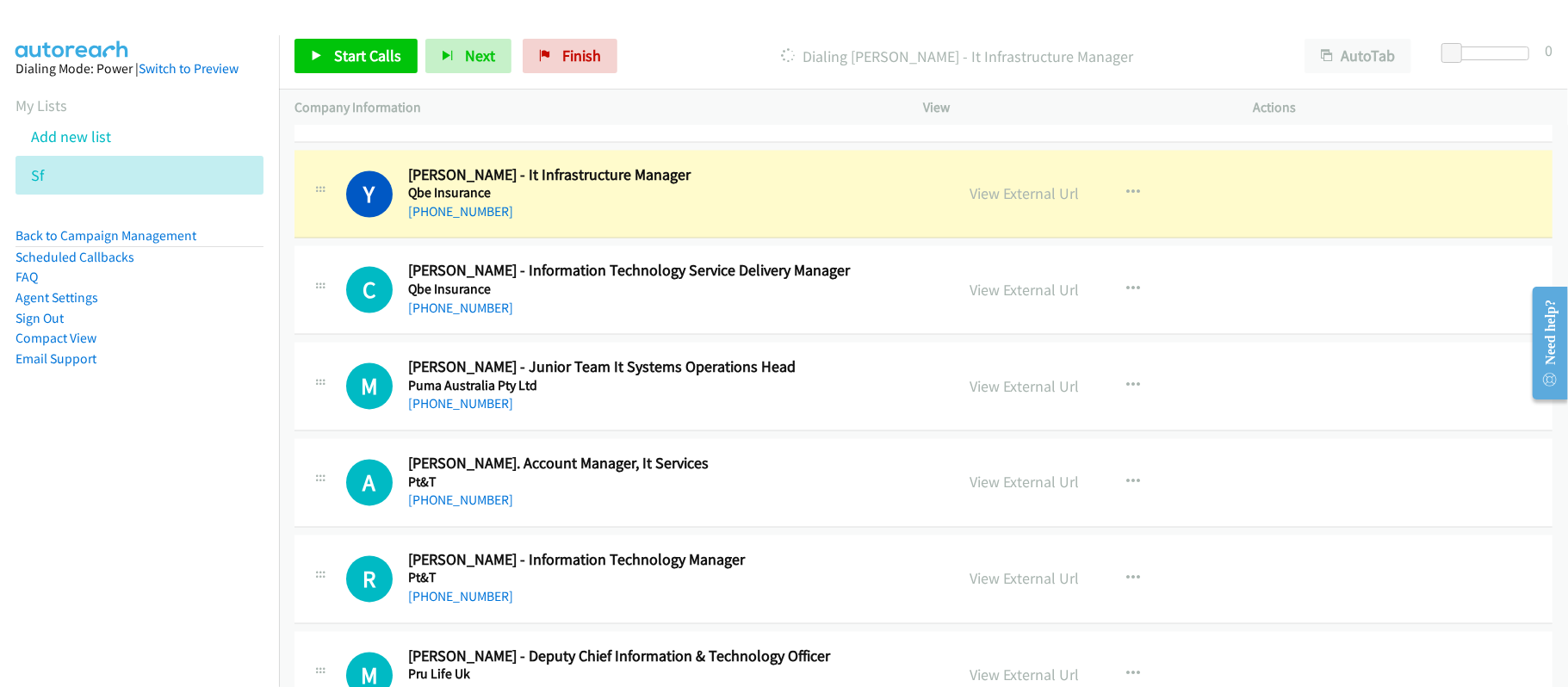
scroll to position [7112, 0]
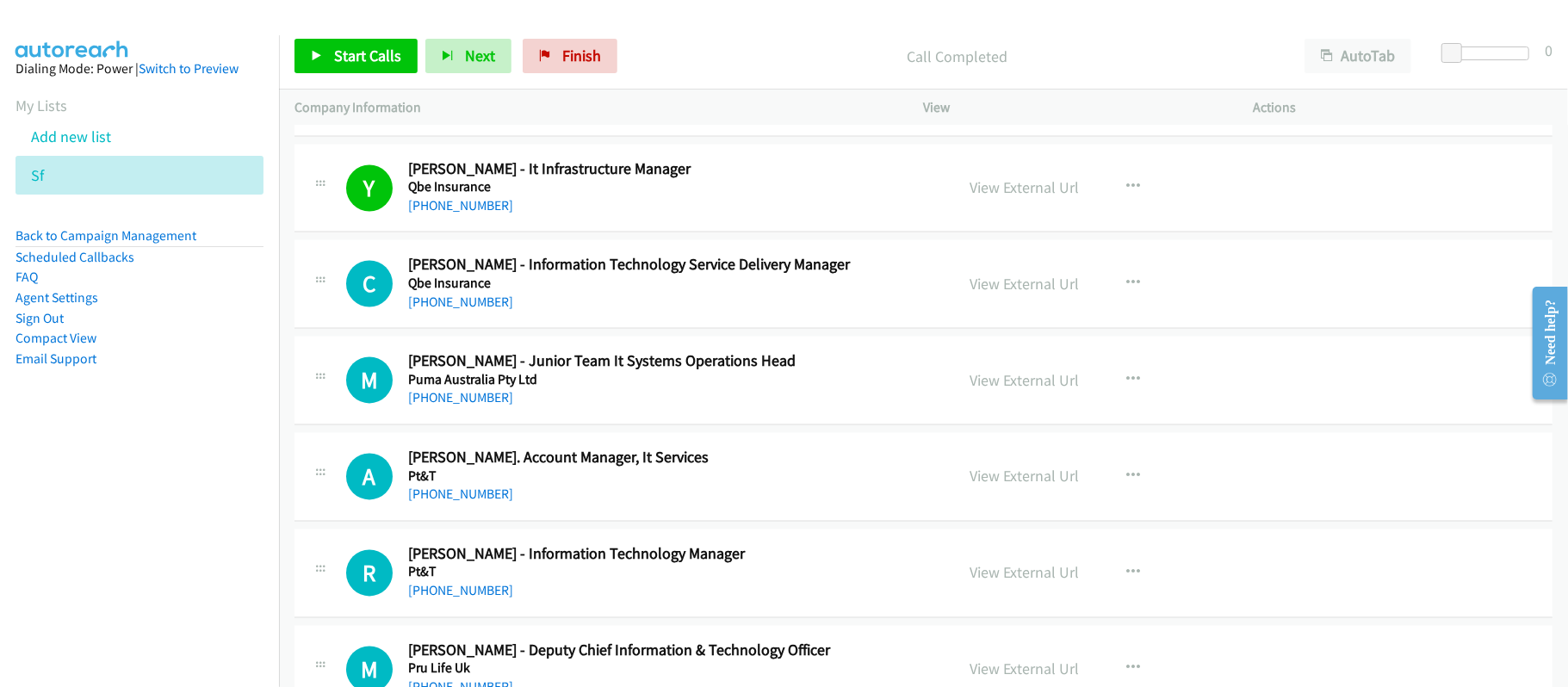
click at [466, 311] on link "+63 917 315 6329" at bounding box center [461, 303] width 105 height 16
drag, startPoint x: 445, startPoint y: 428, endPoint x: 521, endPoint y: 428, distance: 76.0
click at [445, 407] on link "+63 917 586 8876" at bounding box center [461, 398] width 105 height 16
click at [487, 503] on link "+63 917 516 2539" at bounding box center [461, 495] width 105 height 16
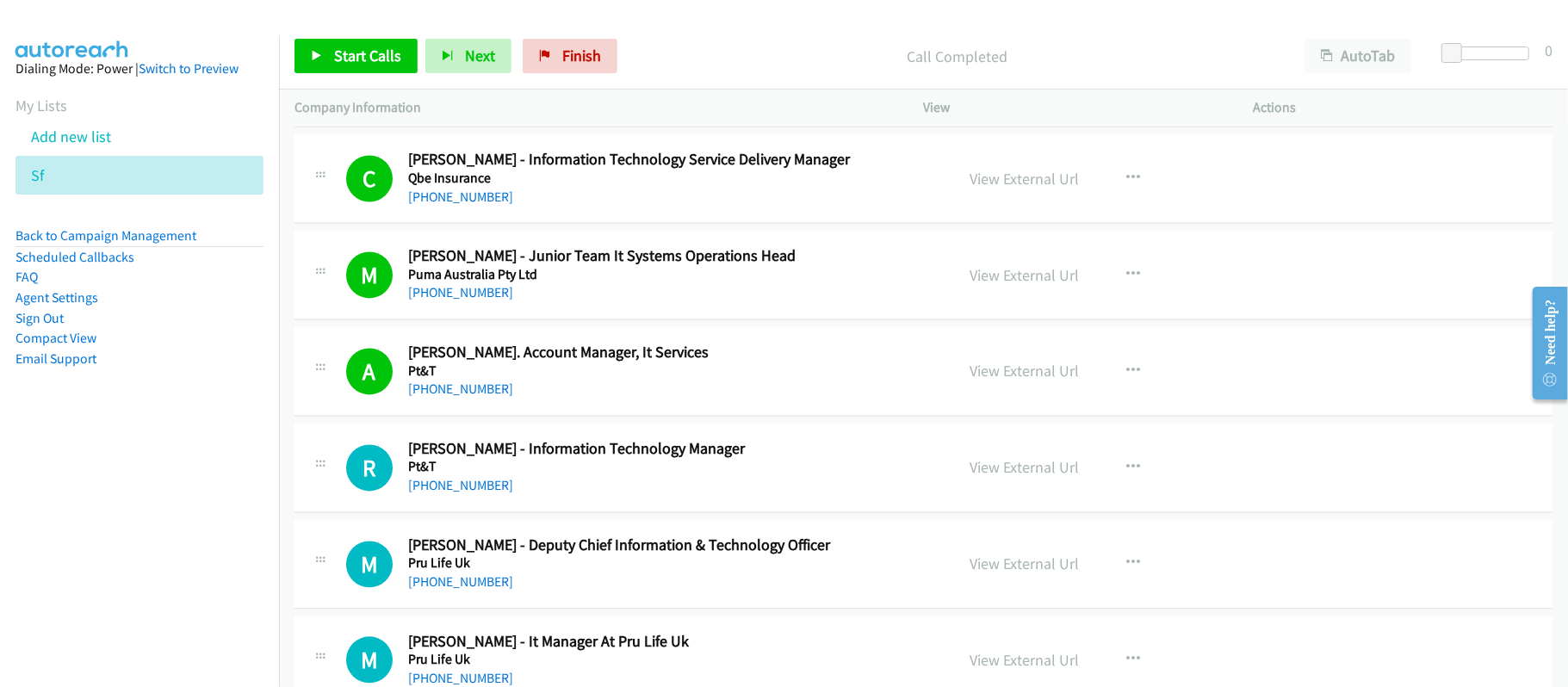
scroll to position [7342, 0]
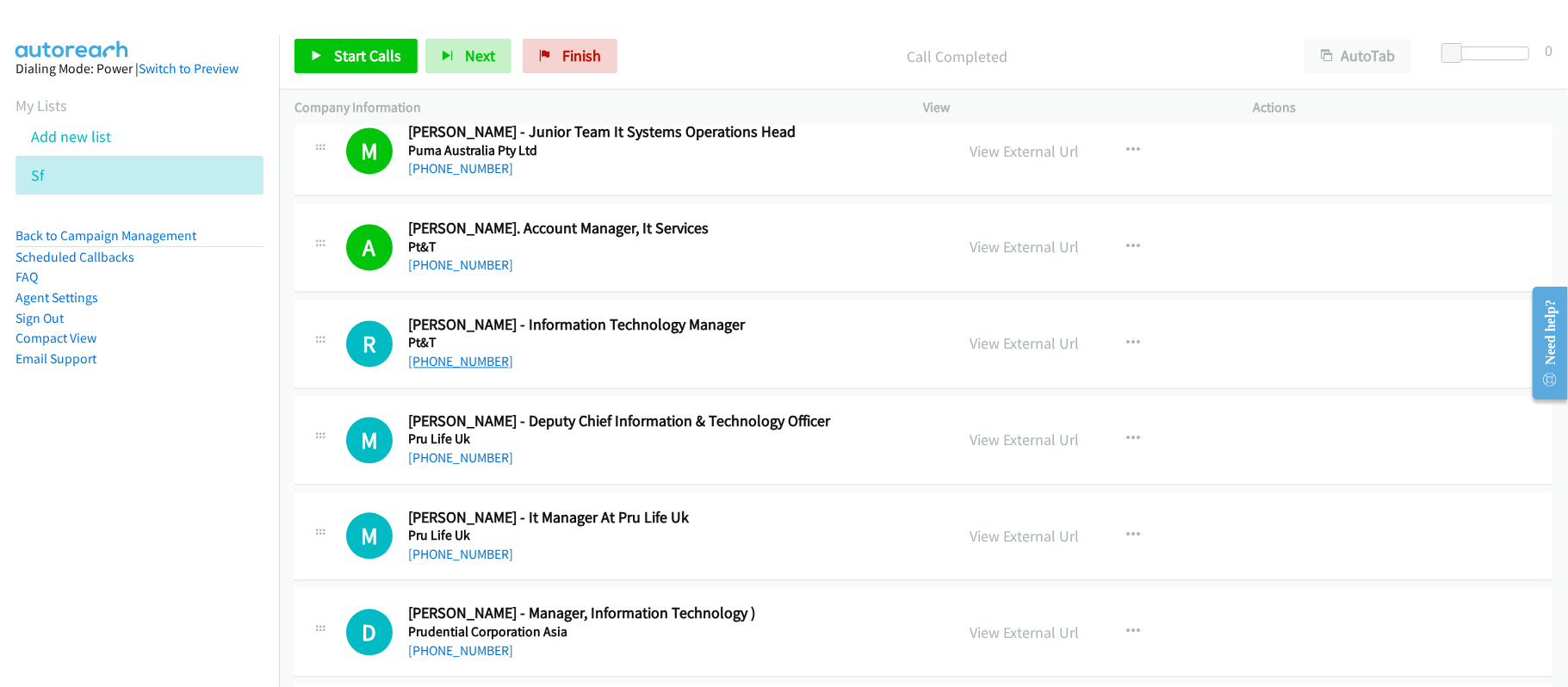
click at [484, 370] on link "+63 927 533 8276" at bounding box center [461, 361] width 105 height 16
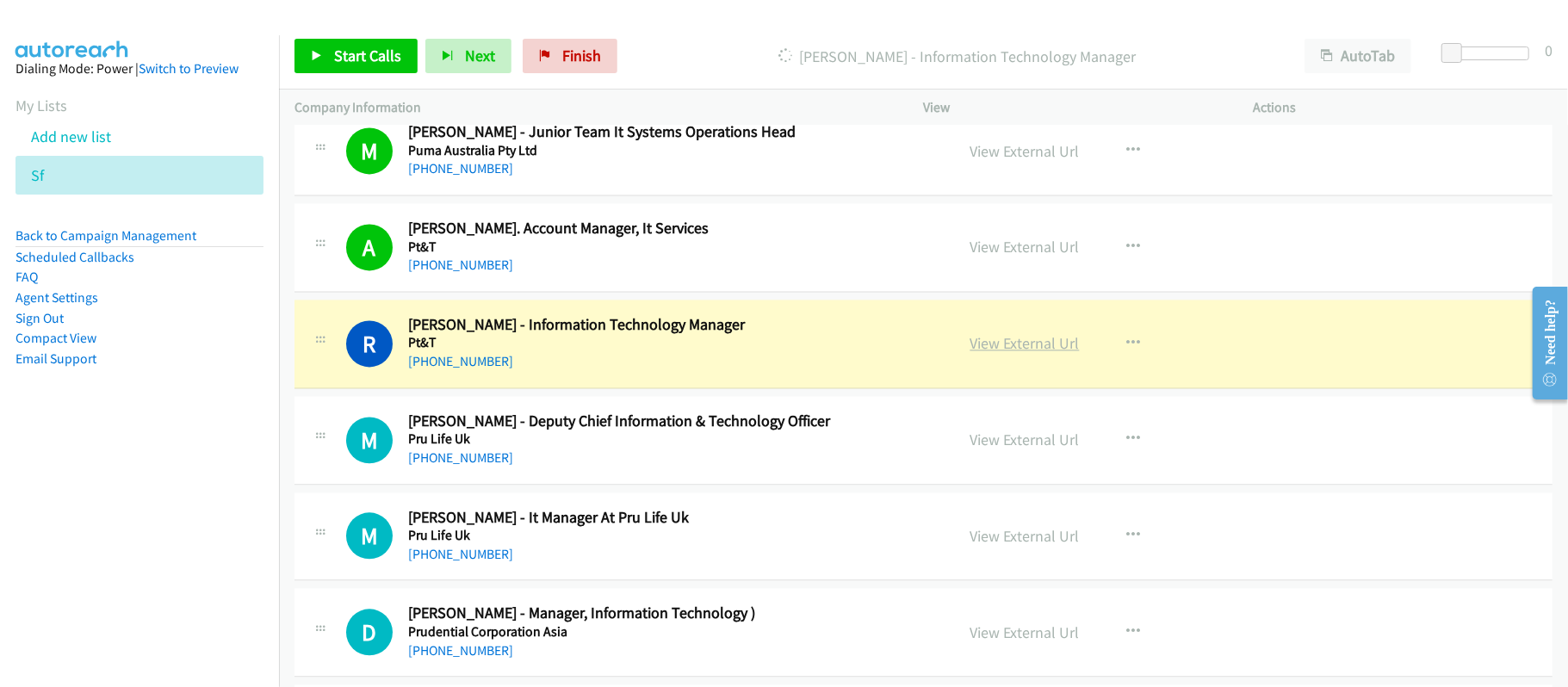
click at [999, 353] on link "View External Url" at bounding box center [1024, 343] width 109 height 20
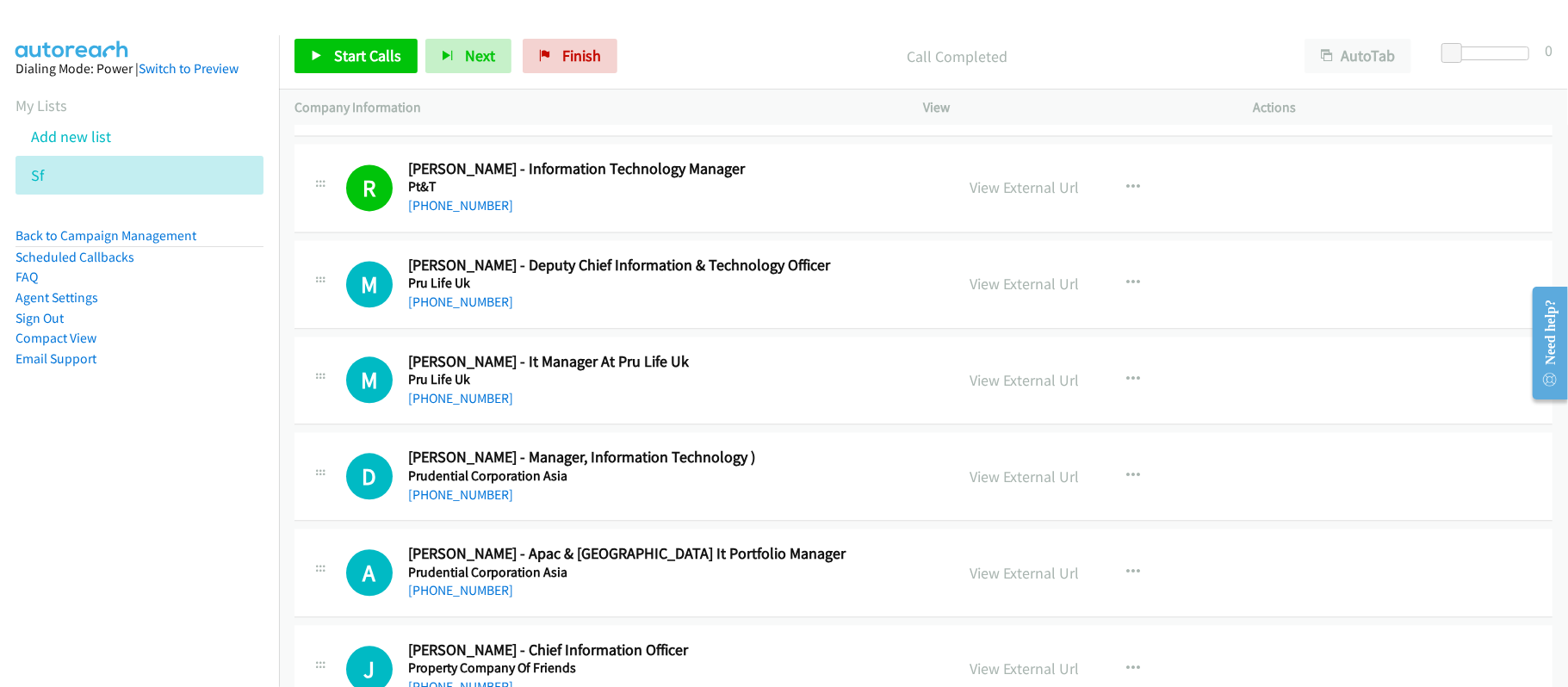
scroll to position [7571, 0]
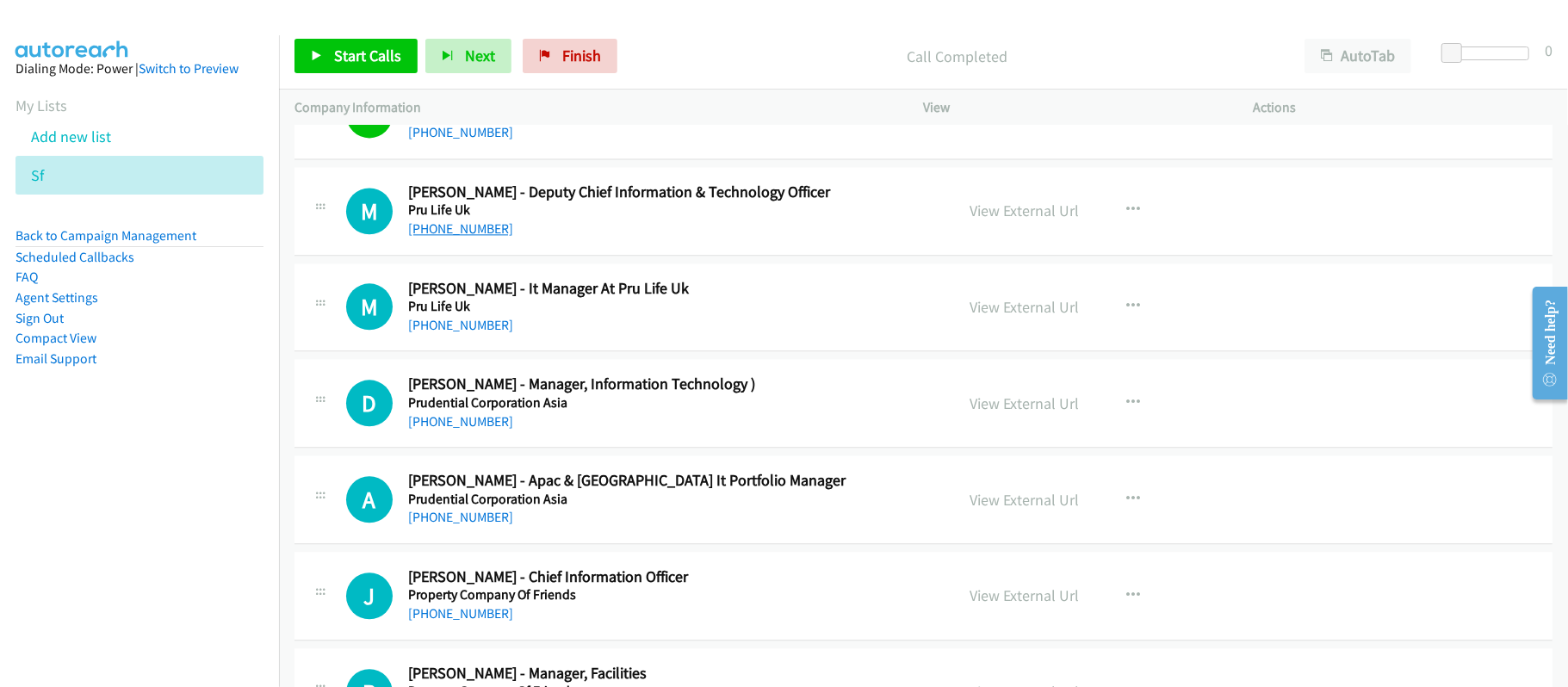
click at [467, 237] on link "+63 917 542 4708" at bounding box center [461, 228] width 105 height 16
drag, startPoint x: 480, startPoint y: 338, endPoint x: 687, endPoint y: 339, distance: 207.0
click at [480, 334] on link "+63 917 828 4207" at bounding box center [461, 325] width 105 height 16
click at [462, 430] on link "+63 999 102 4760" at bounding box center [461, 422] width 105 height 16
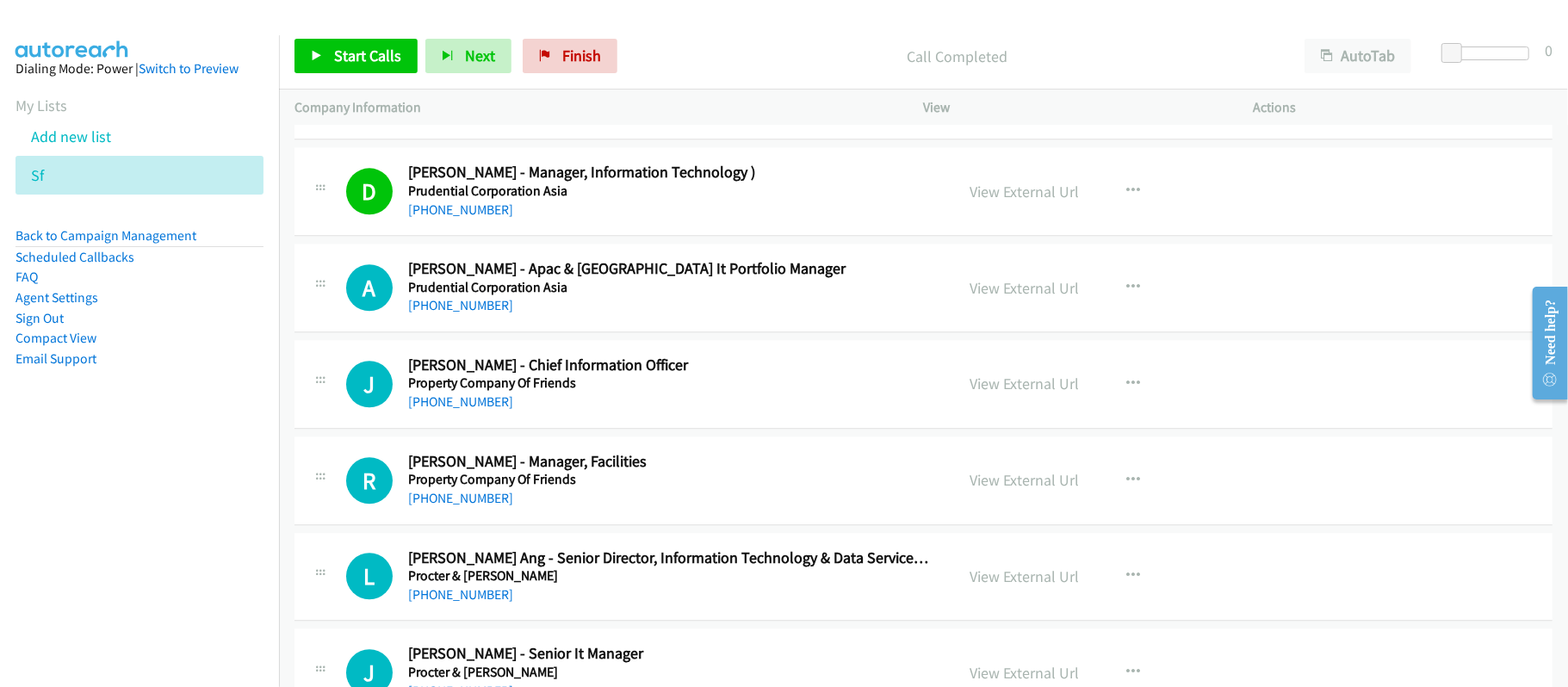
scroll to position [7801, 0]
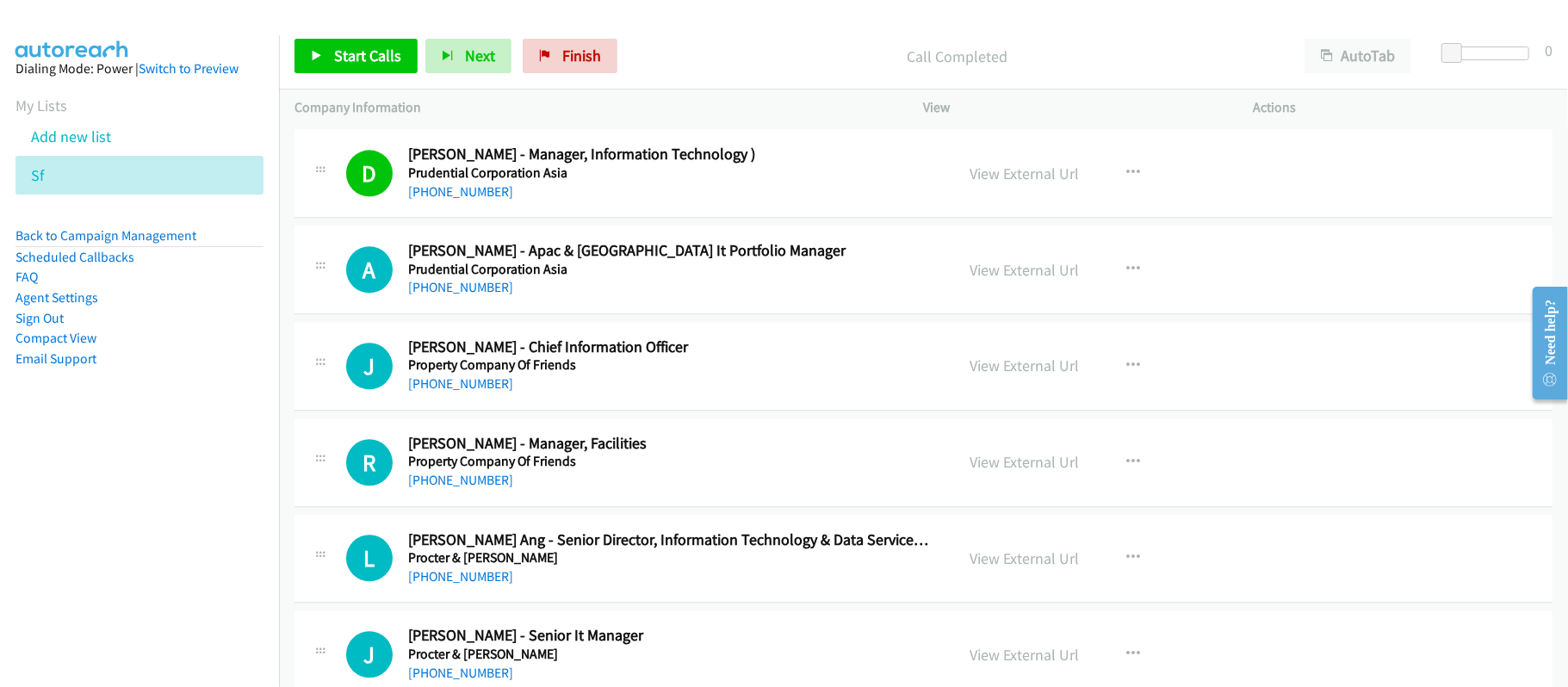
drag, startPoint x: 470, startPoint y: 309, endPoint x: 549, endPoint y: 309, distance: 79.0
click at [470, 296] on link "+63 917 800 5496" at bounding box center [461, 287] width 105 height 16
drag, startPoint x: 445, startPoint y: 502, endPoint x: 532, endPoint y: 505, distance: 87.1
click at [445, 489] on link "+63 922 885 2925" at bounding box center [461, 480] width 105 height 16
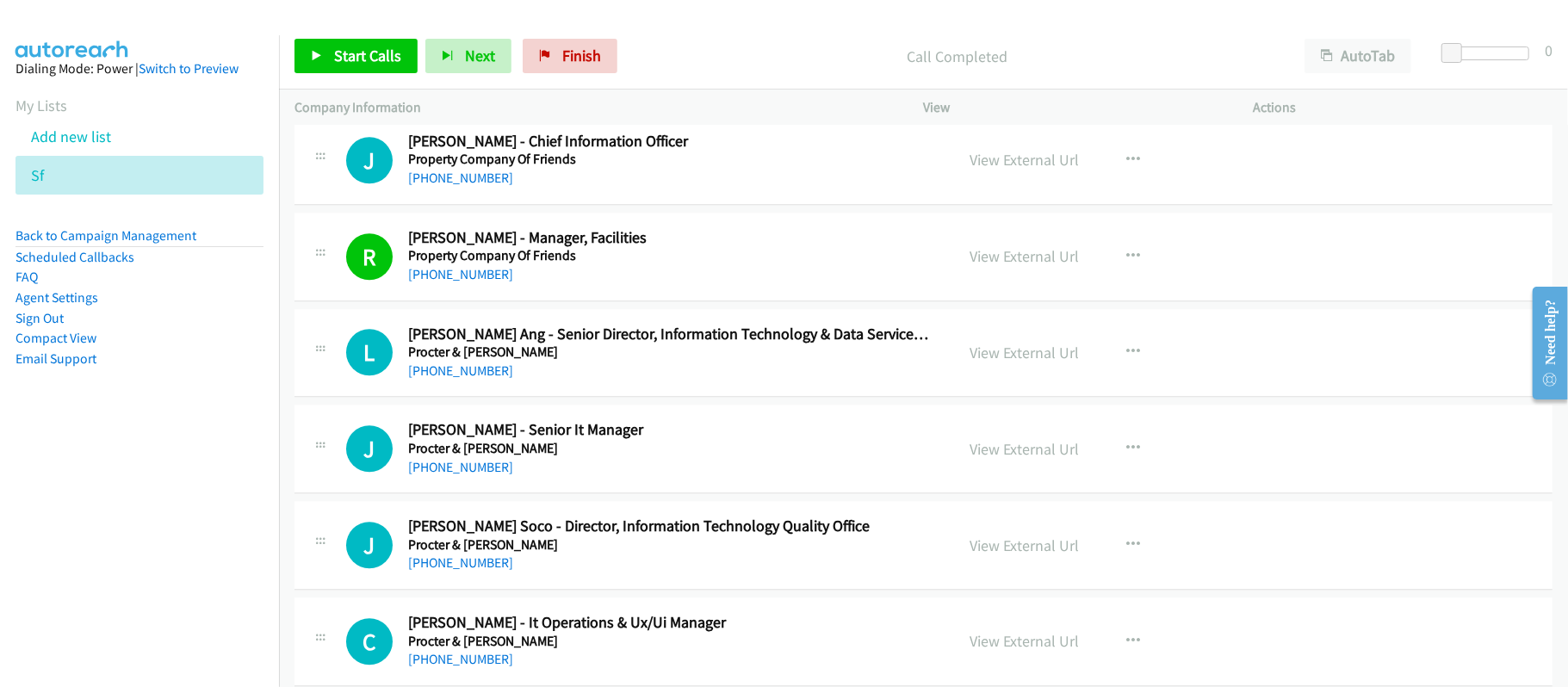
scroll to position [8031, 0]
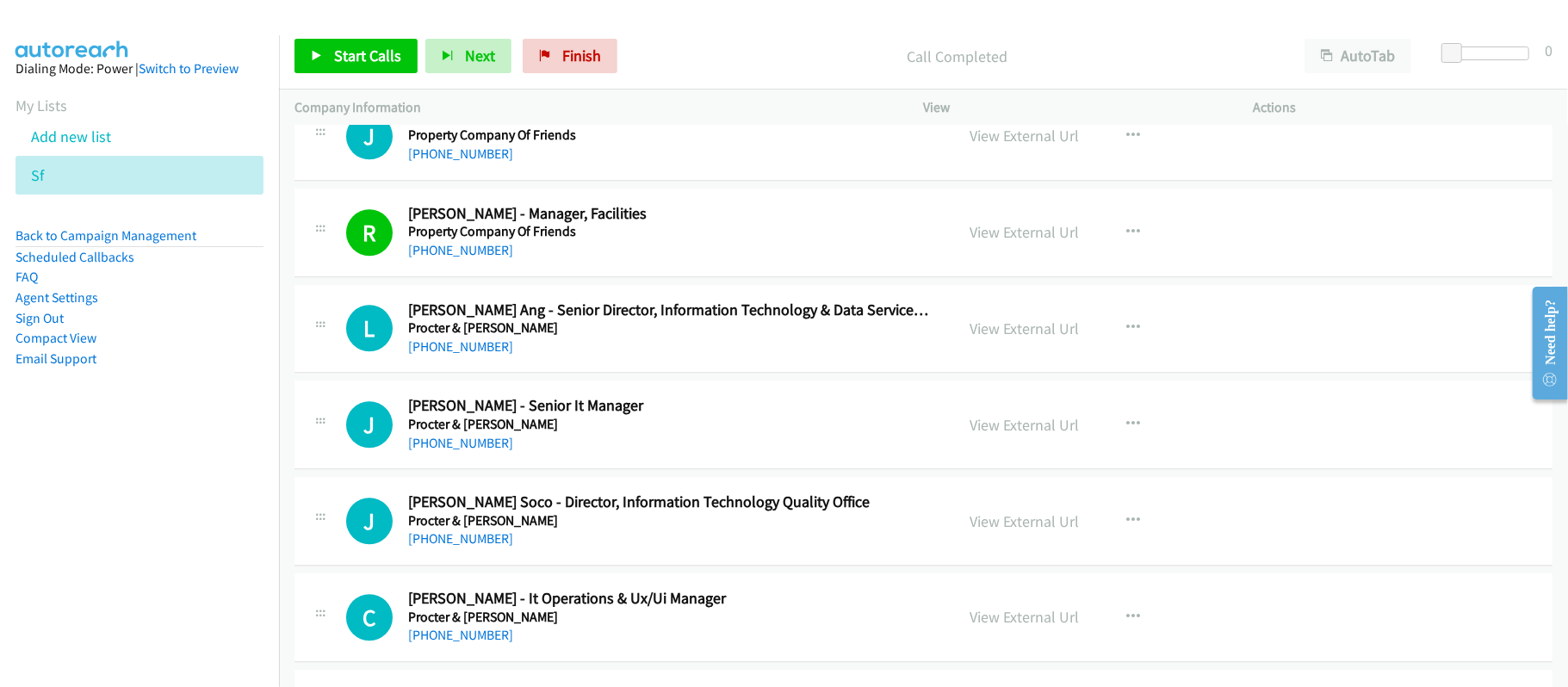
drag, startPoint x: 436, startPoint y: 377, endPoint x: 450, endPoint y: 381, distance: 14.6
click at [436, 355] on link "+63 918 926 3204" at bounding box center [461, 347] width 105 height 16
click at [495, 452] on link "+63 917 165 4194" at bounding box center [461, 443] width 105 height 16
click at [532, 550] on div "+63 917 507 2050" at bounding box center [669, 540] width 523 height 21
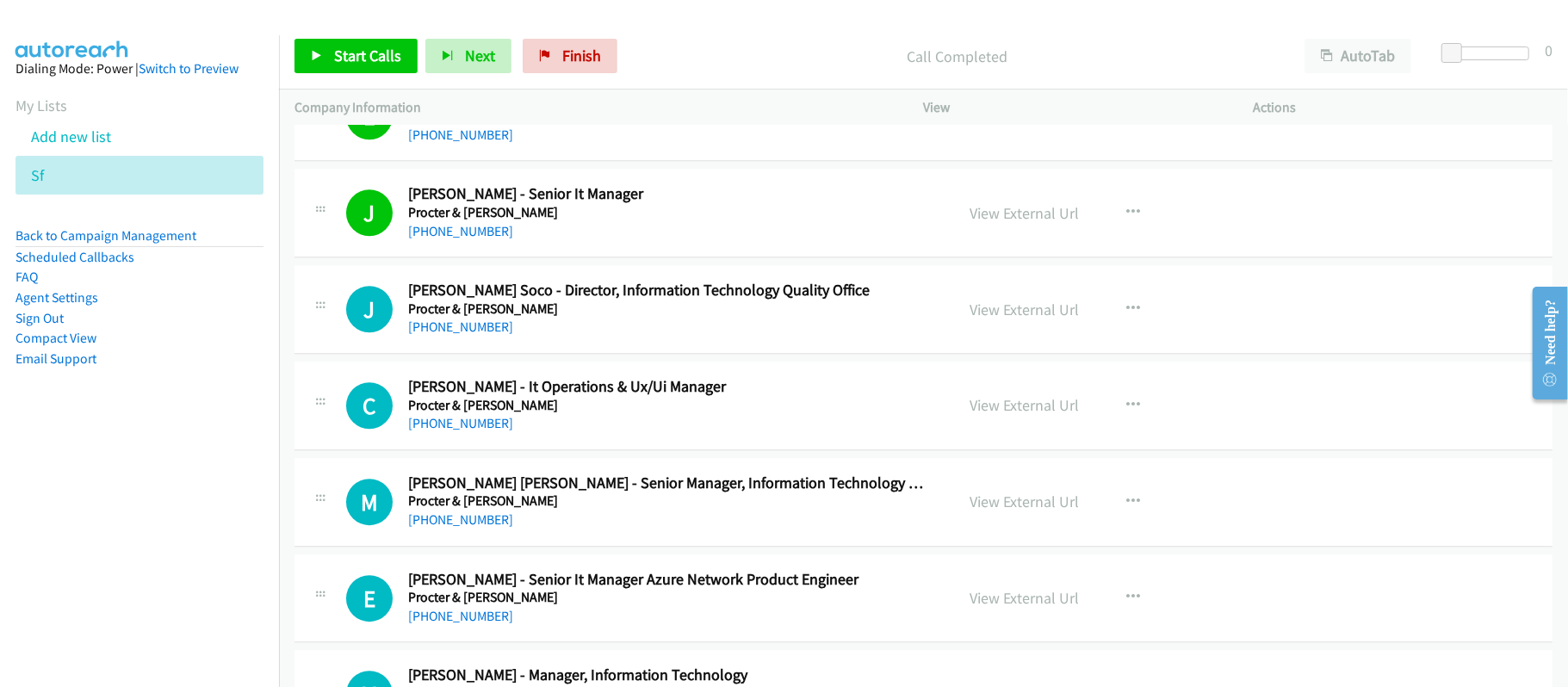
scroll to position [8260, 0]
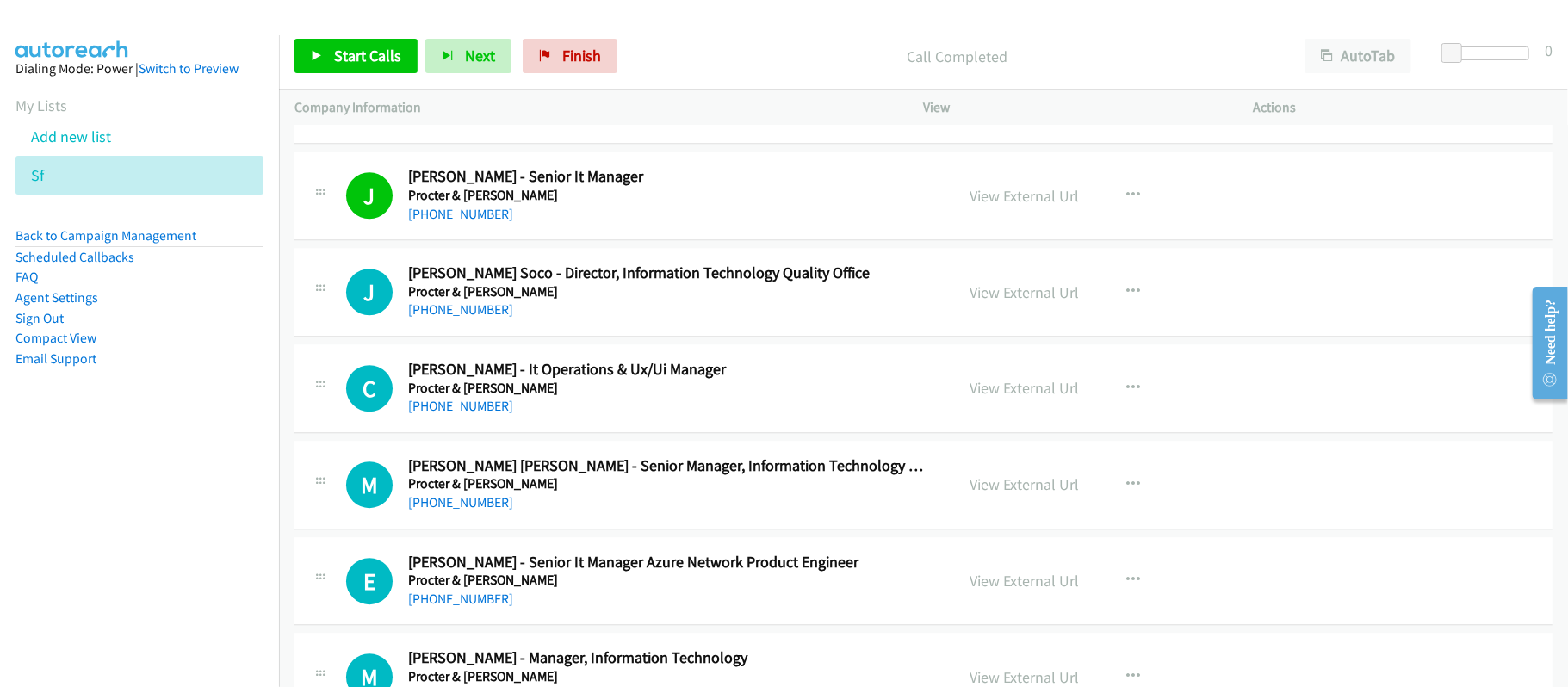
drag, startPoint x: 619, startPoint y: 332, endPoint x: 531, endPoint y: 328, distance: 88.1
drag, startPoint x: 467, startPoint y: 328, endPoint x: 596, endPoint y: 328, distance: 129.0
click at [467, 318] on link "+63 917 507 2050" at bounding box center [461, 309] width 105 height 16
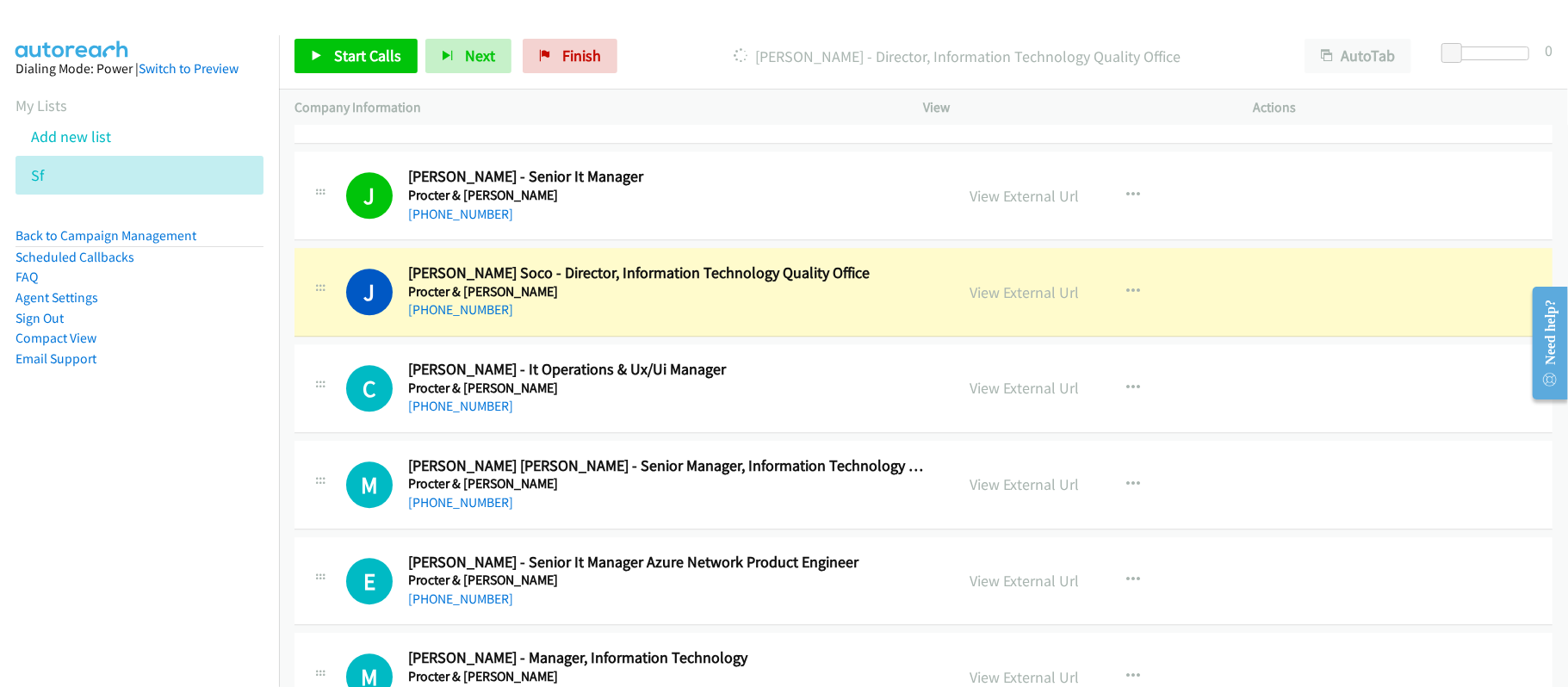
click at [737, 301] on h5 "Procter & Gamble" at bounding box center [669, 292] width 523 height 17
click at [1023, 303] on link "View External Url" at bounding box center [1024, 292] width 109 height 20
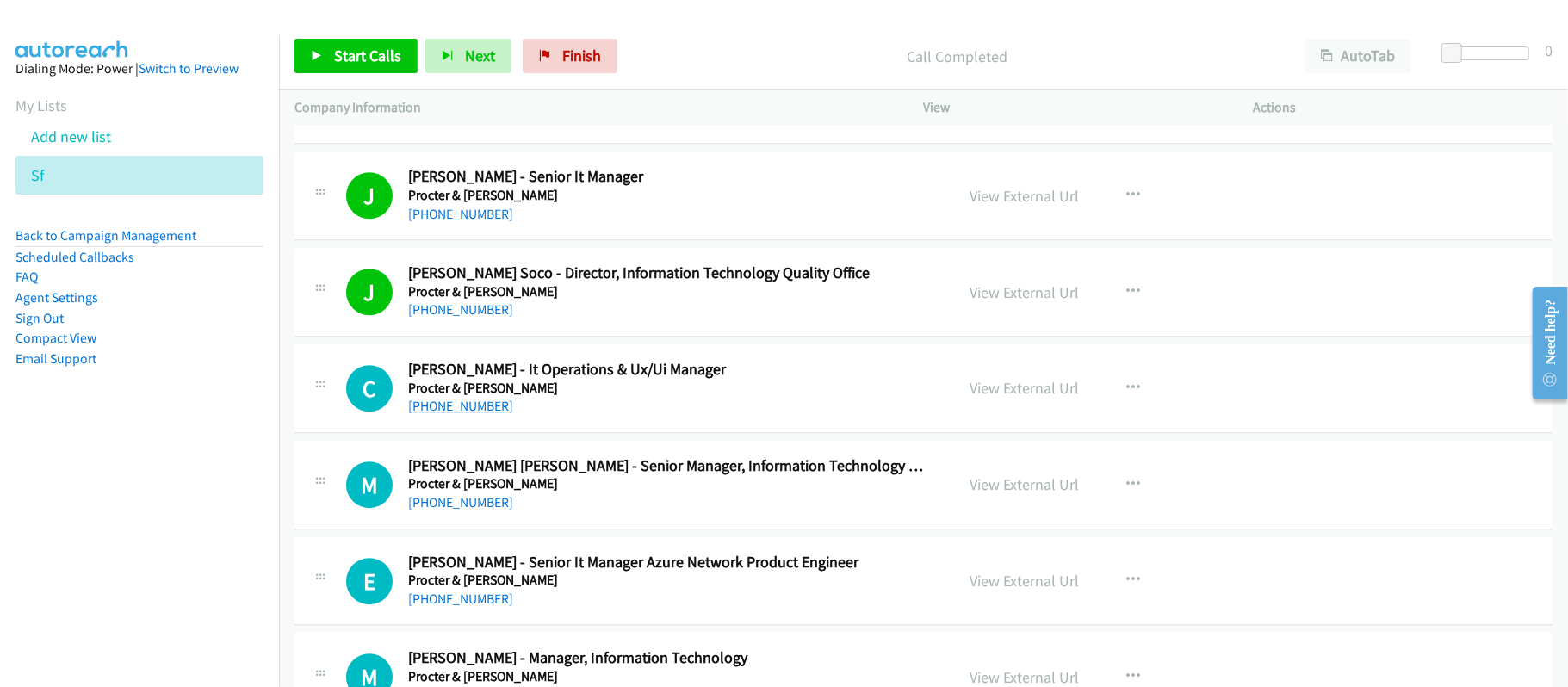
click at [470, 415] on link "+63 917 302 7225" at bounding box center [461, 406] width 105 height 16
click at [548, 514] on div "+63 922 874 8259" at bounding box center [669, 503] width 523 height 21
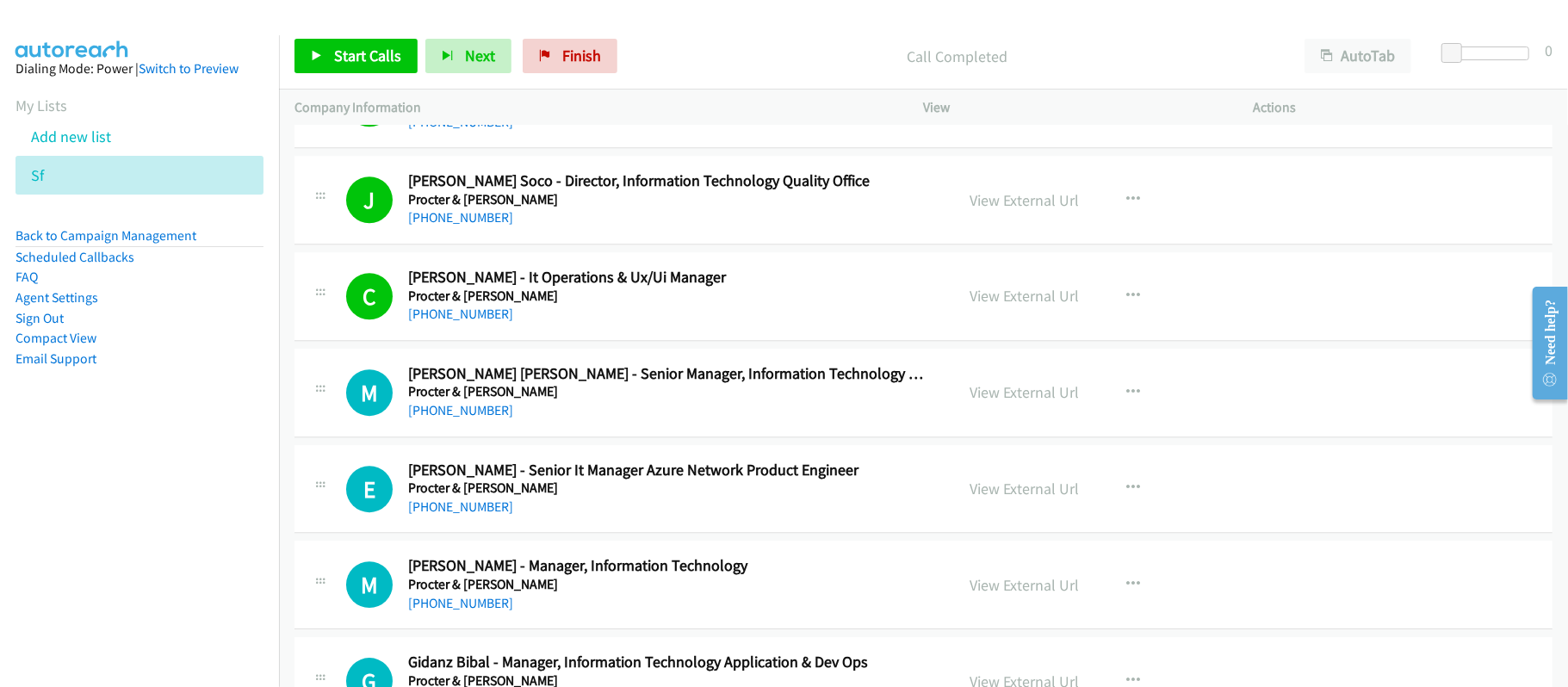
scroll to position [8491, 0]
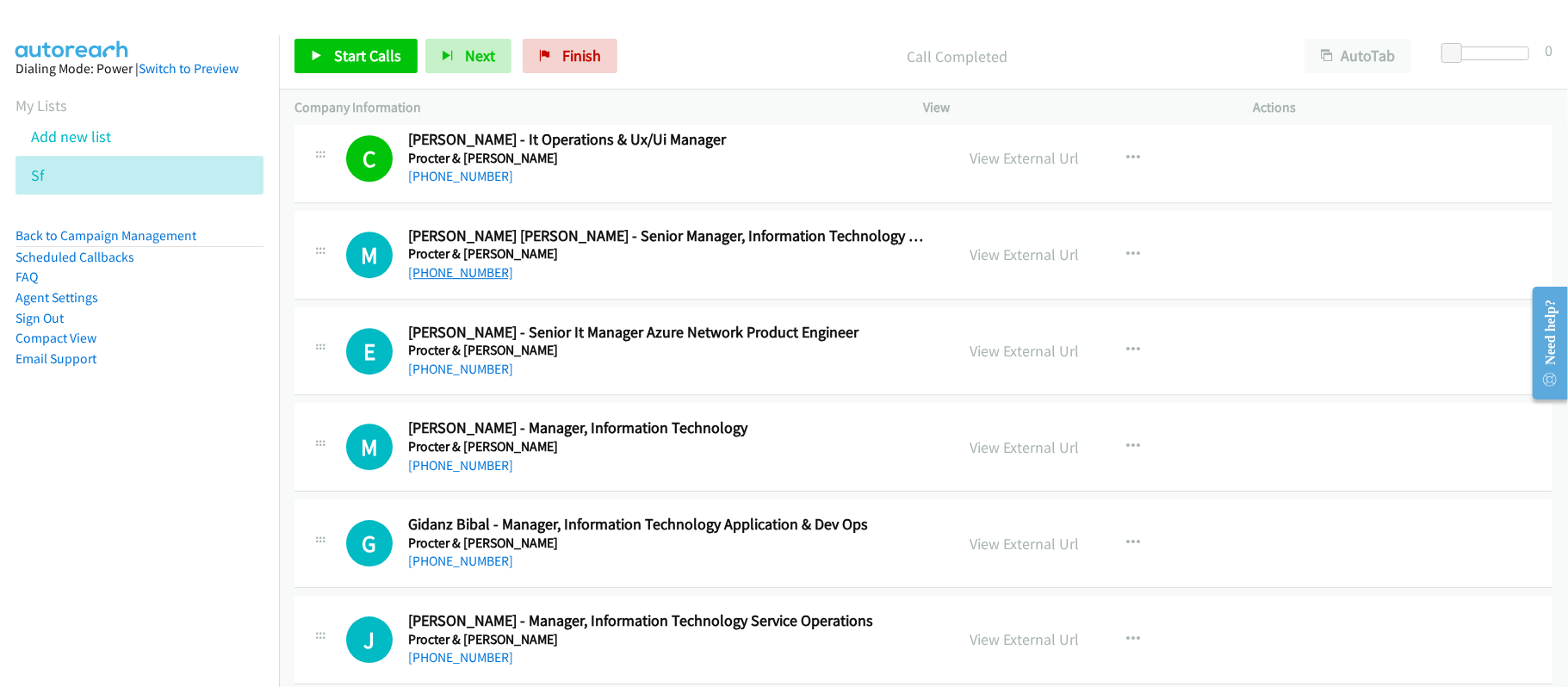
click at [469, 281] on link "+63 922 874 8259" at bounding box center [461, 272] width 105 height 16
drag, startPoint x: 647, startPoint y: 411, endPoint x: 528, endPoint y: 398, distance: 119.7
drag, startPoint x: 439, startPoint y: 390, endPoint x: 594, endPoint y: 415, distance: 157.0
click at [439, 378] on link "+63 915 771 6346" at bounding box center [461, 369] width 105 height 16
click at [445, 474] on link "+63 917 584 4475" at bounding box center [461, 465] width 105 height 16
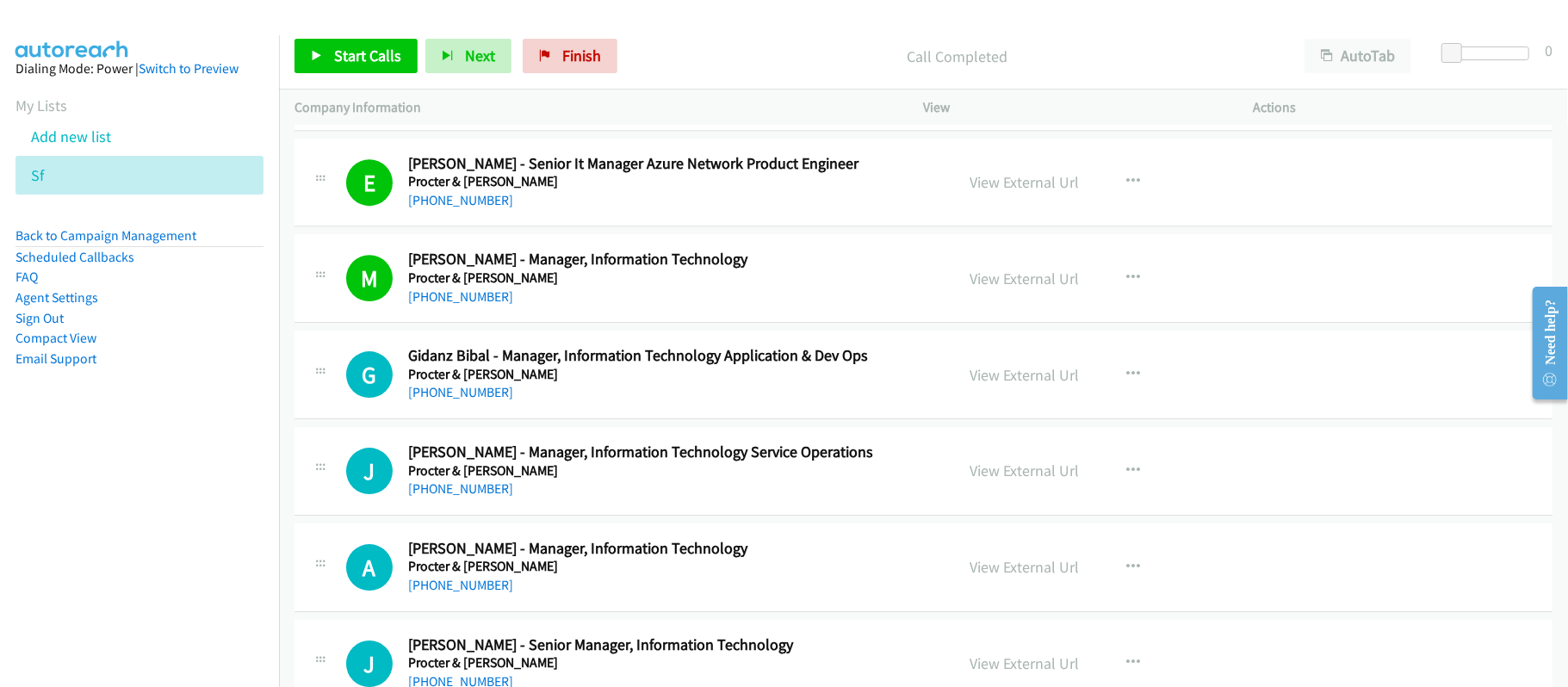
scroll to position [8720, 0]
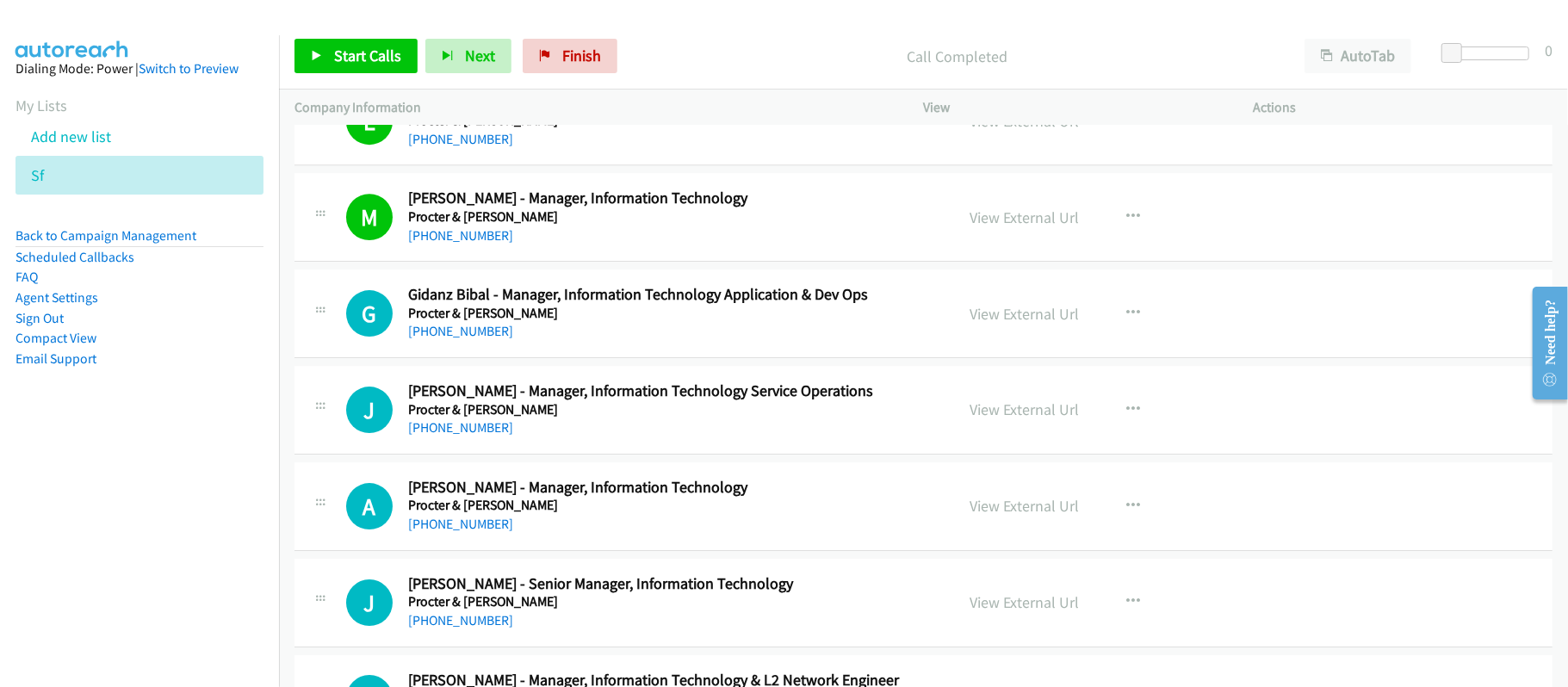
click at [487, 340] on link "+63 908 873 4243" at bounding box center [461, 331] width 105 height 16
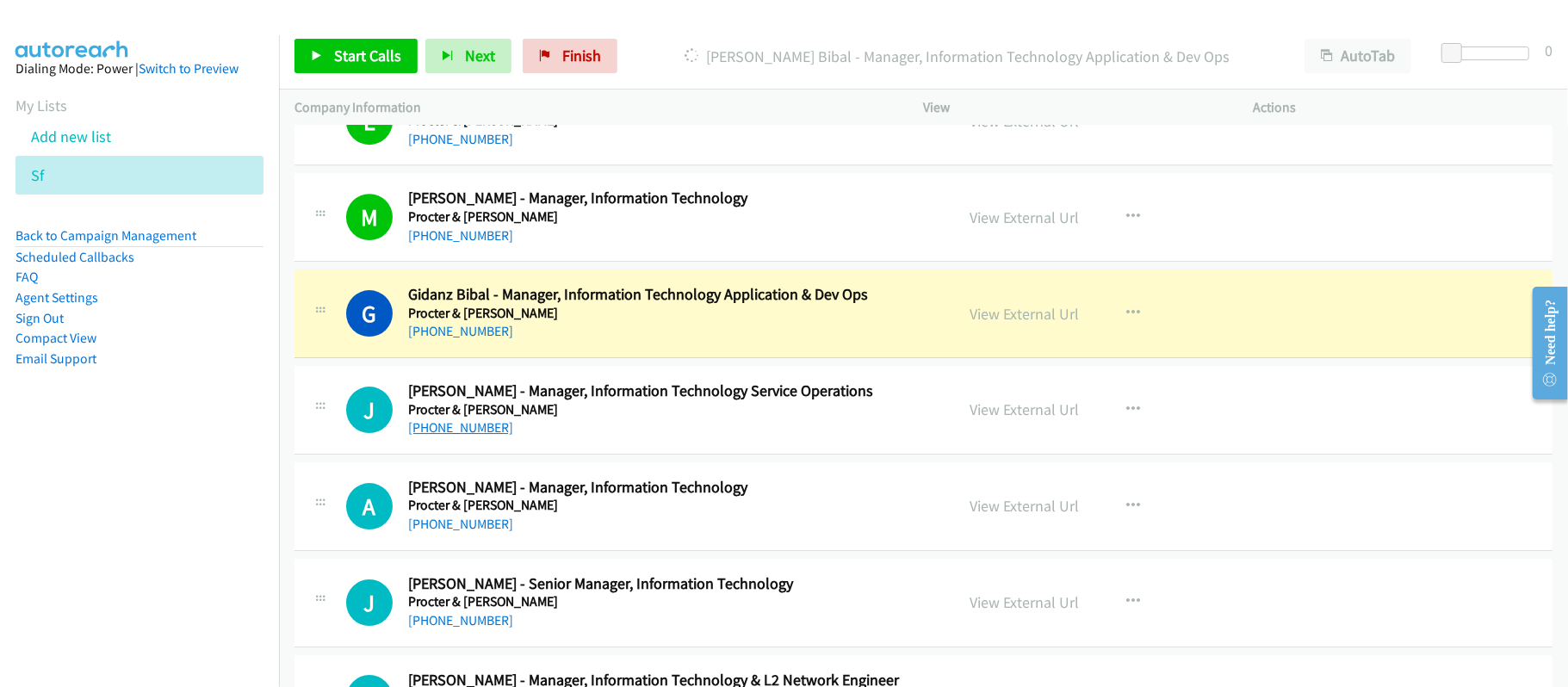
click at [483, 436] on link "+63 920 970 5542" at bounding box center [461, 428] width 105 height 16
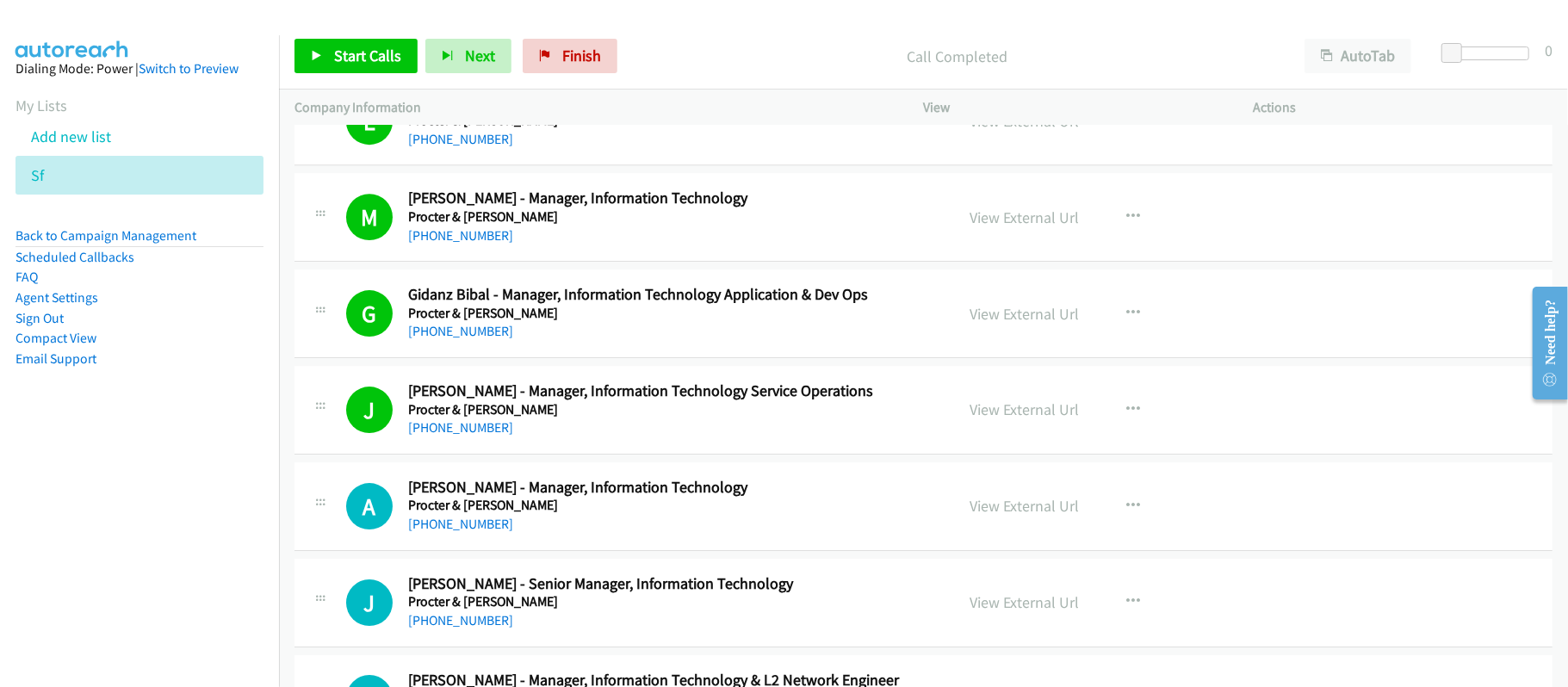
drag, startPoint x: 476, startPoint y: 548, endPoint x: 544, endPoint y: 543, distance: 68.2
click at [476, 533] on link "+63 905 328 8373" at bounding box center [461, 524] width 105 height 16
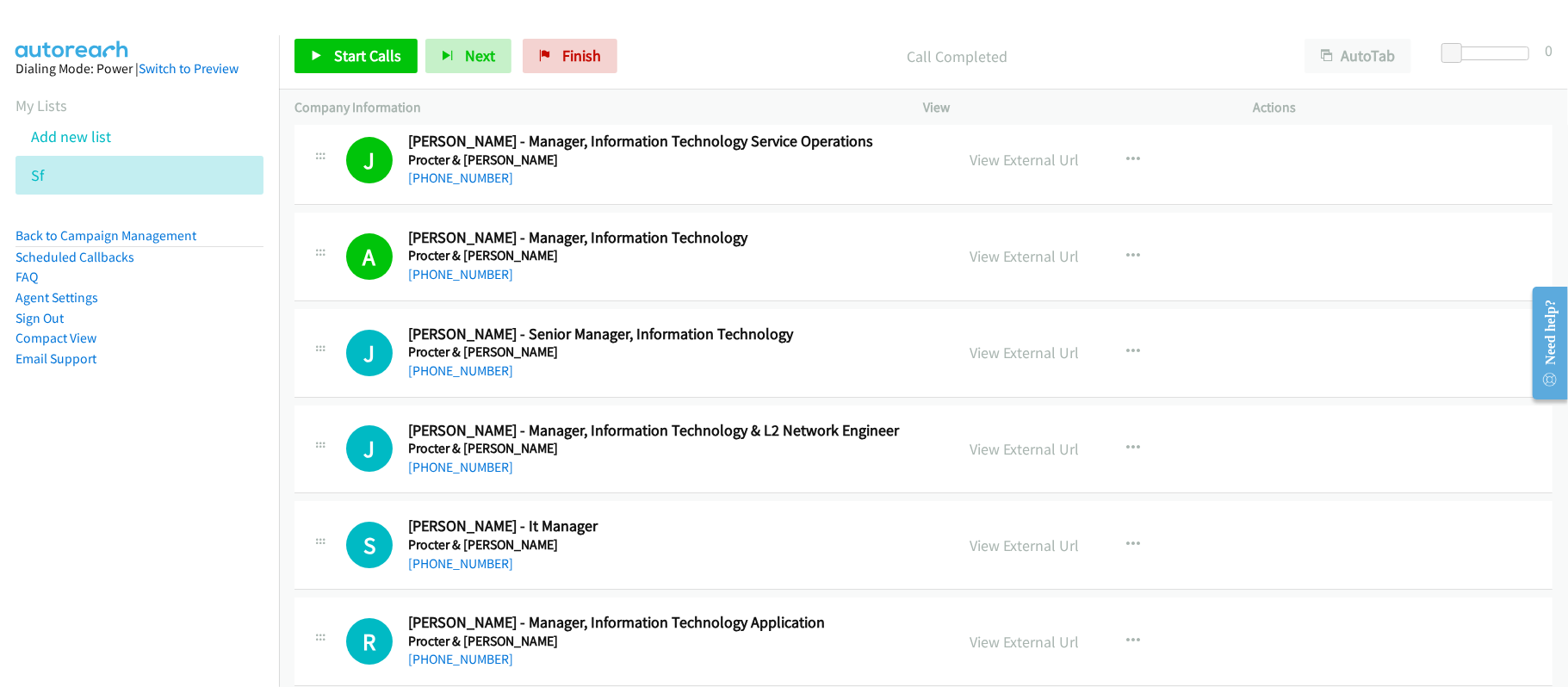
scroll to position [9065, 0]
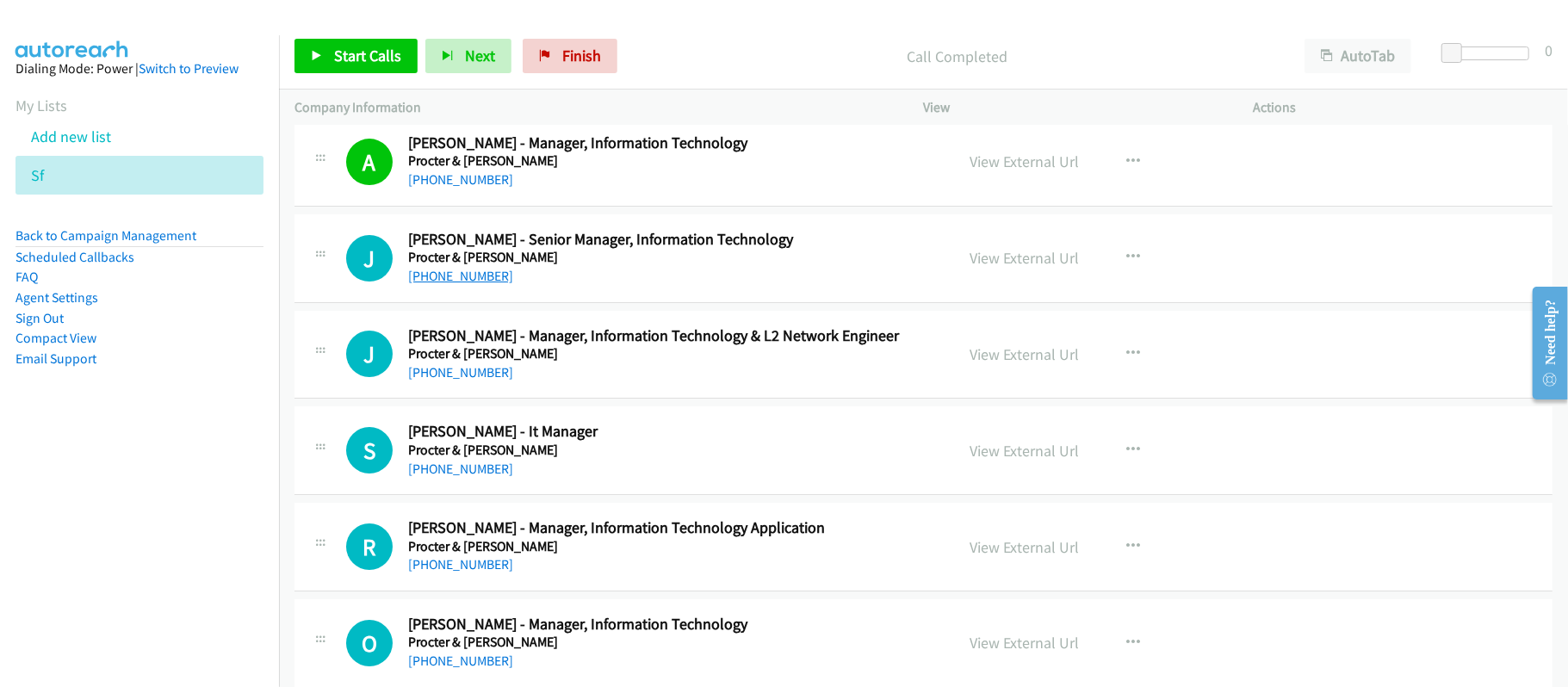
click at [489, 284] on link "+63 917 840 8895" at bounding box center [461, 276] width 105 height 16
click at [723, 266] on h5 "Procter & Gamble" at bounding box center [669, 258] width 523 height 17
click at [1013, 268] on link "View External Url" at bounding box center [1024, 258] width 109 height 20
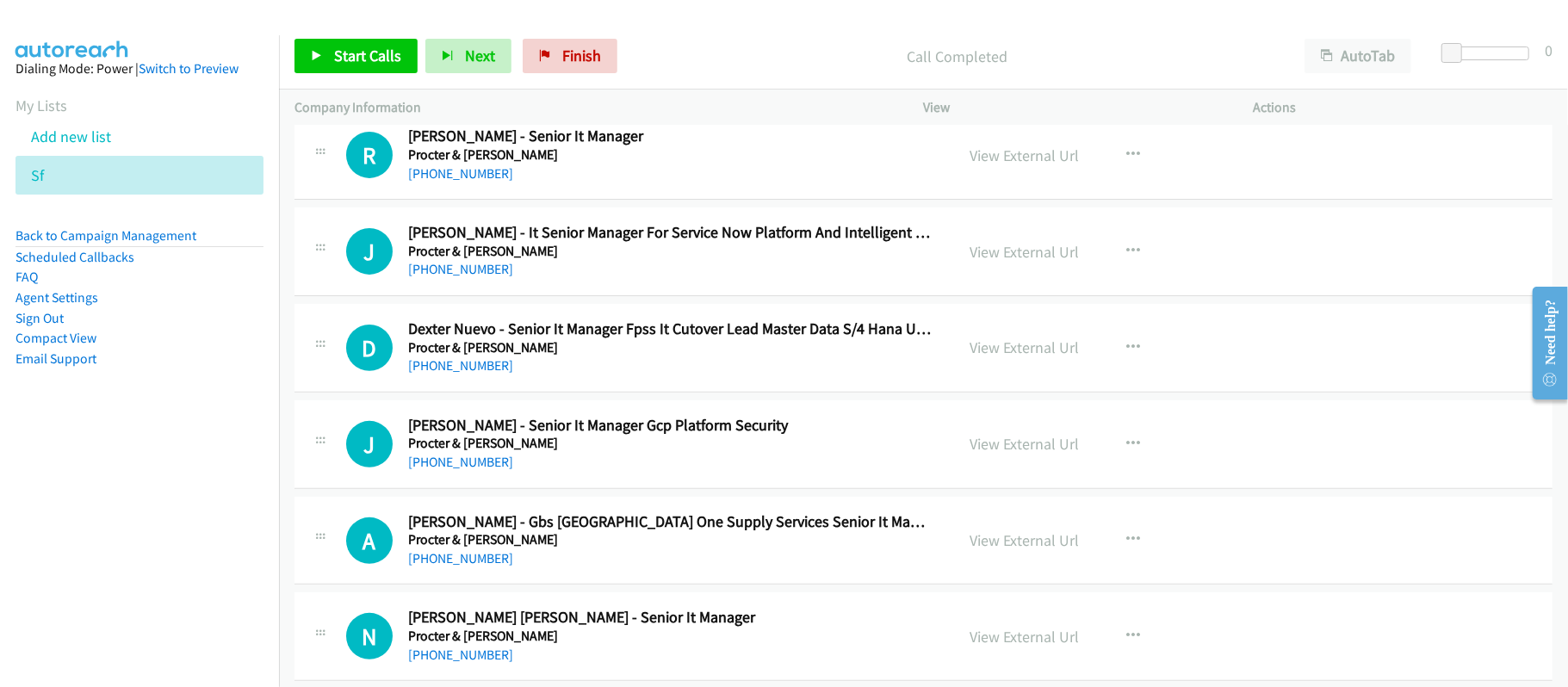
scroll to position [14532, 0]
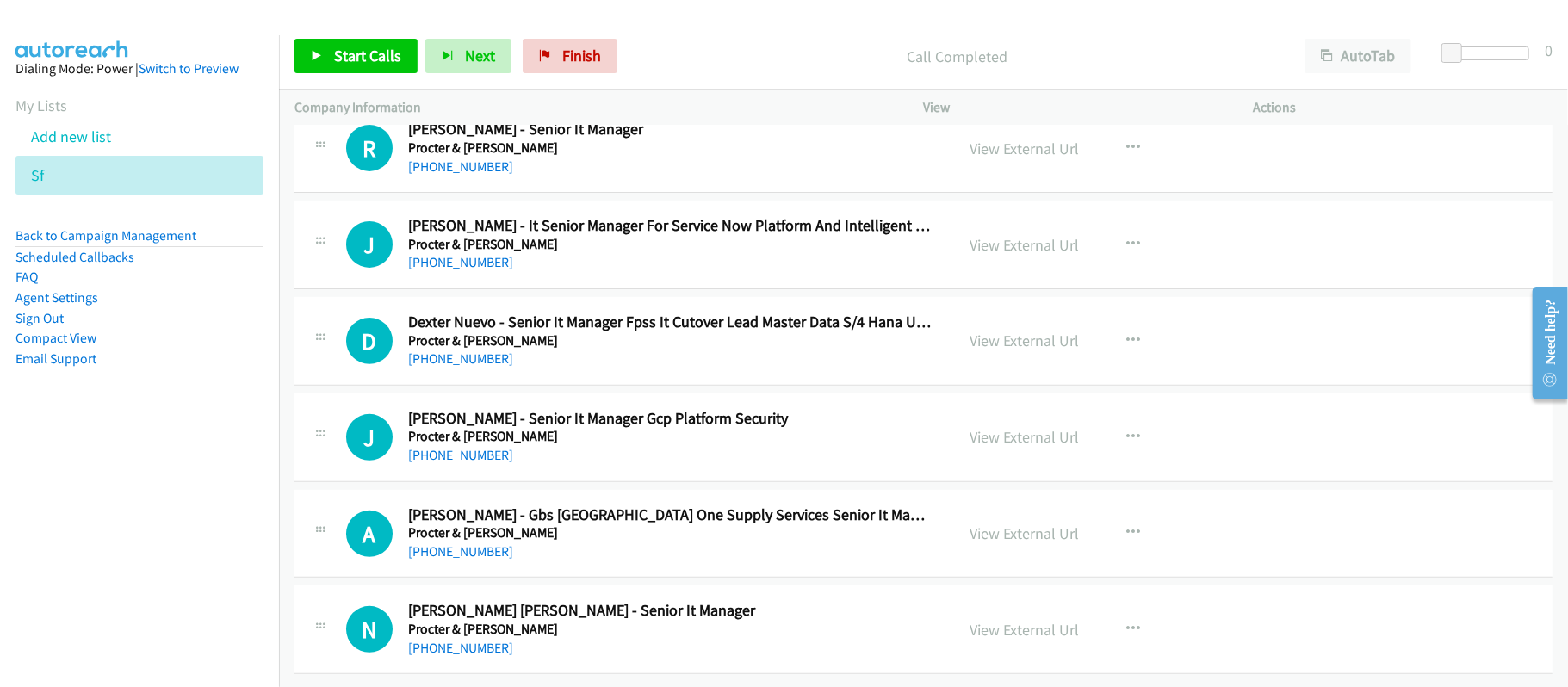
click at [592, 394] on div "J Callback Scheduled Julie Ann Soliman - Senior It Manager Gcp Platform Securit…" at bounding box center [924, 438] width 1258 height 89
drag, startPoint x: 439, startPoint y: 623, endPoint x: 664, endPoint y: 623, distance: 225.0
click at [439, 640] on link "+63 916 213 6589" at bounding box center [461, 647] width 105 height 16
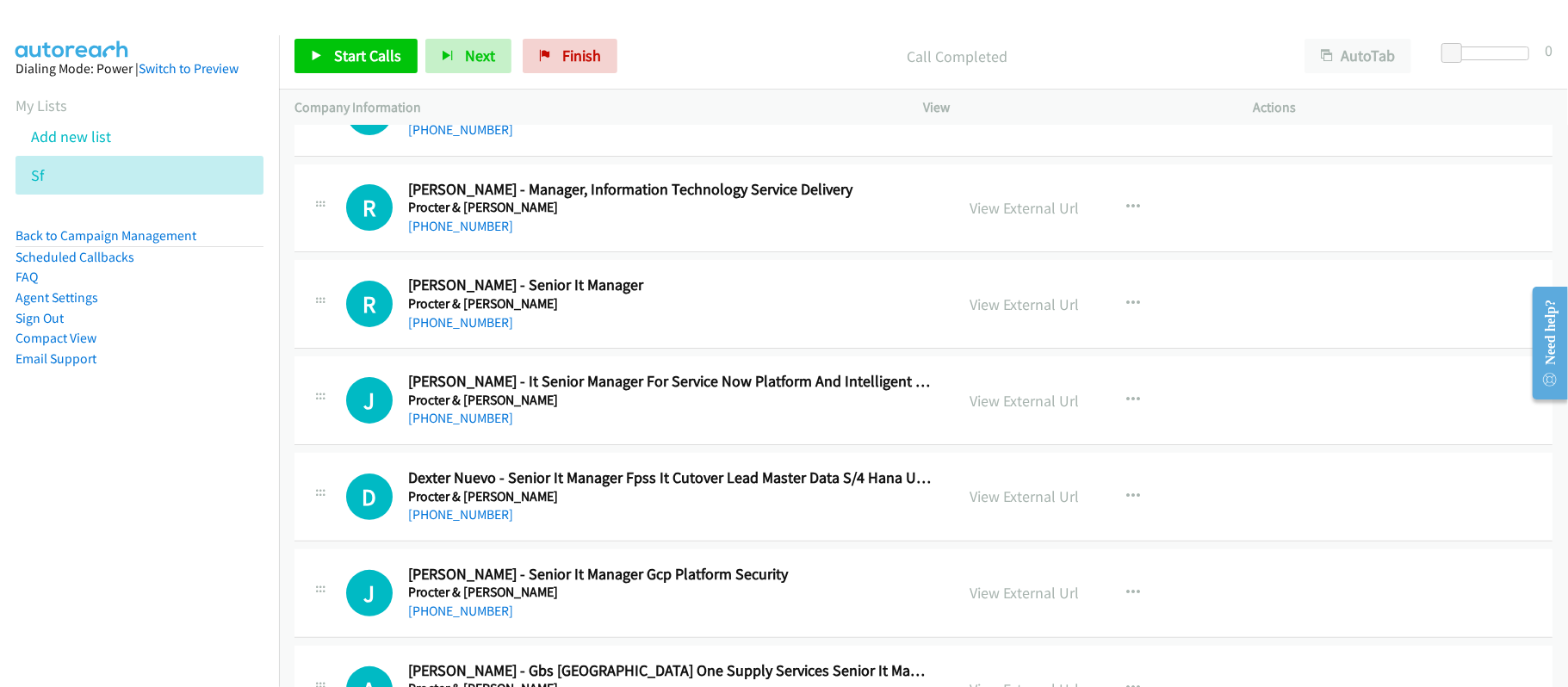
scroll to position [14302, 0]
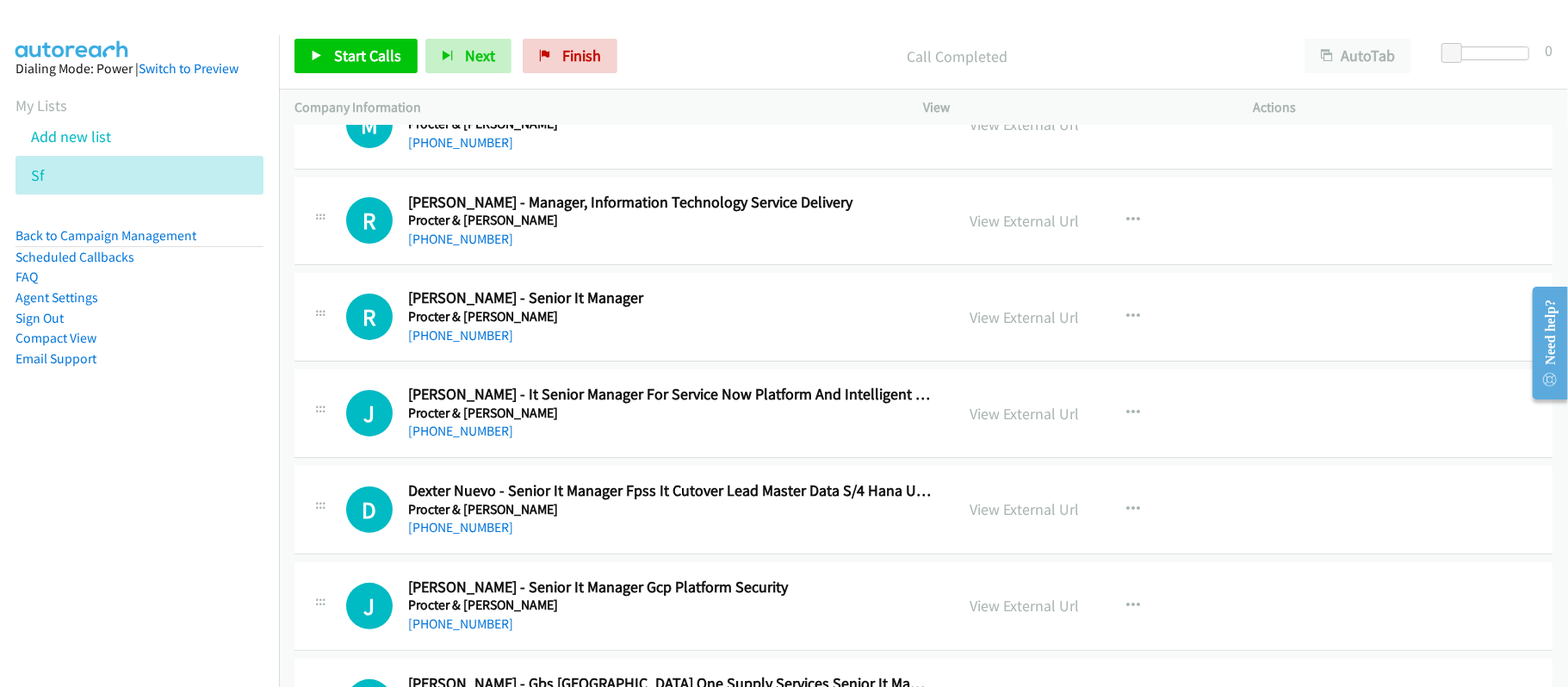
drag, startPoint x: 481, startPoint y: 374, endPoint x: 681, endPoint y: 400, distance: 201.7
click at [481, 344] on link "+63 917 306 0367" at bounding box center [461, 335] width 105 height 16
click at [679, 250] on div "+63 917 632 6991" at bounding box center [669, 240] width 523 height 21
drag, startPoint x: 481, startPoint y: 284, endPoint x: 569, endPoint y: 284, distance: 88.0
click at [481, 247] on link "+63 917 632 6991" at bounding box center [461, 239] width 105 height 16
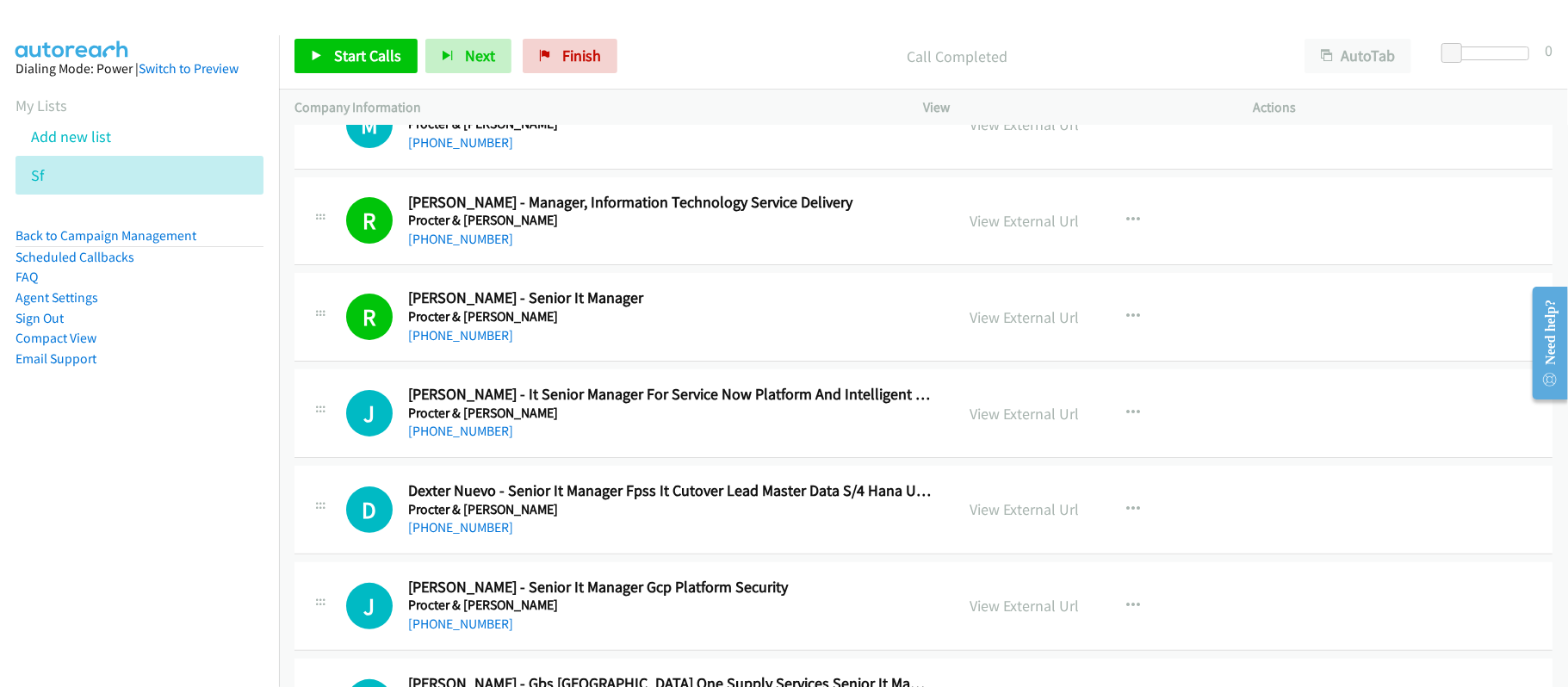
click at [644, 459] on div "J Callback Scheduled Jeric Tugaff - It Senior Manager For Service Now Platform …" at bounding box center [924, 414] width 1258 height 89
click at [472, 440] on link "+63 998 538 0171" at bounding box center [461, 431] width 105 height 16
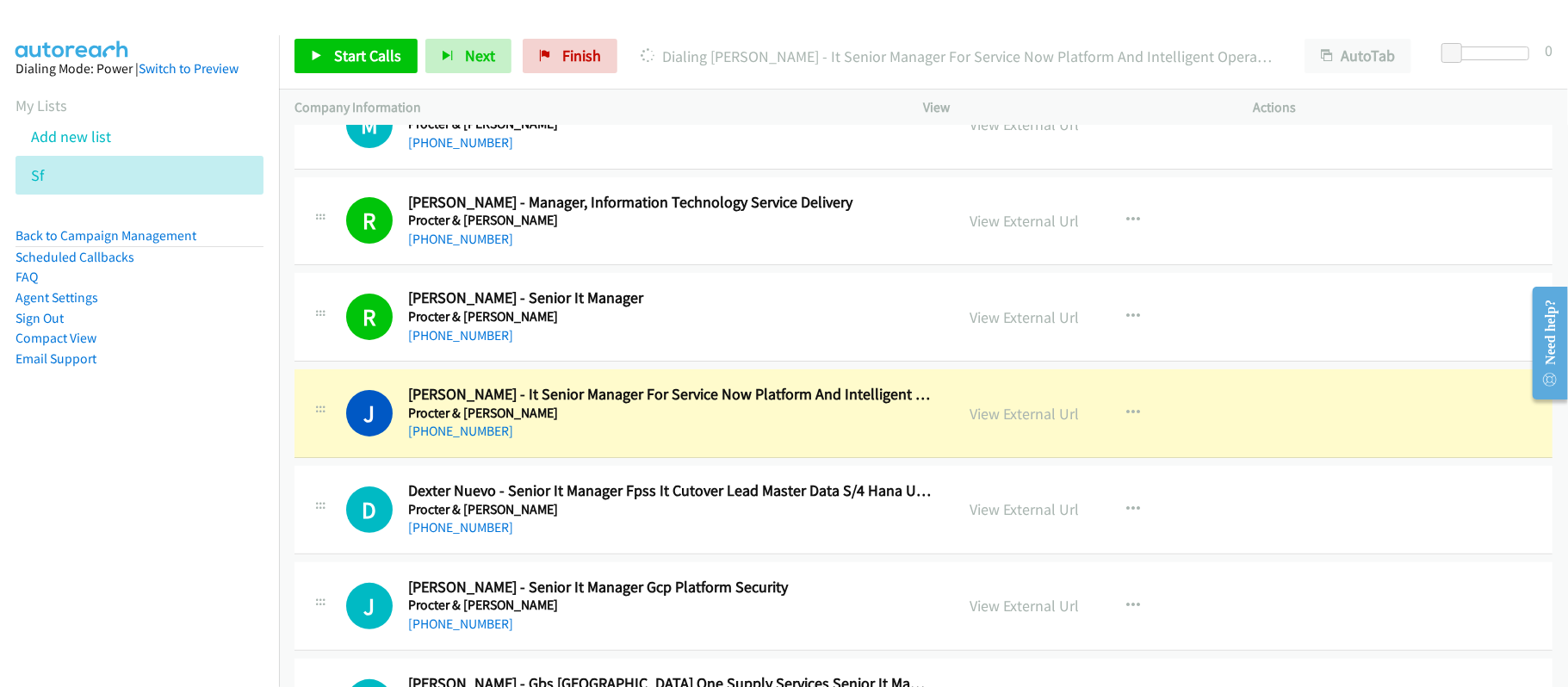
click at [721, 422] on h5 "Procter & Gamble" at bounding box center [669, 414] width 523 height 17
click at [996, 424] on link "View External Url" at bounding box center [1024, 414] width 109 height 20
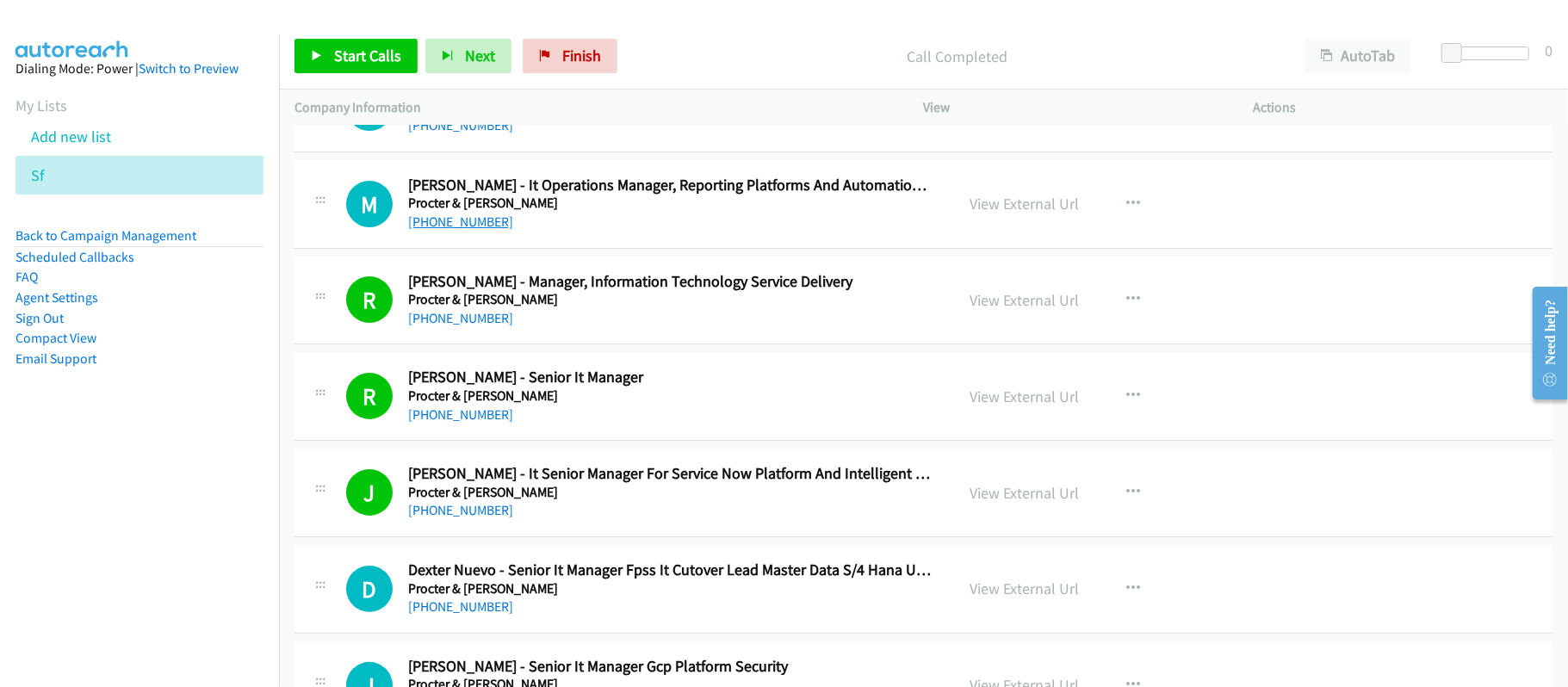
scroll to position [14188, 0]
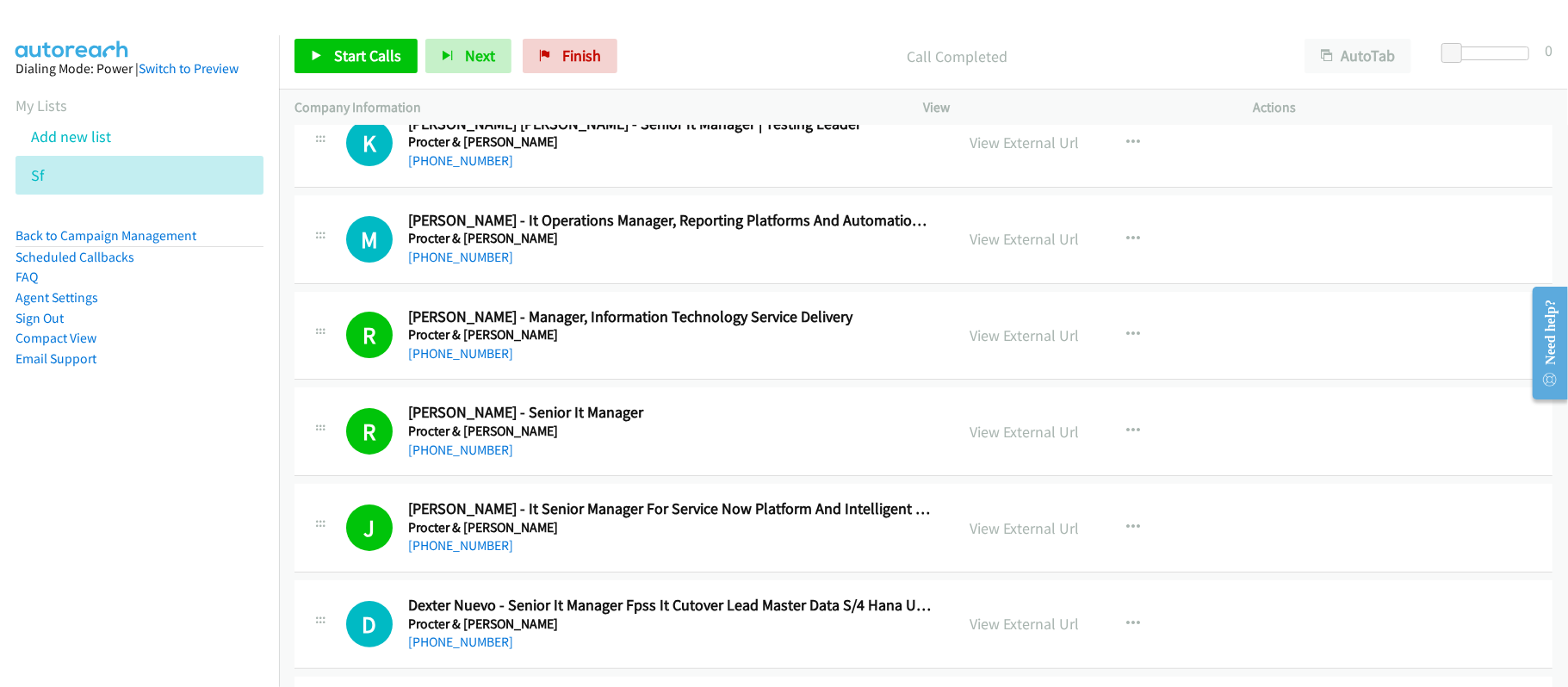
drag, startPoint x: 470, startPoint y: 203, endPoint x: 569, endPoint y: 200, distance: 99.0
click at [470, 169] on link "+63 917 327 8433" at bounding box center [461, 160] width 105 height 16
drag, startPoint x: 410, startPoint y: 297, endPoint x: 594, endPoint y: 302, distance: 184.1
click at [410, 265] on link "+63 915 613 4703" at bounding box center [461, 257] width 105 height 16
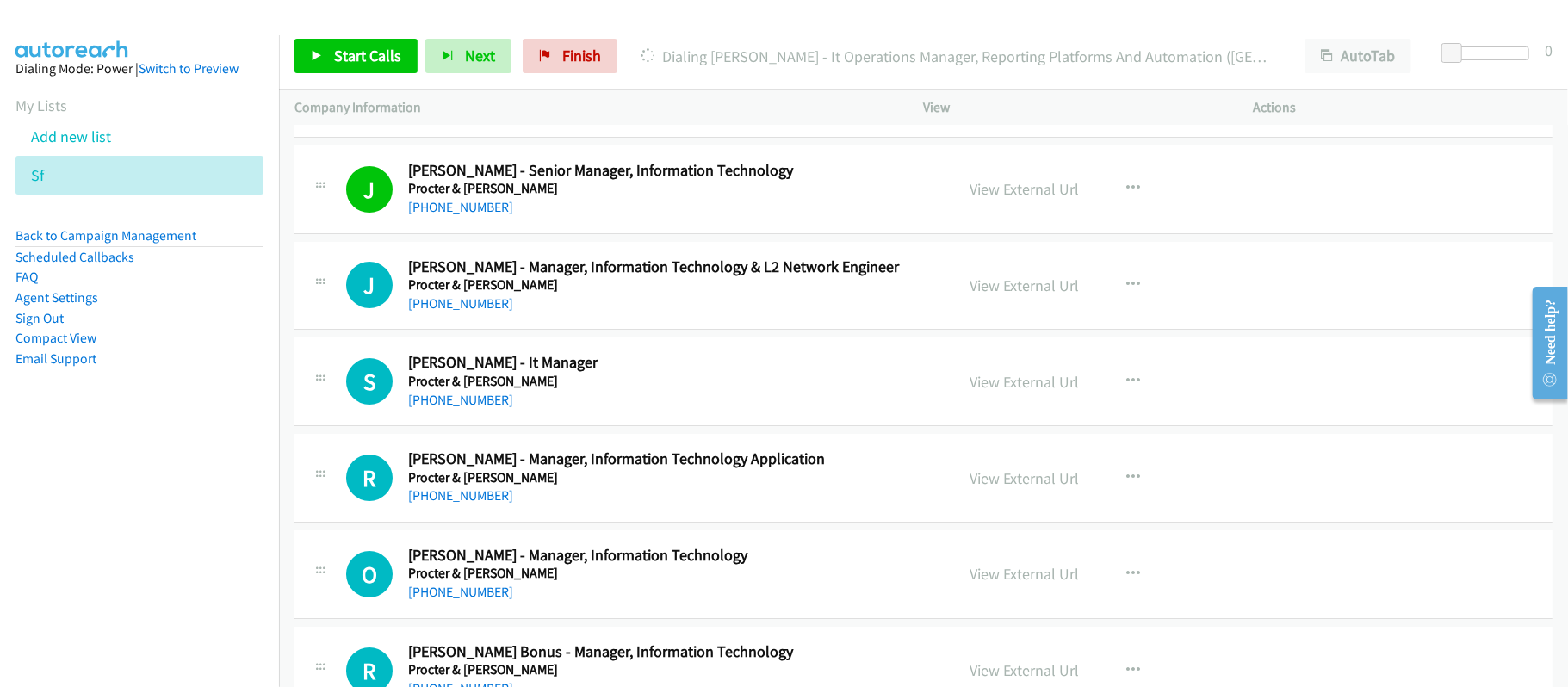
scroll to position [9134, 0]
click at [720, 330] on div "J Callback Scheduled Jan Esguerra - Manager, Information Technology & L2 Networ…" at bounding box center [924, 285] width 1258 height 89
click at [484, 311] on link "+63 998 592 2824" at bounding box center [461, 303] width 105 height 16
drag, startPoint x: 462, startPoint y: 431, endPoint x: 513, endPoint y: 428, distance: 51.1
click at [462, 408] on link "+63 946 543 8924" at bounding box center [461, 399] width 105 height 16
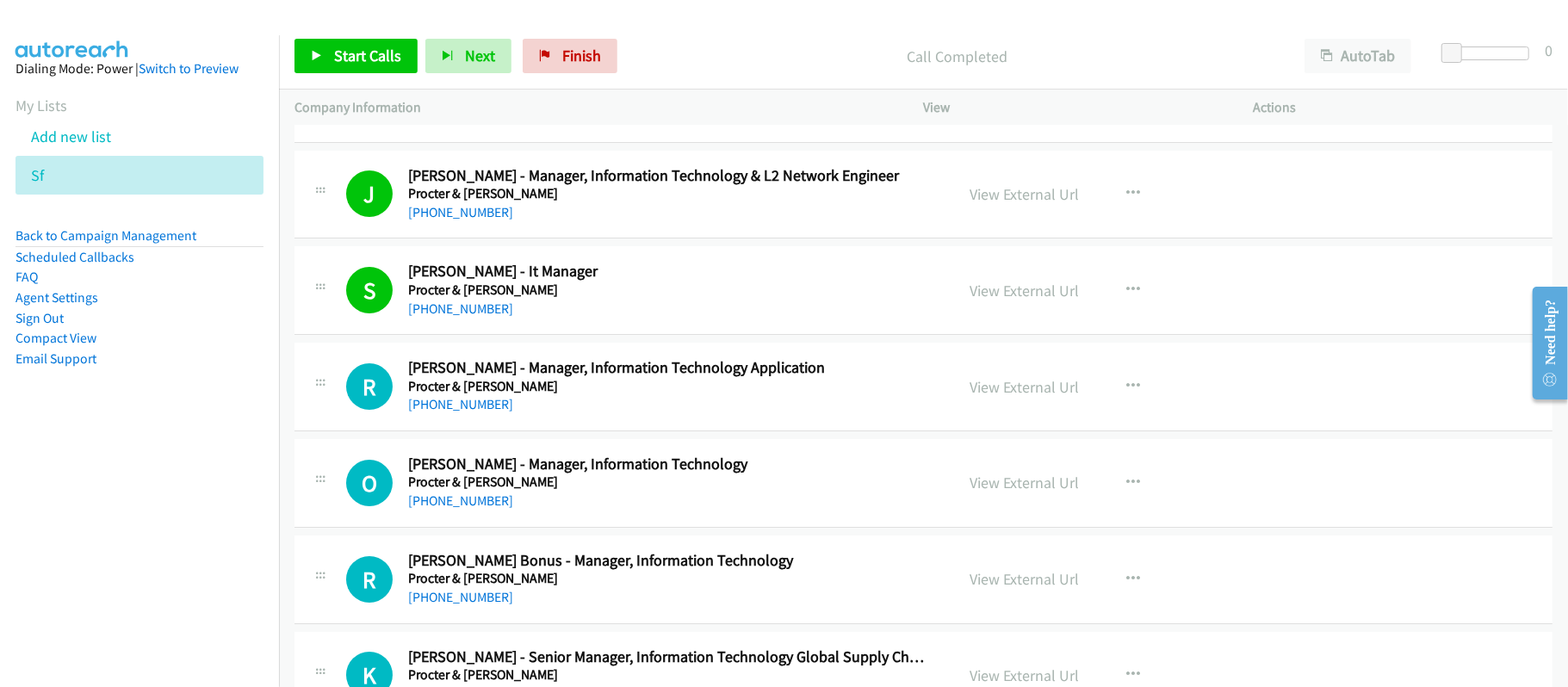
scroll to position [9365, 0]
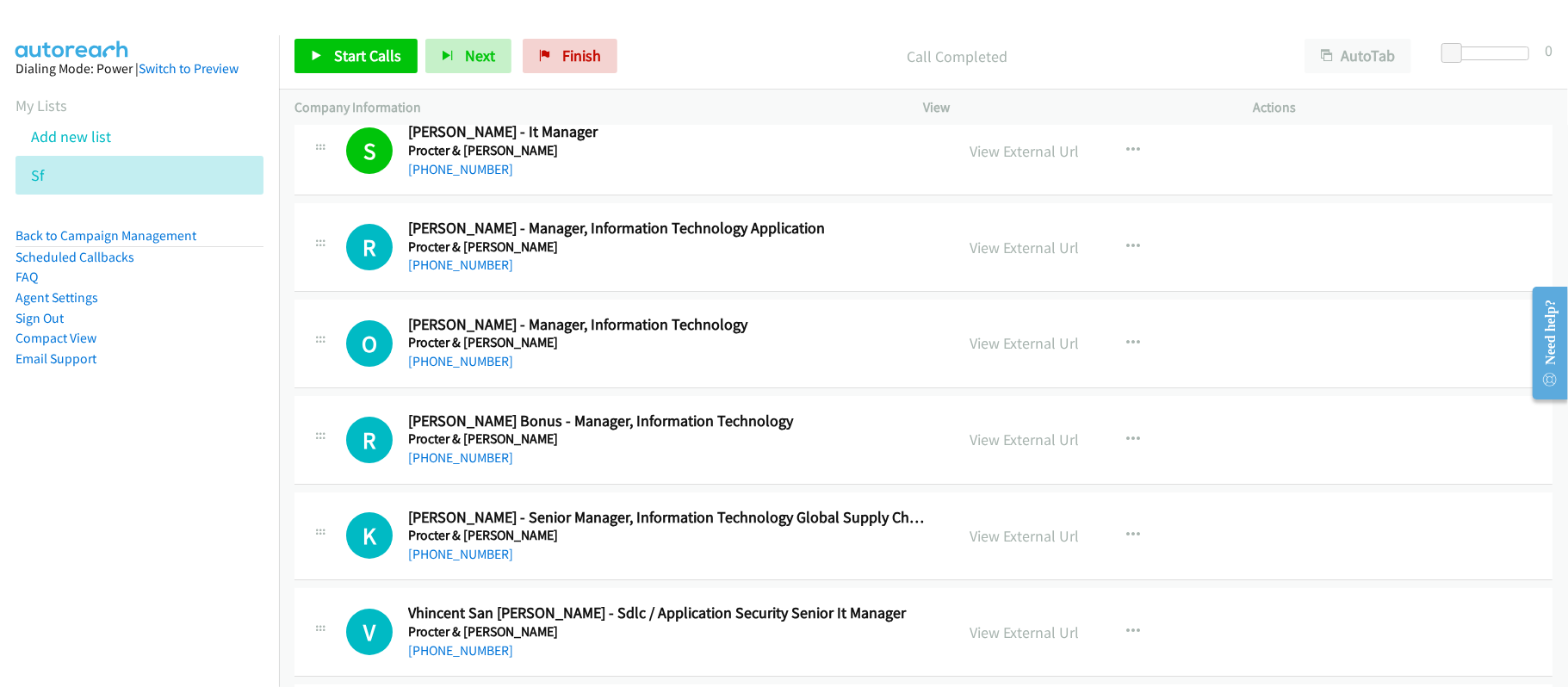
click at [733, 328] on div "O Callback Scheduled Ormhel Litong - Manager, Information Technology Procter & …" at bounding box center [924, 344] width 1258 height 89
click at [482, 273] on link "+63 998 190 3790" at bounding box center [461, 265] width 105 height 16
click at [483, 370] on link "+63 912 242 5474" at bounding box center [461, 361] width 105 height 16
click at [474, 466] on link "+63 929 848 2972" at bounding box center [461, 458] width 105 height 16
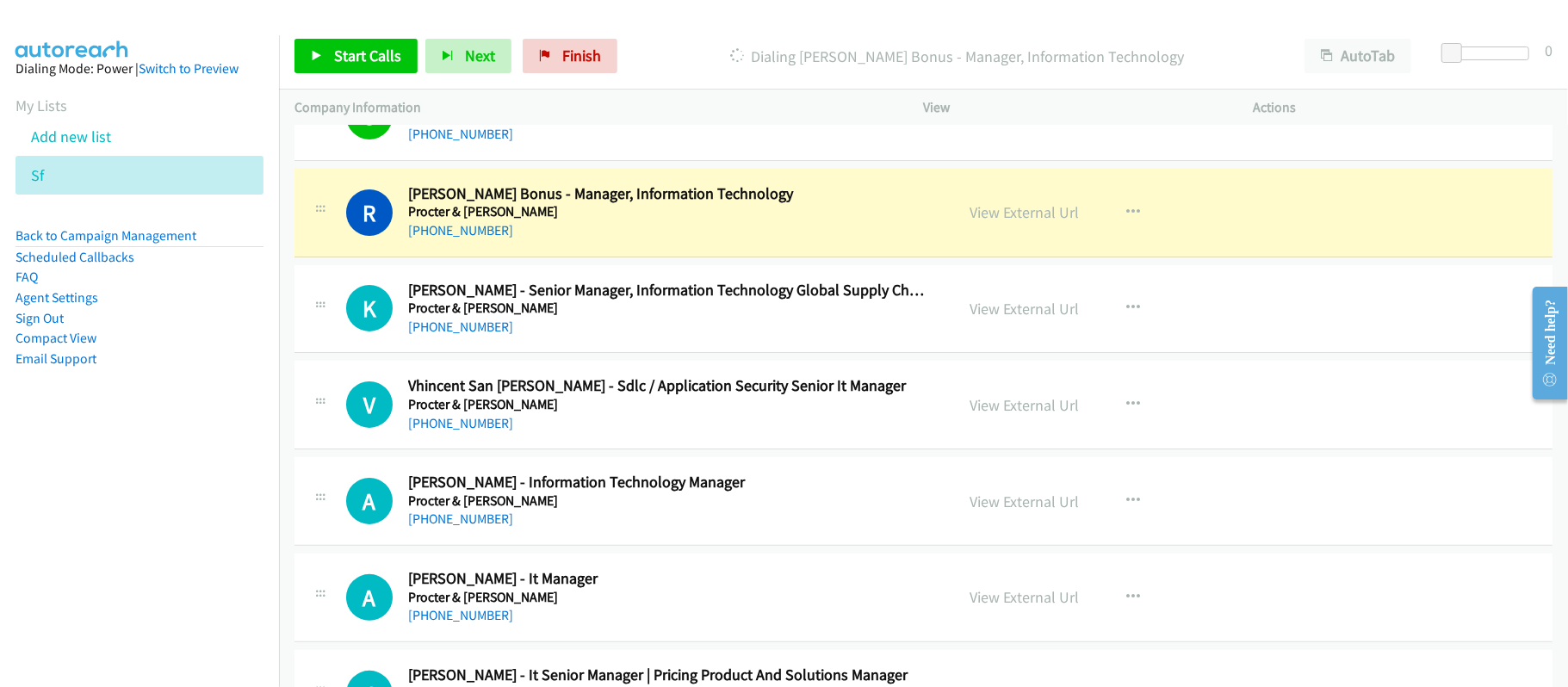
scroll to position [9594, 0]
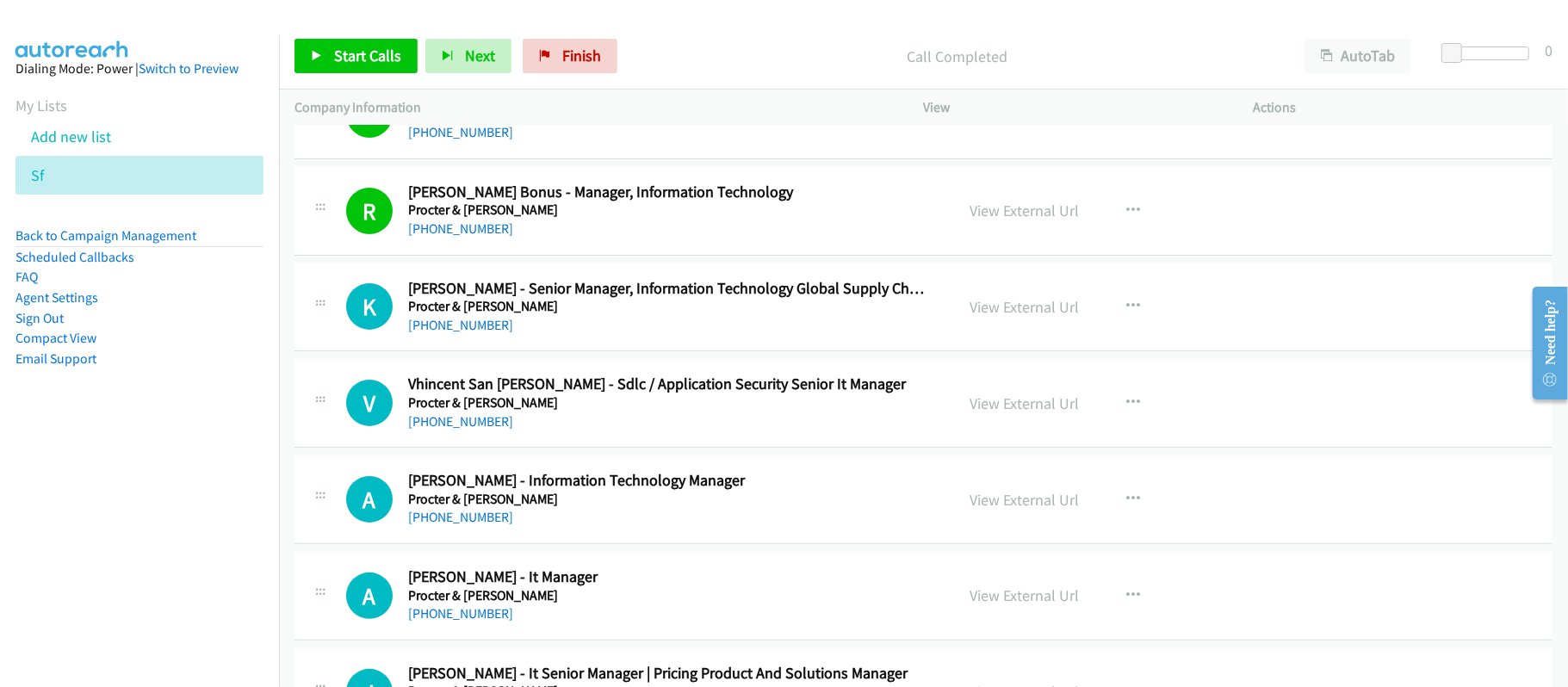
click at [572, 315] on h5 "Procter & Gamble" at bounding box center [669, 307] width 523 height 17
click at [439, 334] on link "+63 928 558 3265" at bounding box center [461, 325] width 105 height 16
click at [493, 430] on link "+63 916 577 3715" at bounding box center [461, 422] width 105 height 16
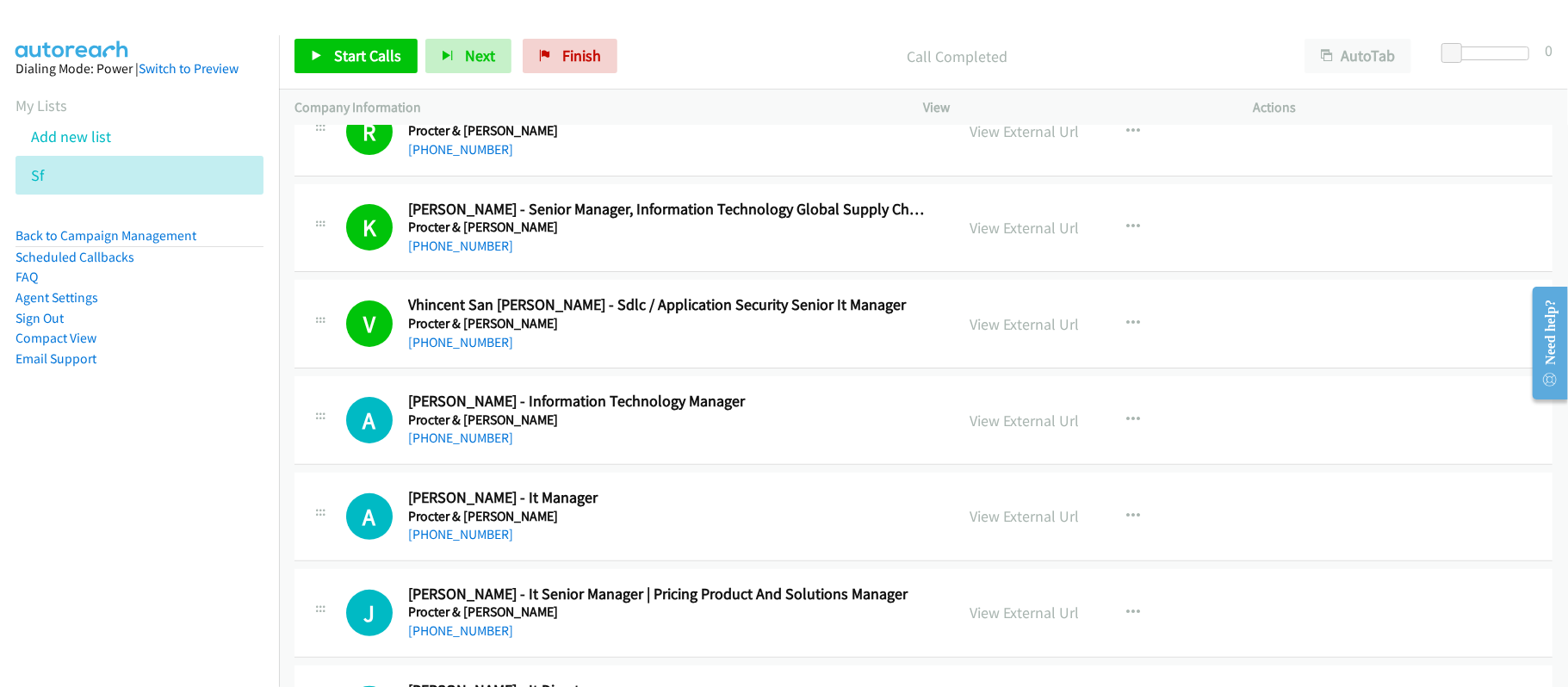
scroll to position [9823, 0]
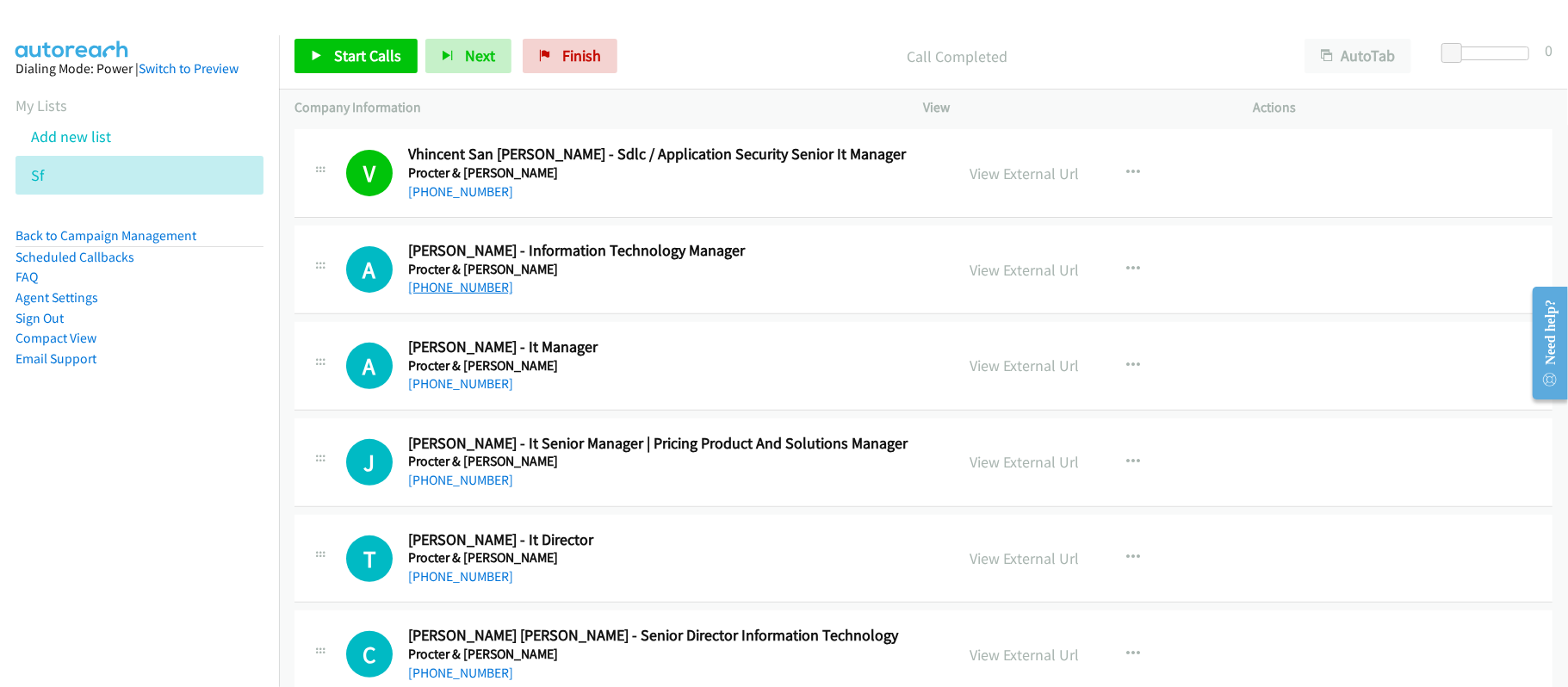
click at [487, 296] on link "+63 908 881 9043" at bounding box center [461, 287] width 105 height 16
click at [470, 392] on link "+63 917 807 7205" at bounding box center [461, 384] width 105 height 16
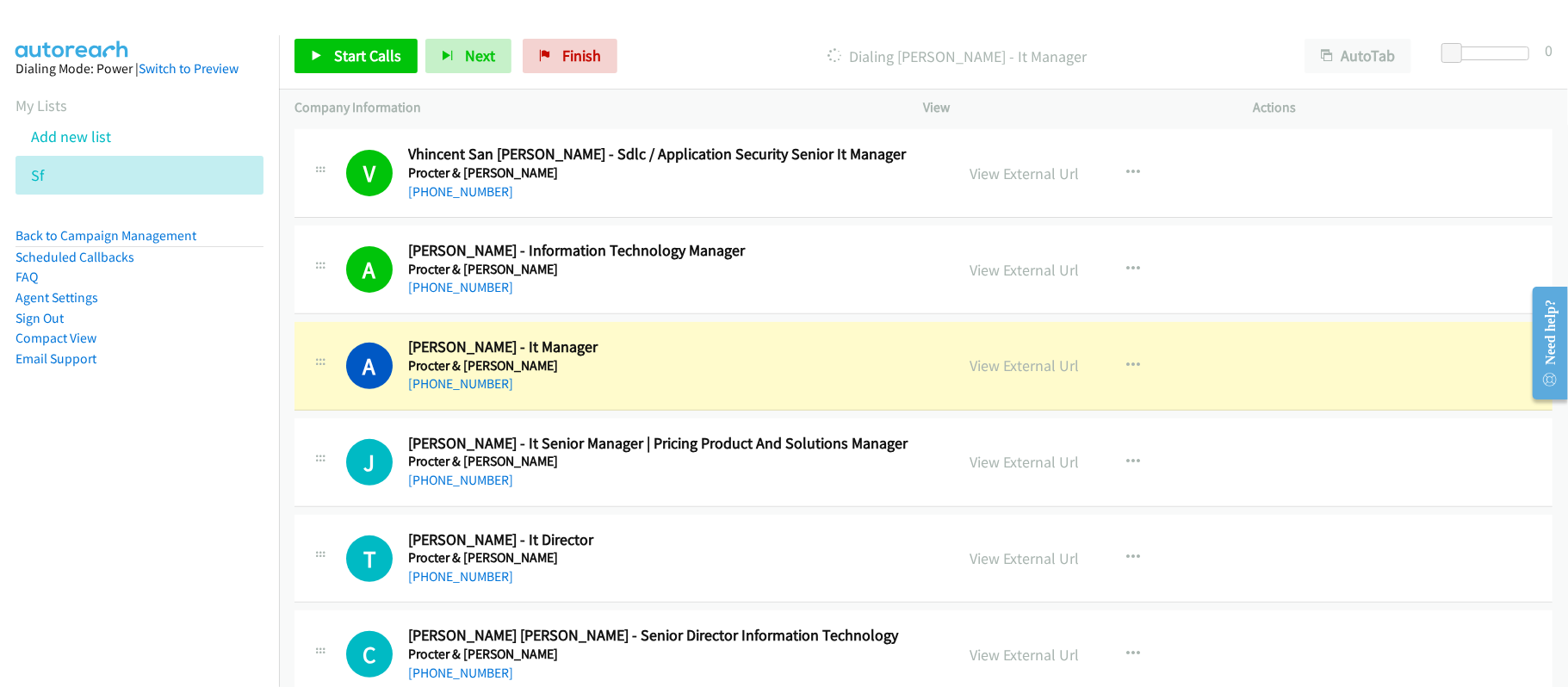
click at [661, 358] on h2 "Andy G. - It Manager" at bounding box center [669, 347] width 523 height 20
click at [982, 376] on link "View External Url" at bounding box center [1024, 365] width 109 height 20
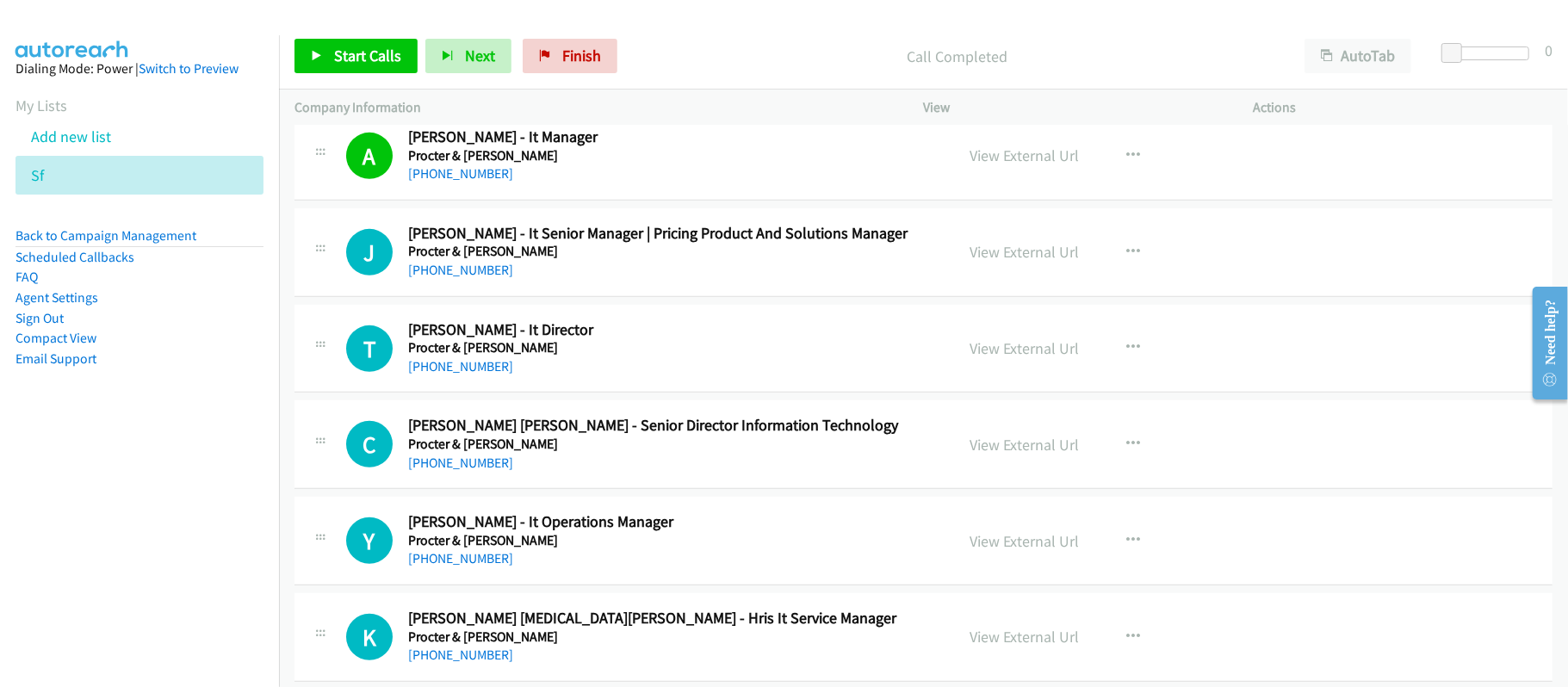
scroll to position [10053, 0]
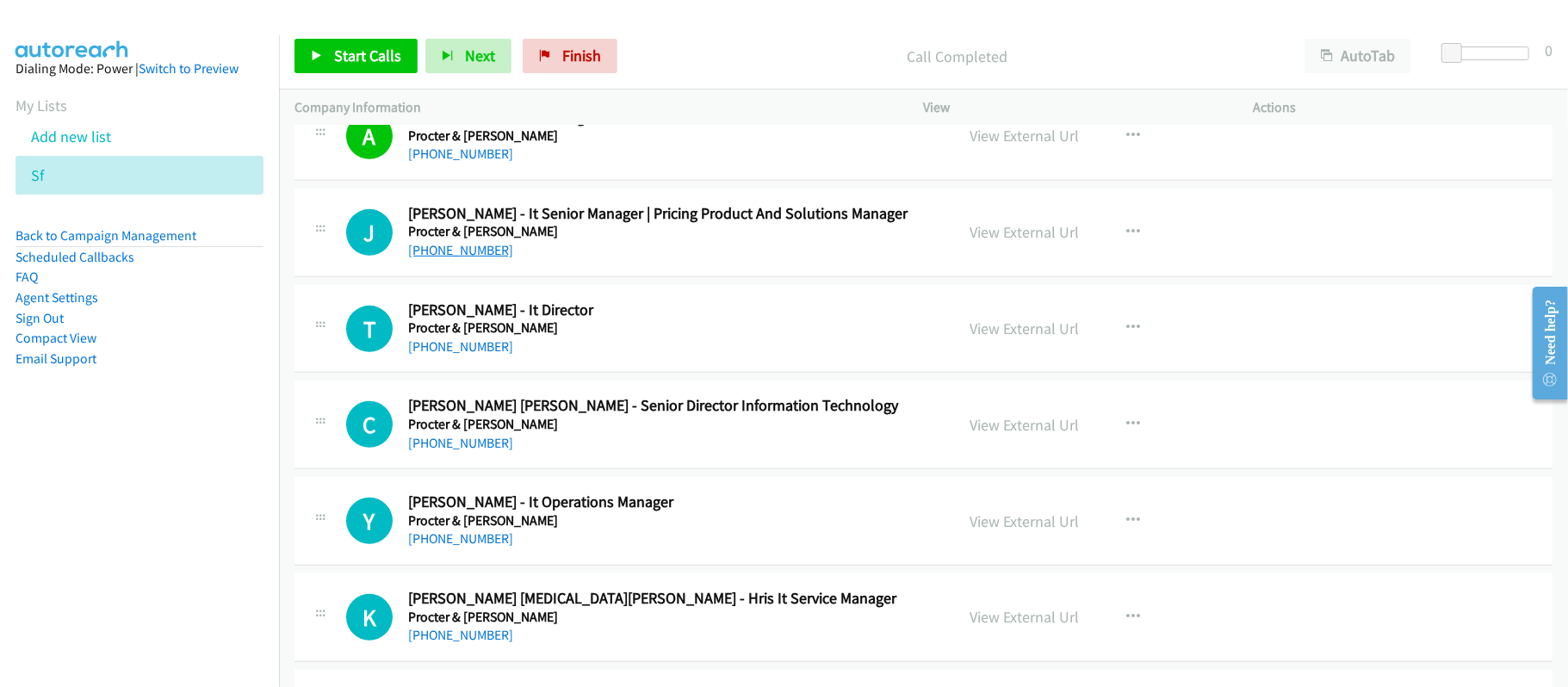
drag, startPoint x: 434, startPoint y: 274, endPoint x: 458, endPoint y: 278, distance: 24.3
click at [434, 259] on link "+63 916 444 9084" at bounding box center [461, 250] width 105 height 16
drag, startPoint x: 445, startPoint y: 379, endPoint x: 464, endPoint y: 379, distance: 19.0
click at [445, 355] on link "+63 917 834 7215" at bounding box center [461, 347] width 105 height 16
click at [642, 358] on div "+63 917 834 7215" at bounding box center [669, 347] width 523 height 21
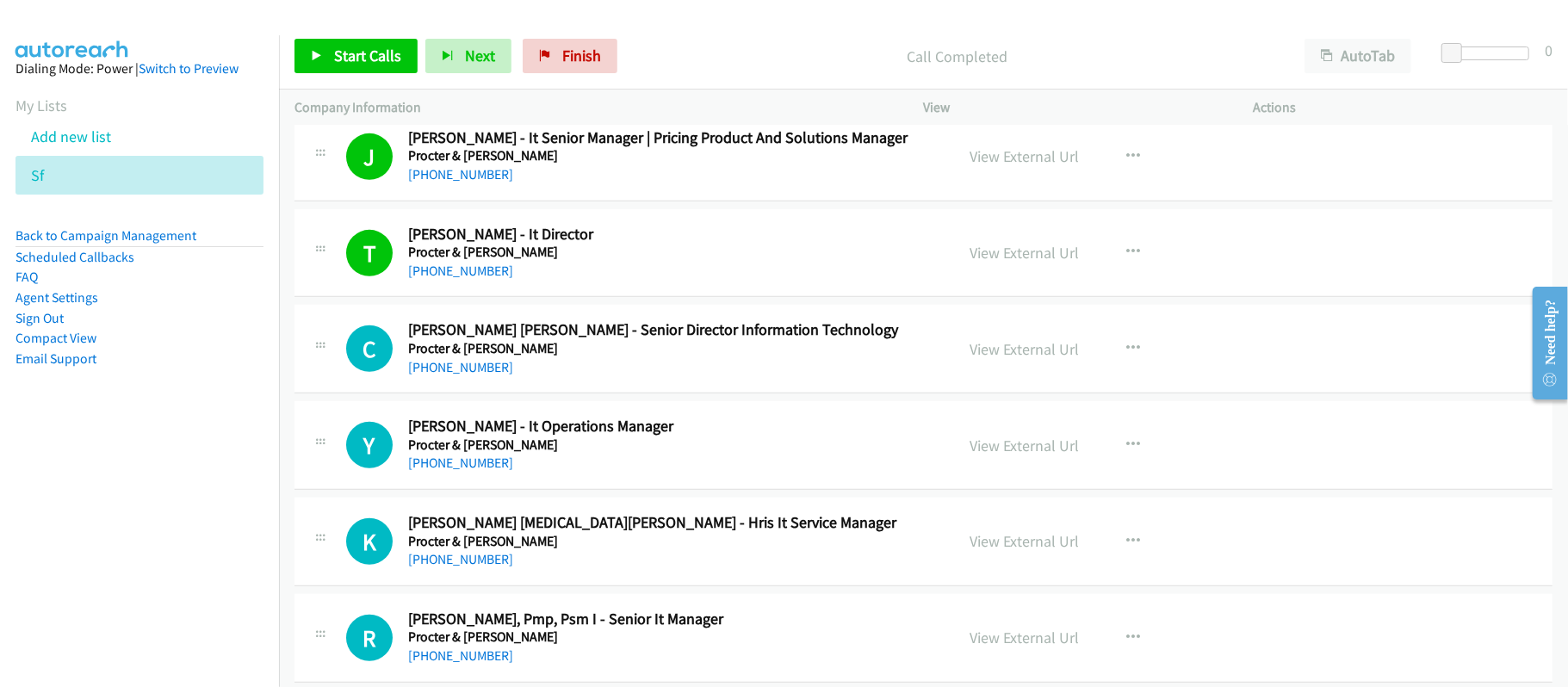
scroll to position [10168, 0]
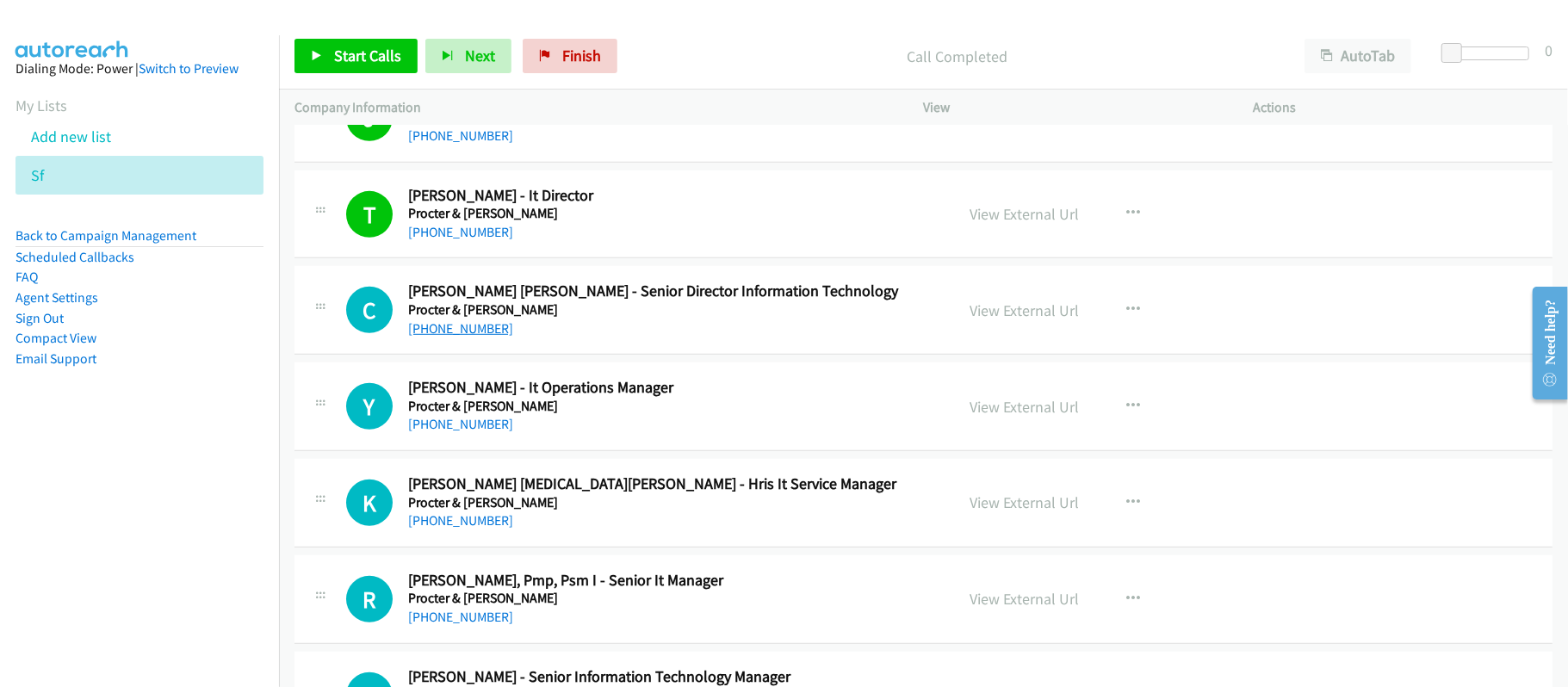
click at [459, 337] on link "+63 917 892 5094" at bounding box center [461, 328] width 105 height 16
click at [563, 435] on div "+63 917 323 2706" at bounding box center [669, 425] width 523 height 21
click at [470, 433] on link "+63 917 323 2706" at bounding box center [461, 424] width 105 height 16
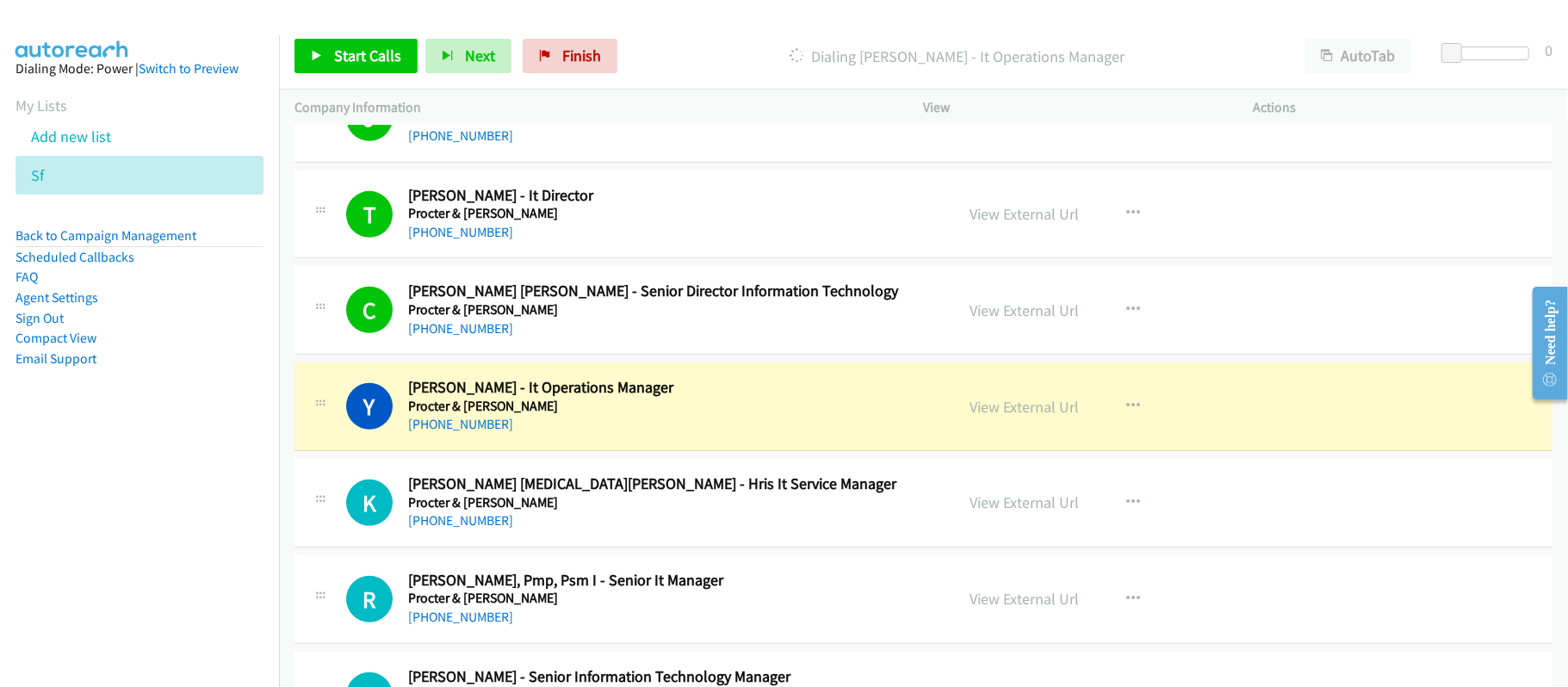
scroll to position [10283, 0]
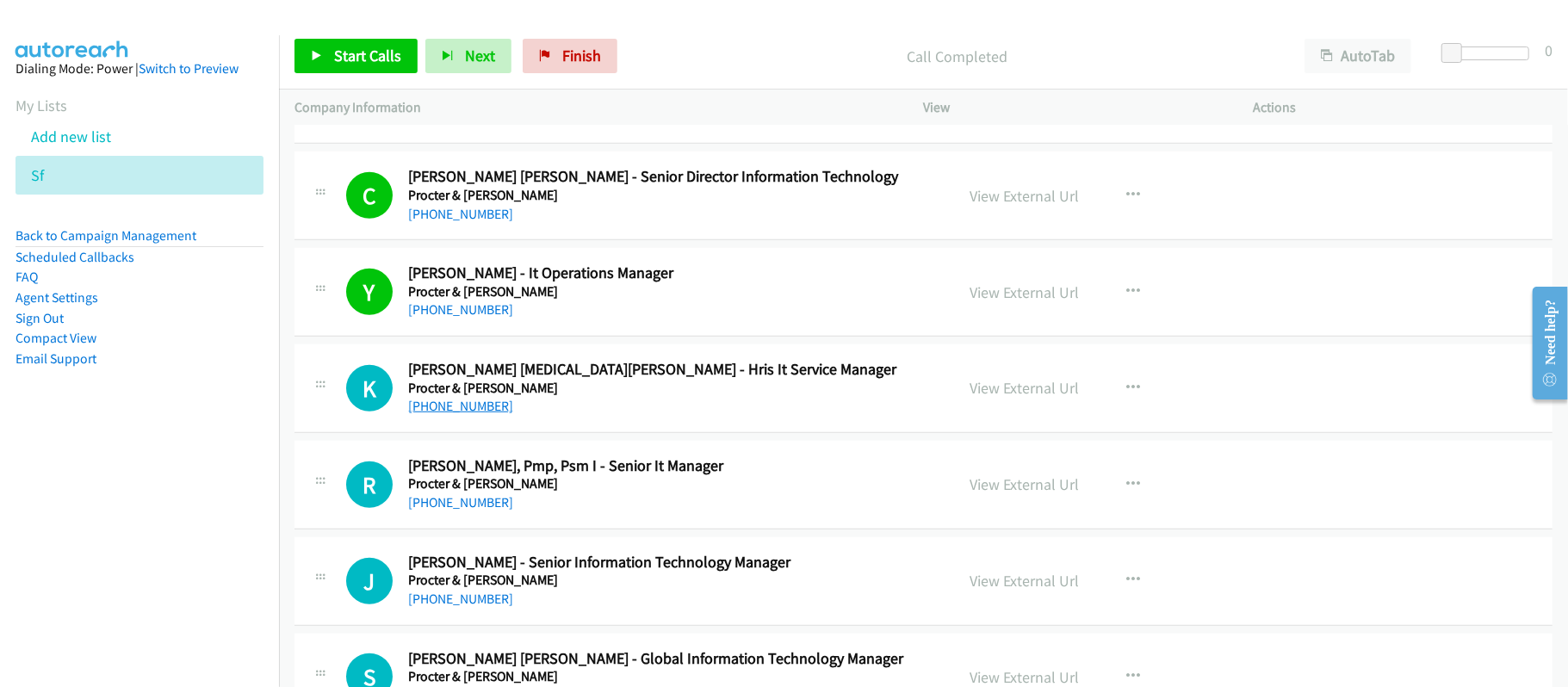
click at [466, 415] on link "+63 917 110 1118" at bounding box center [461, 406] width 105 height 16
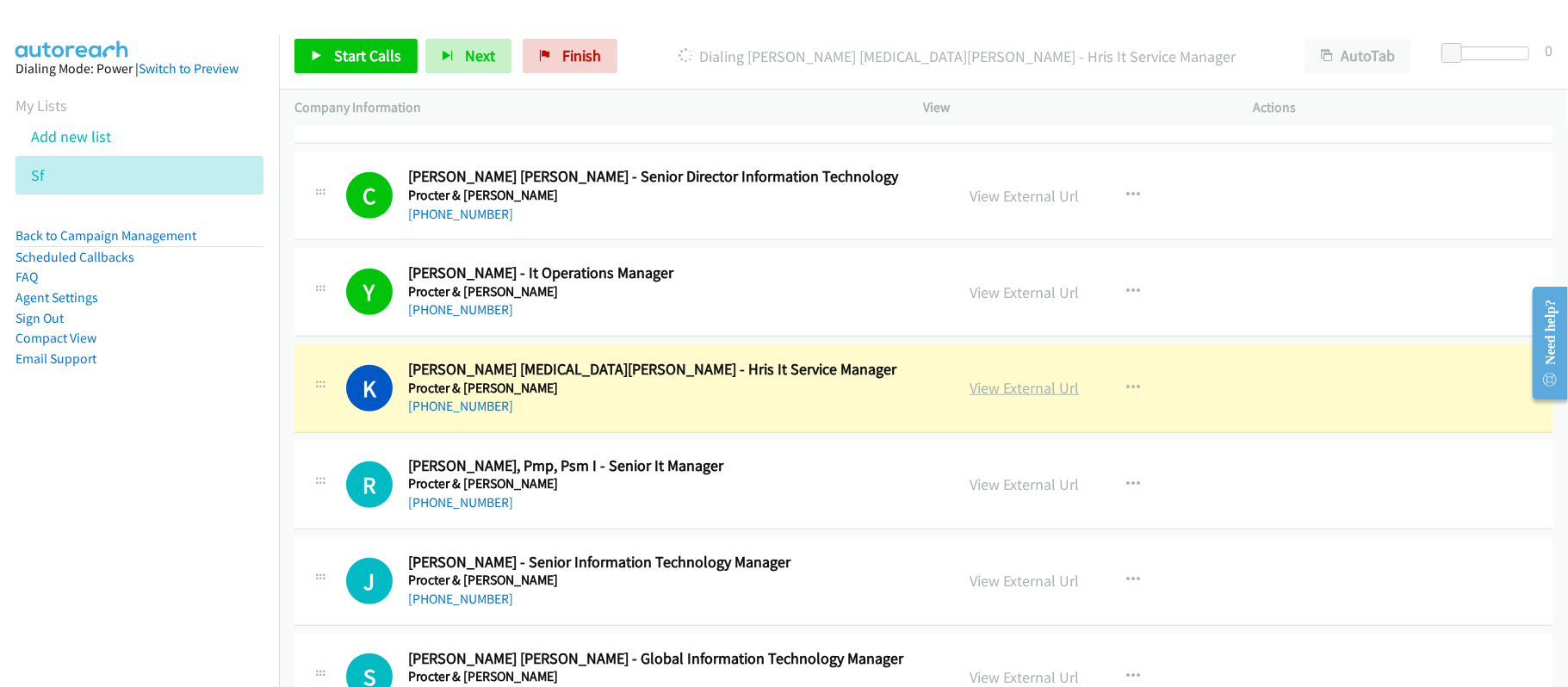
click at [1014, 398] on link "View External Url" at bounding box center [1024, 388] width 109 height 20
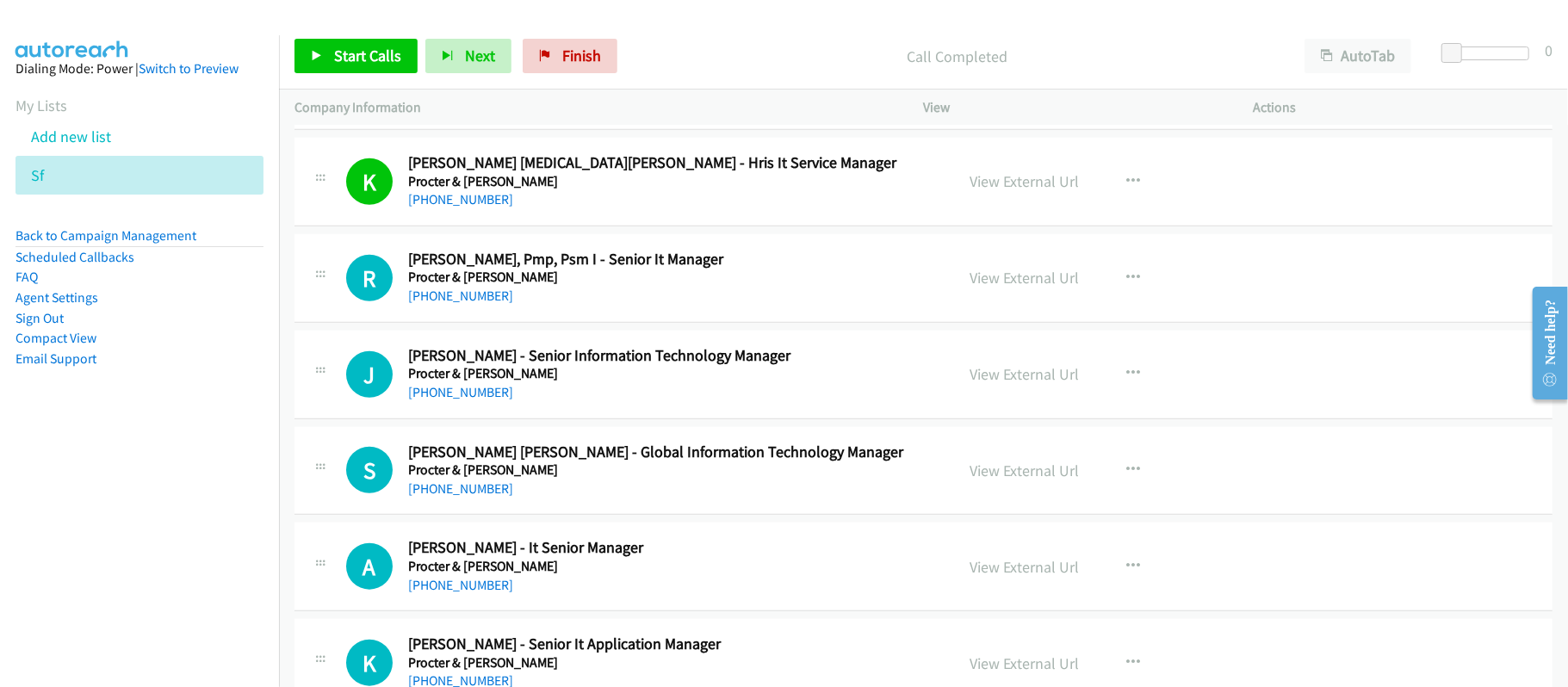
scroll to position [10627, 0]
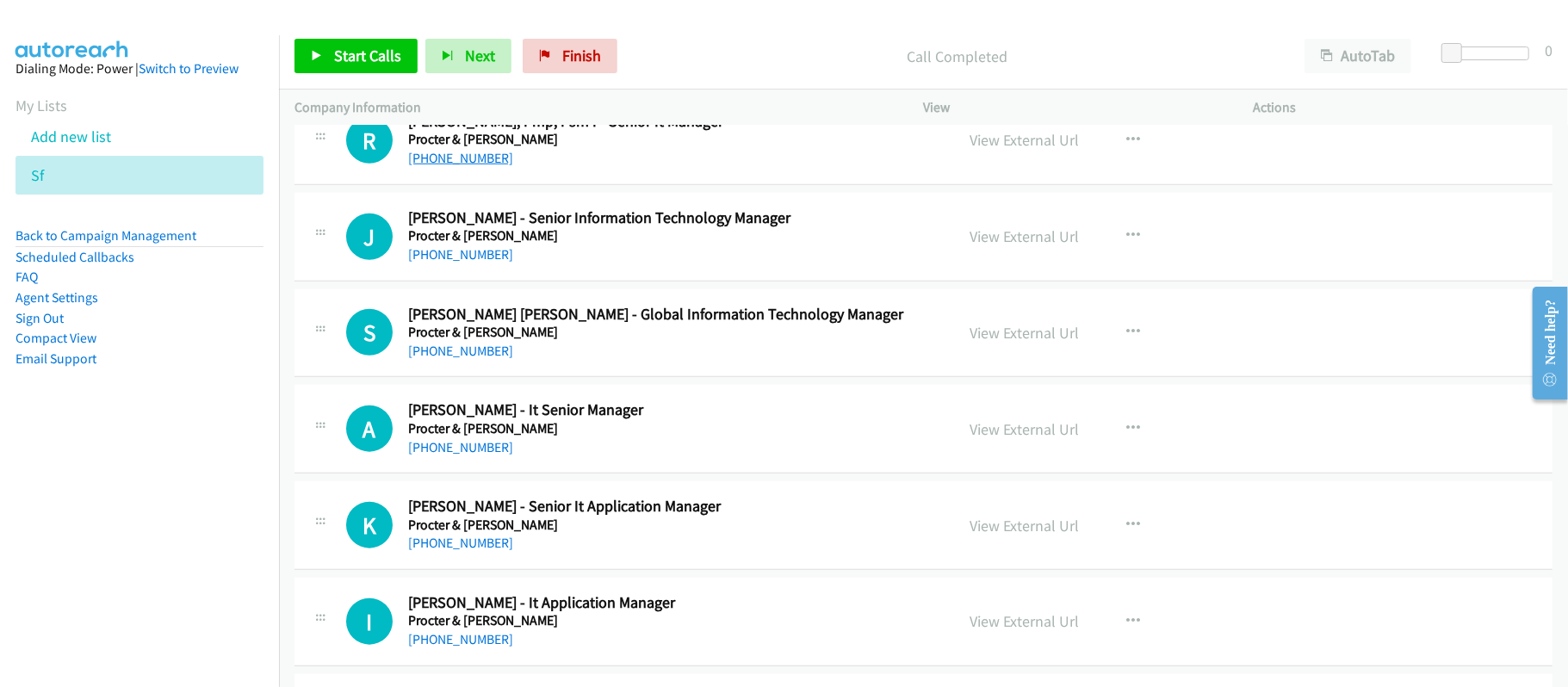
click at [479, 166] on link "+63 949 881 6360" at bounding box center [461, 158] width 105 height 16
click at [463, 263] on link "+63 905 421 0000" at bounding box center [461, 254] width 105 height 16
click at [470, 263] on link "+63 905 421 0000" at bounding box center [461, 254] width 105 height 16
click at [548, 362] on div "+63 956 236 2233" at bounding box center [669, 352] width 523 height 21
click at [467, 359] on link "+63 956 236 2233" at bounding box center [461, 351] width 105 height 16
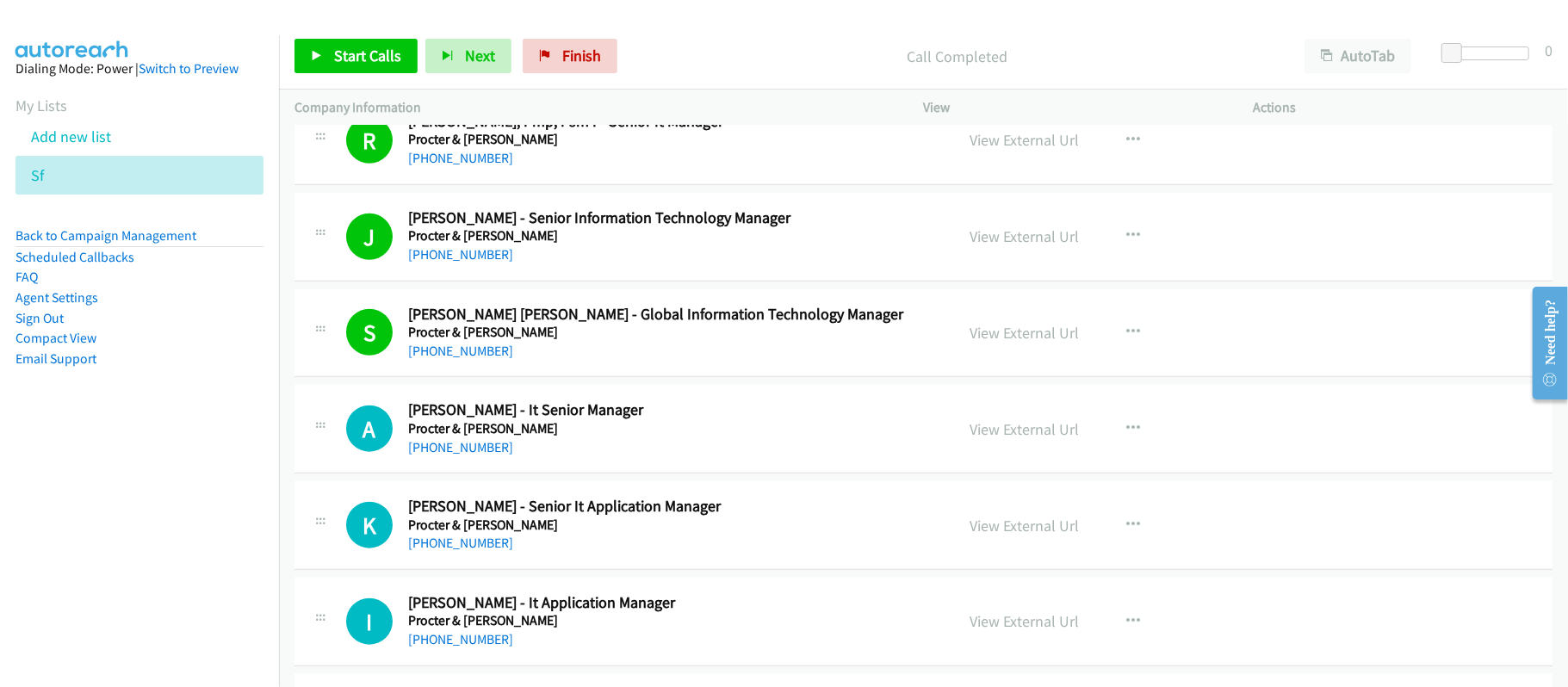
click at [692, 421] on div "A Callback Scheduled Aaron Ho - It Senior Manager Procter & Gamble Asia/Manila …" at bounding box center [924, 429] width 1258 height 89
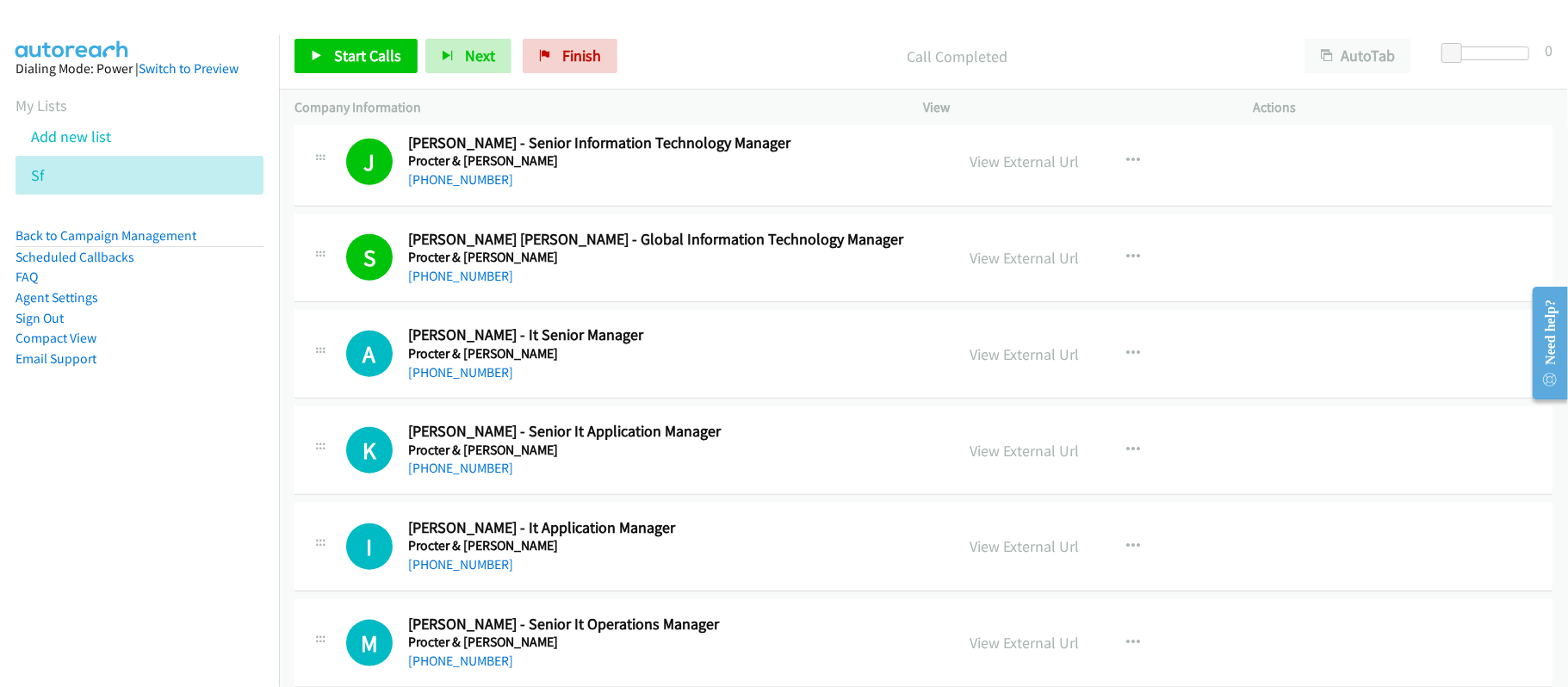
scroll to position [10743, 0]
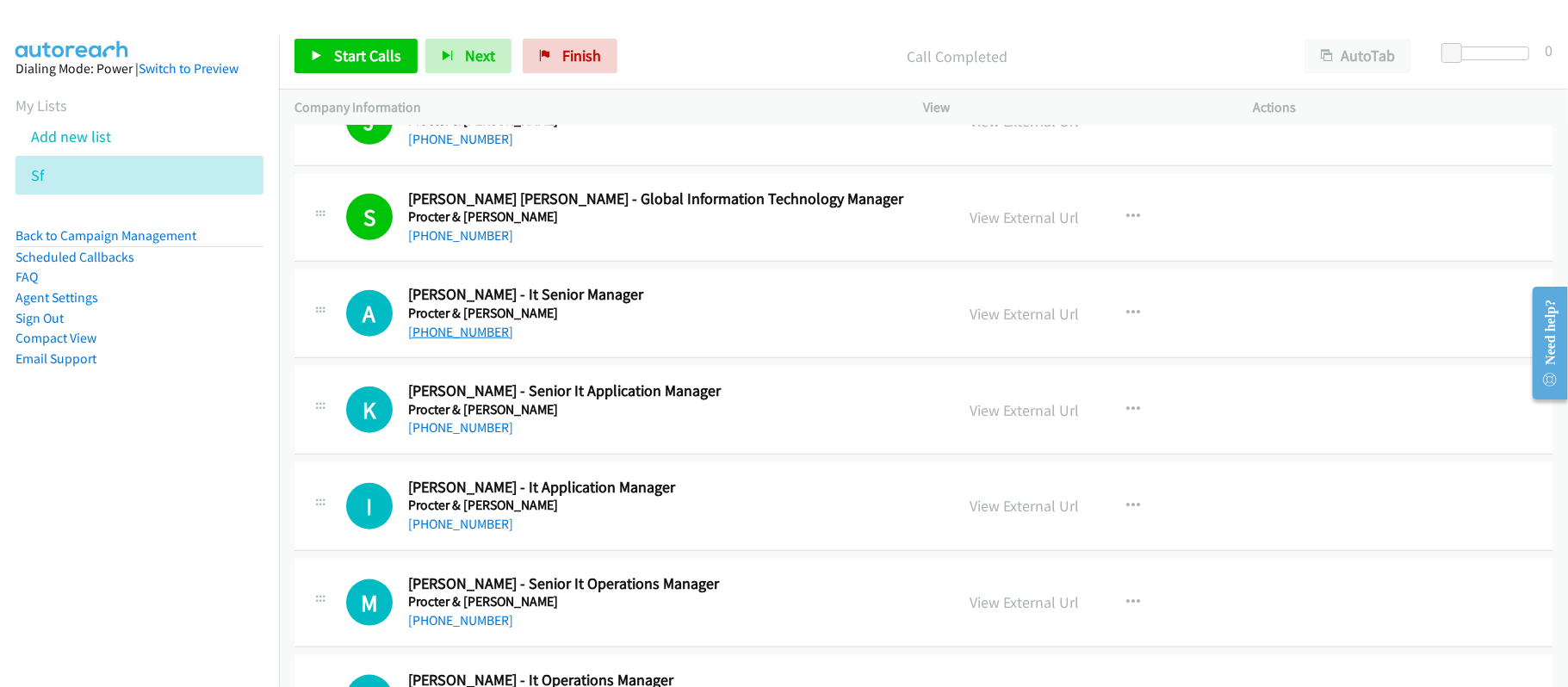
click at [480, 340] on link "+63 976 027 7539" at bounding box center [461, 332] width 105 height 16
click at [465, 439] on div "+63 917 590 7108" at bounding box center [669, 428] width 523 height 21
click at [467, 436] on link "+63 917 590 7108" at bounding box center [461, 428] width 105 height 16
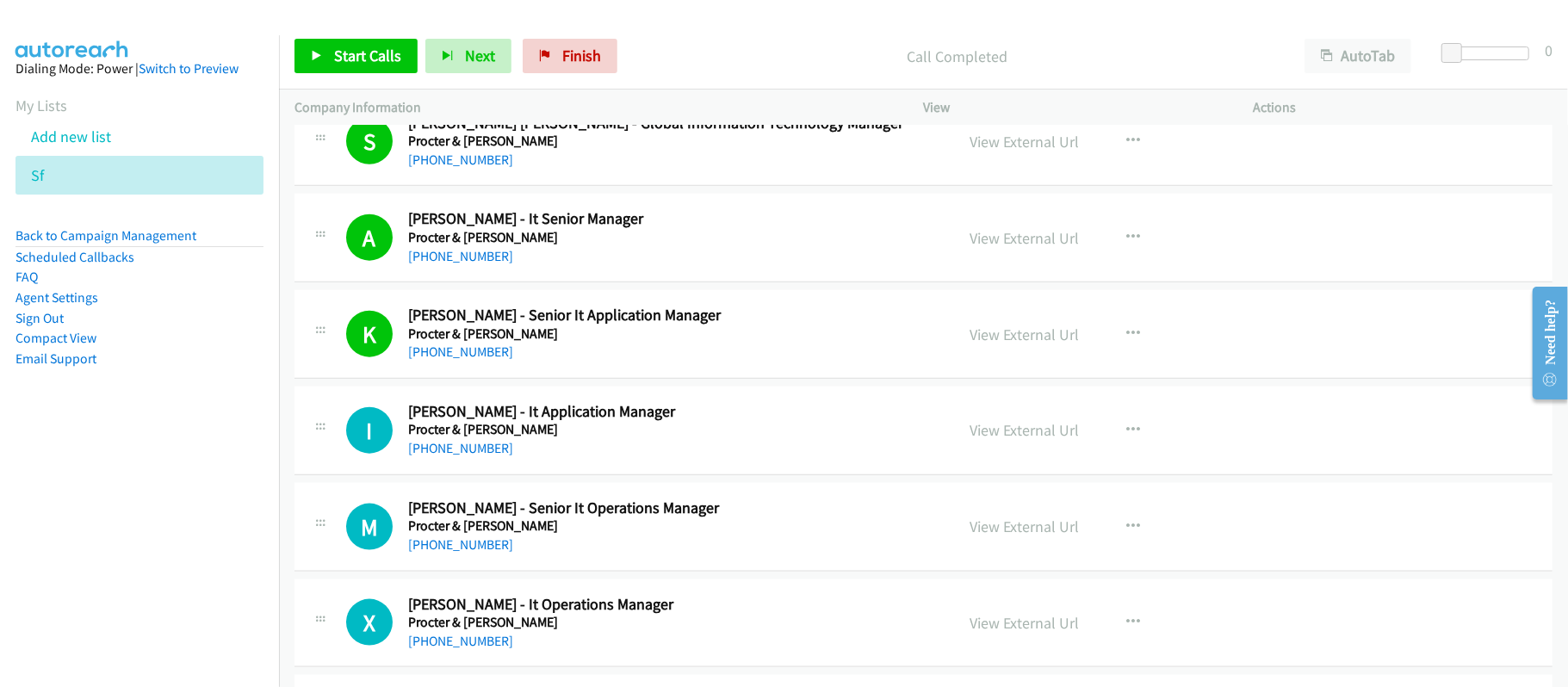
scroll to position [10857, 0]
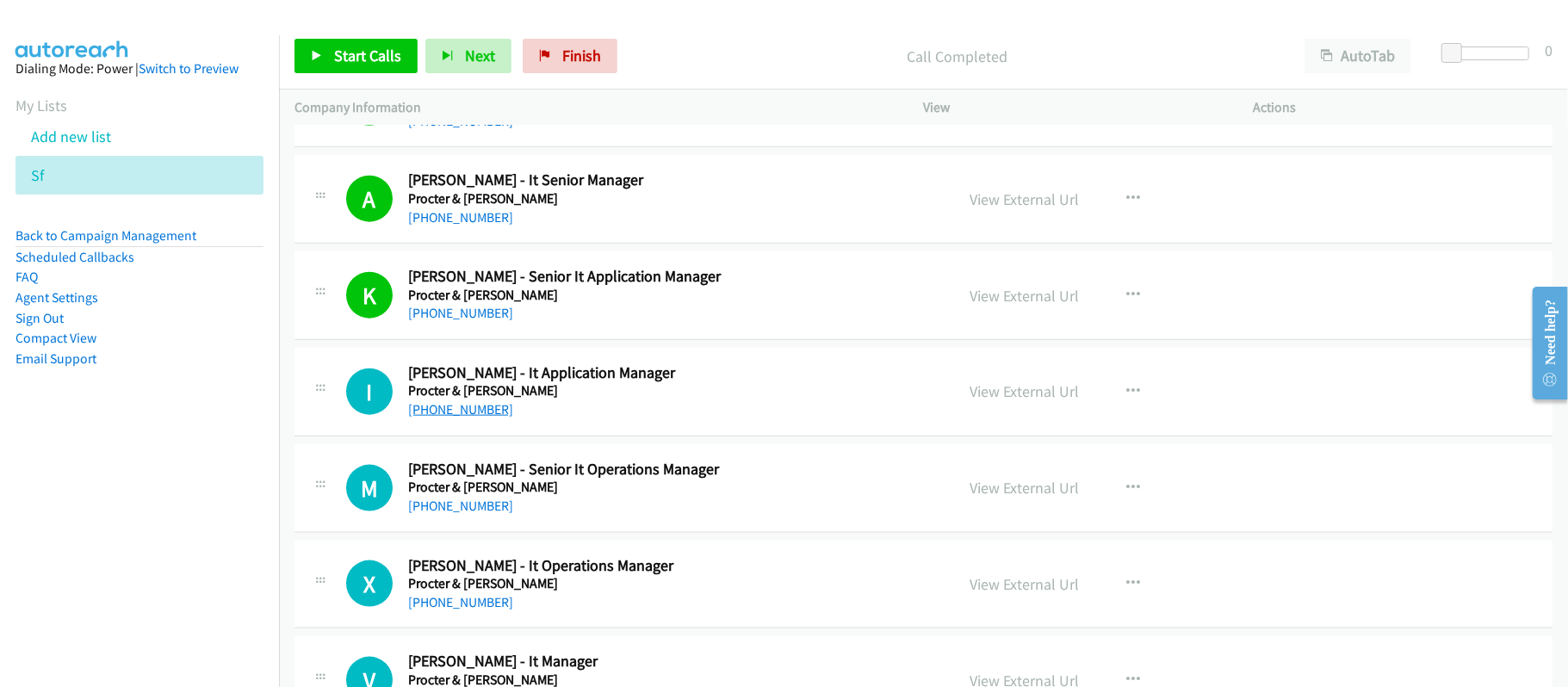
click at [465, 418] on link "+63 917 527 0853" at bounding box center [461, 409] width 105 height 16
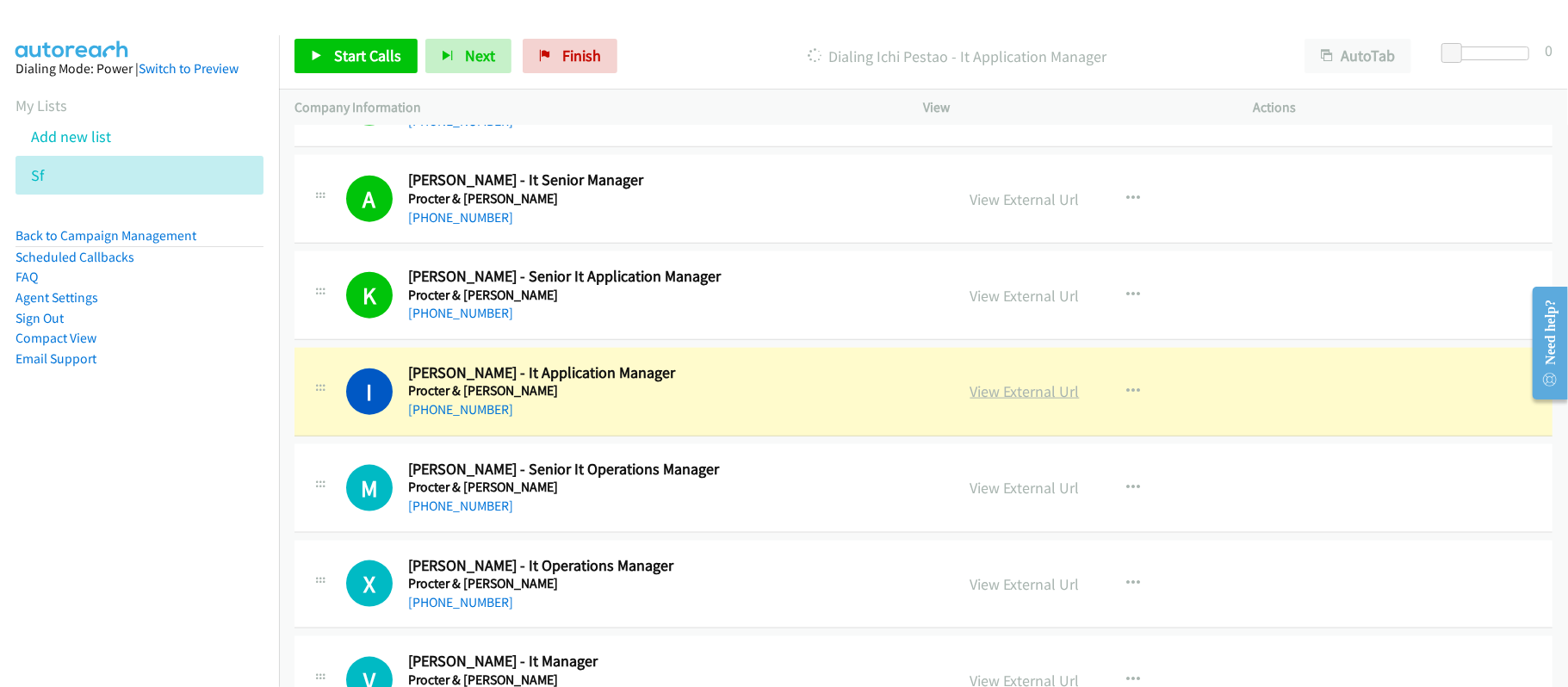
click at [1019, 402] on link "View External Url" at bounding box center [1024, 391] width 109 height 20
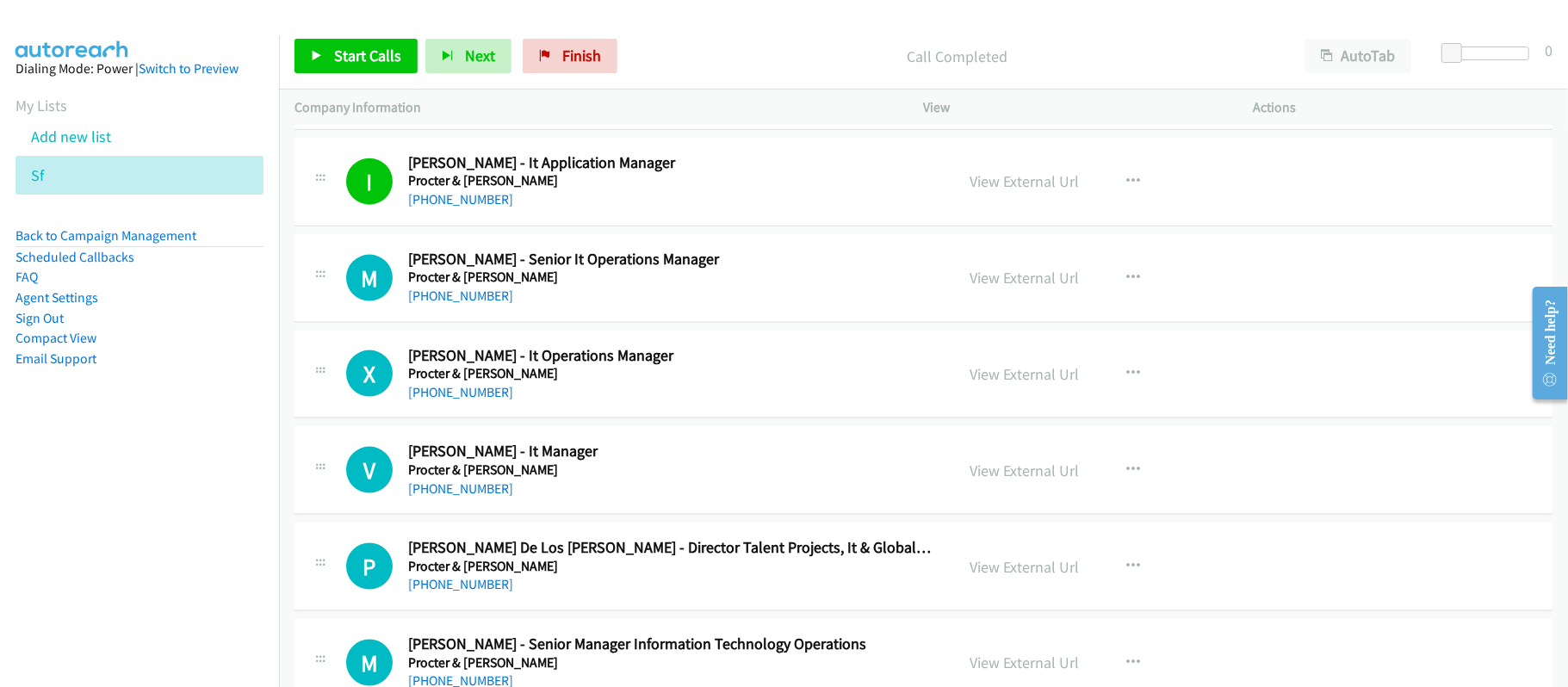
scroll to position [11087, 0]
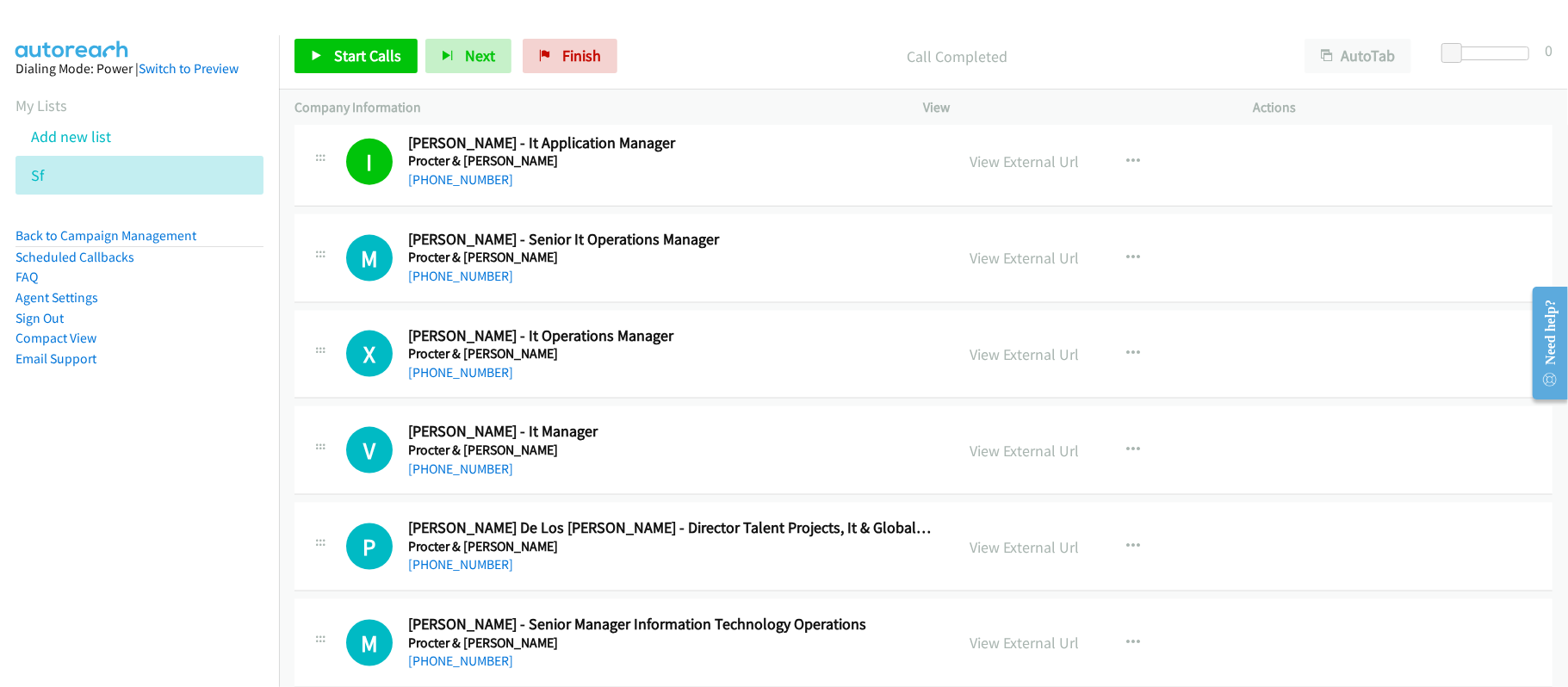
click at [432, 287] on div "+63 917 461 3805" at bounding box center [669, 277] width 523 height 21
click at [434, 284] on link "+63 917 461 3805" at bounding box center [461, 276] width 105 height 16
click at [452, 284] on link "+63 917 461 3805" at bounding box center [461, 276] width 105 height 16
drag, startPoint x: 494, startPoint y: 405, endPoint x: 520, endPoint y: 404, distance: 26.0
click at [494, 381] on link "+63 936 921 8591" at bounding box center [461, 372] width 105 height 16
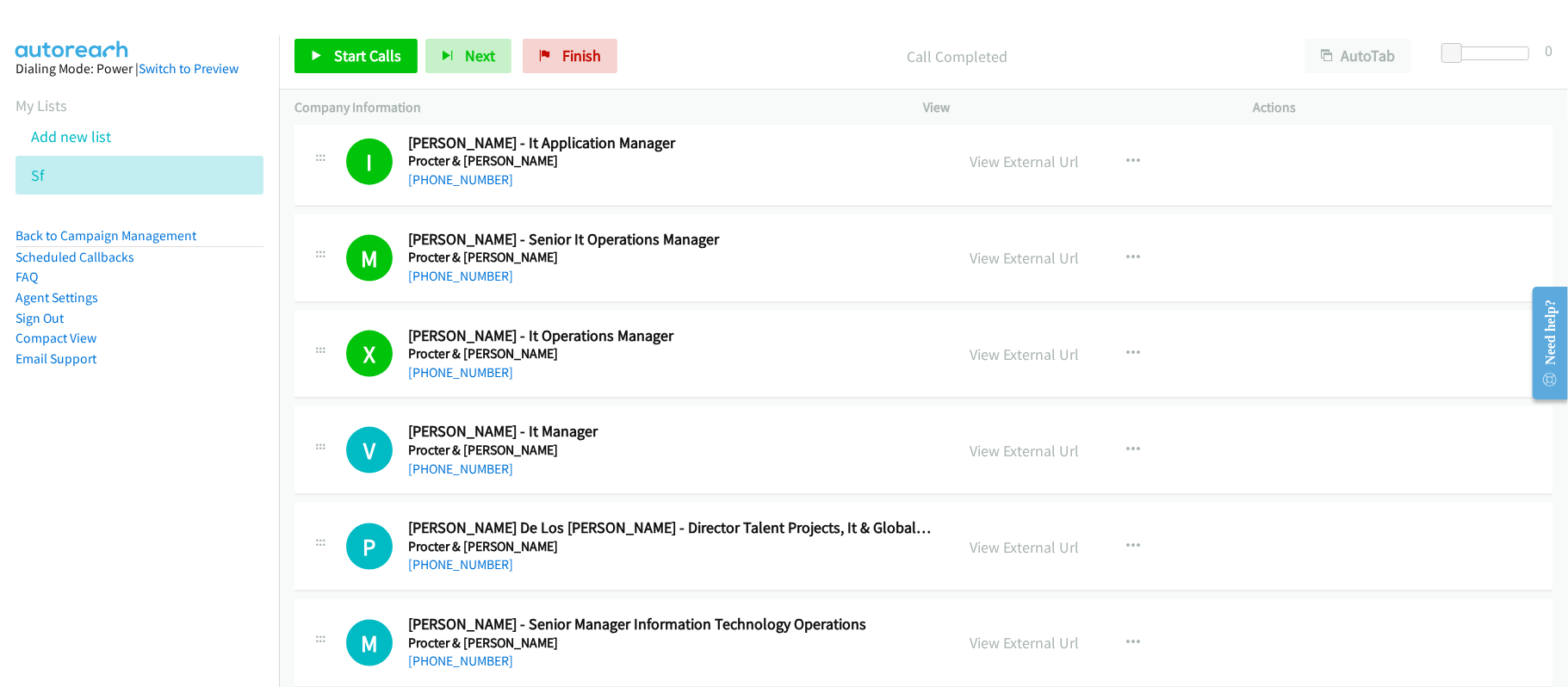
drag, startPoint x: 477, startPoint y: 504, endPoint x: 539, endPoint y: 487, distance: 64.3
click at [477, 478] on link "+63 917 873 9290" at bounding box center [461, 469] width 105 height 16
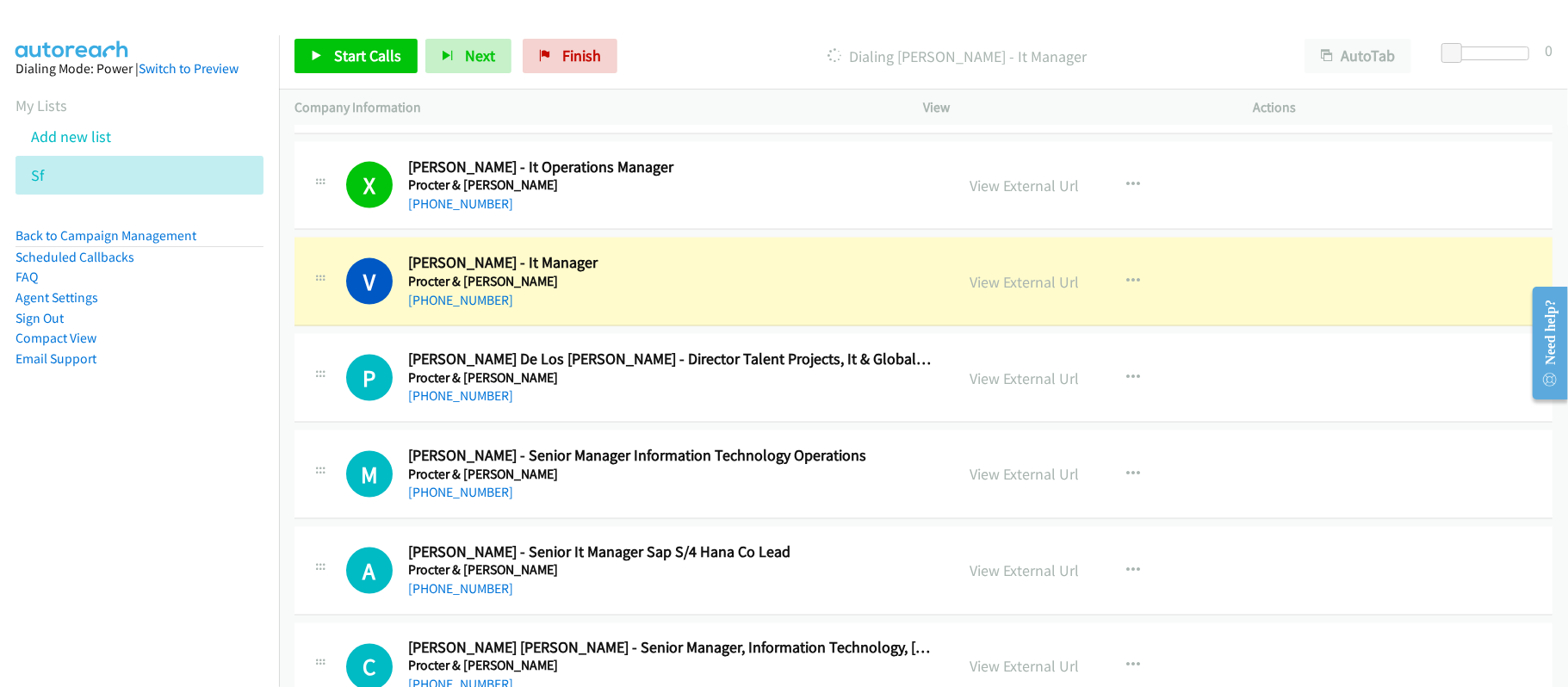
scroll to position [11316, 0]
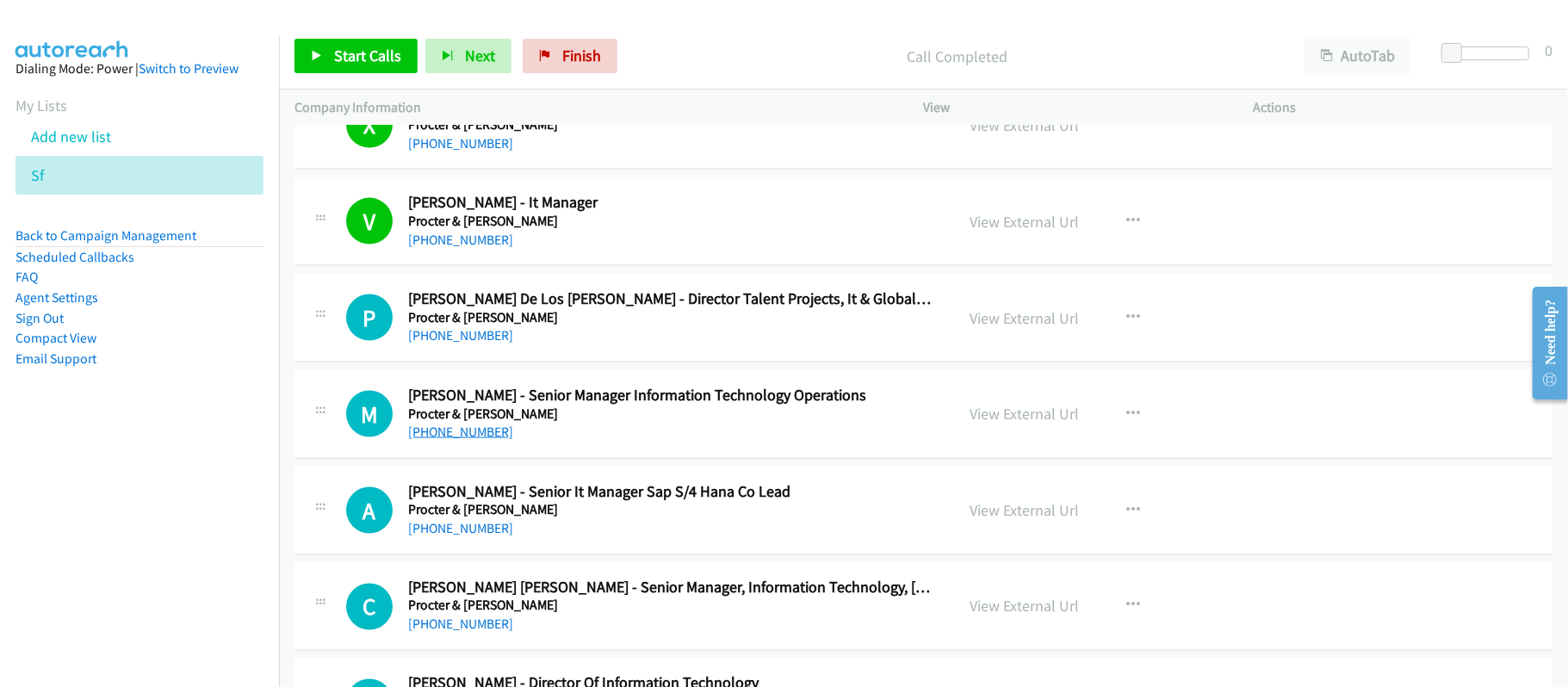
click at [476, 440] on link "+63 917 499 8691" at bounding box center [461, 432] width 105 height 16
click at [490, 440] on link "+63 917 499 8691" at bounding box center [461, 432] width 105 height 16
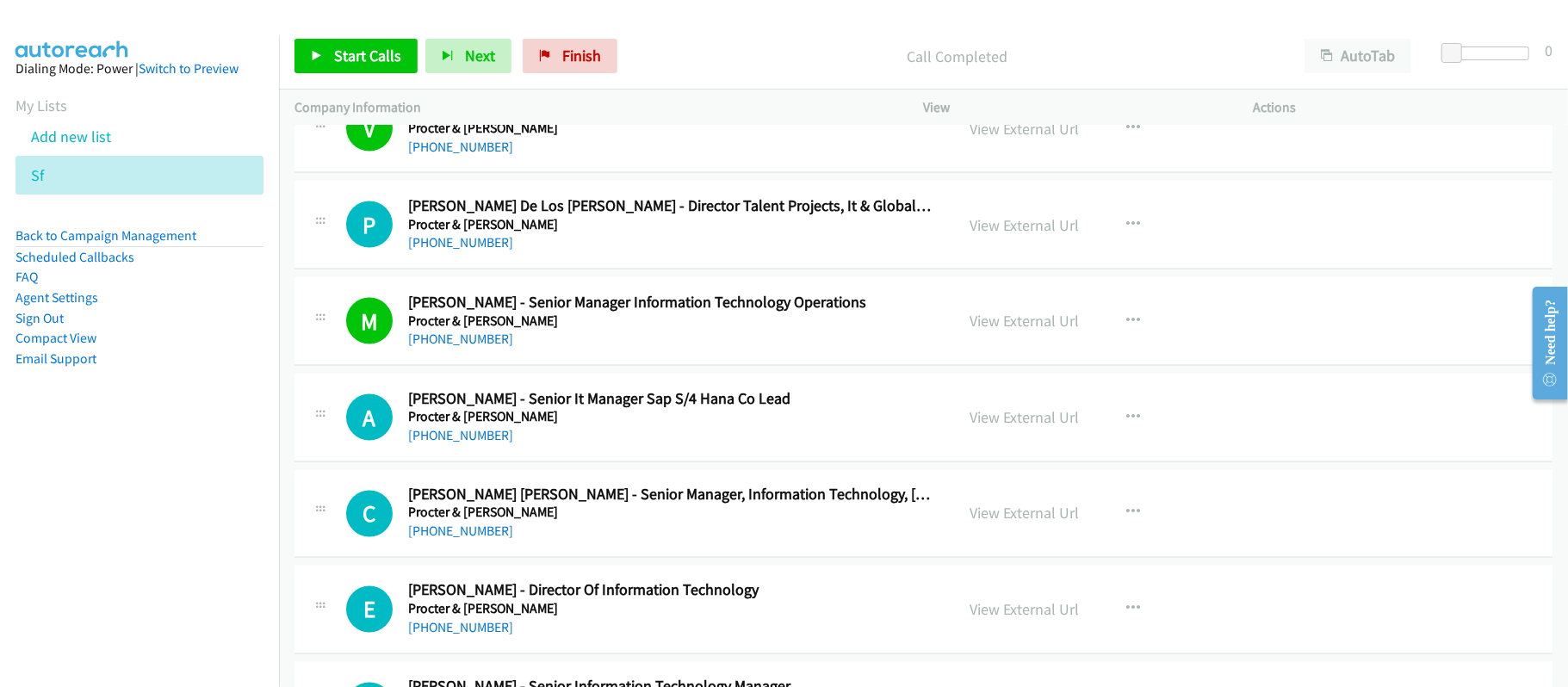
scroll to position [11482, 0]
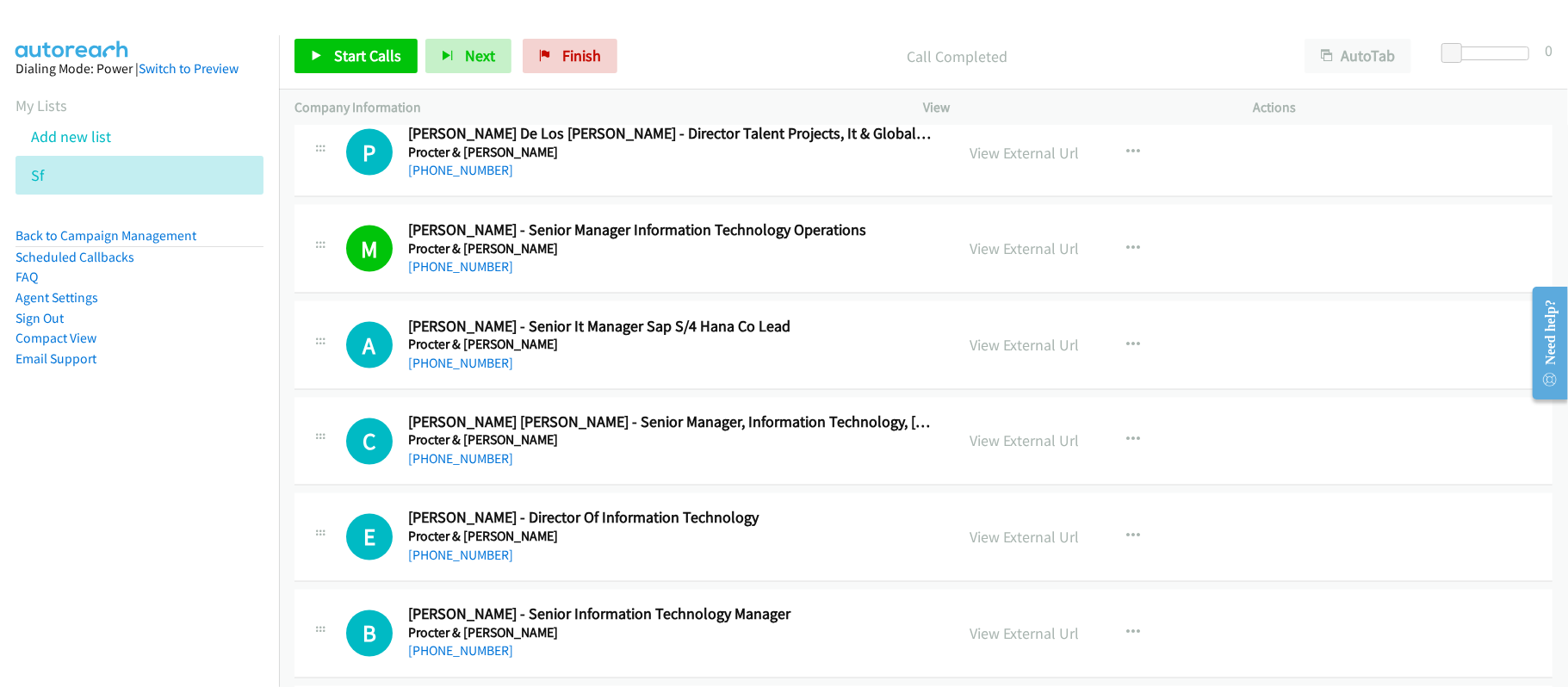
click at [582, 374] on div "+63 917 599 5716" at bounding box center [669, 364] width 523 height 21
click at [456, 372] on link "+63 917 599 5716" at bounding box center [461, 363] width 105 height 16
click at [638, 353] on h5 "Procter & Gamble" at bounding box center [669, 345] width 523 height 17
click at [495, 372] on link "+63 917 599 5716" at bounding box center [461, 363] width 105 height 16
drag, startPoint x: 439, startPoint y: 501, endPoint x: 465, endPoint y: 497, distance: 26.3
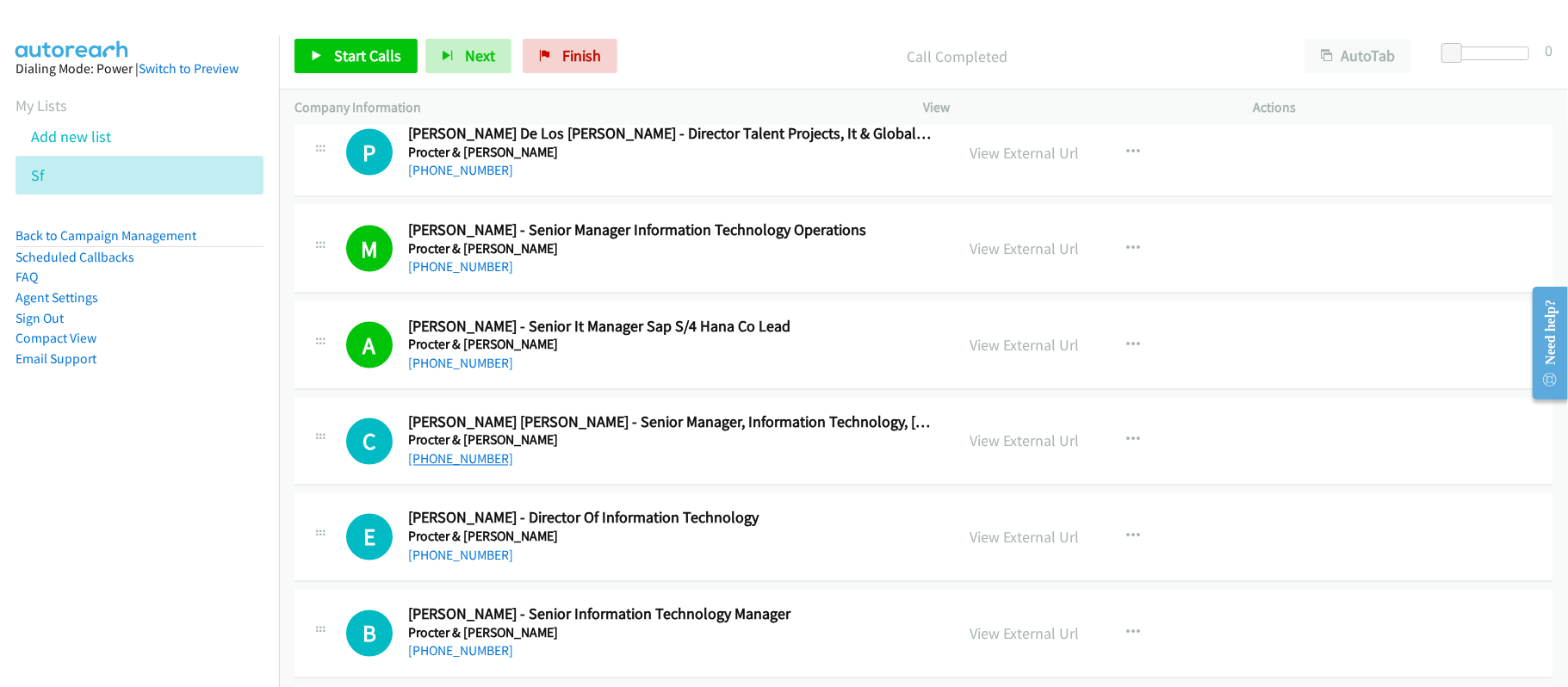
click at [439, 468] on link "+63 999 991 2663" at bounding box center [461, 459] width 105 height 16
click at [458, 565] on link "+63 917 888 2211" at bounding box center [461, 556] width 105 height 16
click at [586, 62] on span "Finish" at bounding box center [582, 55] width 39 height 20
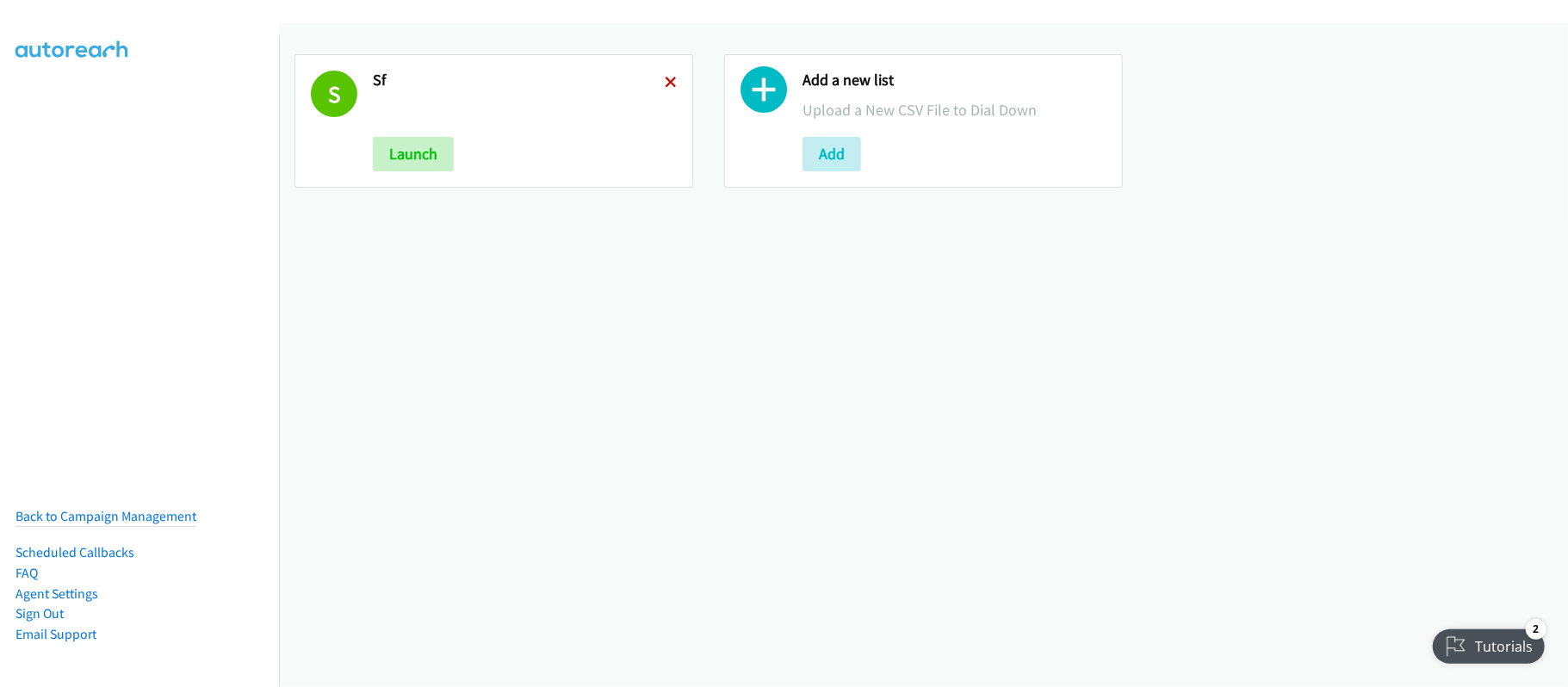
click at [666, 83] on icon at bounding box center [670, 84] width 12 height 12
